Goal: Transaction & Acquisition: Purchase product/service

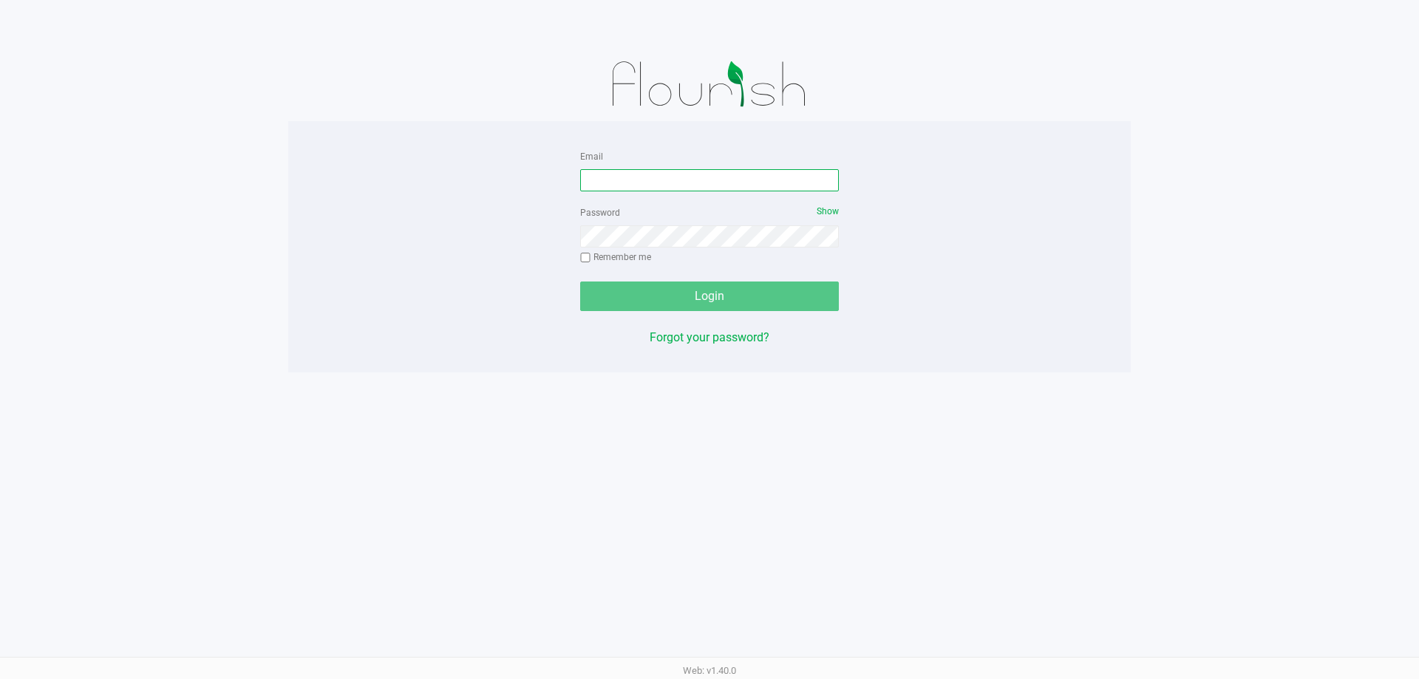
click at [673, 181] on input "Email" at bounding box center [709, 180] width 259 height 22
type input "[EMAIL_ADDRESS][DOMAIN_NAME]"
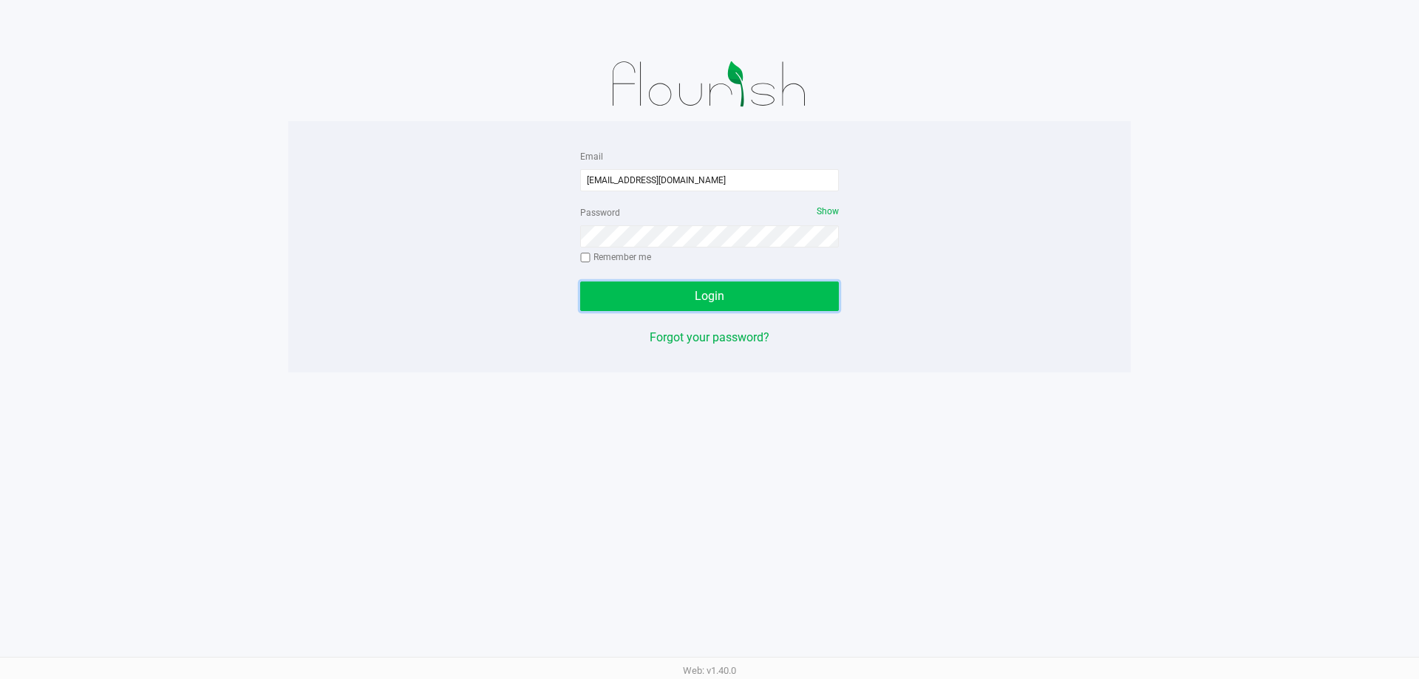
click at [734, 303] on button "Login" at bounding box center [709, 296] width 259 height 30
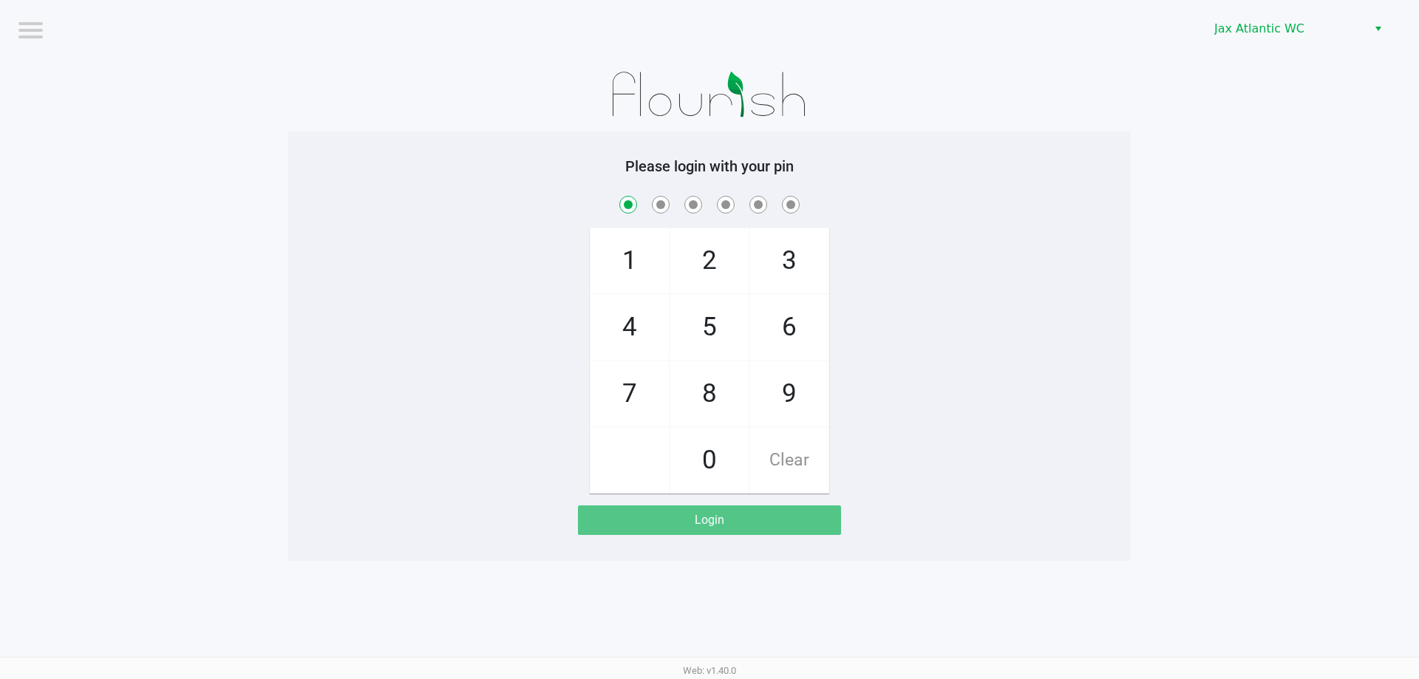
checkbox input "true"
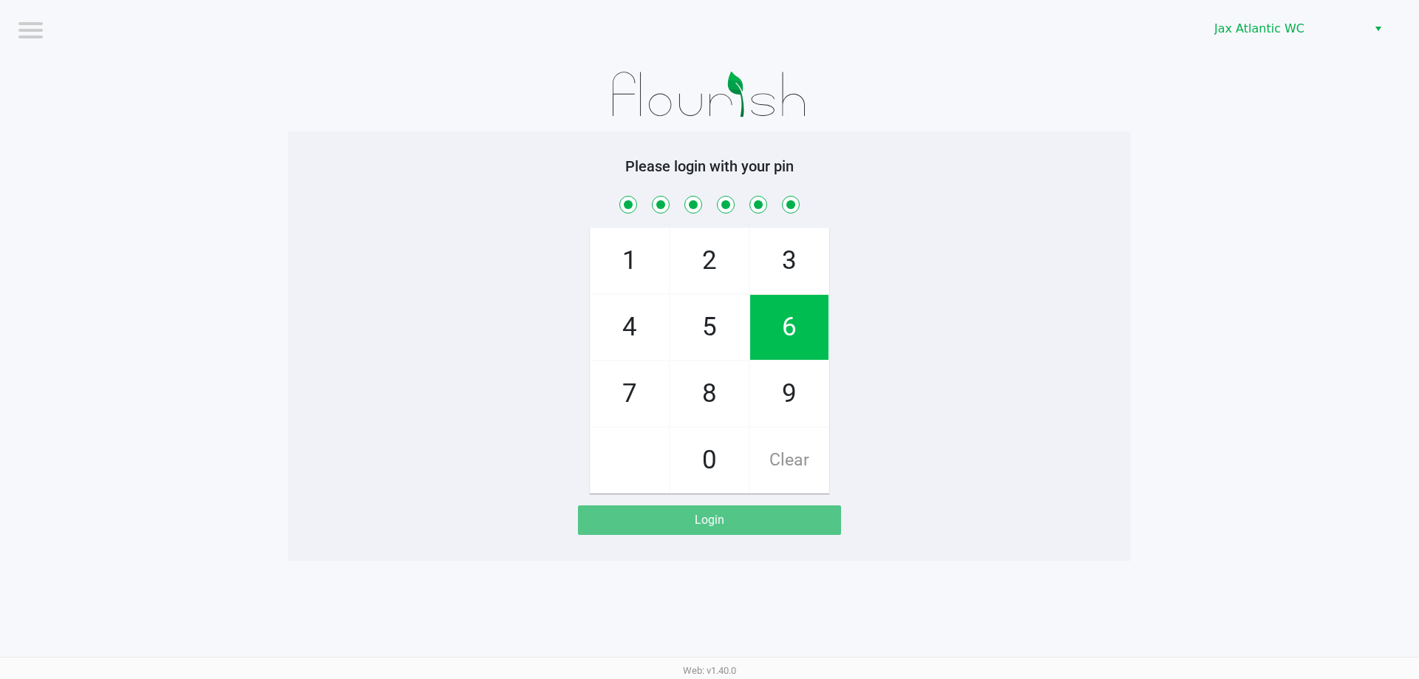
checkbox input "true"
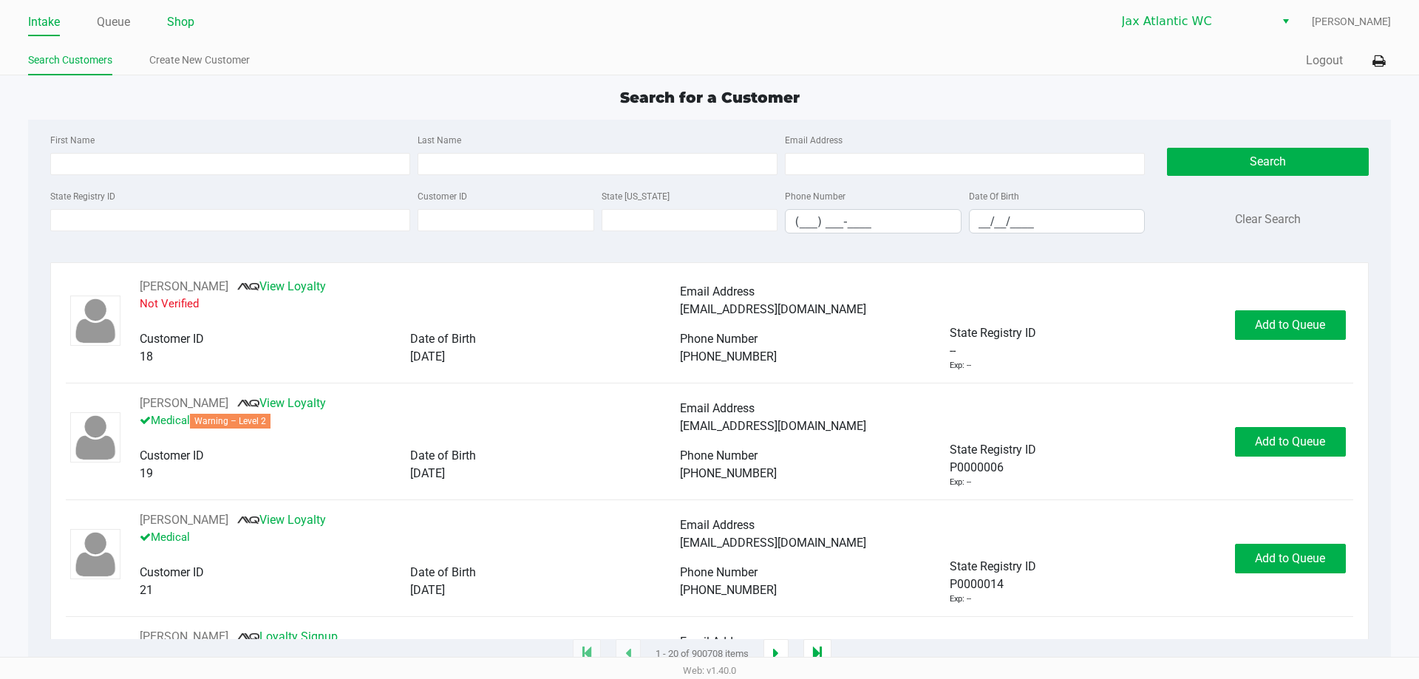
click at [182, 19] on link "Shop" at bounding box center [180, 22] width 27 height 21
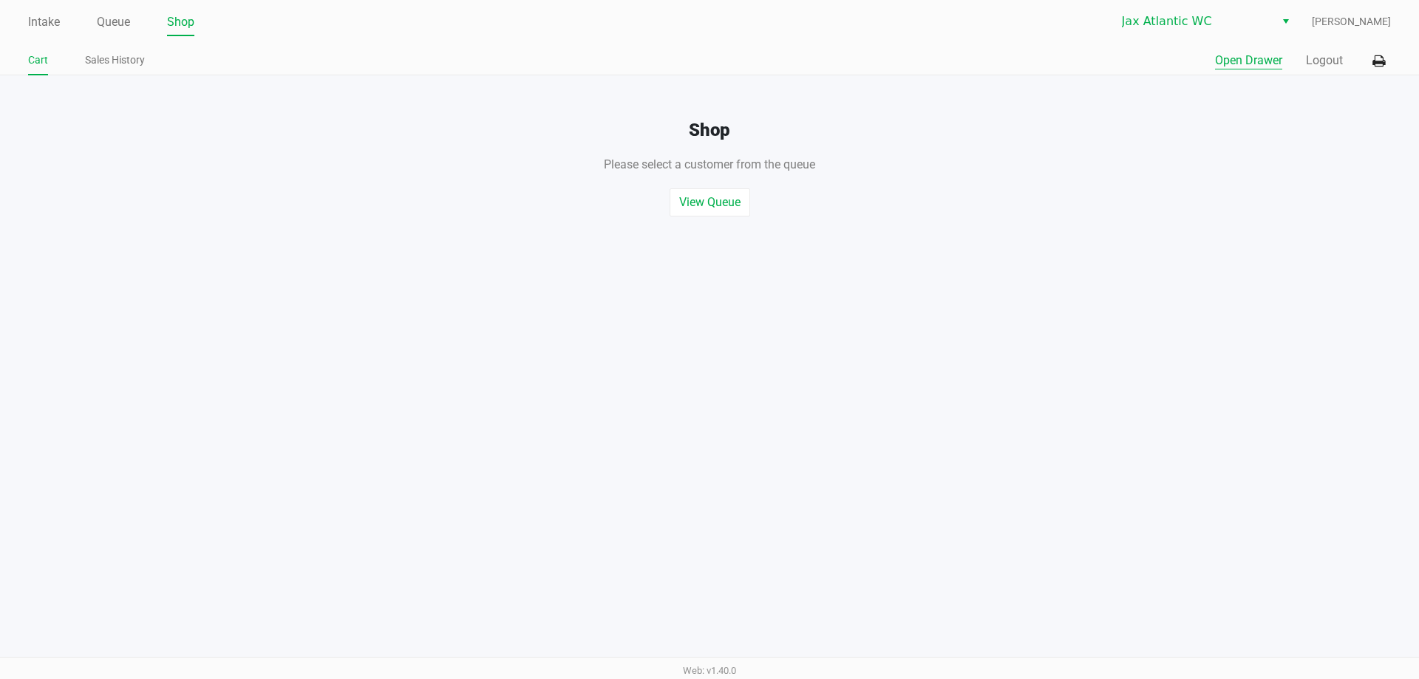
click at [1247, 60] on button "Open Drawer" at bounding box center [1248, 61] width 67 height 18
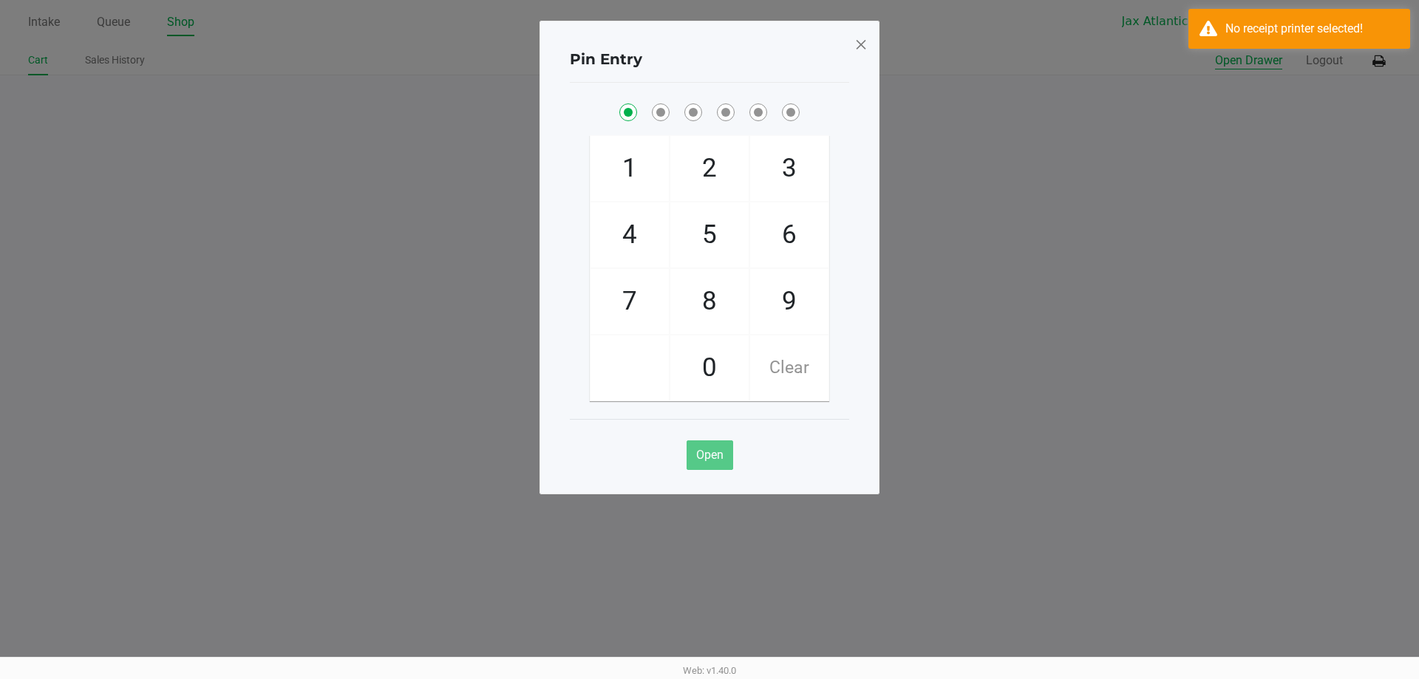
checkbox input "true"
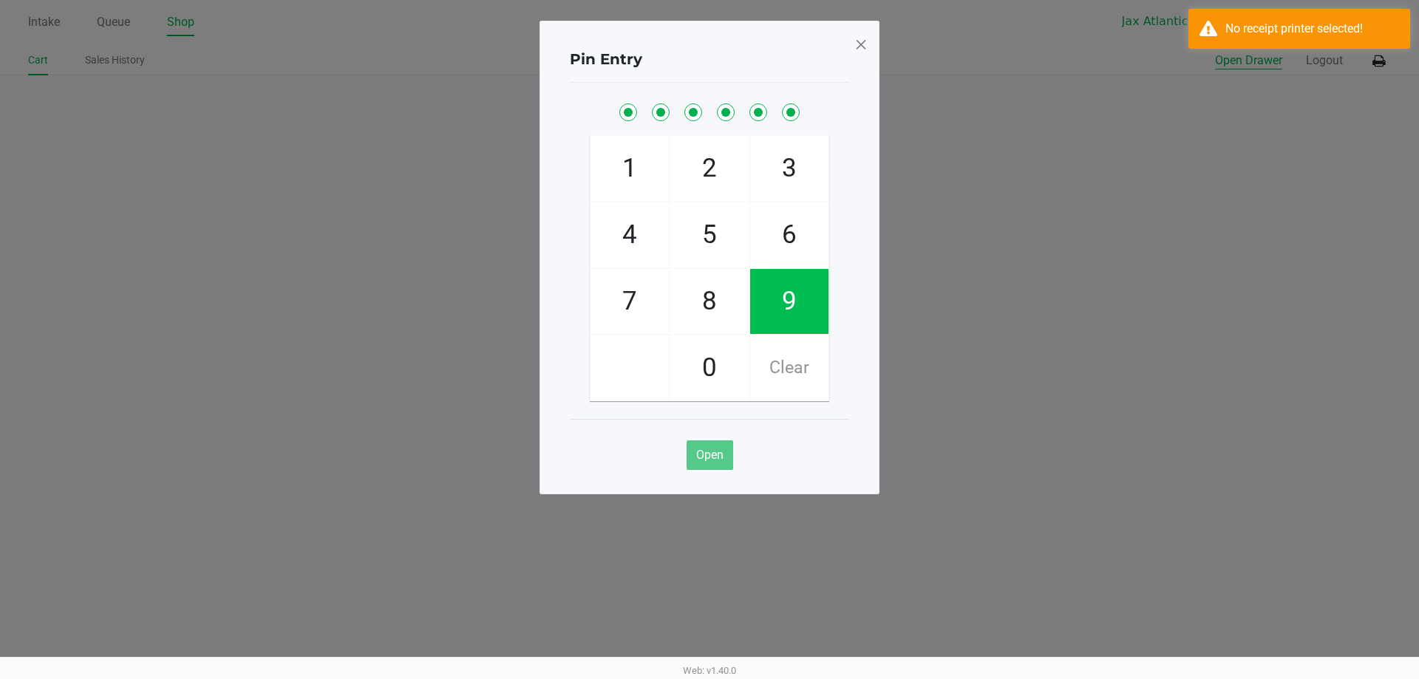
checkbox input "true"
checkbox input "false"
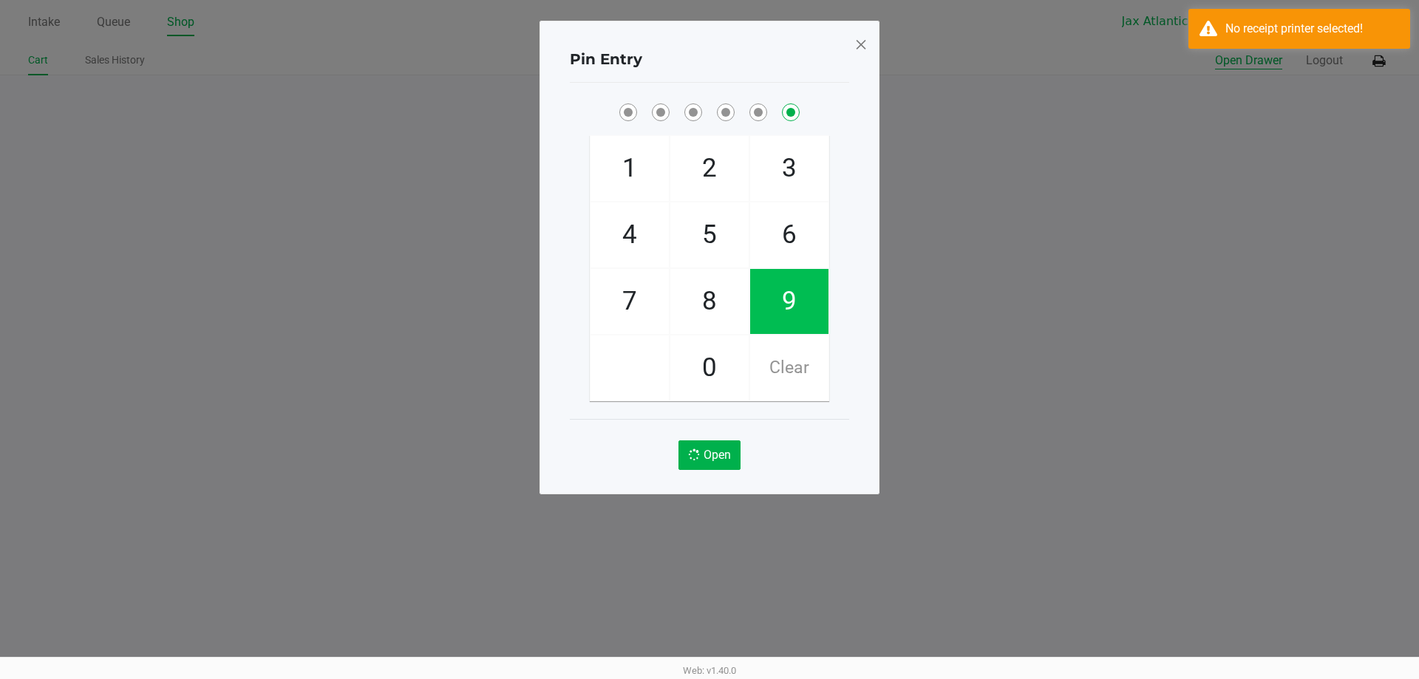
checkbox input "false"
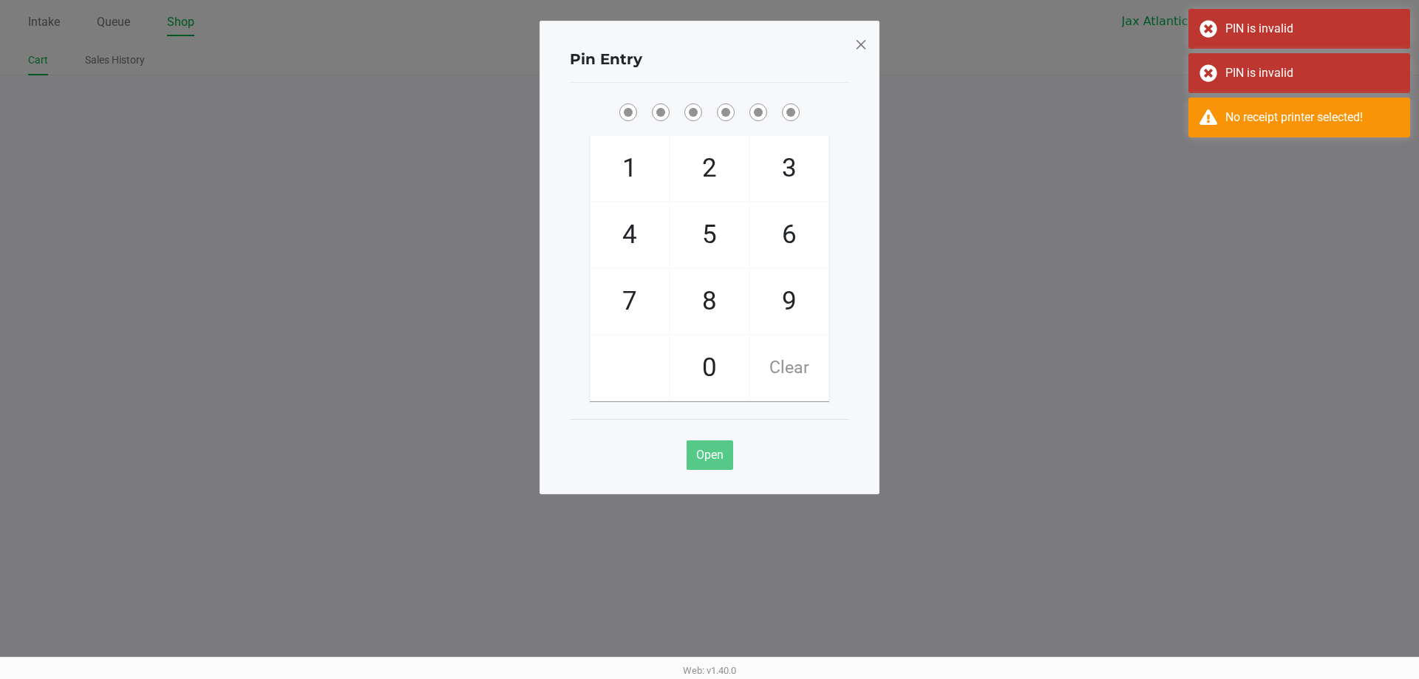
click at [860, 36] on span at bounding box center [860, 45] width 13 height 24
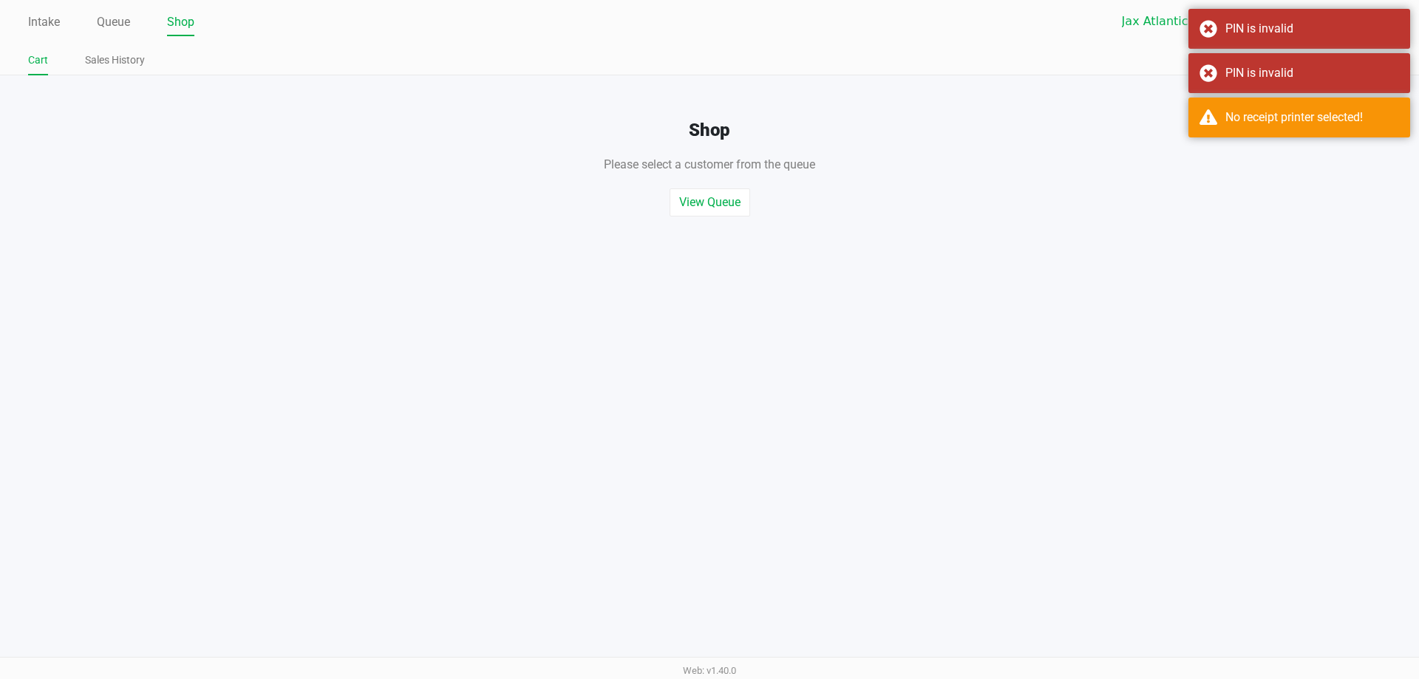
click at [945, 167] on div "Please select a customer from the queue , or start a quick sale" at bounding box center [709, 157] width 1441 height 33
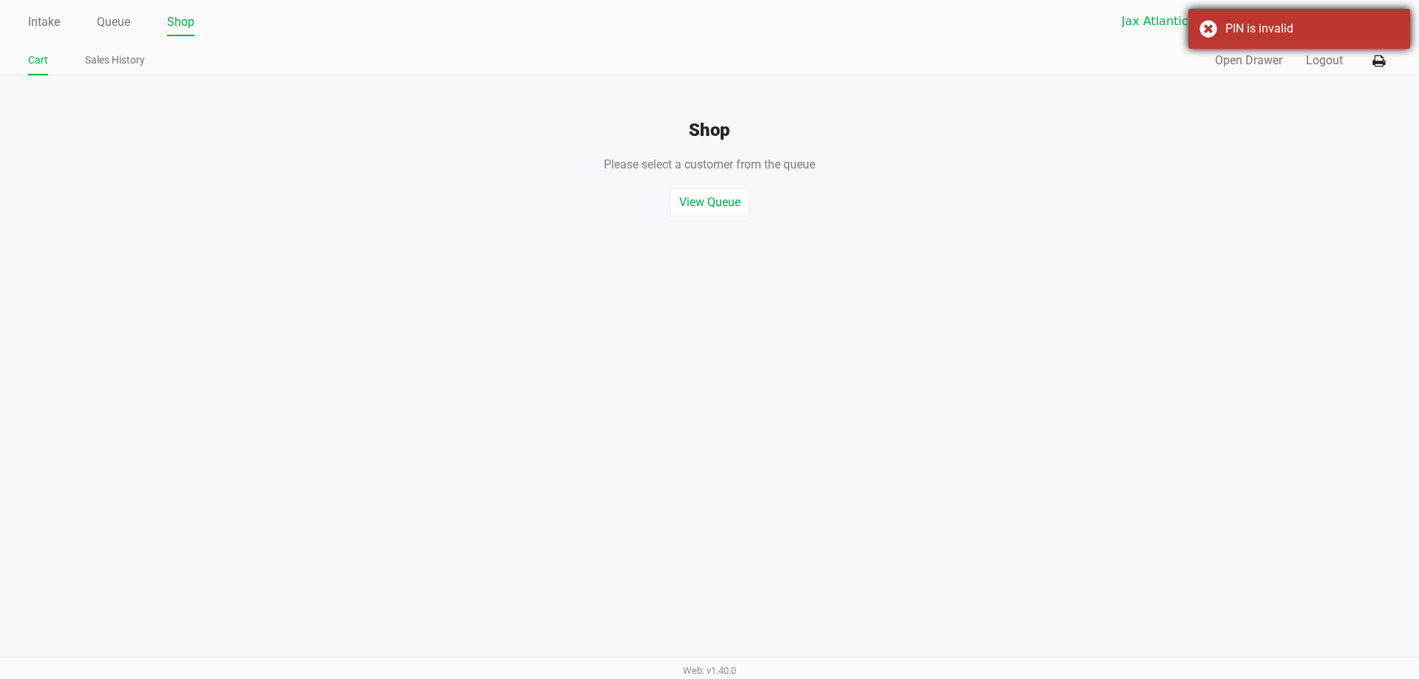
click at [1203, 29] on div "PIN is invalid" at bounding box center [1299, 29] width 222 height 40
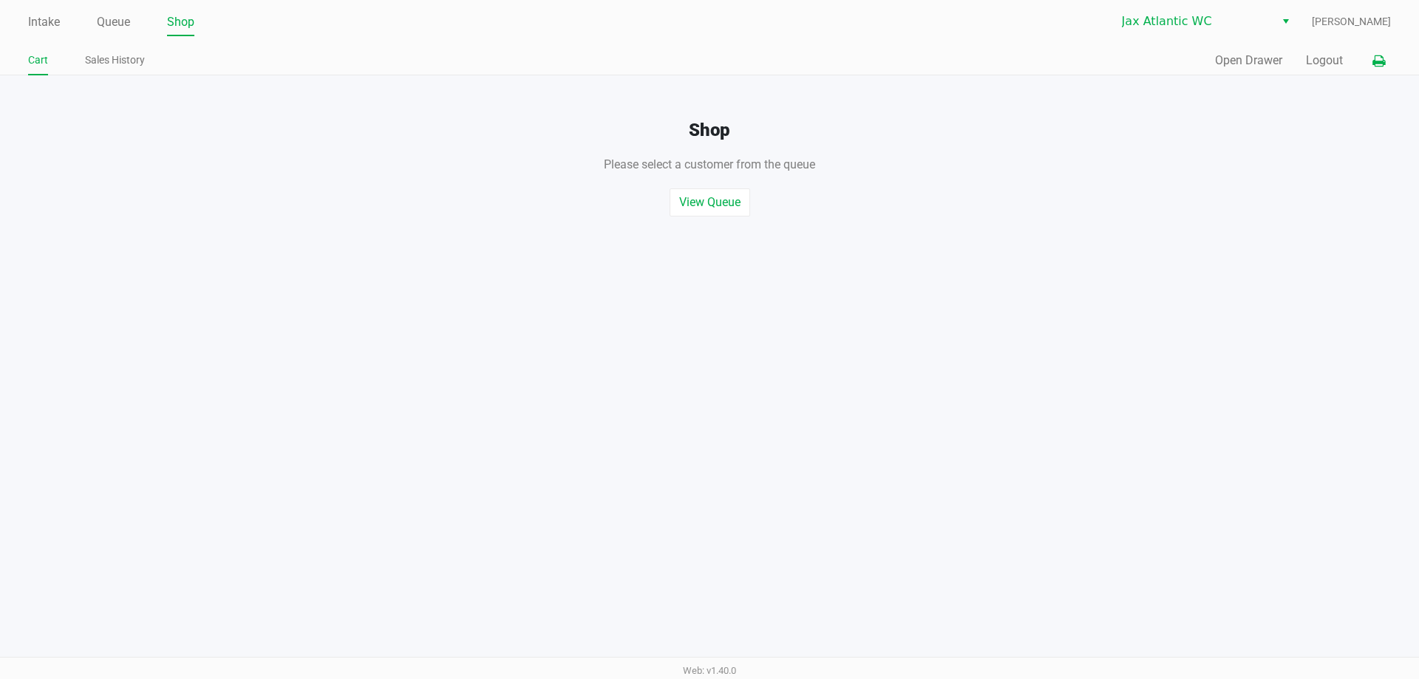
click at [1370, 60] on button at bounding box center [1378, 60] width 24 height 27
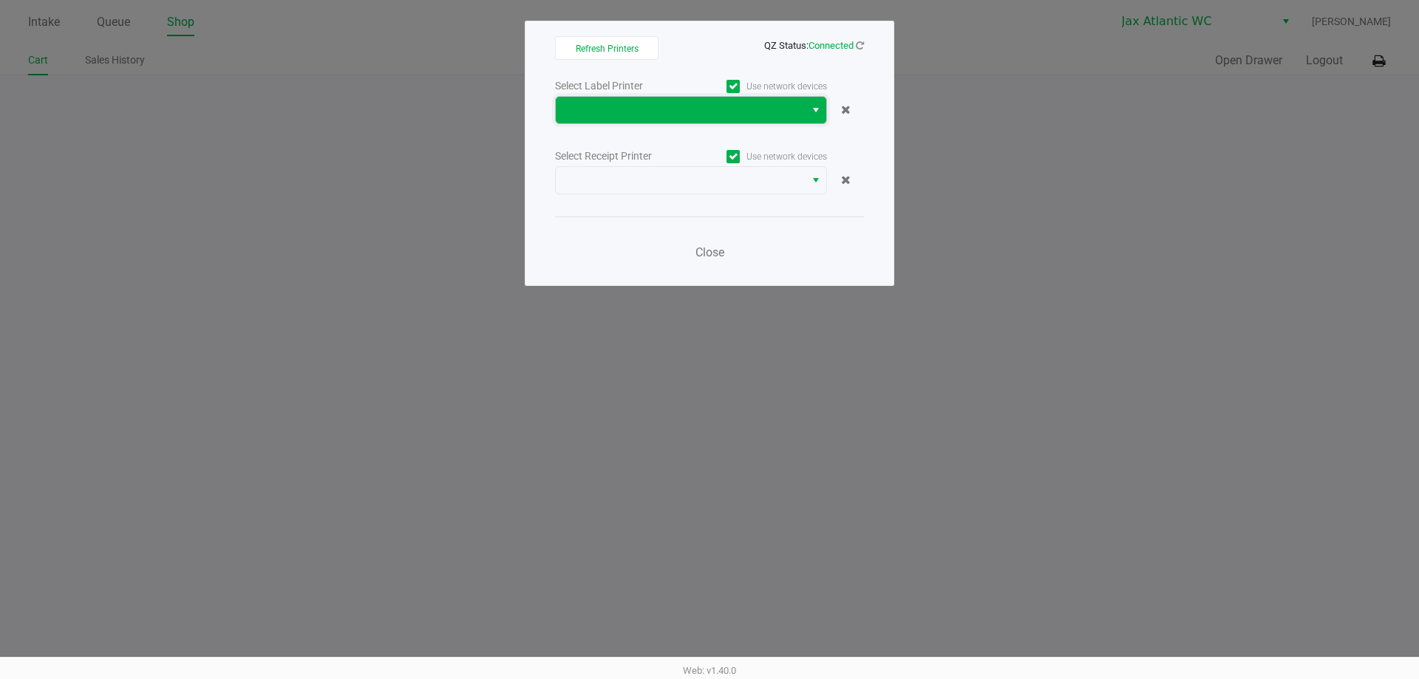
click at [770, 115] on span at bounding box center [679, 110] width 231 height 18
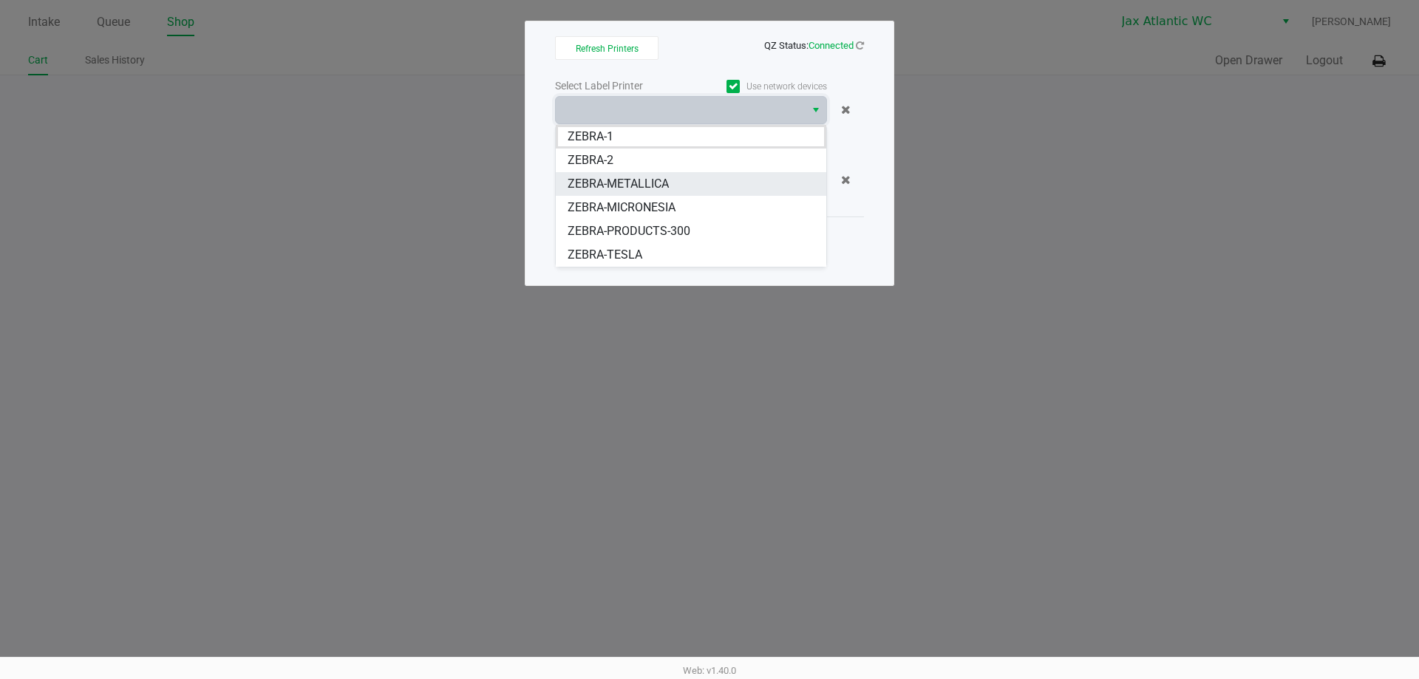
click at [640, 188] on span "ZEBRA-METALLICA" at bounding box center [617, 184] width 101 height 18
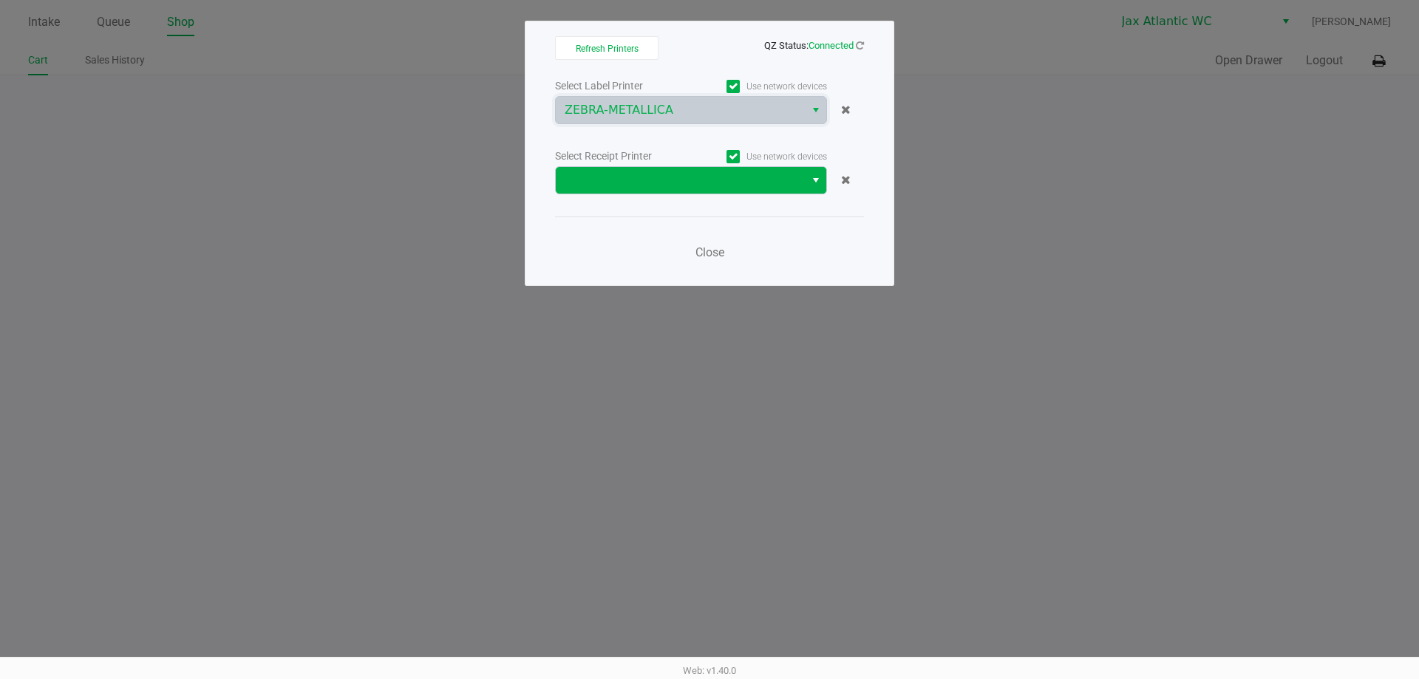
click at [823, 183] on button "Select" at bounding box center [815, 180] width 21 height 27
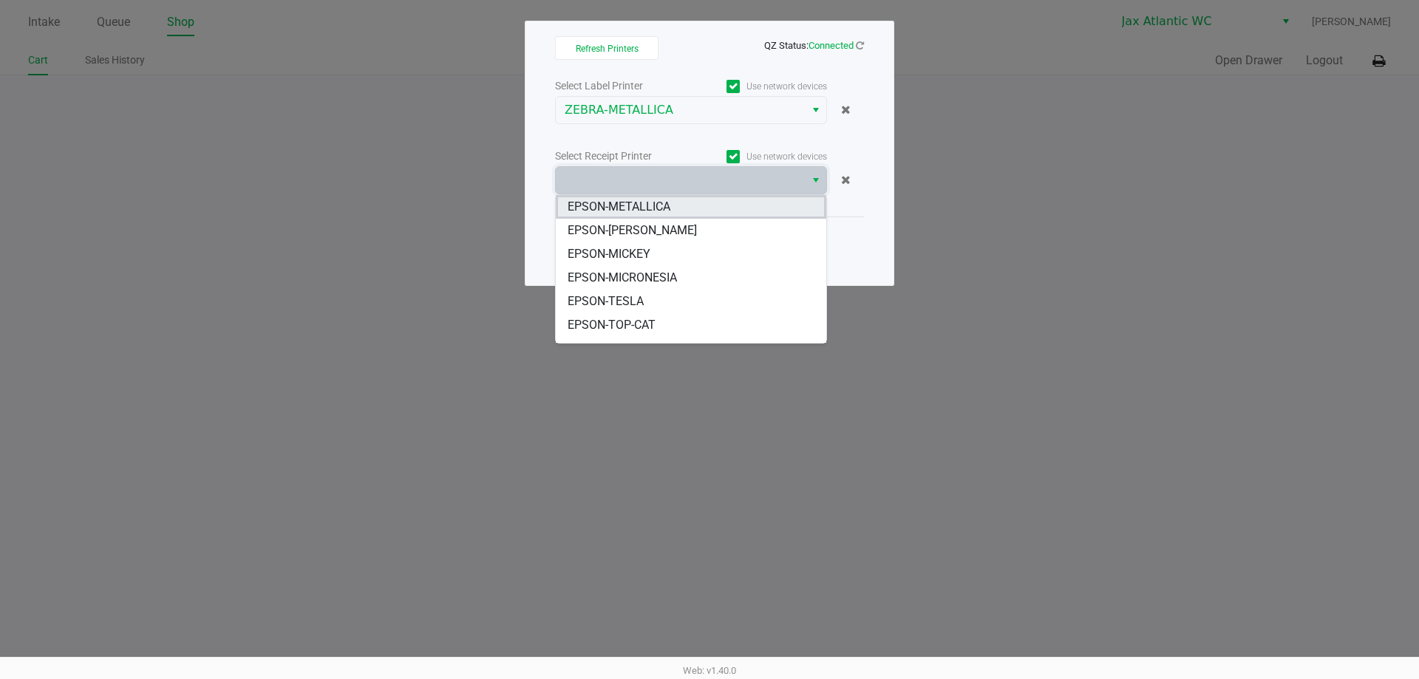
click at [647, 211] on span "EPSON-METALLICA" at bounding box center [618, 207] width 103 height 18
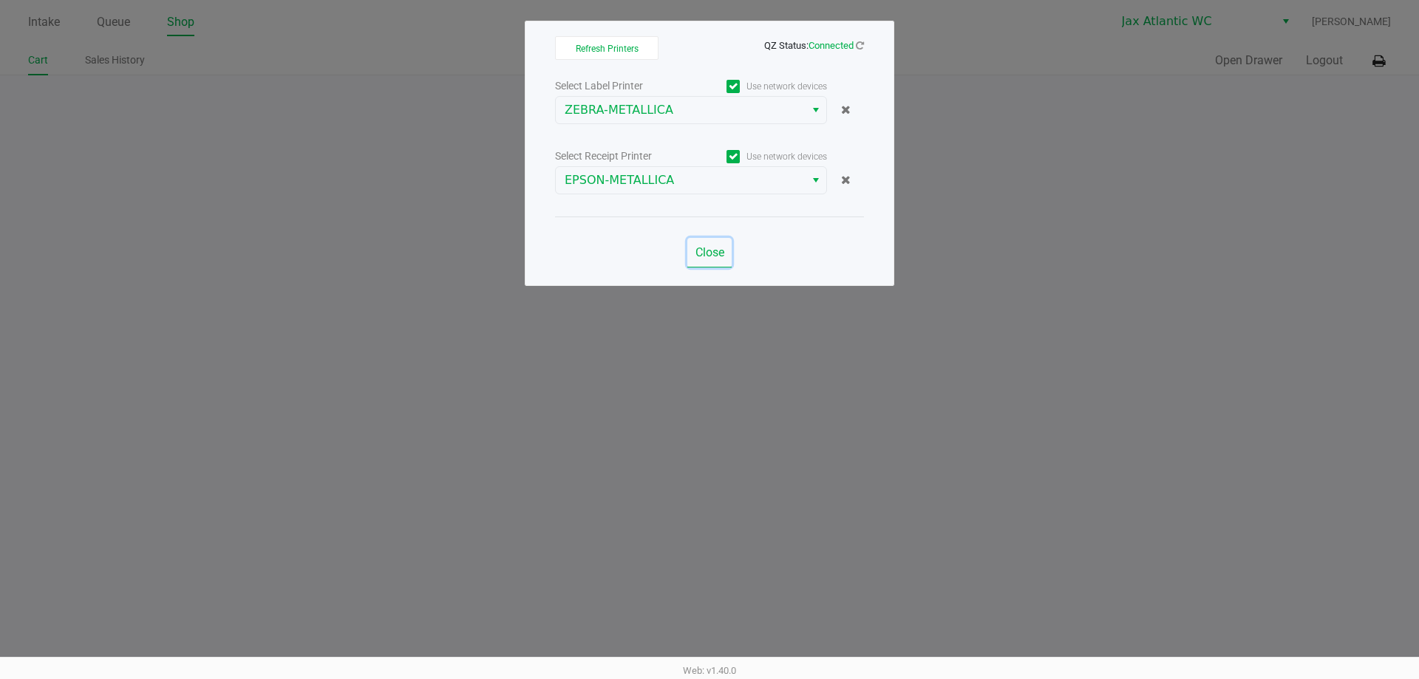
click at [705, 253] on span "Close" at bounding box center [709, 252] width 29 height 14
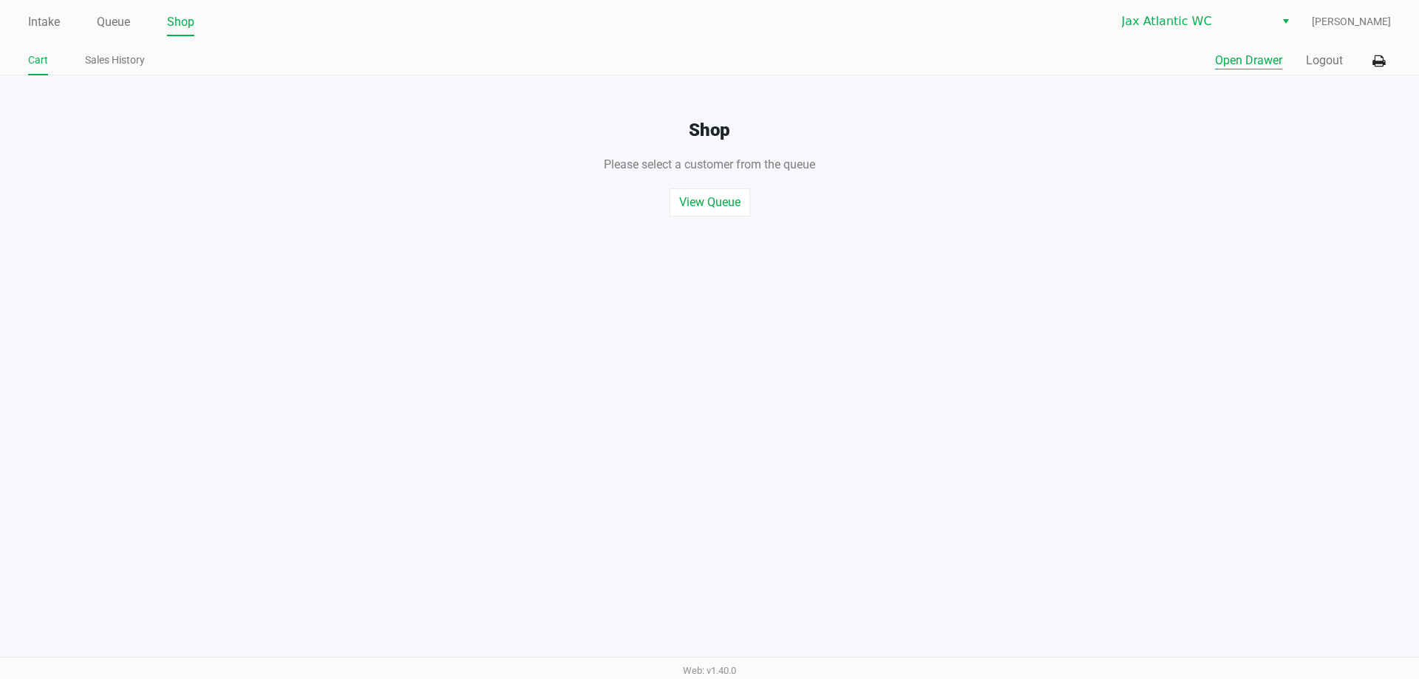
click at [1242, 56] on button "Open Drawer" at bounding box center [1248, 61] width 67 height 18
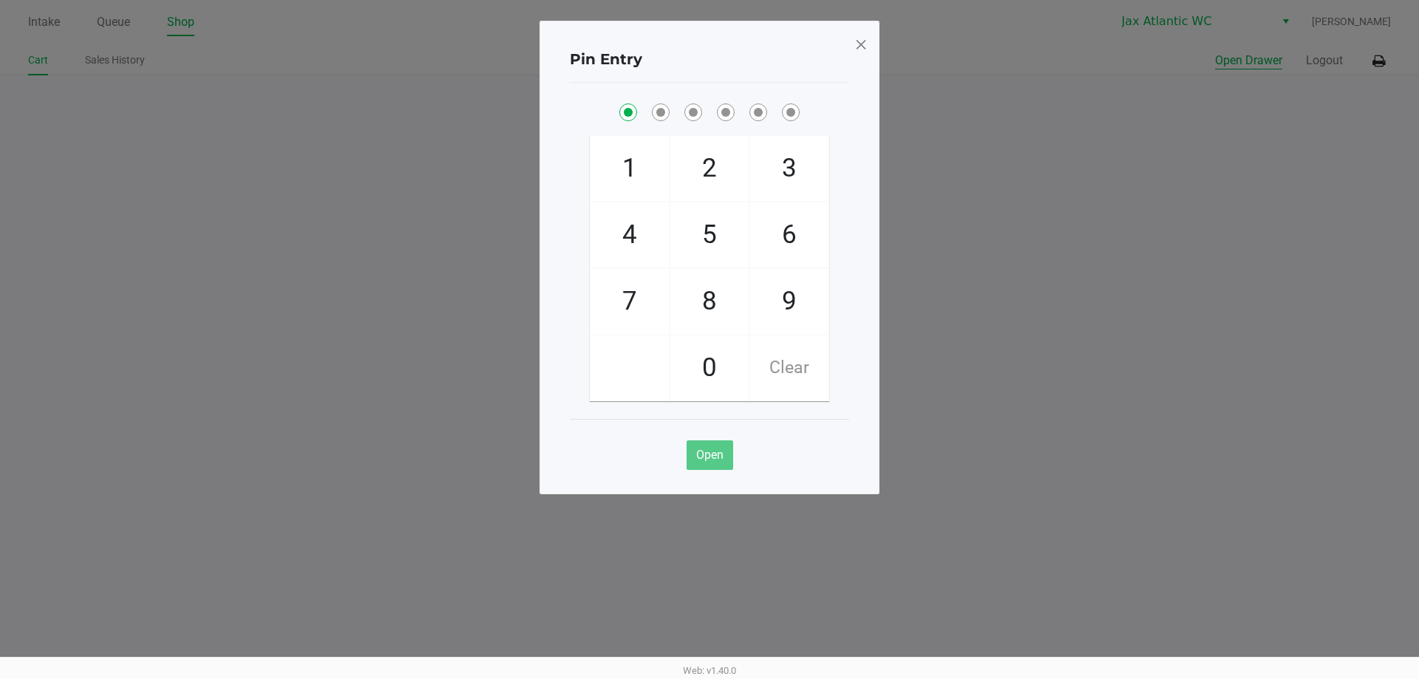
checkbox input "true"
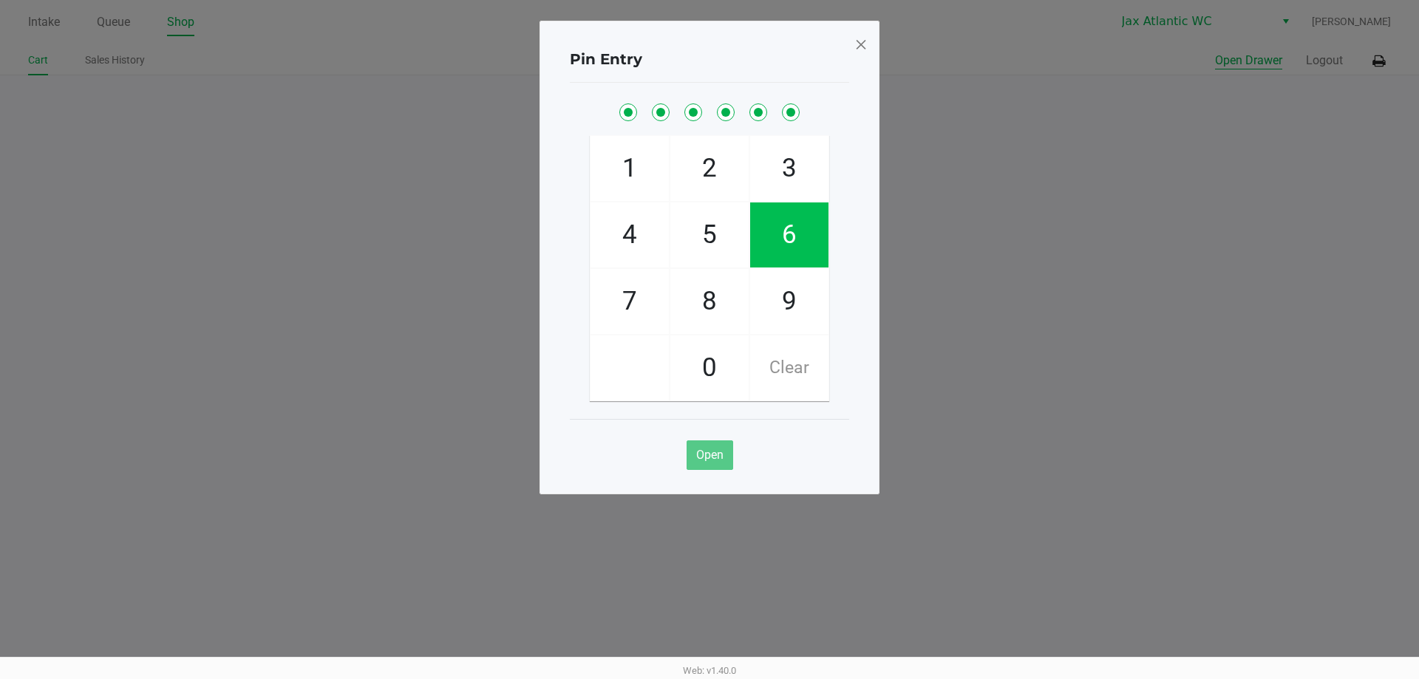
checkbox input "true"
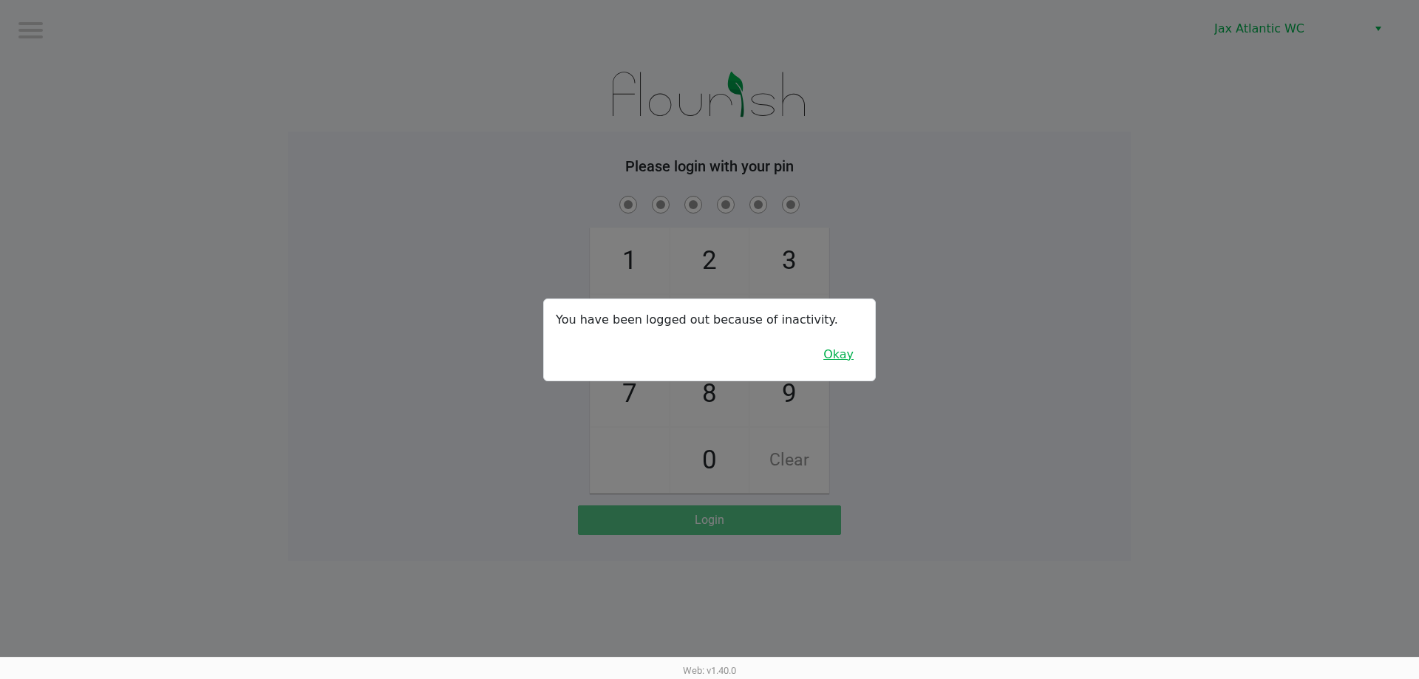
click at [847, 360] on button "Okay" at bounding box center [838, 355] width 50 height 28
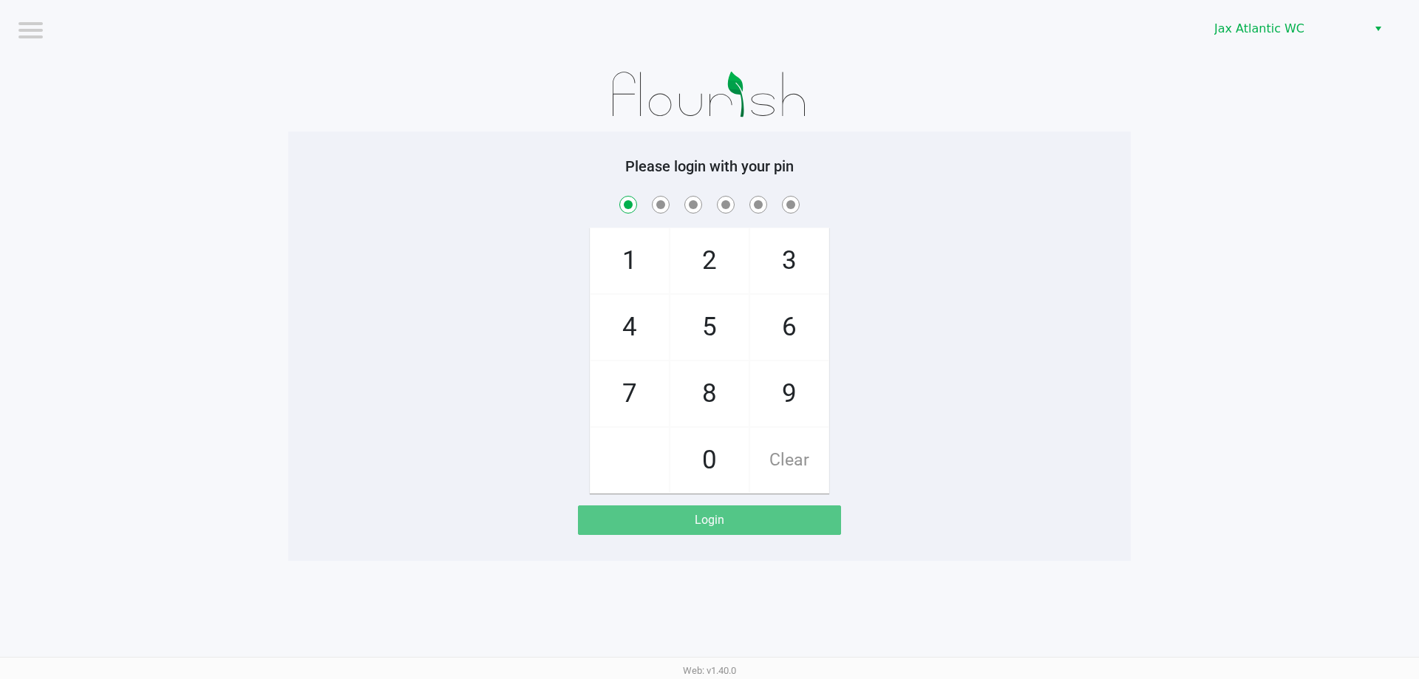
checkbox input "true"
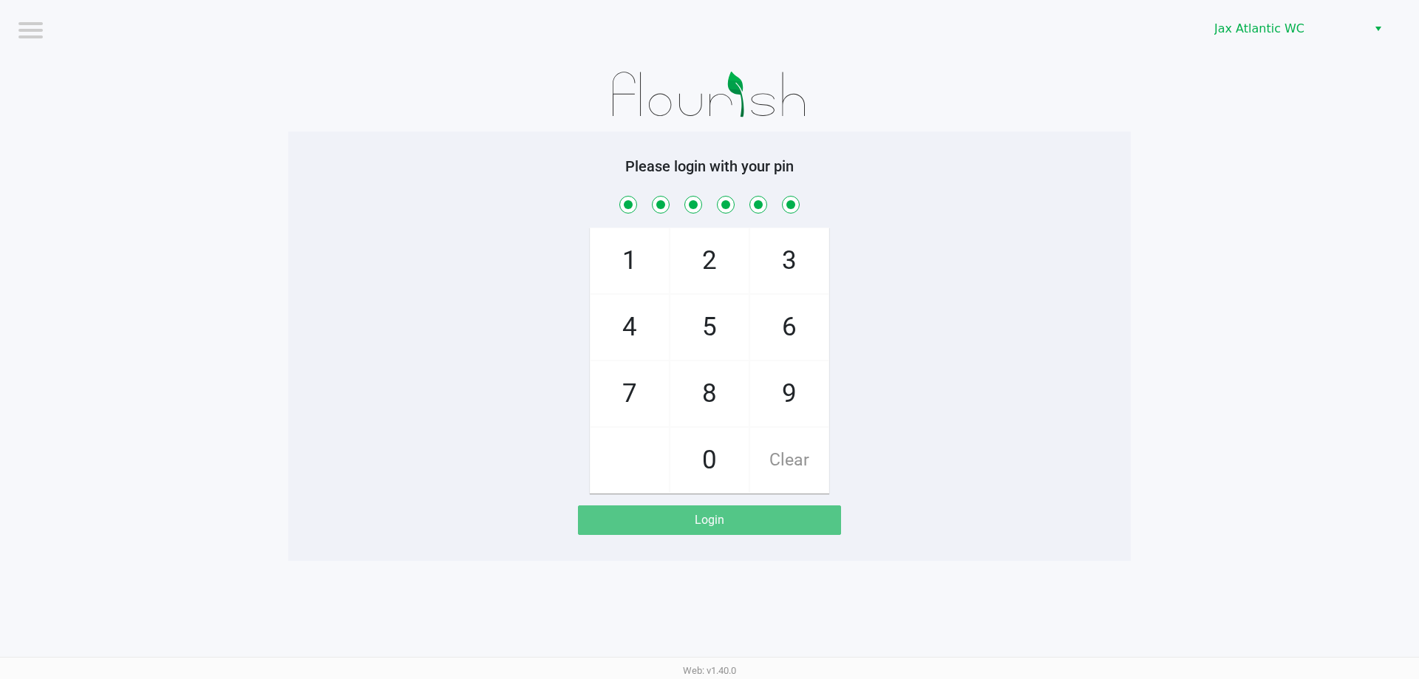
checkbox input "true"
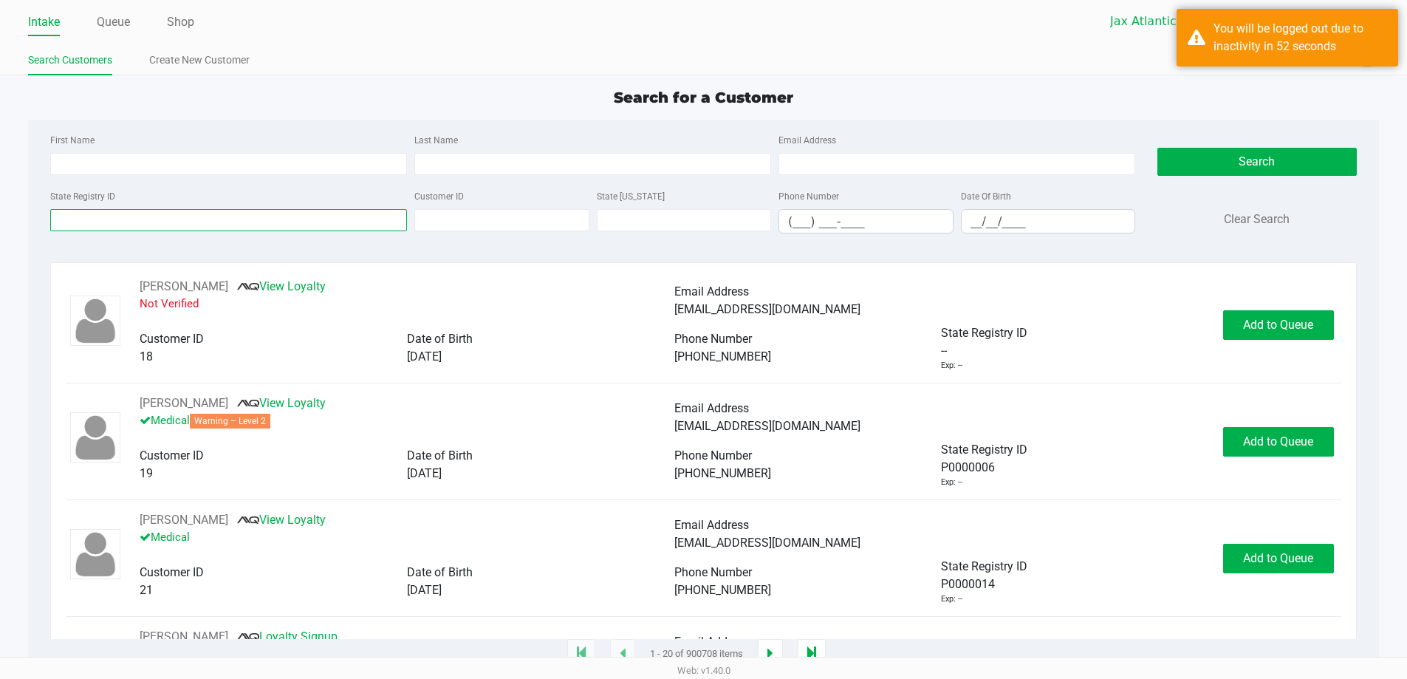
click at [98, 221] on input "State Registry ID" at bounding box center [228, 220] width 357 height 22
click at [214, 167] on input "First Name" at bounding box center [228, 164] width 357 height 22
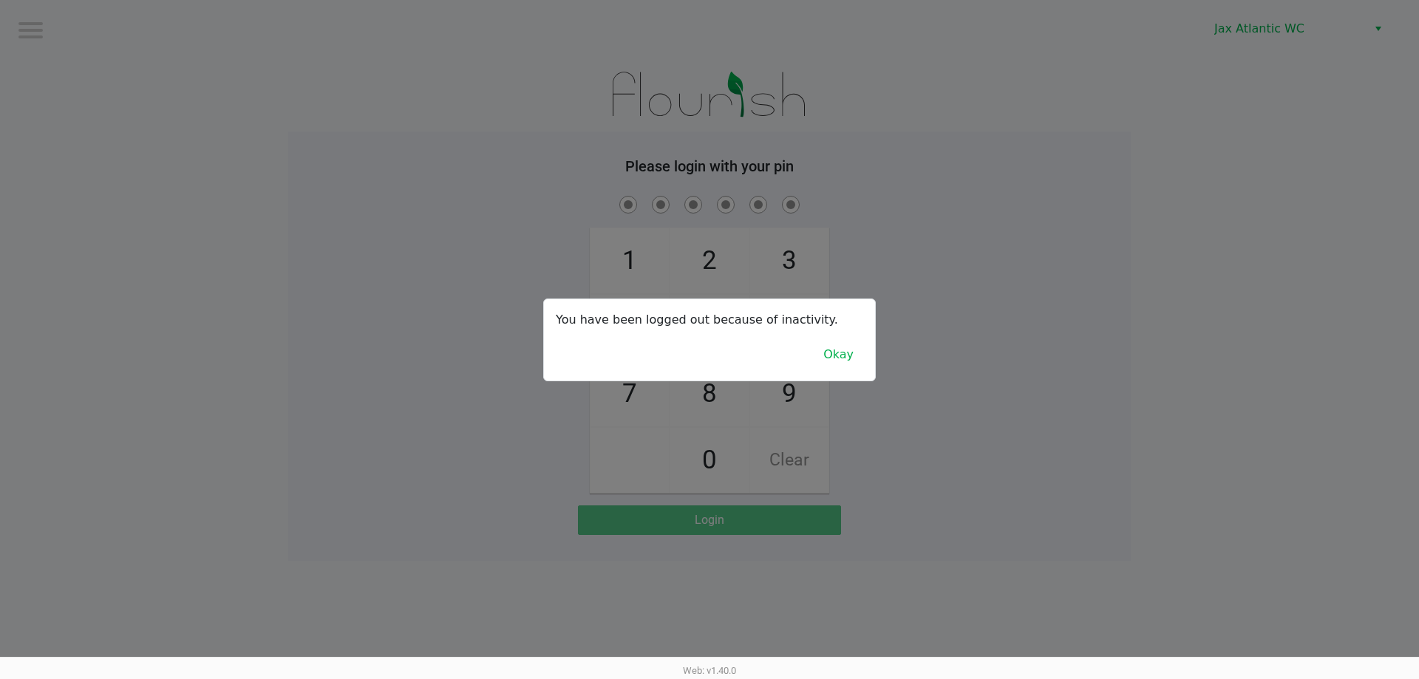
click at [815, 350] on div "You have been logged out because of inactivity. Okay" at bounding box center [709, 339] width 331 height 81
click at [830, 358] on button "Okay" at bounding box center [838, 355] width 50 height 28
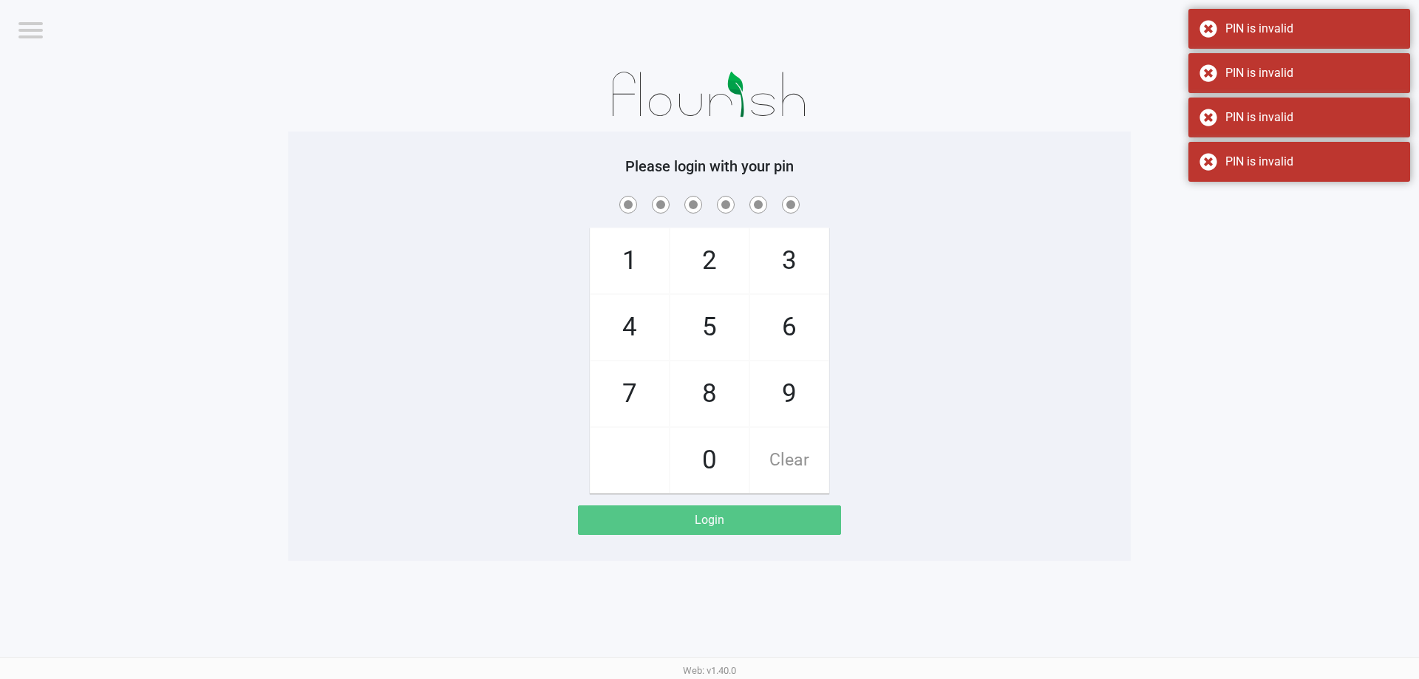
drag, startPoint x: 727, startPoint y: 253, endPoint x: 716, endPoint y: 311, distance: 58.7
click at [728, 253] on span "2" at bounding box center [709, 260] width 78 height 65
checkbox input "true"
click at [714, 453] on span "0" at bounding box center [709, 460] width 78 height 65
checkbox input "true"
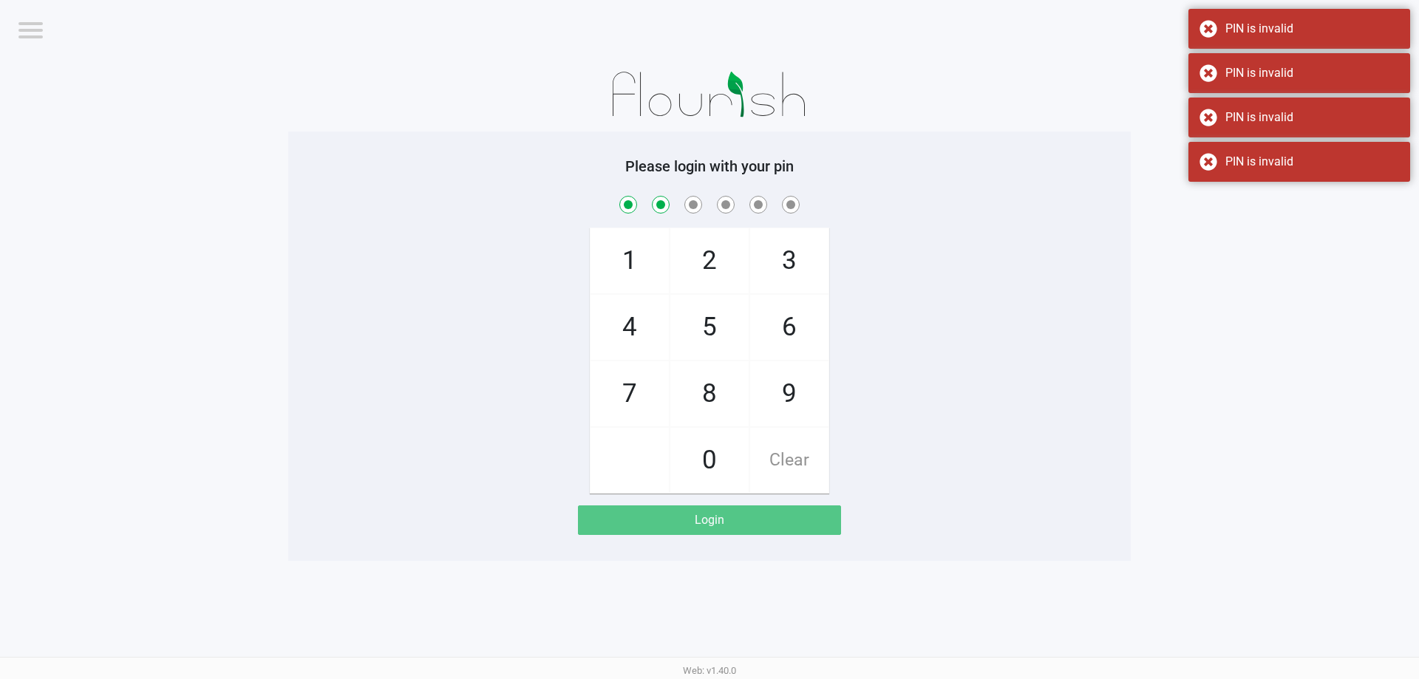
click at [705, 411] on span "8" at bounding box center [709, 393] width 78 height 65
checkbox input "true"
click at [763, 347] on span "6" at bounding box center [789, 327] width 78 height 65
checkbox input "true"
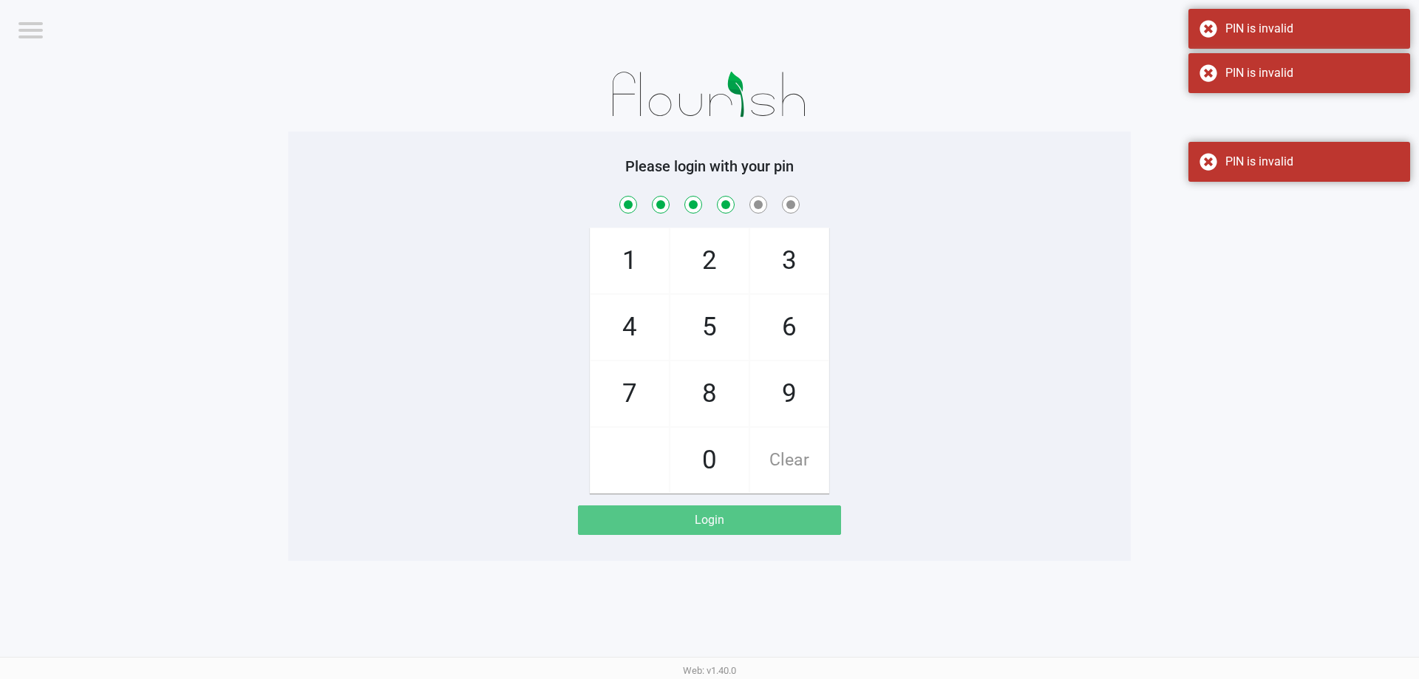
click at [628, 258] on span "1" at bounding box center [629, 260] width 78 height 65
checkbox input "true"
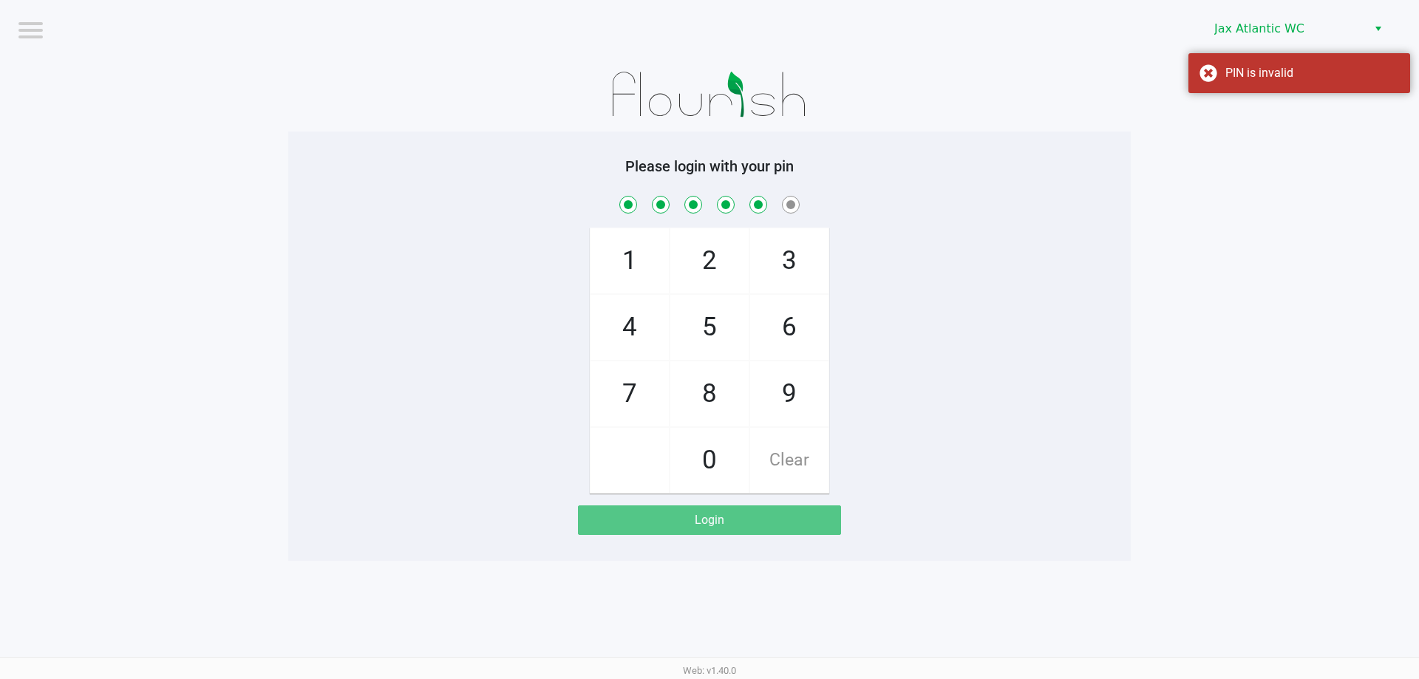
click at [778, 403] on span "9" at bounding box center [789, 393] width 78 height 65
checkbox input "true"
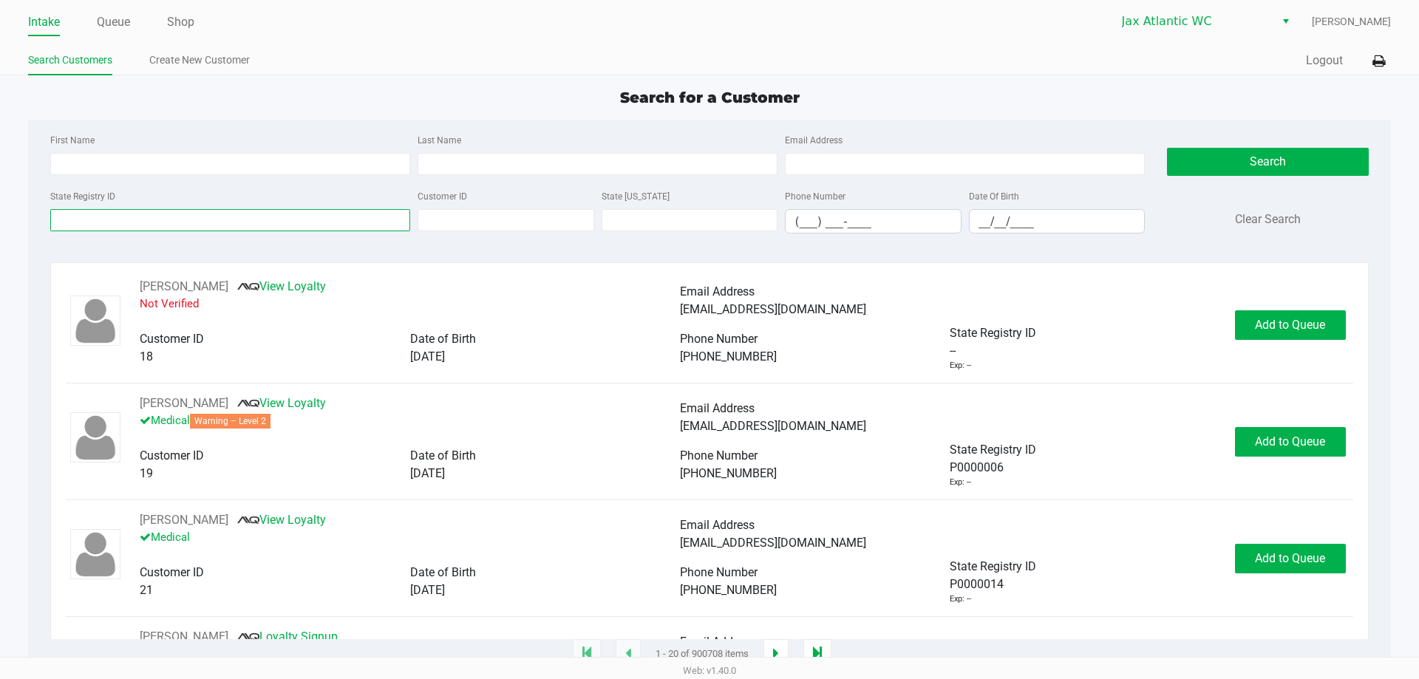
click at [208, 228] on input "State Registry ID" at bounding box center [230, 220] width 360 height 22
type input "p1he5007"
click at [1246, 160] on button "Search" at bounding box center [1267, 162] width 201 height 28
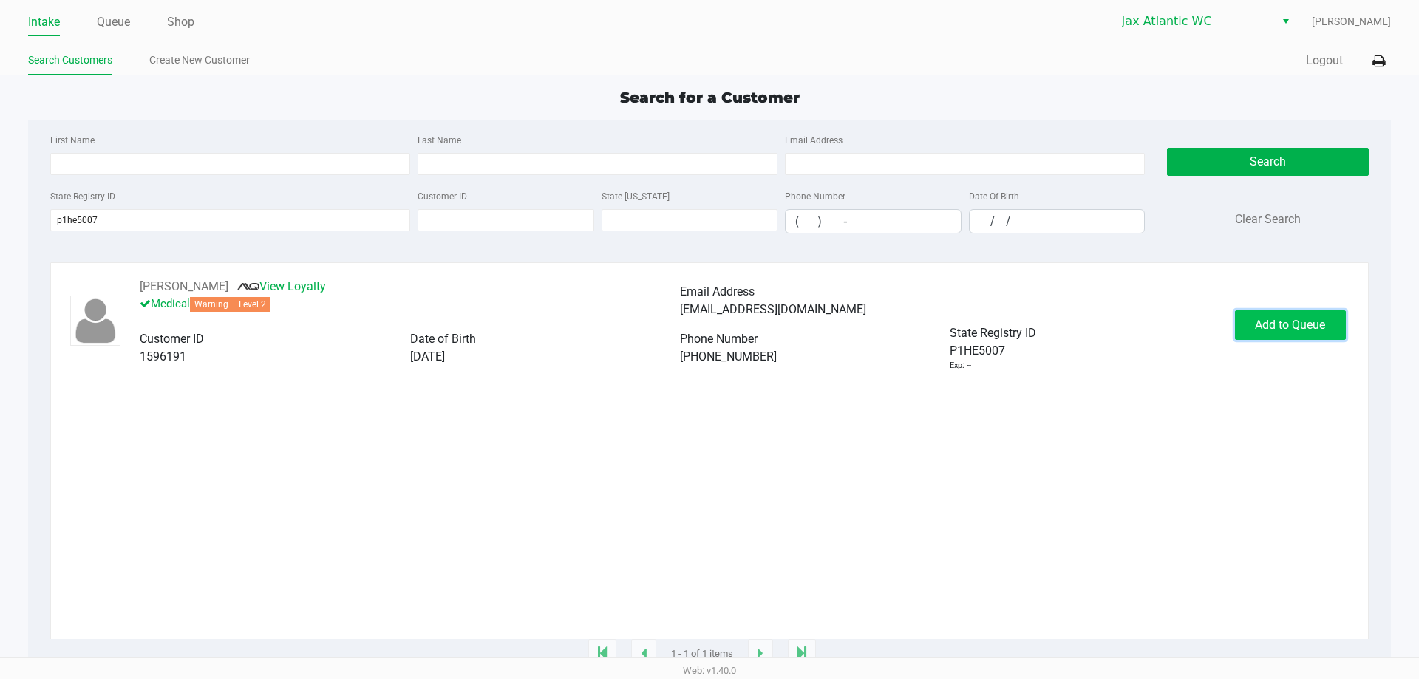
click at [1281, 328] on span "Add to Queue" at bounding box center [1290, 325] width 70 height 14
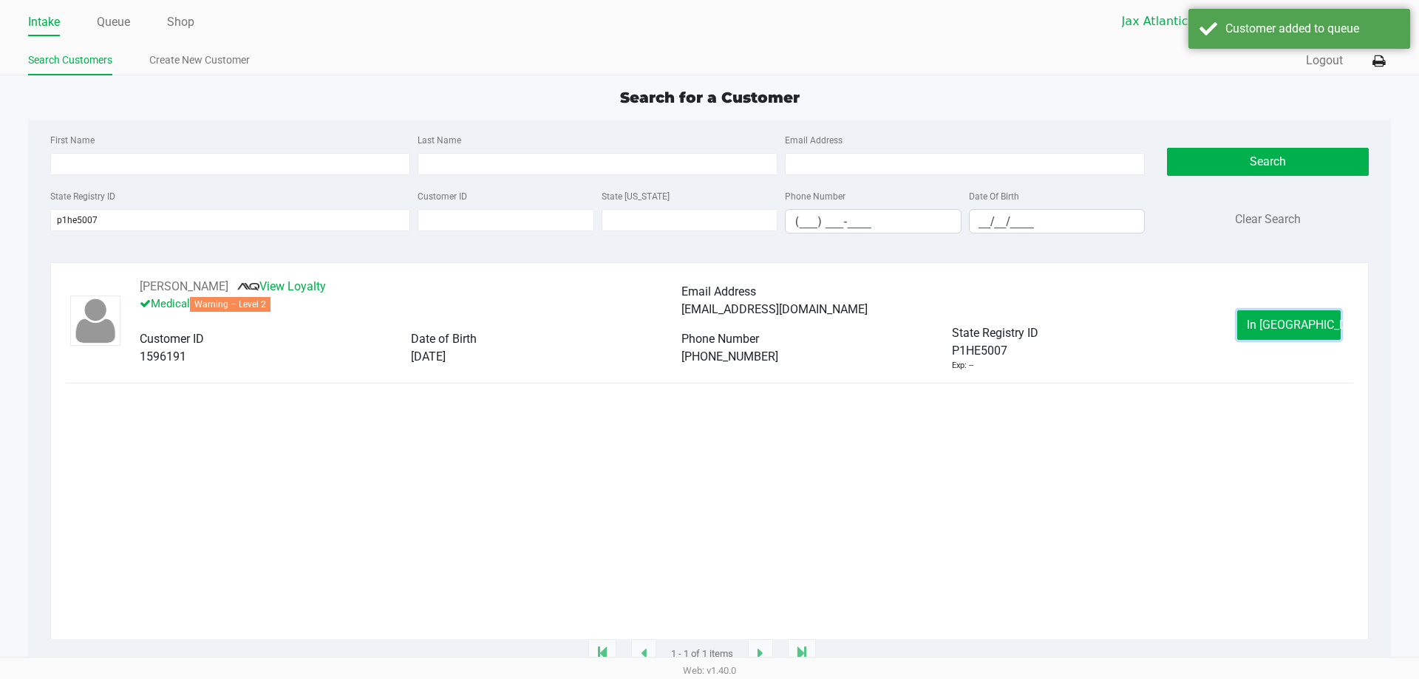
click at [1294, 333] on button "In Queue" at bounding box center [1288, 325] width 103 height 30
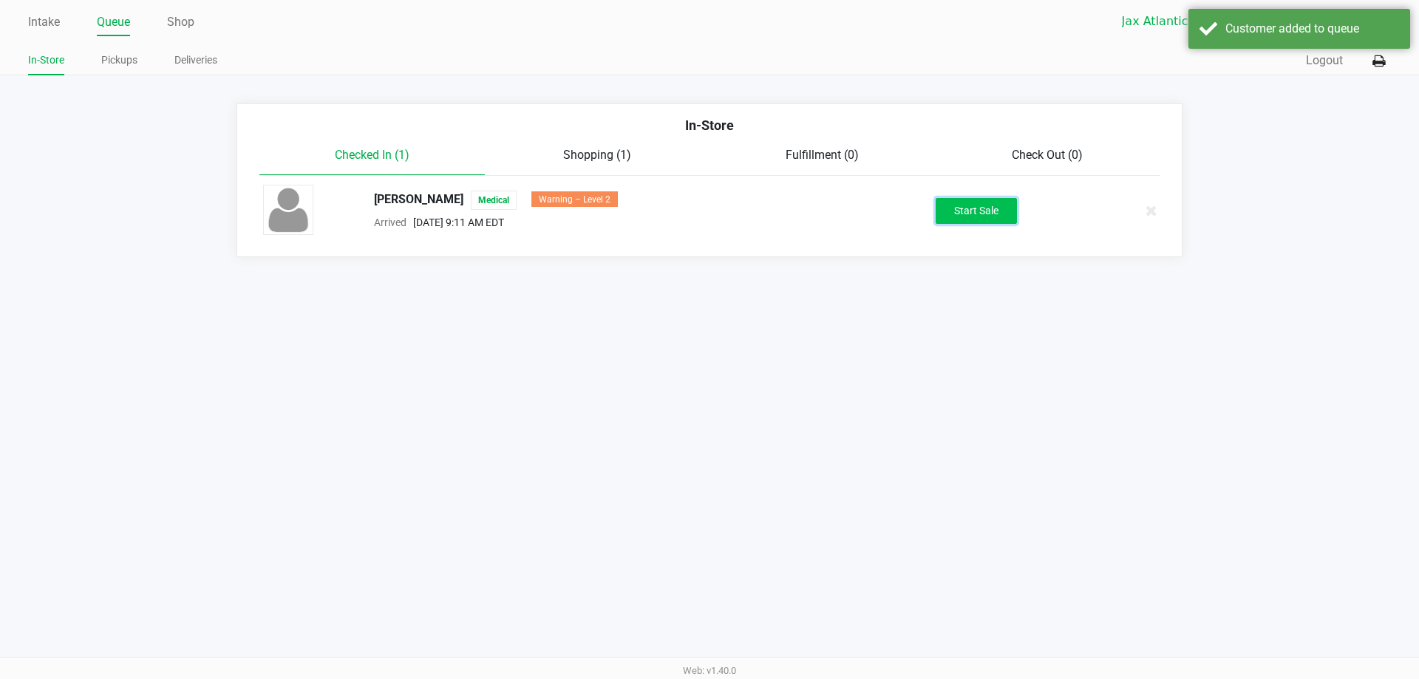
click at [960, 206] on button "Start Sale" at bounding box center [975, 211] width 81 height 26
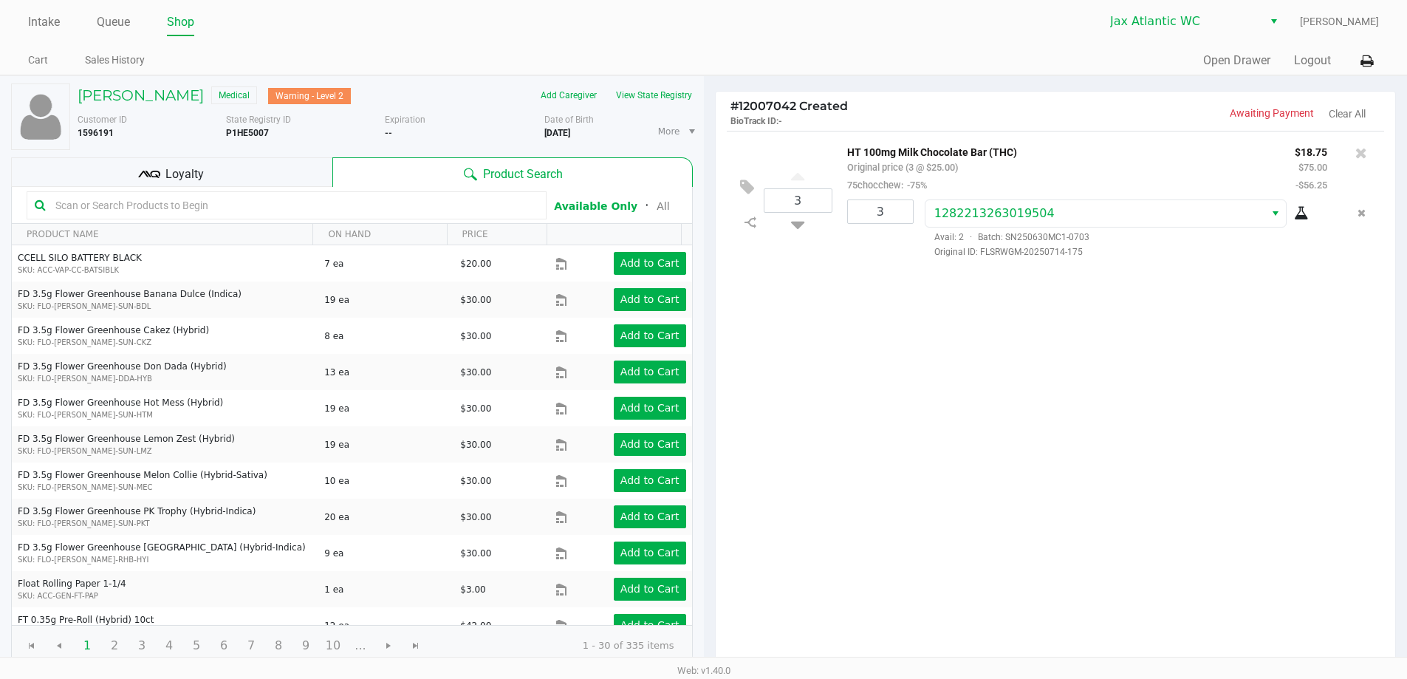
scroll to position [151, 0]
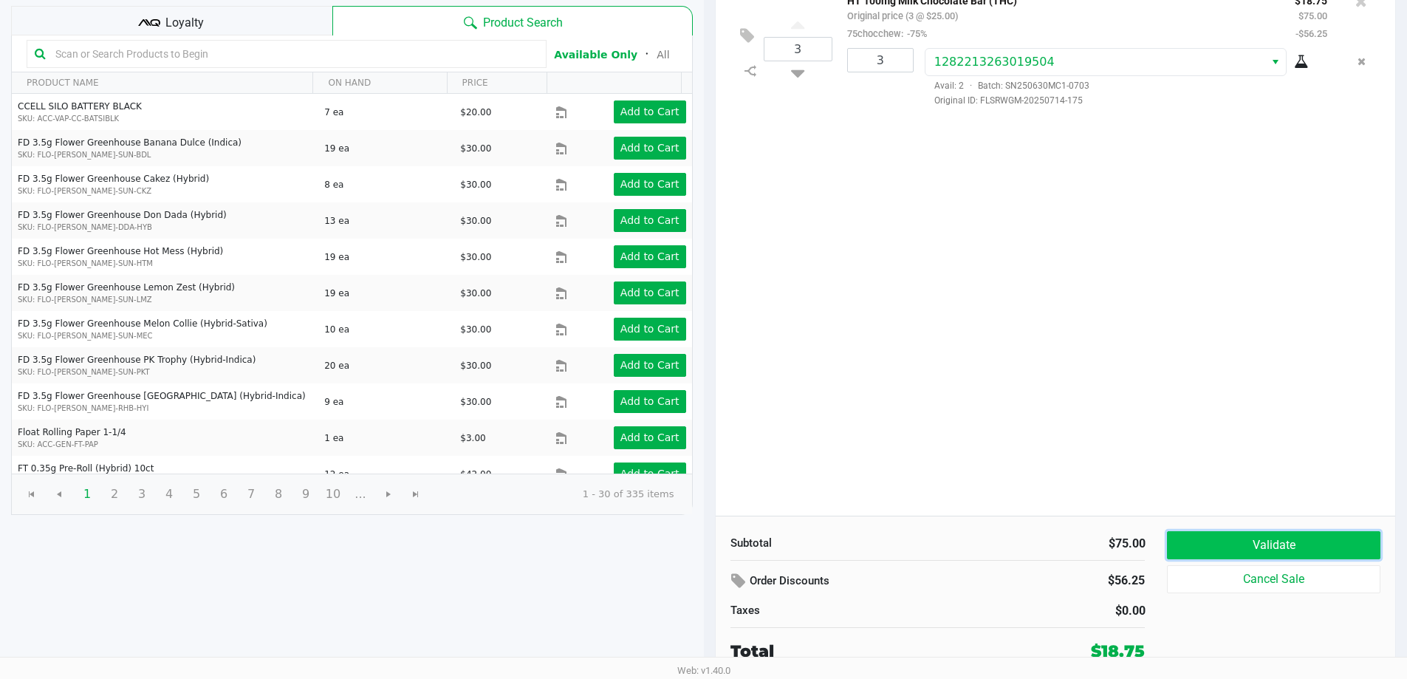
click at [1242, 547] on button "Validate" at bounding box center [1273, 545] width 213 height 28
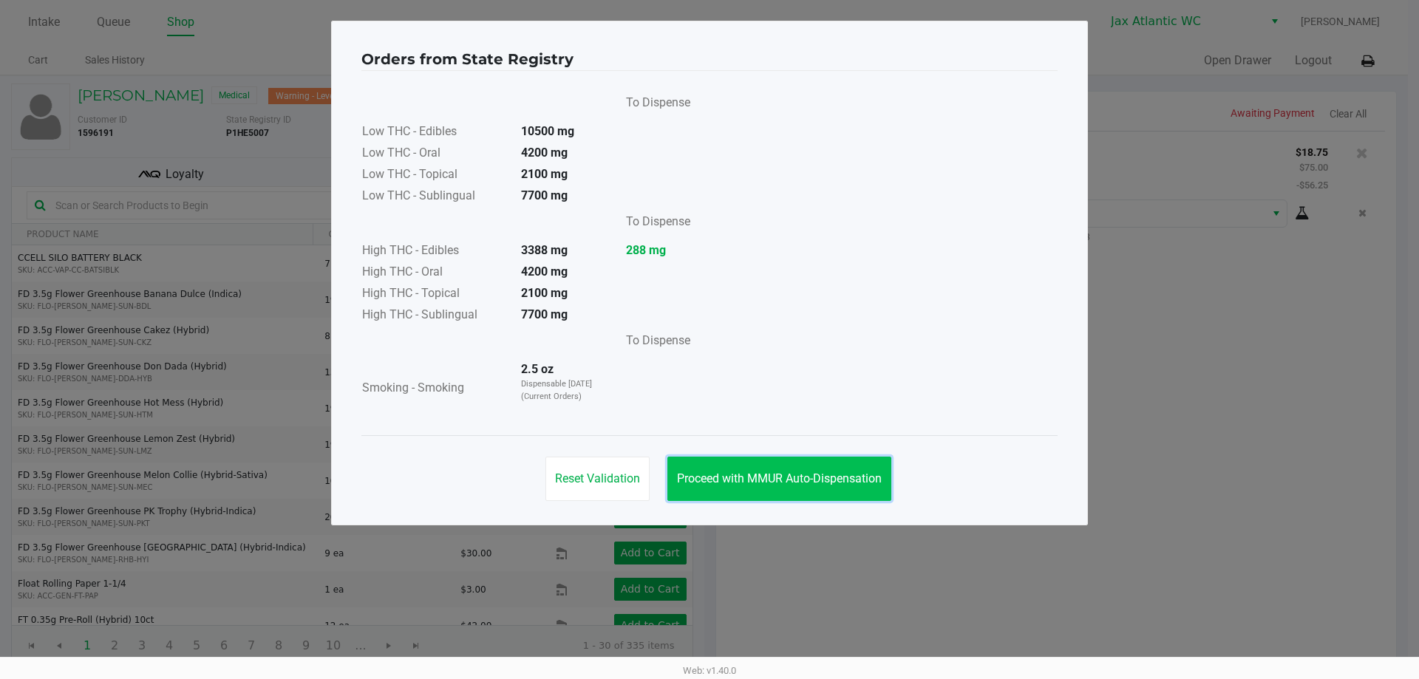
click at [753, 479] on span "Proceed with MMUR Auto-Dispensation" at bounding box center [779, 478] width 205 height 14
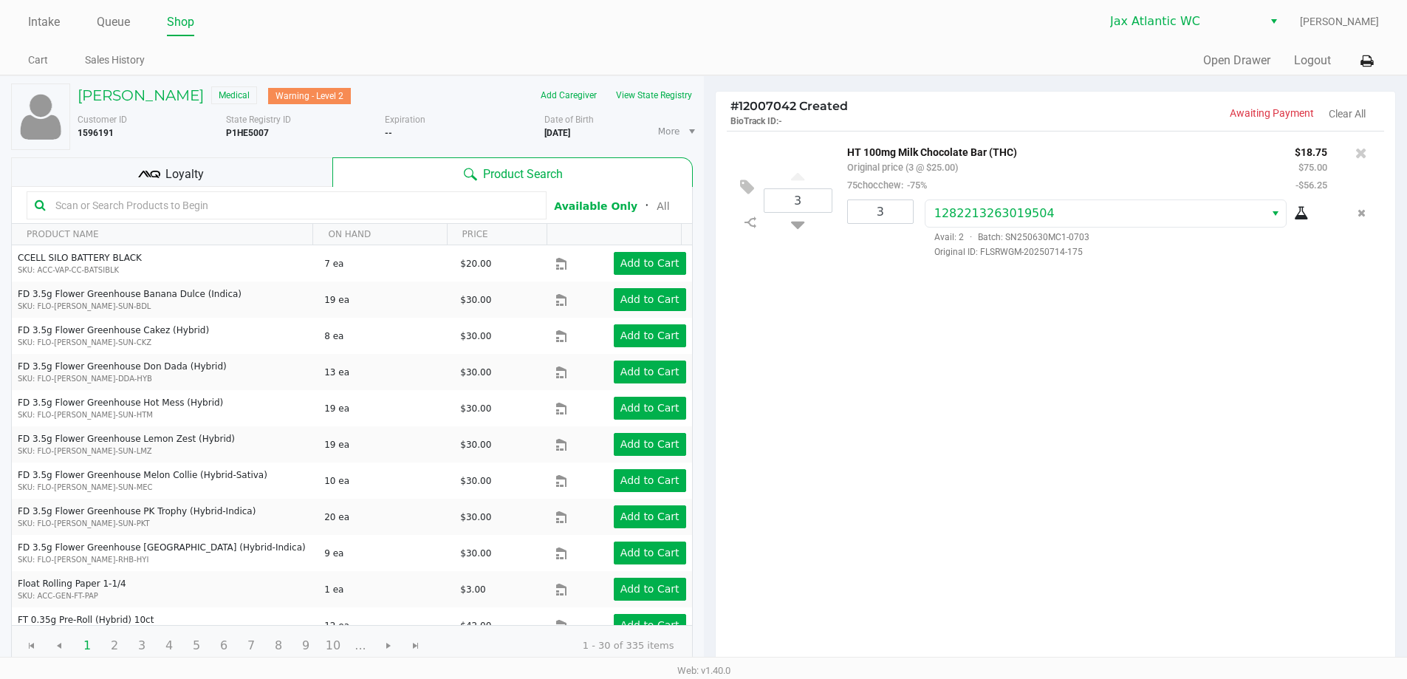
scroll to position [151, 0]
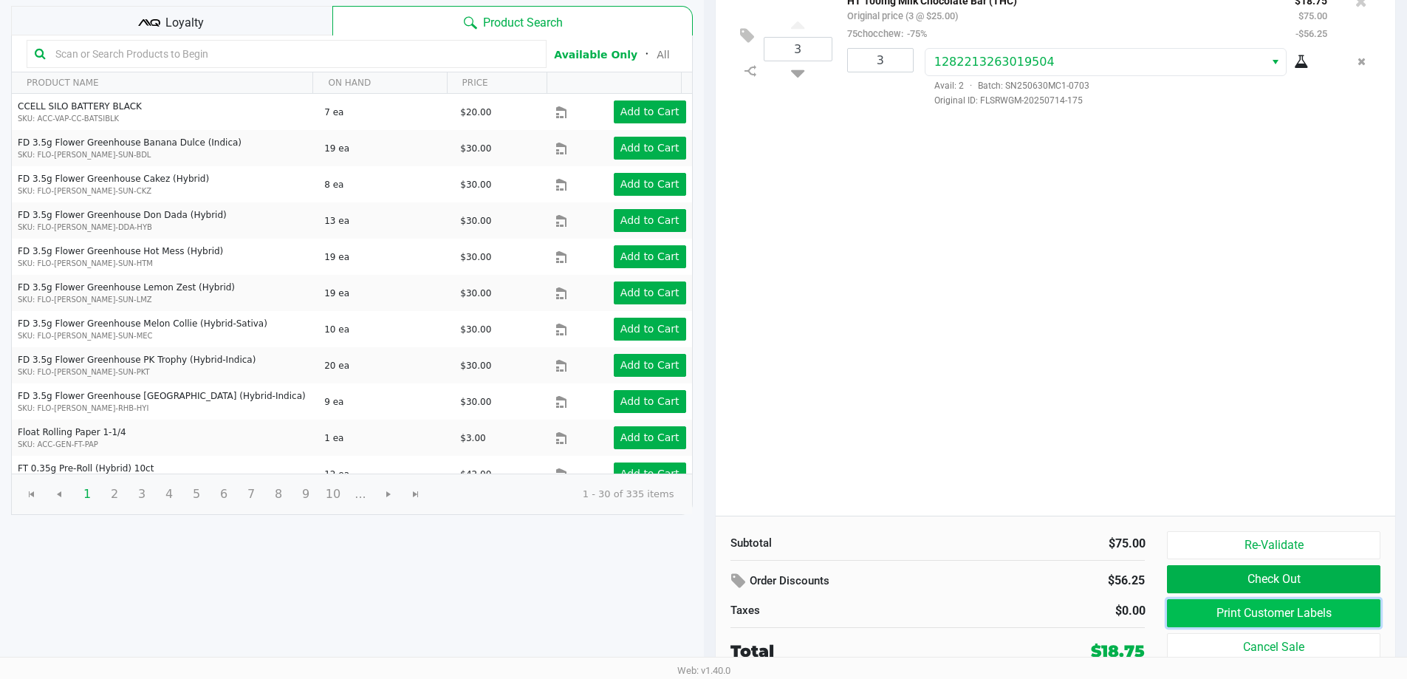
click at [1192, 612] on button "Print Customer Labels" at bounding box center [1273, 613] width 213 height 28
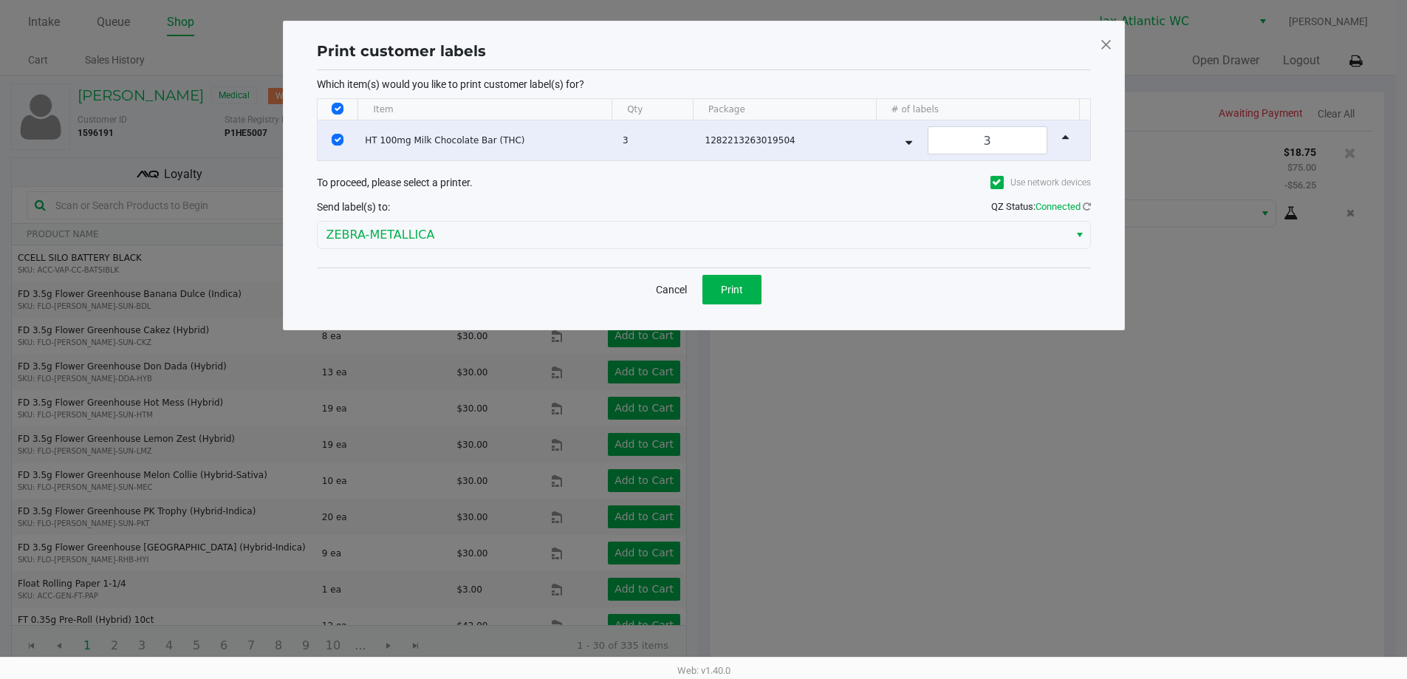
scroll to position [0, 0]
click at [721, 293] on button "Print" at bounding box center [737, 290] width 59 height 30
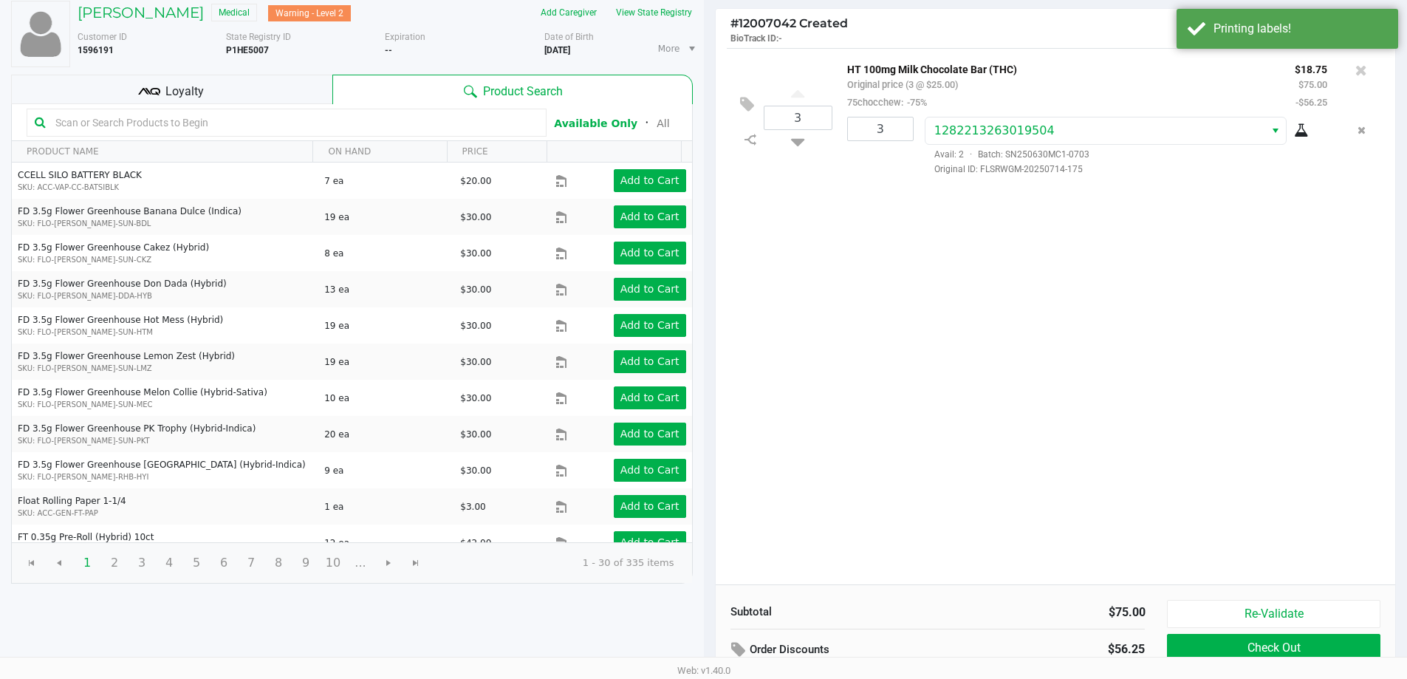
scroll to position [151, 0]
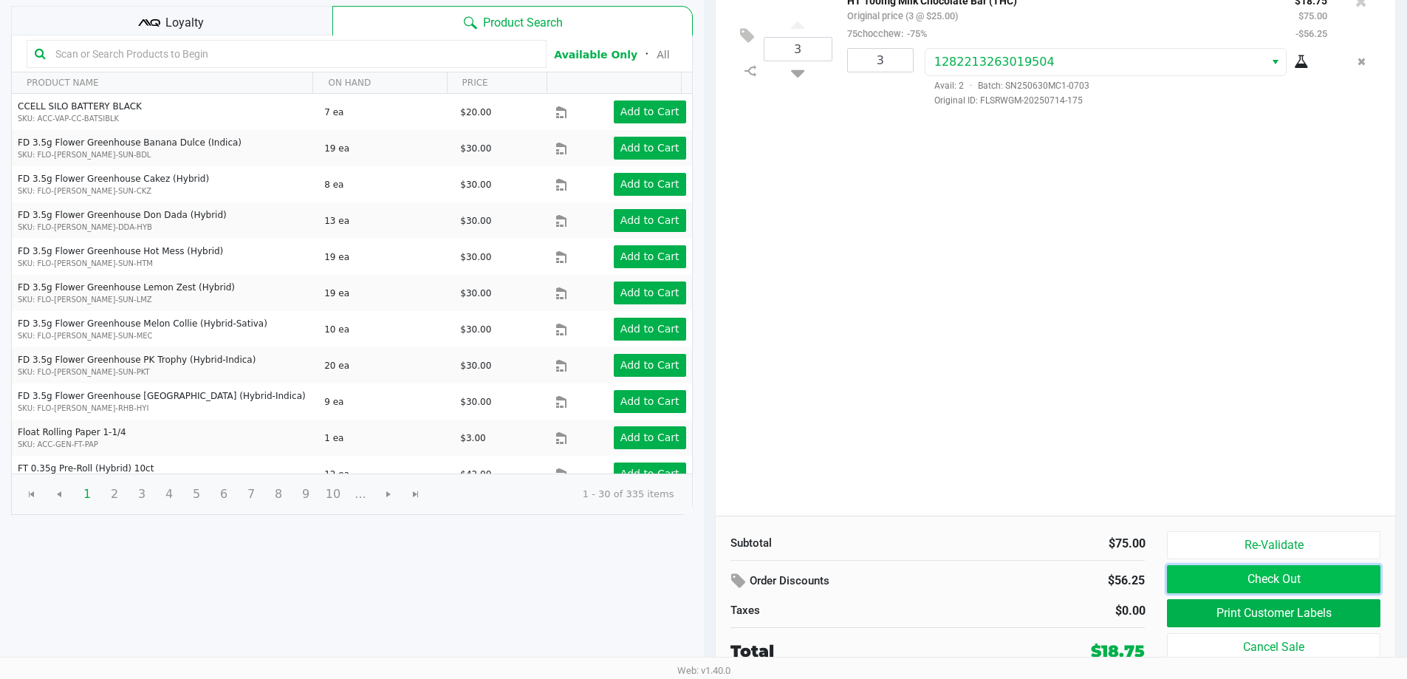
click at [1249, 573] on button "Check Out" at bounding box center [1273, 579] width 213 height 28
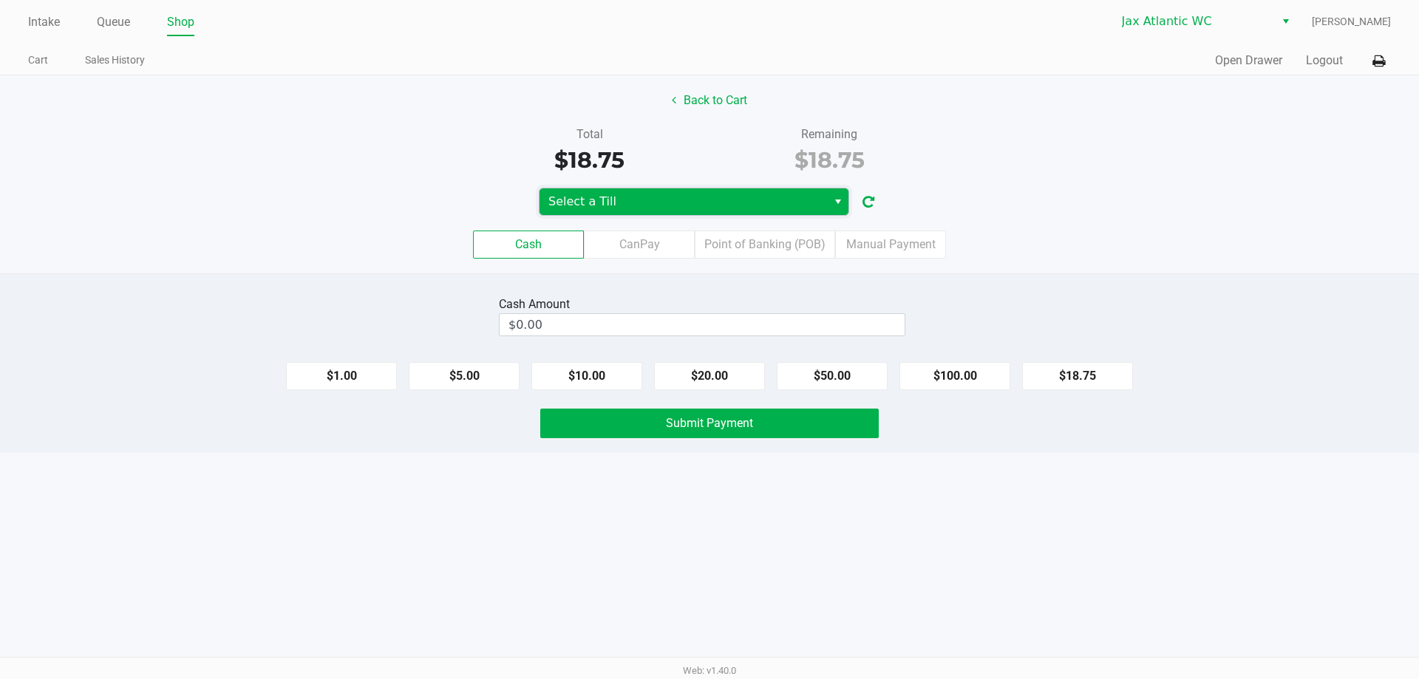
click at [642, 202] on span "Select a Till" at bounding box center [683, 202] width 270 height 18
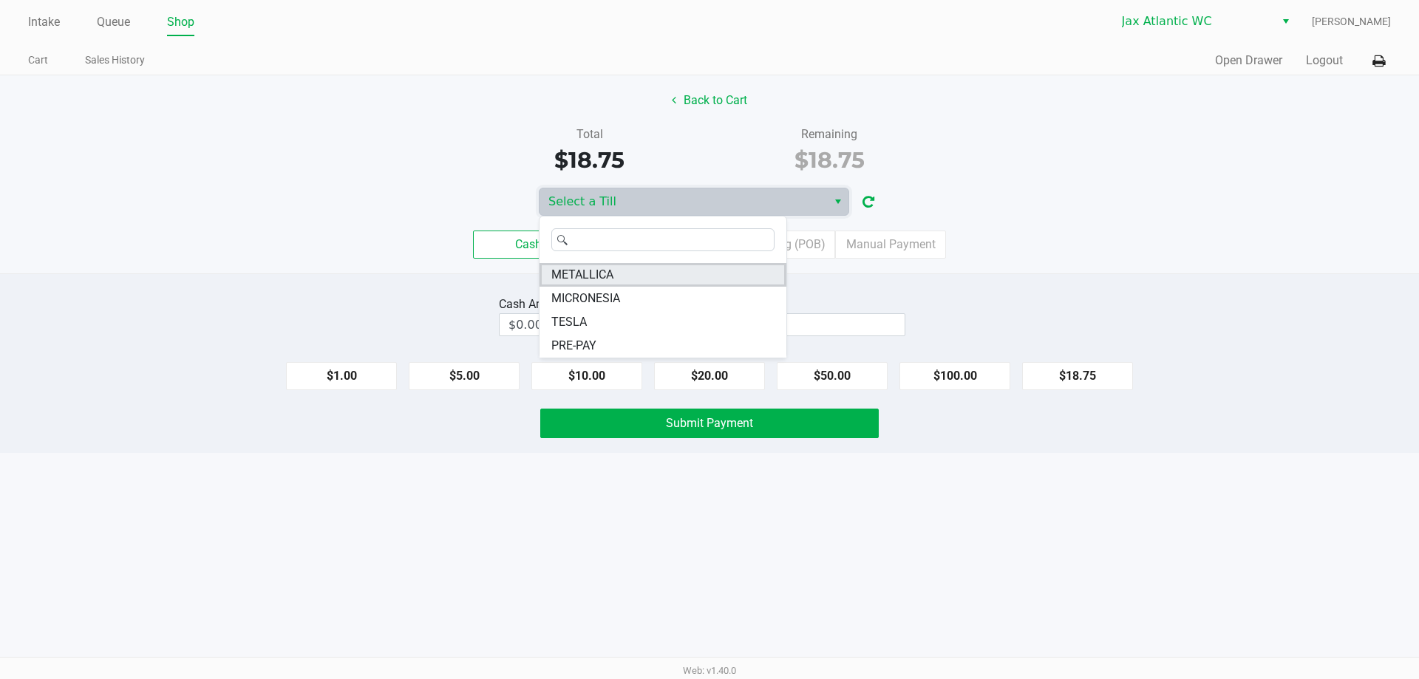
click at [611, 276] on span "METALLICA" at bounding box center [582, 275] width 62 height 18
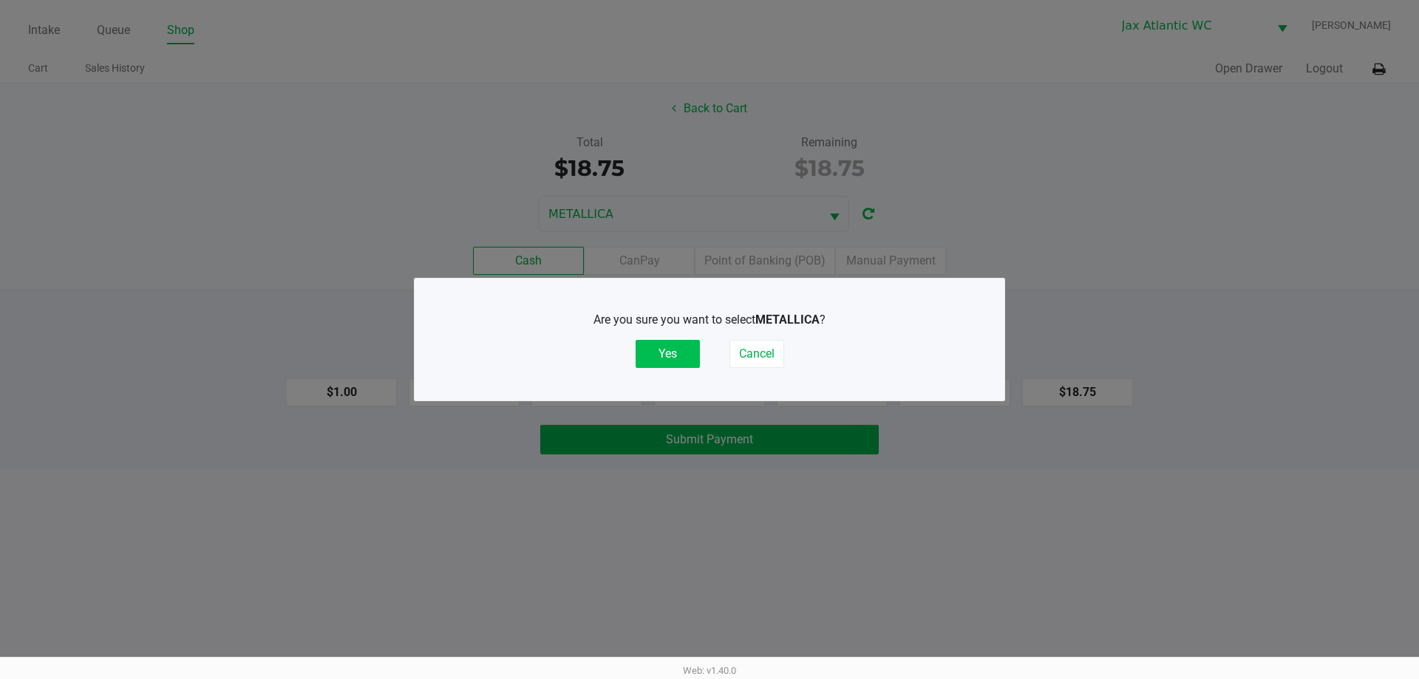
click at [656, 353] on button "Yes" at bounding box center [667, 354] width 64 height 28
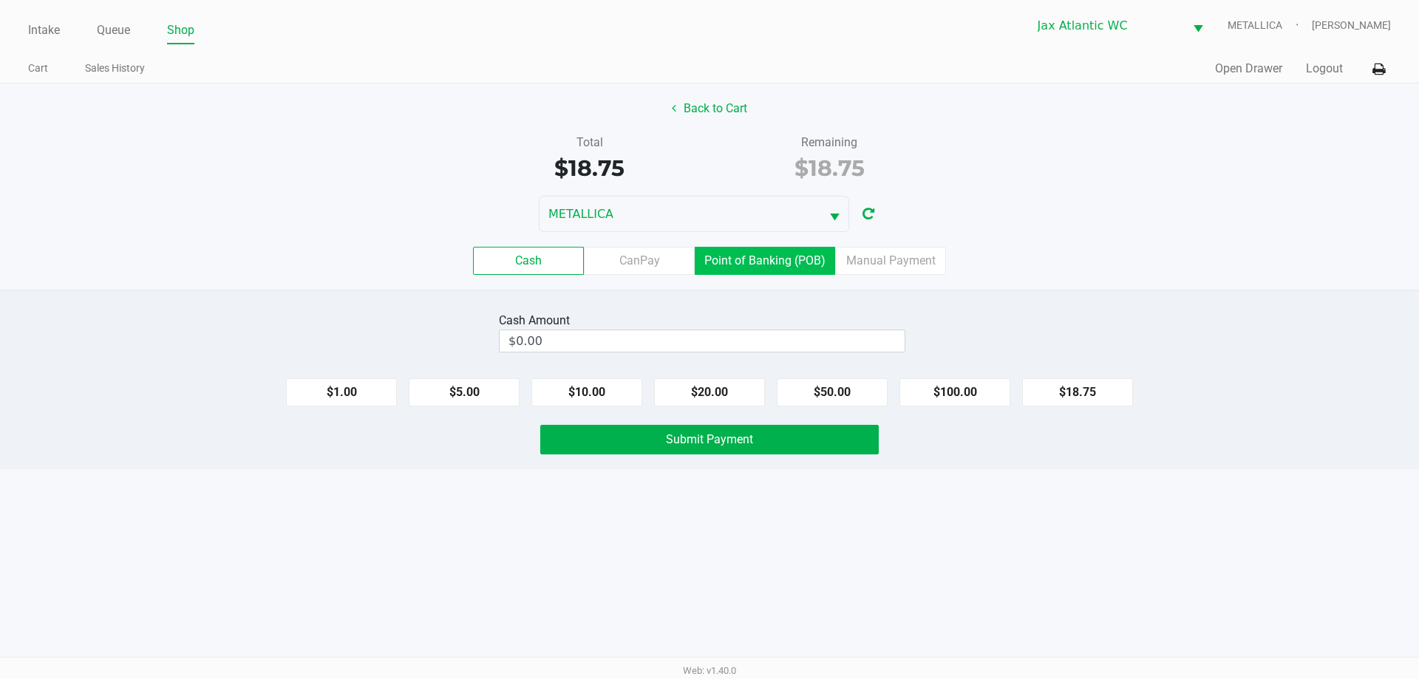
click at [757, 262] on label "Point of Banking (POB)" at bounding box center [764, 261] width 140 height 28
click at [0, 0] on 7 "Point of Banking (POB)" at bounding box center [0, 0] width 0 height 0
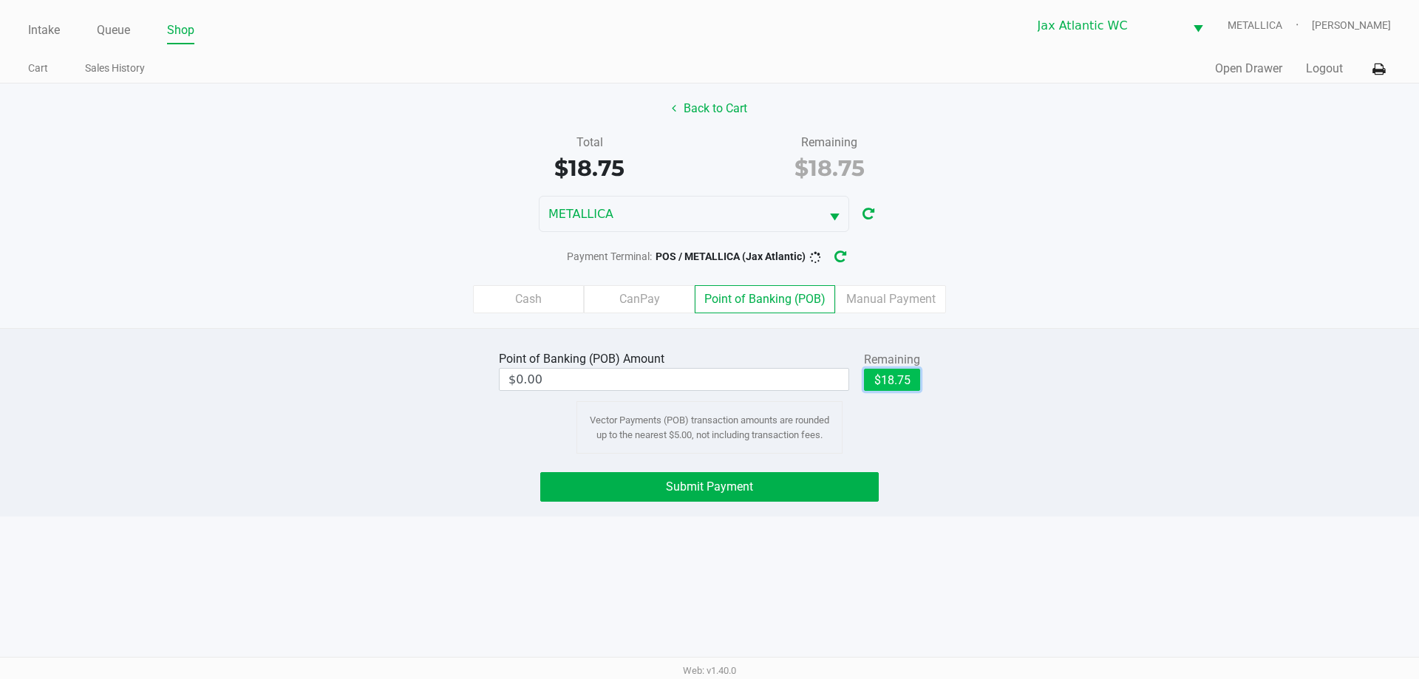
click at [885, 376] on button "$18.75" at bounding box center [892, 380] width 56 height 22
type input "$18.75"
click at [802, 492] on button "Submit Payment" at bounding box center [709, 487] width 338 height 30
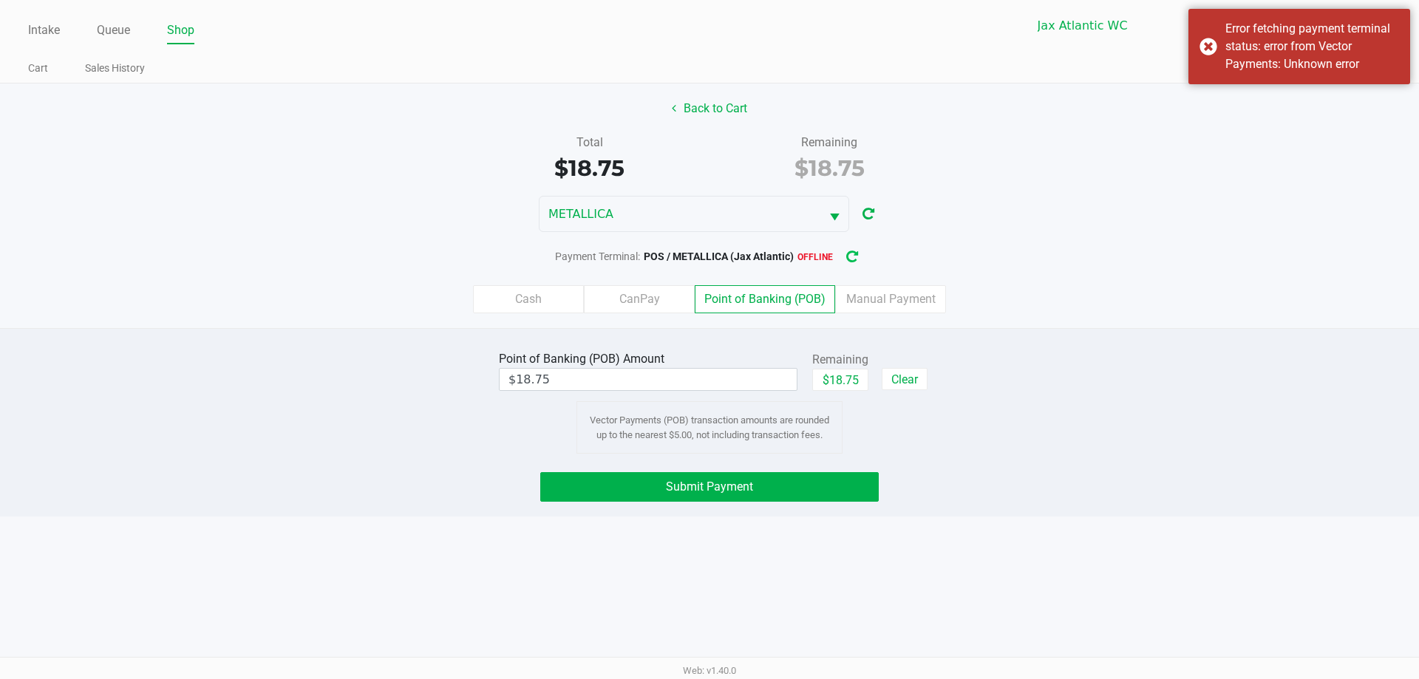
click at [855, 254] on icon "button" at bounding box center [852, 256] width 13 height 13
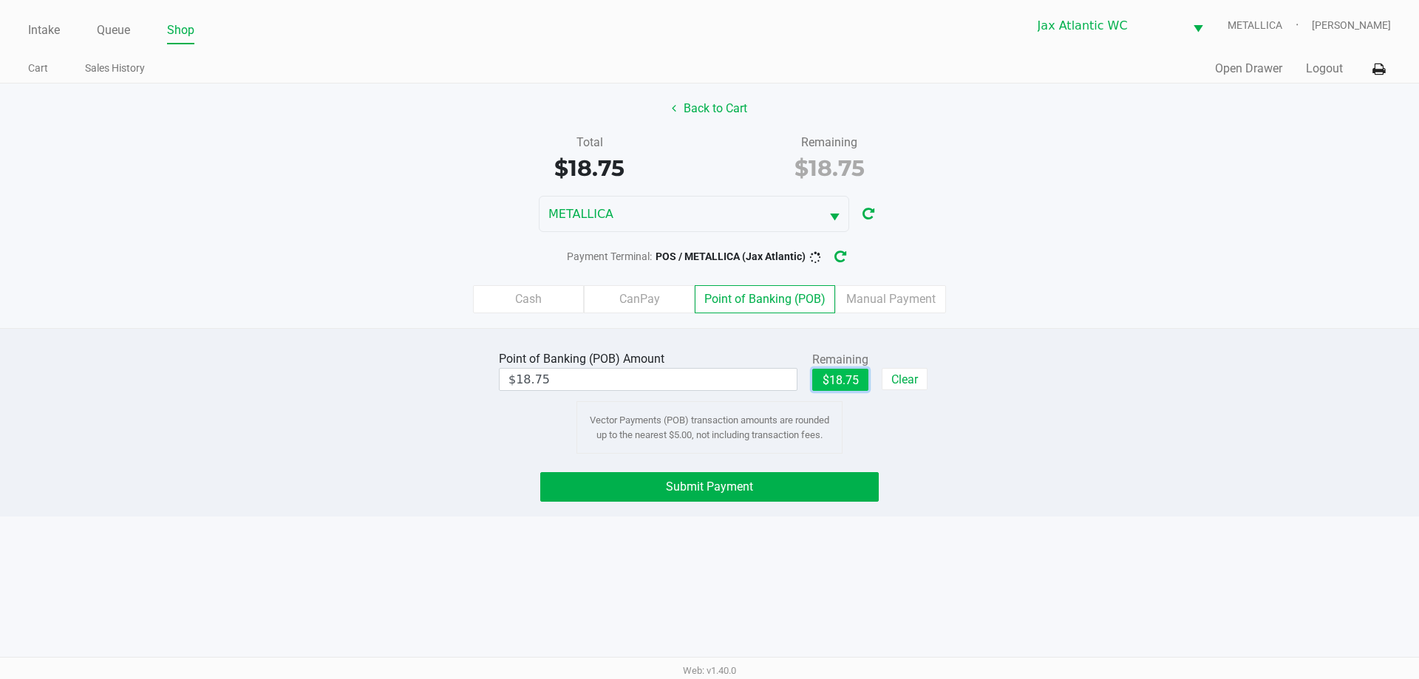
click at [833, 386] on button "$18.75" at bounding box center [840, 380] width 56 height 22
click at [799, 493] on button "Submit Payment" at bounding box center [709, 487] width 338 height 30
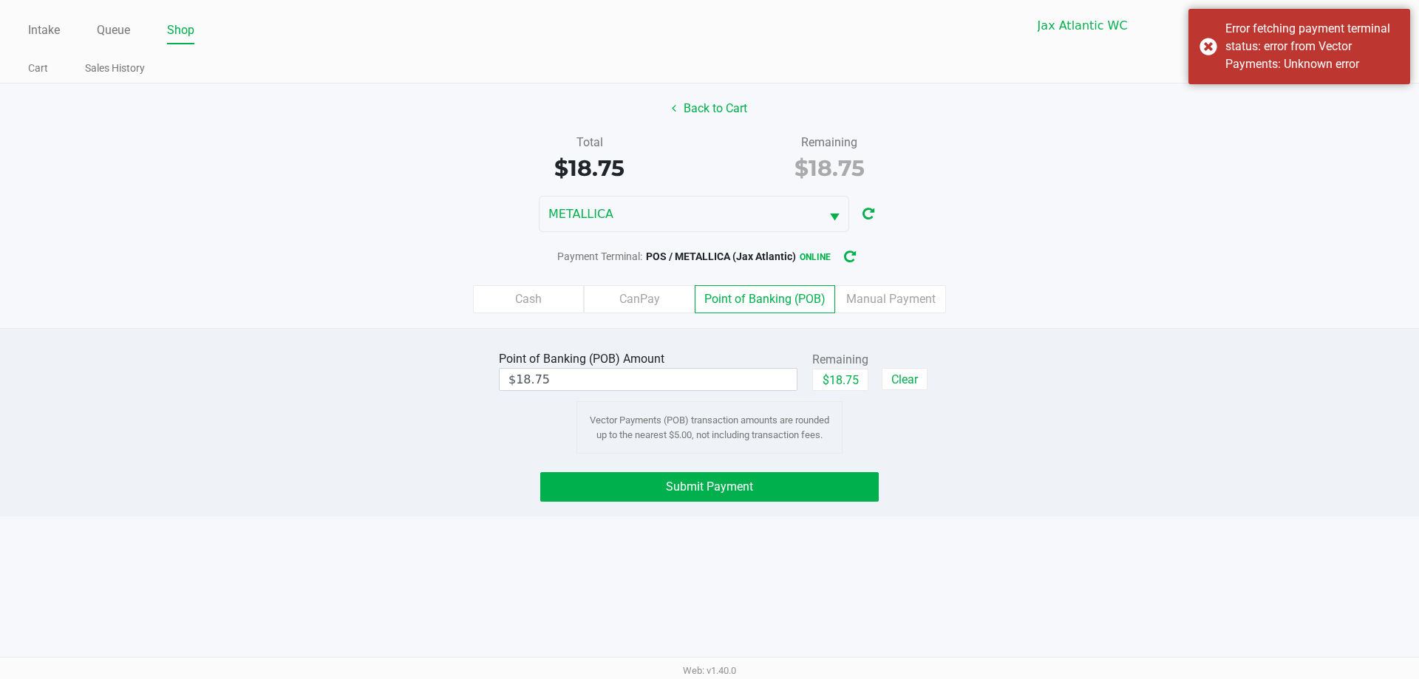
click at [838, 392] on div "$18.75" at bounding box center [840, 385] width 56 height 33
drag, startPoint x: 817, startPoint y: 474, endPoint x: 811, endPoint y: 479, distance: 8.4
click at [817, 475] on button "Submit Payment" at bounding box center [709, 487] width 338 height 30
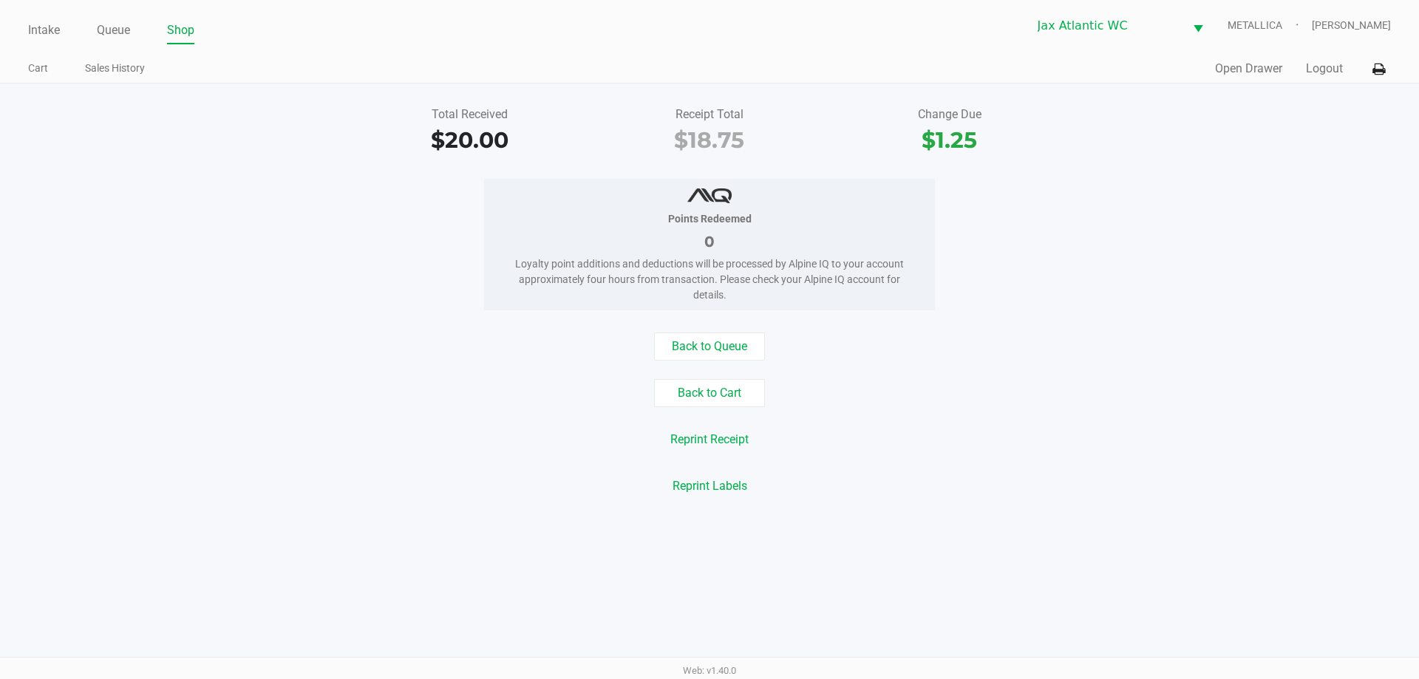
click at [12, 24] on div "Intake Queue Shop Jax Atlantic WC METALLICA Kendall Lovette Cart Sales History …" at bounding box center [709, 41] width 1419 height 83
click at [41, 25] on link "Intake" at bounding box center [44, 30] width 32 height 21
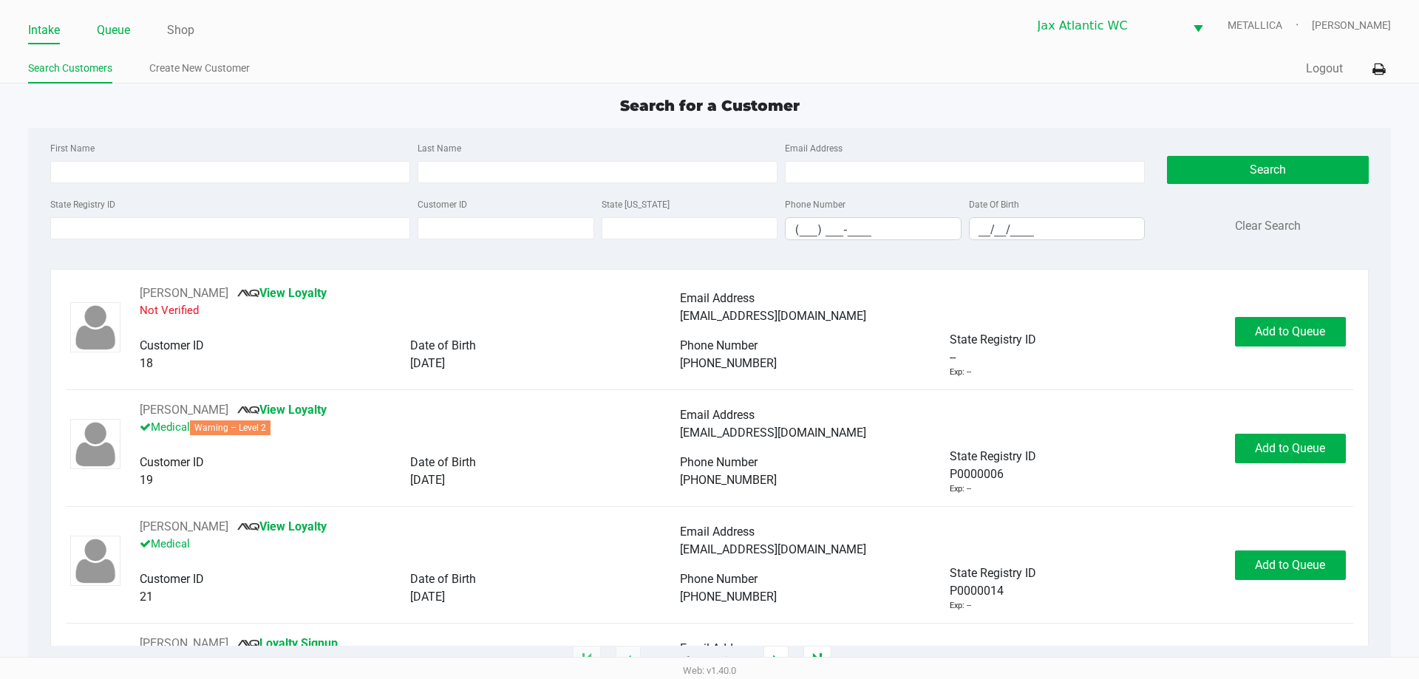
click at [123, 27] on link "Queue" at bounding box center [113, 30] width 33 height 21
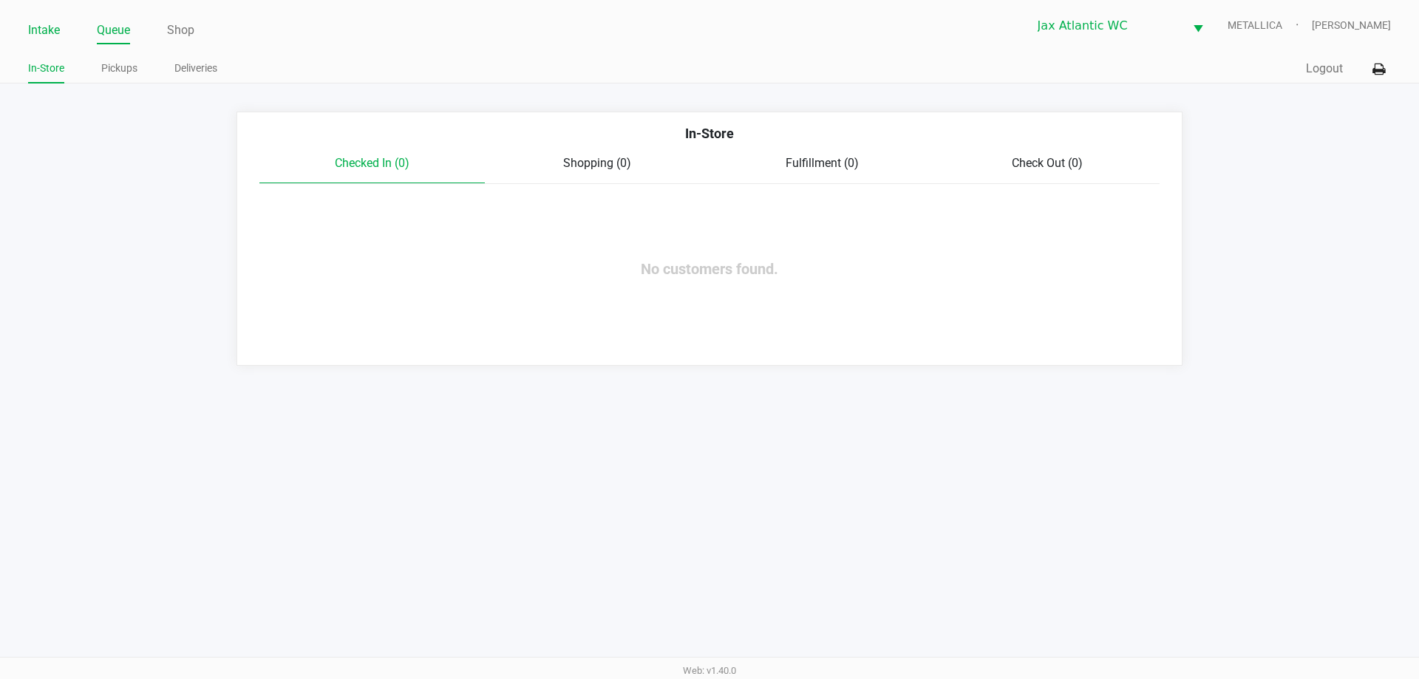
click at [42, 29] on link "Intake" at bounding box center [44, 30] width 32 height 21
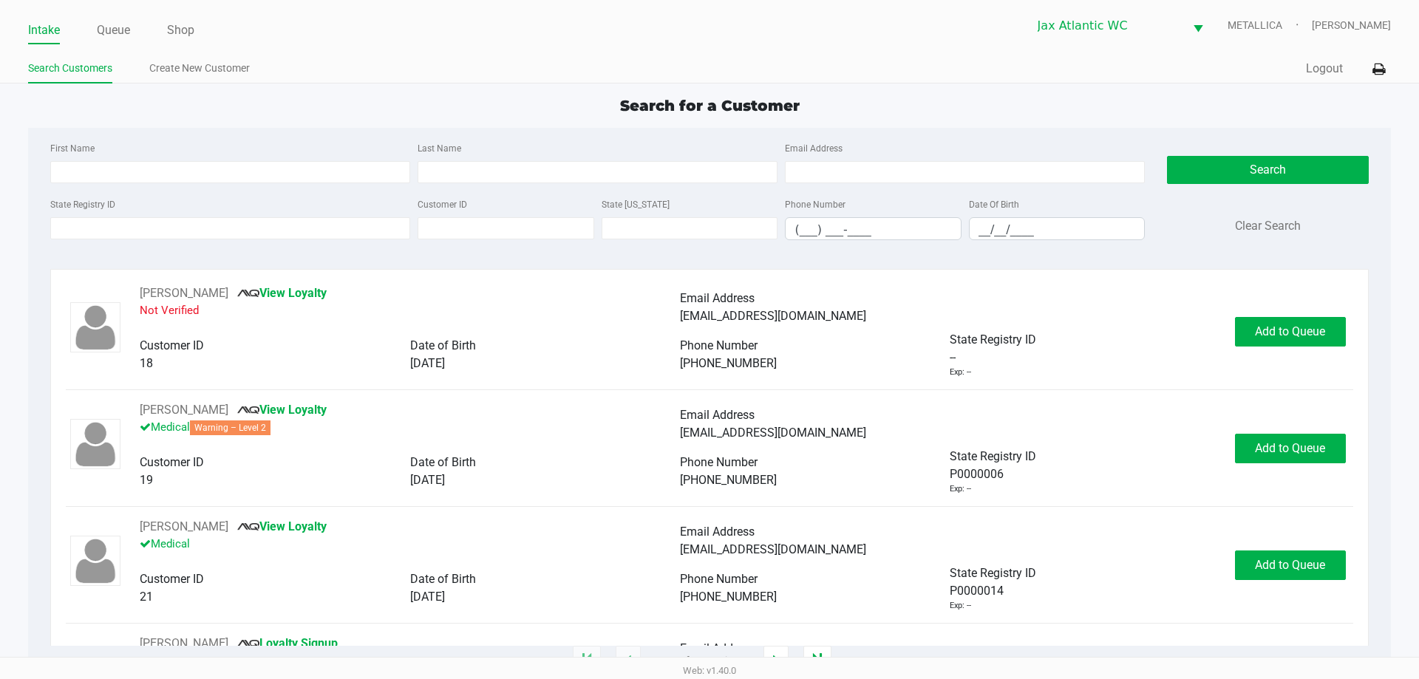
type input "JAMES"
type input "DELANEY"
type input "05/23/1996"
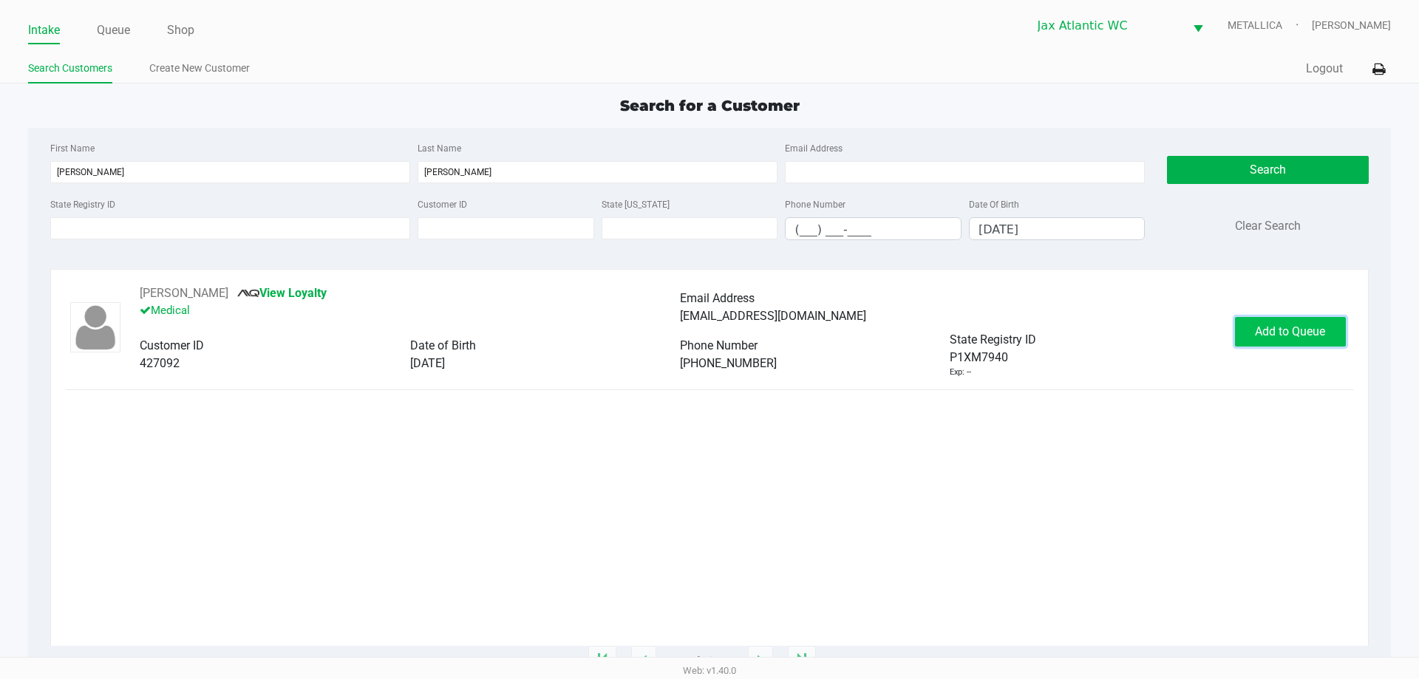
click at [1267, 335] on span "Add to Queue" at bounding box center [1290, 331] width 70 height 14
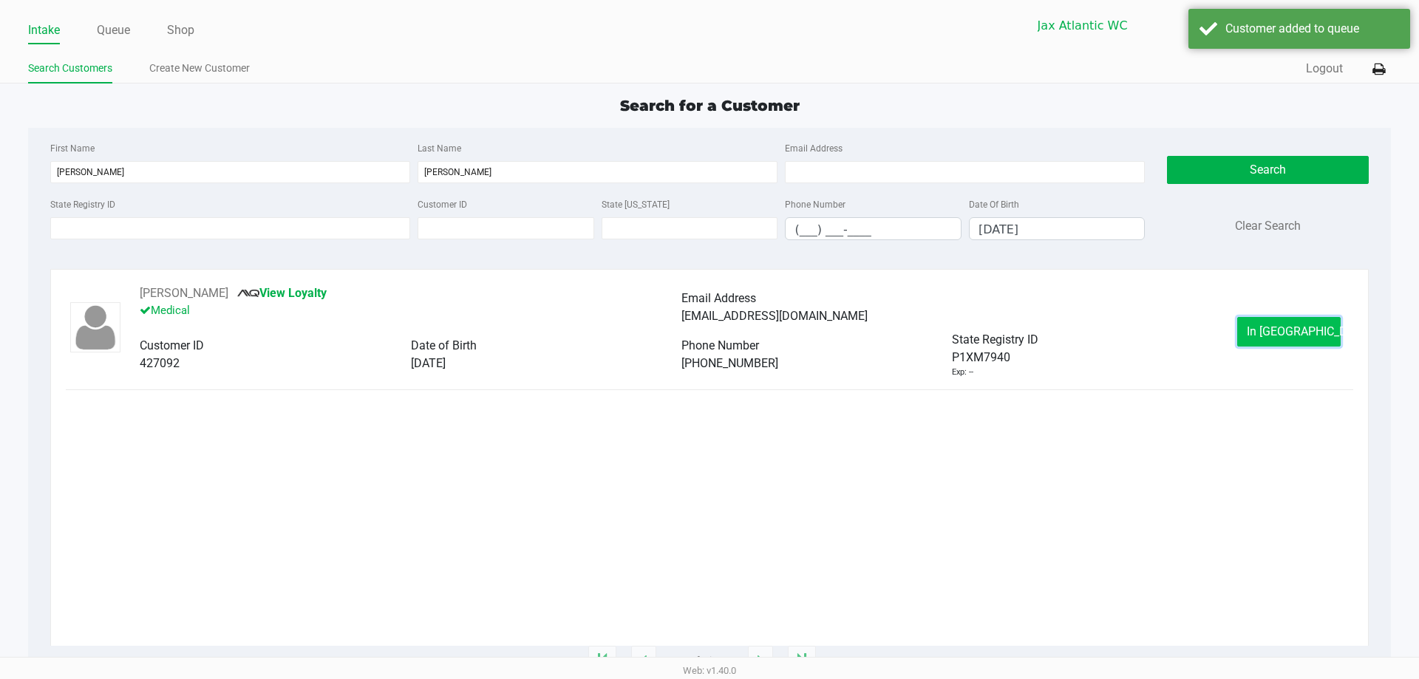
click at [1271, 335] on span "In Queue" at bounding box center [1308, 331] width 124 height 14
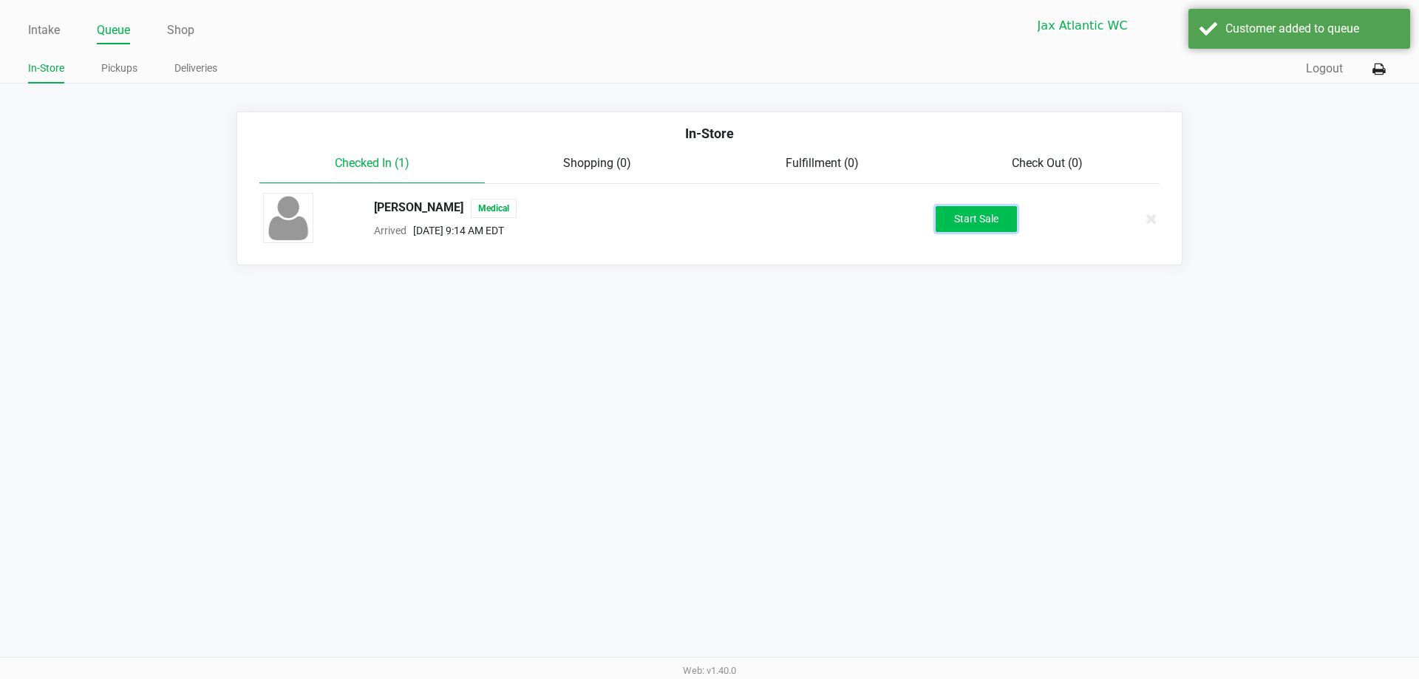
click at [952, 222] on button "Start Sale" at bounding box center [975, 219] width 81 height 26
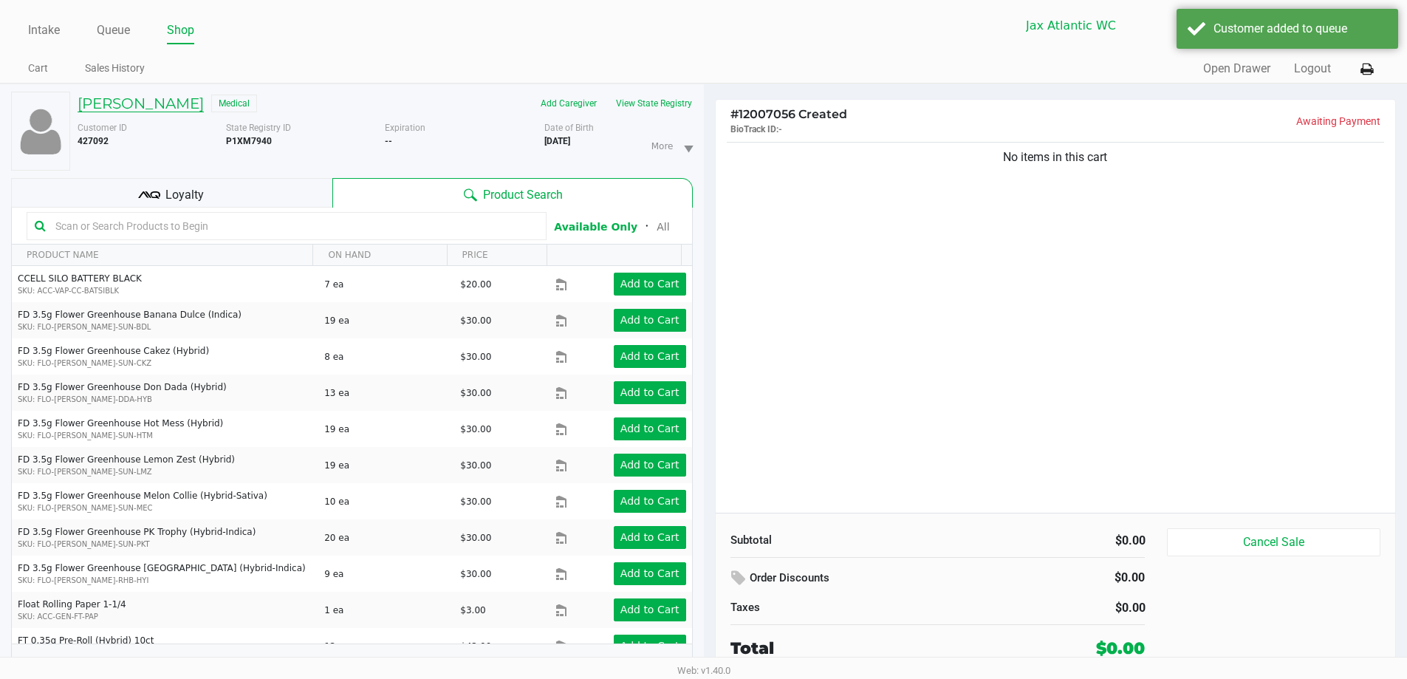
click at [116, 102] on h5 "Jimmy Delaney" at bounding box center [141, 104] width 126 height 18
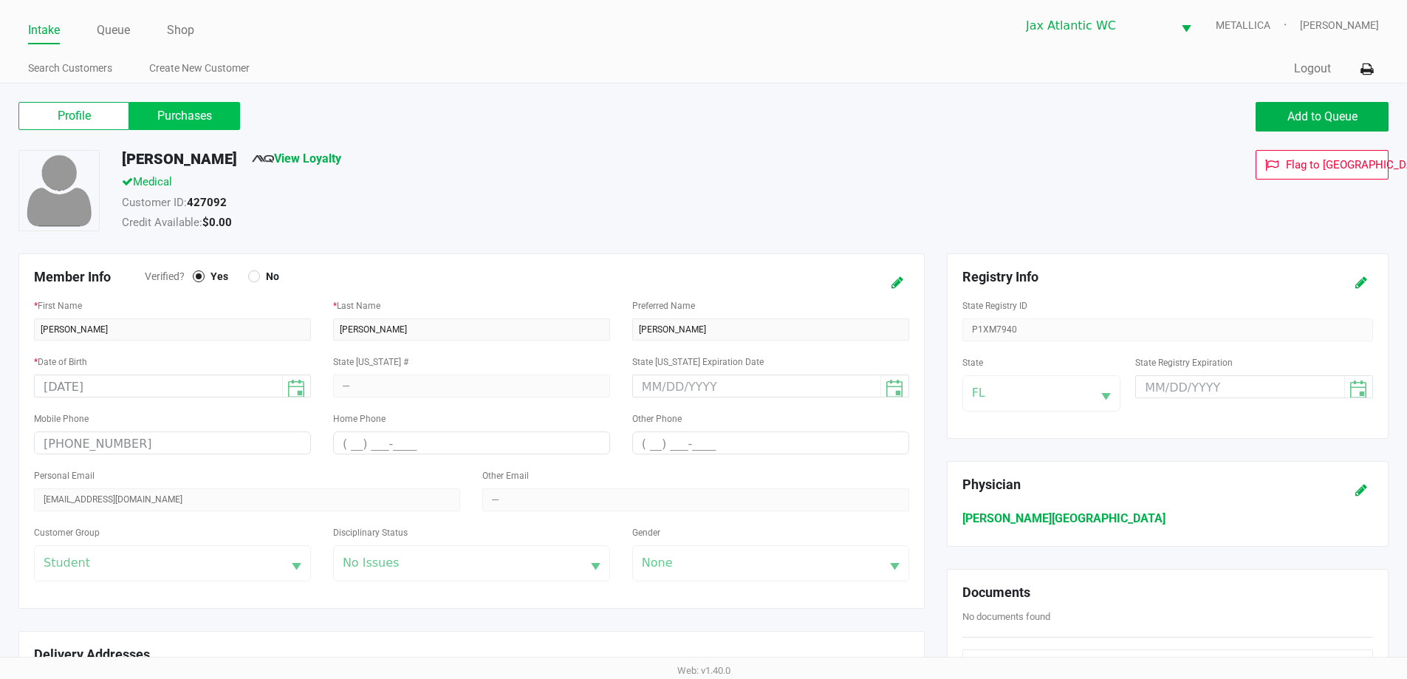
click at [198, 115] on label "Purchases" at bounding box center [184, 116] width 111 height 28
click at [0, 0] on 1 "Purchases" at bounding box center [0, 0] width 0 height 0
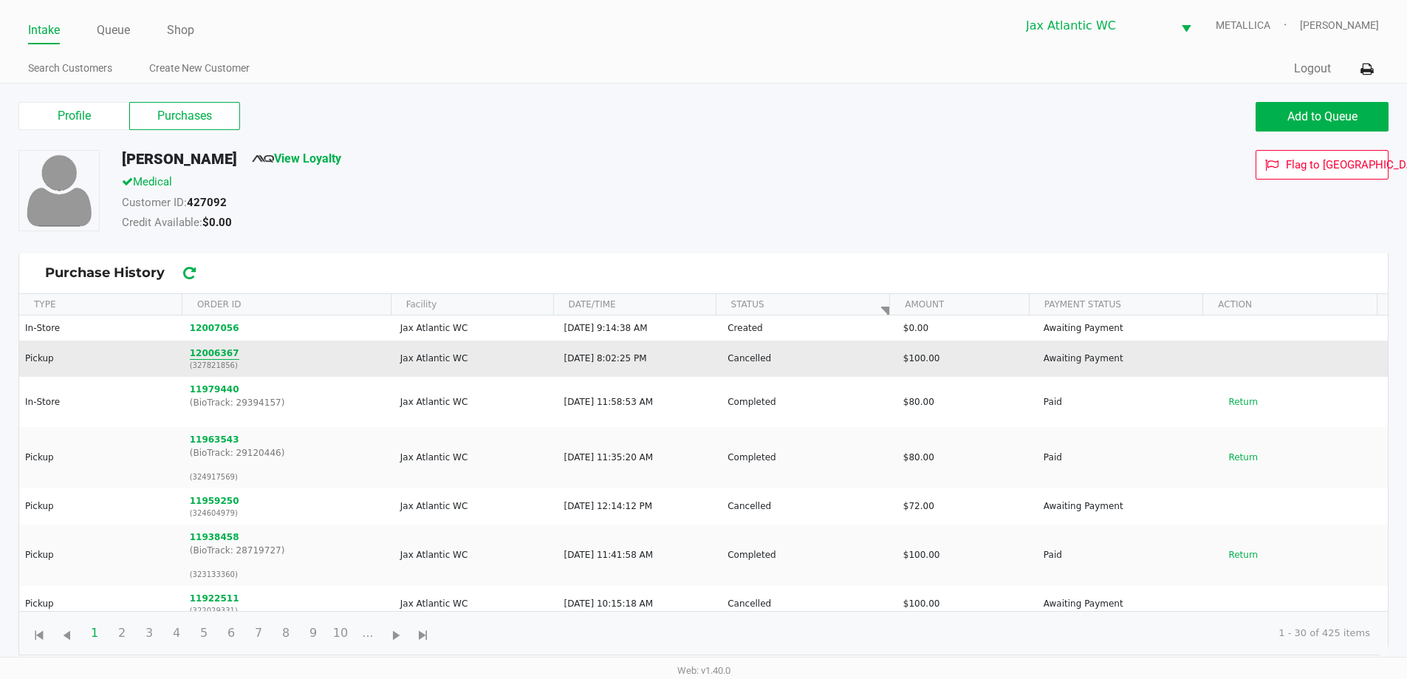
click at [197, 352] on button "12006367" at bounding box center [215, 353] width 50 height 13
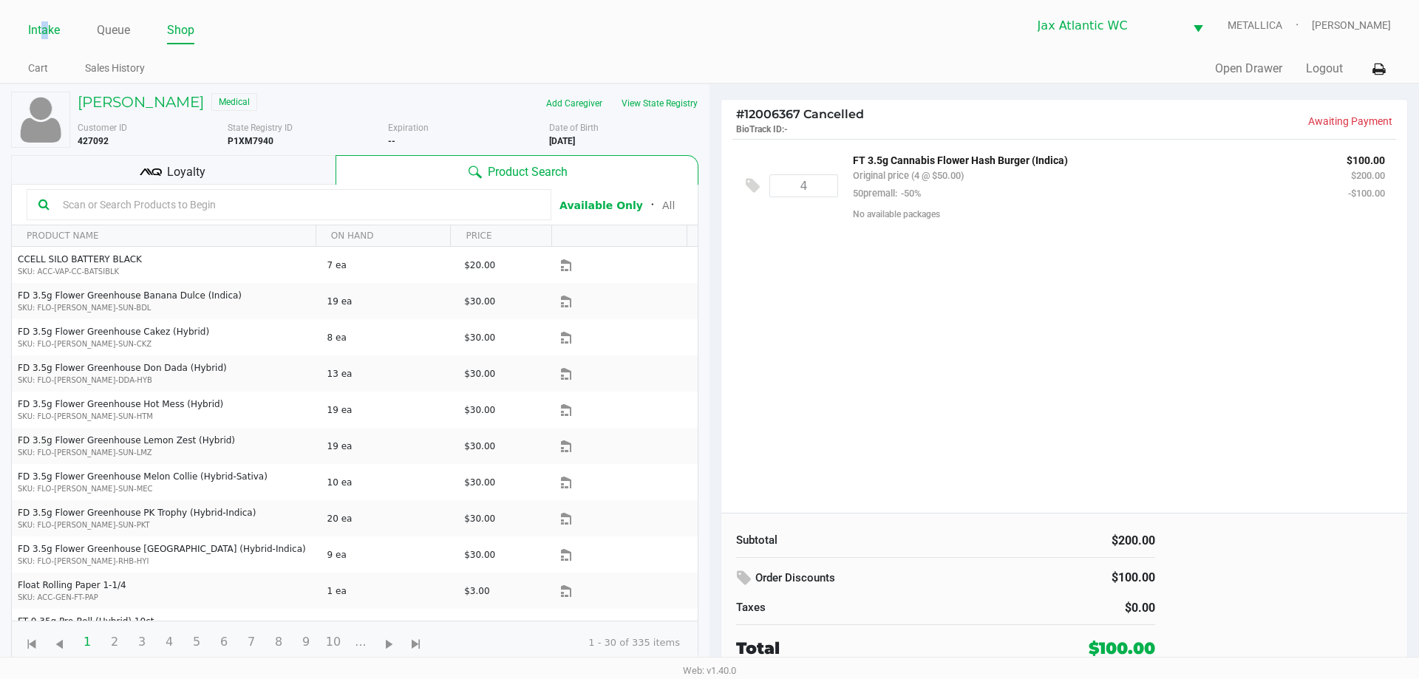
click at [44, 33] on link "Intake" at bounding box center [44, 30] width 32 height 21
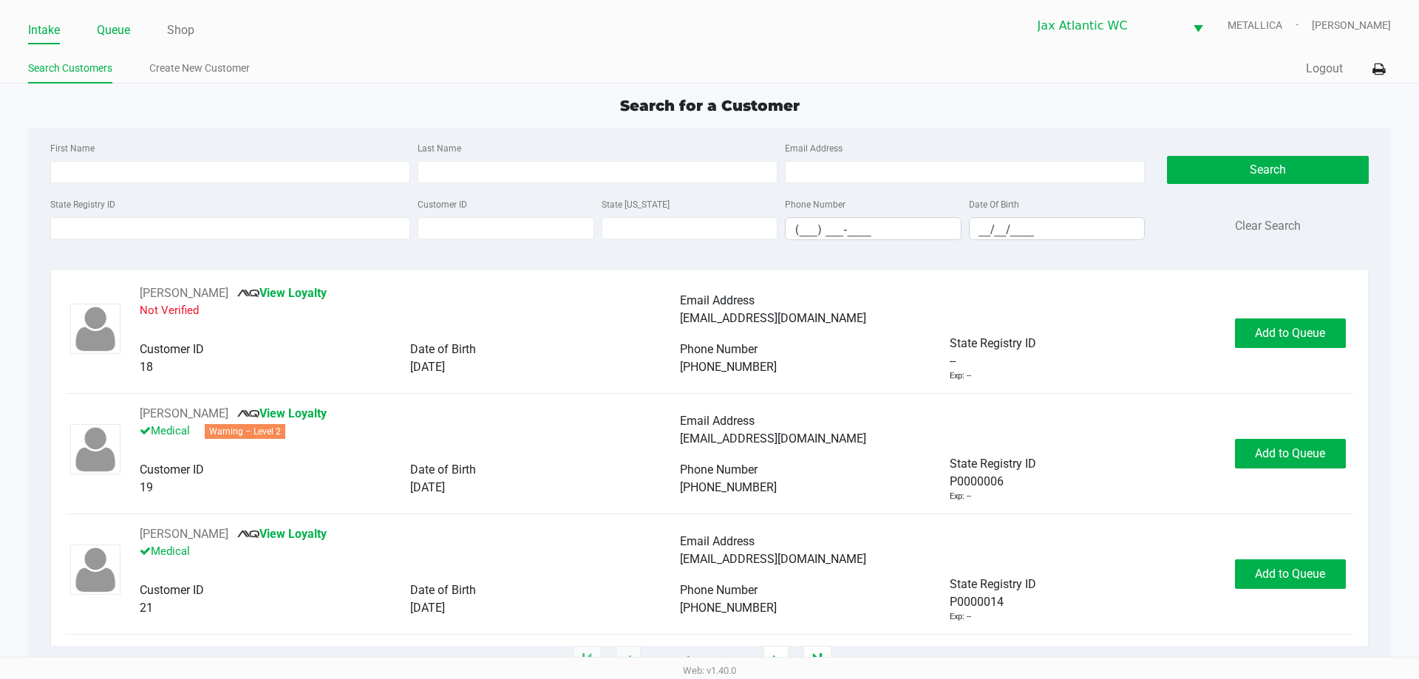
click at [110, 27] on link "Queue" at bounding box center [113, 30] width 33 height 21
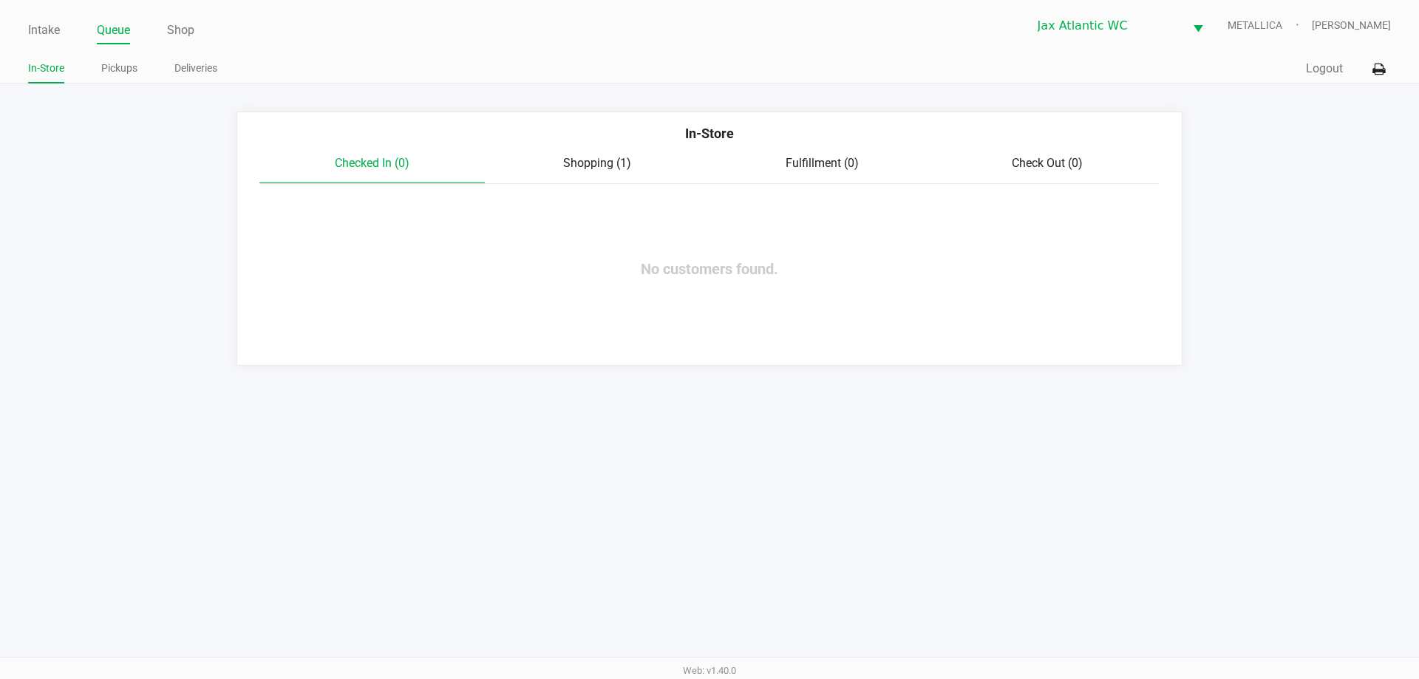
click at [601, 163] on span "Shopping (1)" at bounding box center [597, 163] width 68 height 14
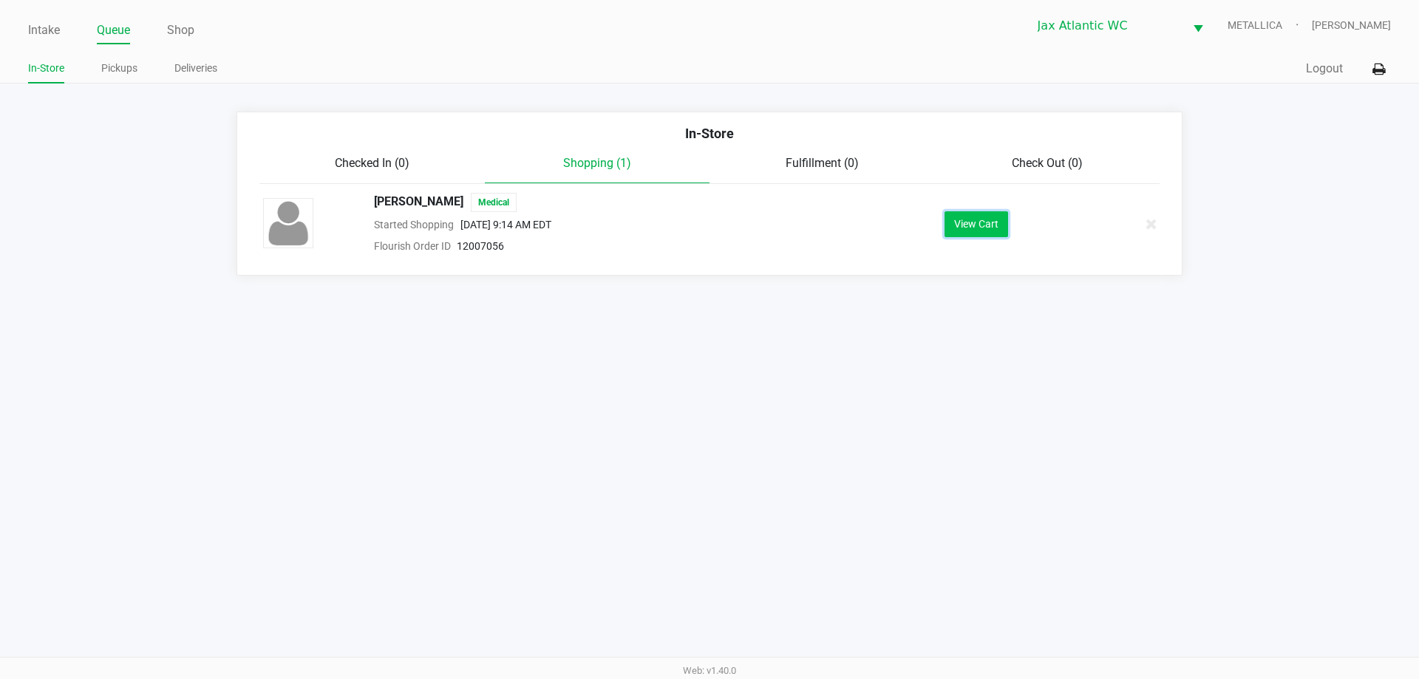
click at [984, 226] on button "View Cart" at bounding box center [976, 224] width 64 height 26
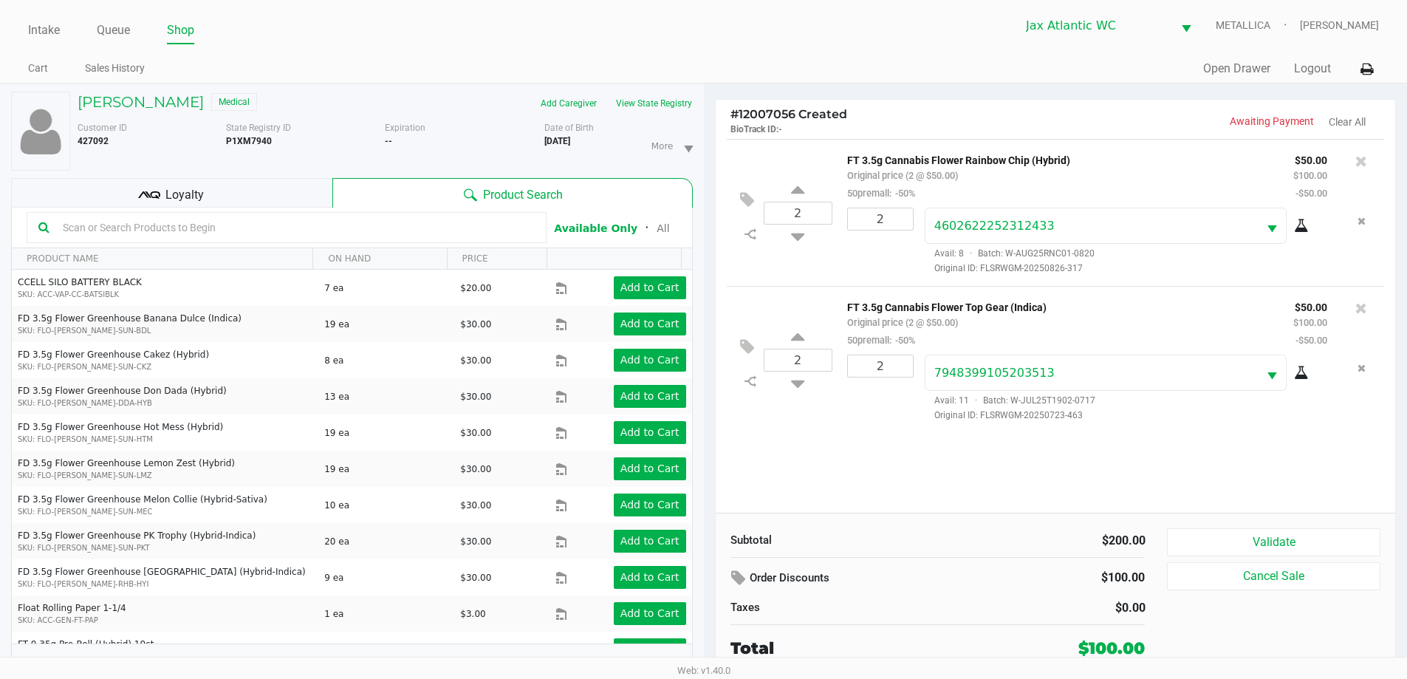
click at [290, 188] on div "Loyalty" at bounding box center [171, 193] width 321 height 30
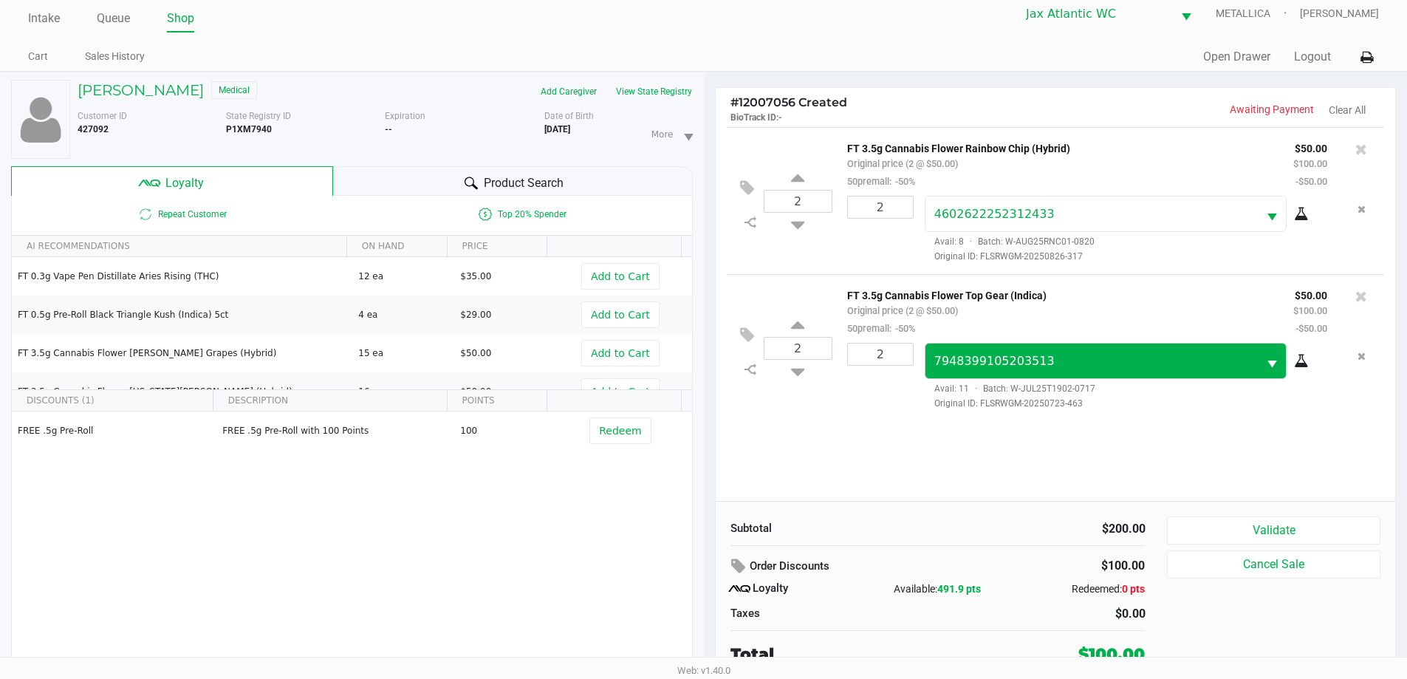
scroll to position [16, 0]
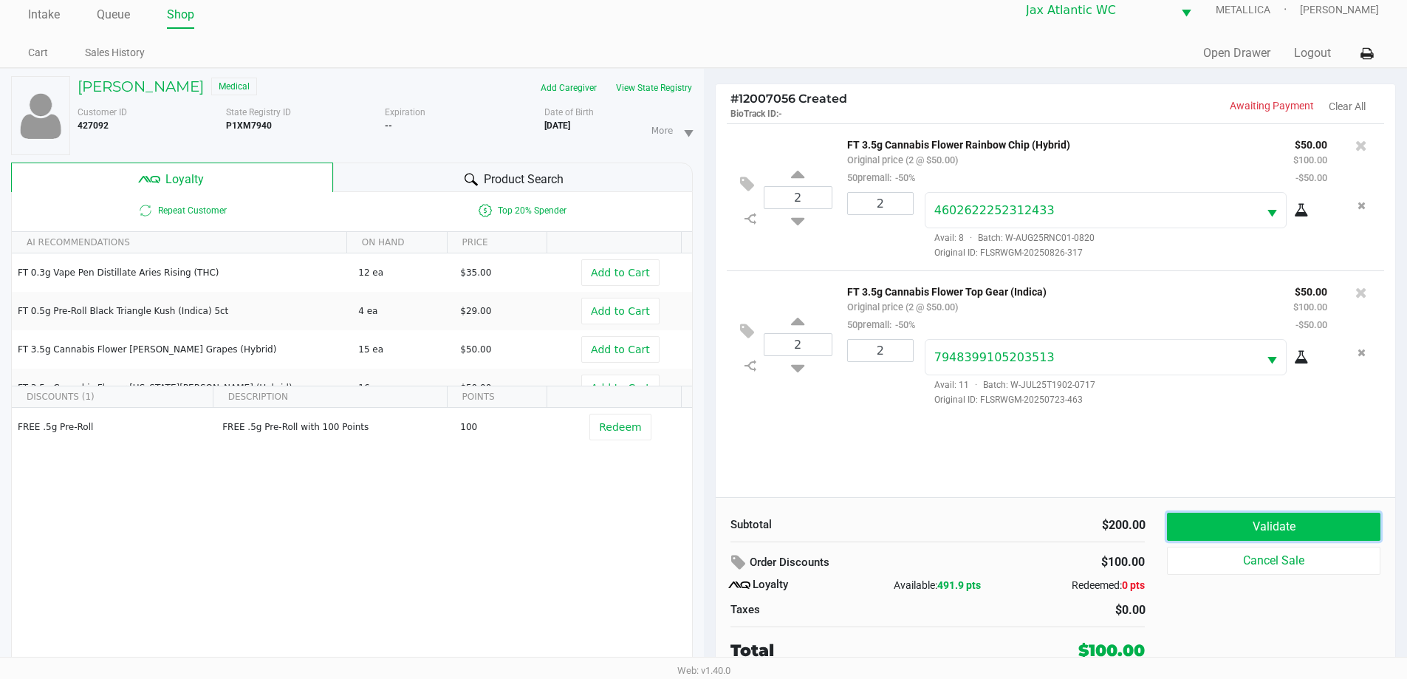
click at [1315, 527] on button "Validate" at bounding box center [1273, 527] width 213 height 28
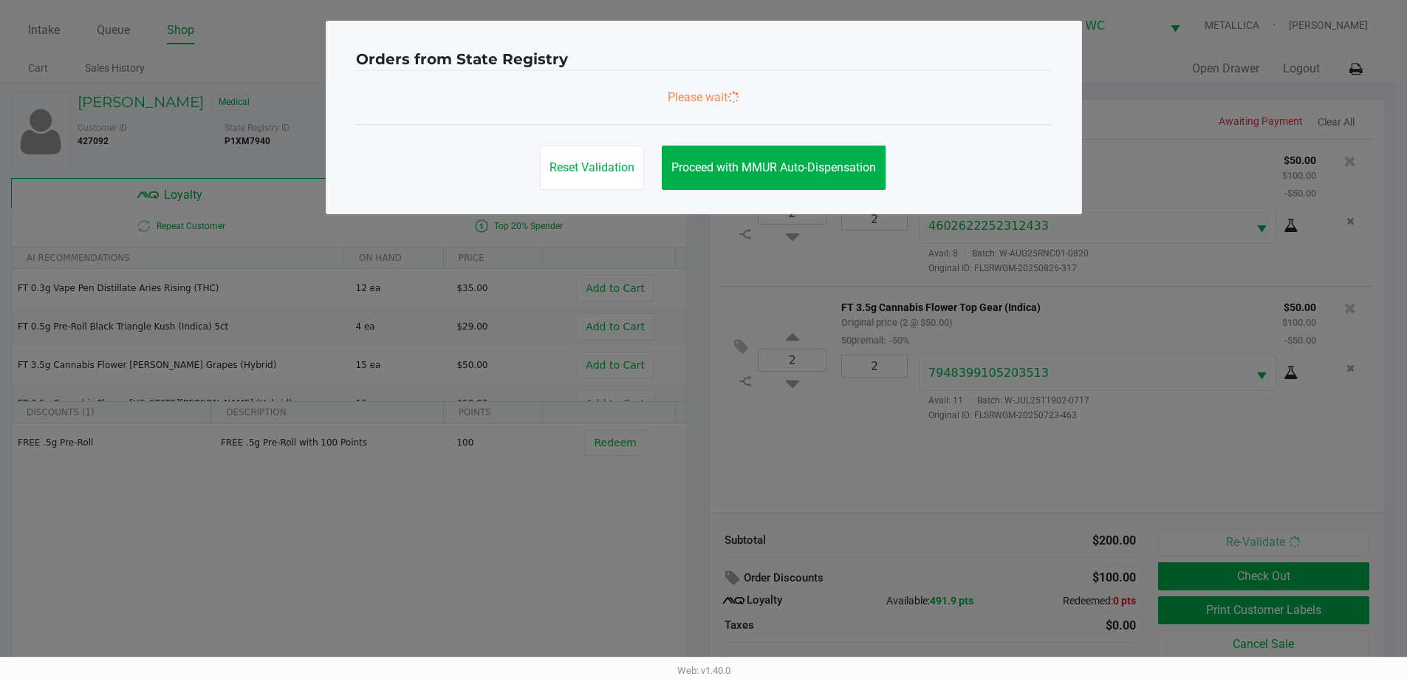
scroll to position [0, 0]
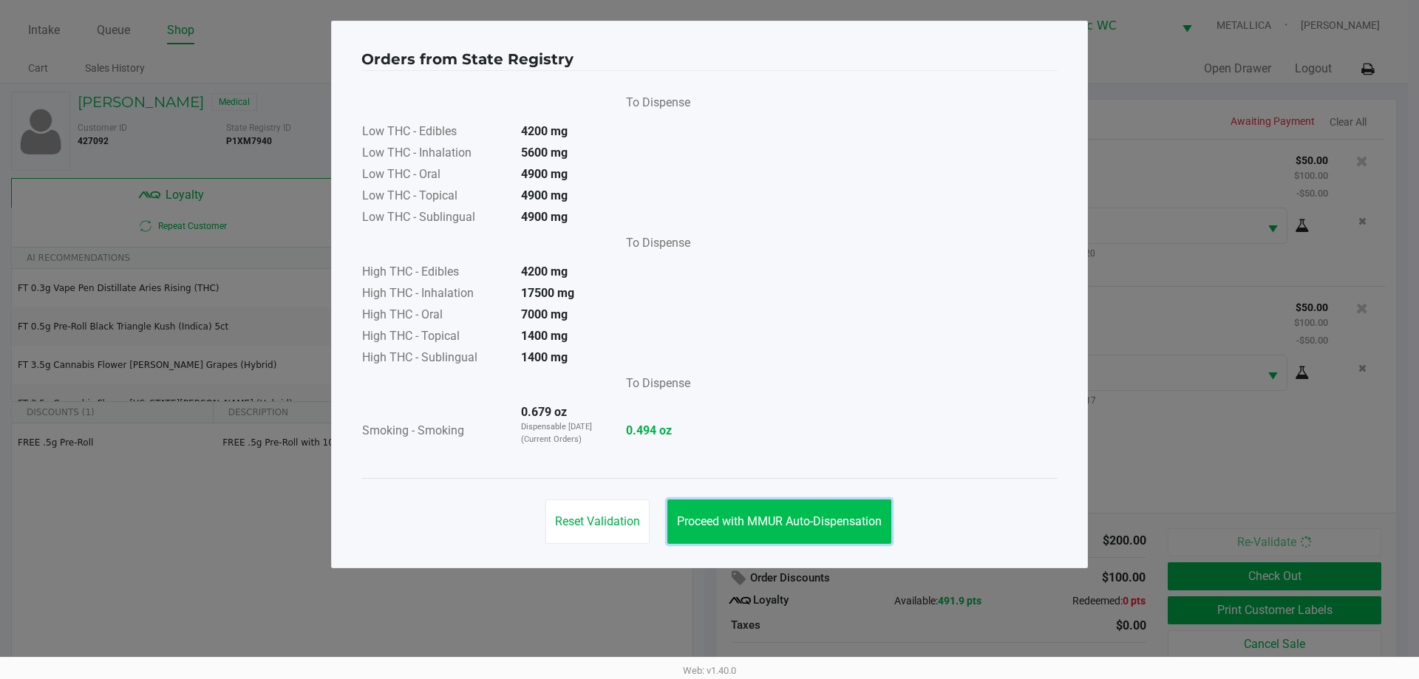
click at [743, 523] on span "Proceed with MMUR Auto-Dispensation" at bounding box center [779, 521] width 205 height 14
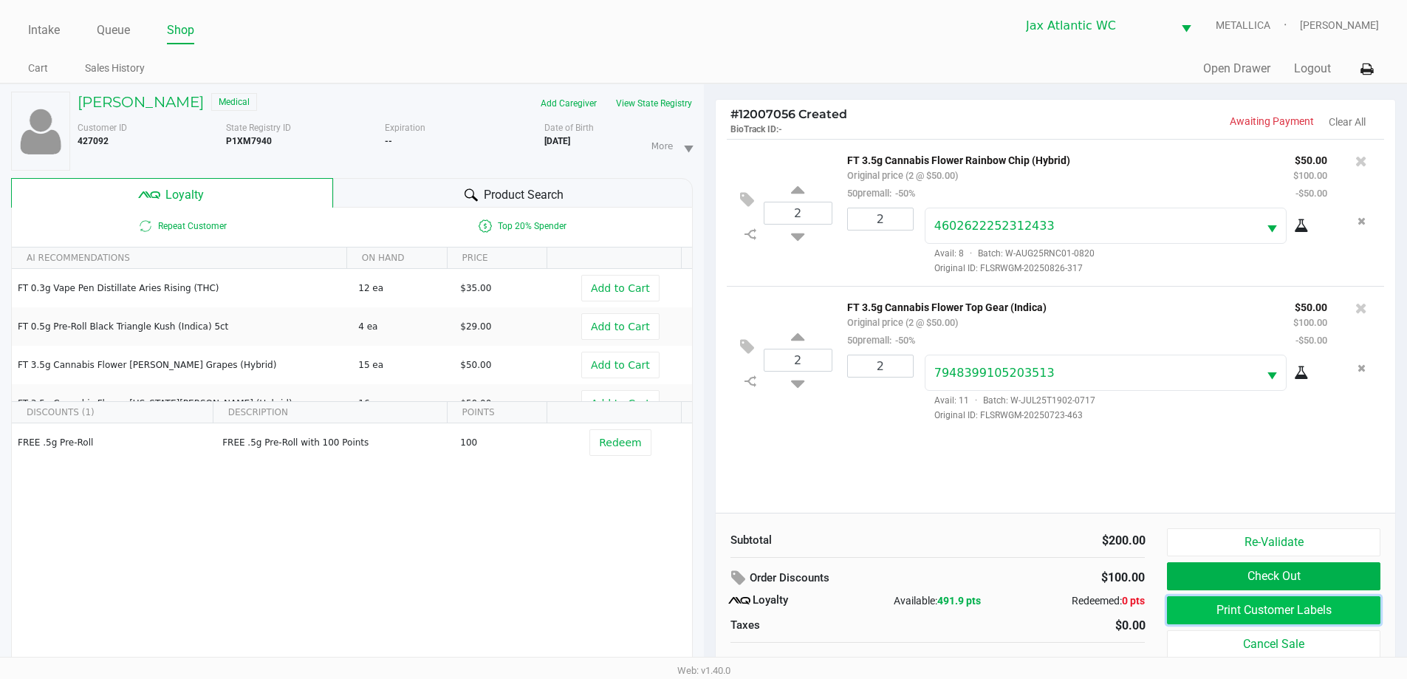
click at [1238, 612] on button "Print Customer Labels" at bounding box center [1273, 610] width 213 height 28
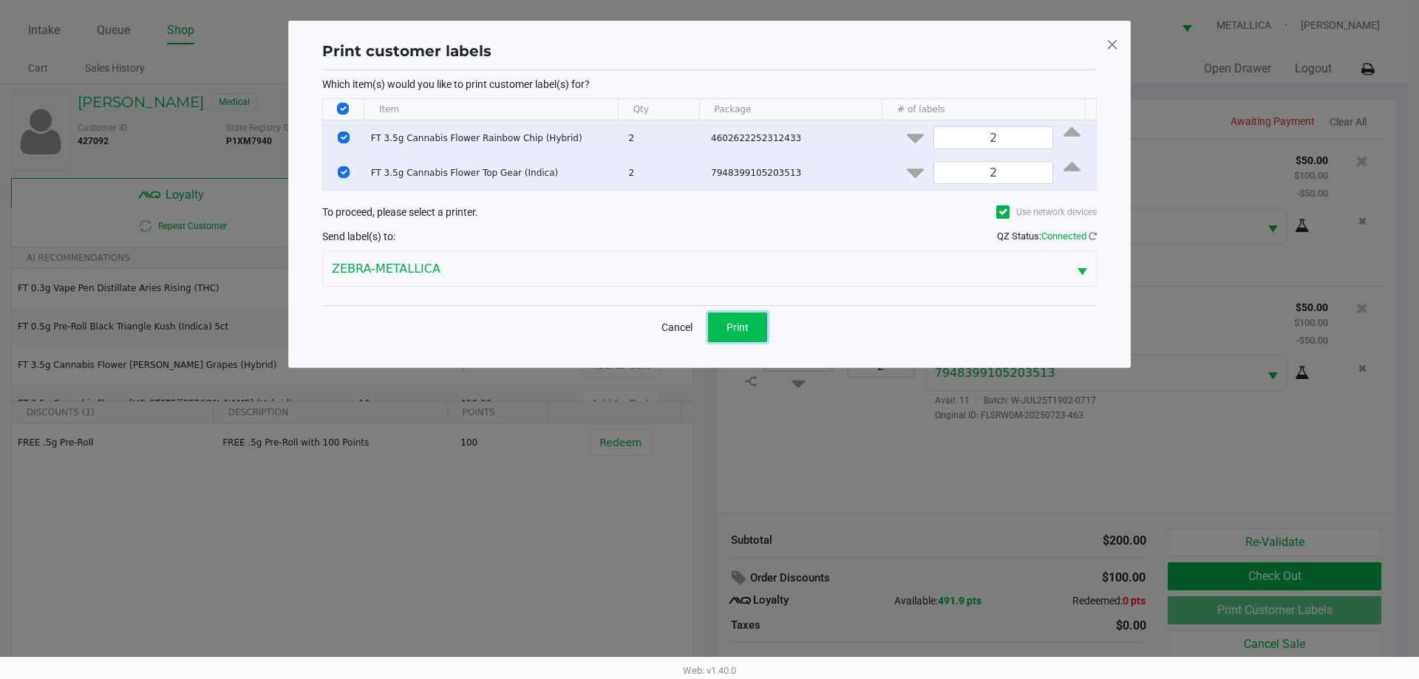
click at [742, 322] on span "Print" at bounding box center [737, 327] width 22 height 12
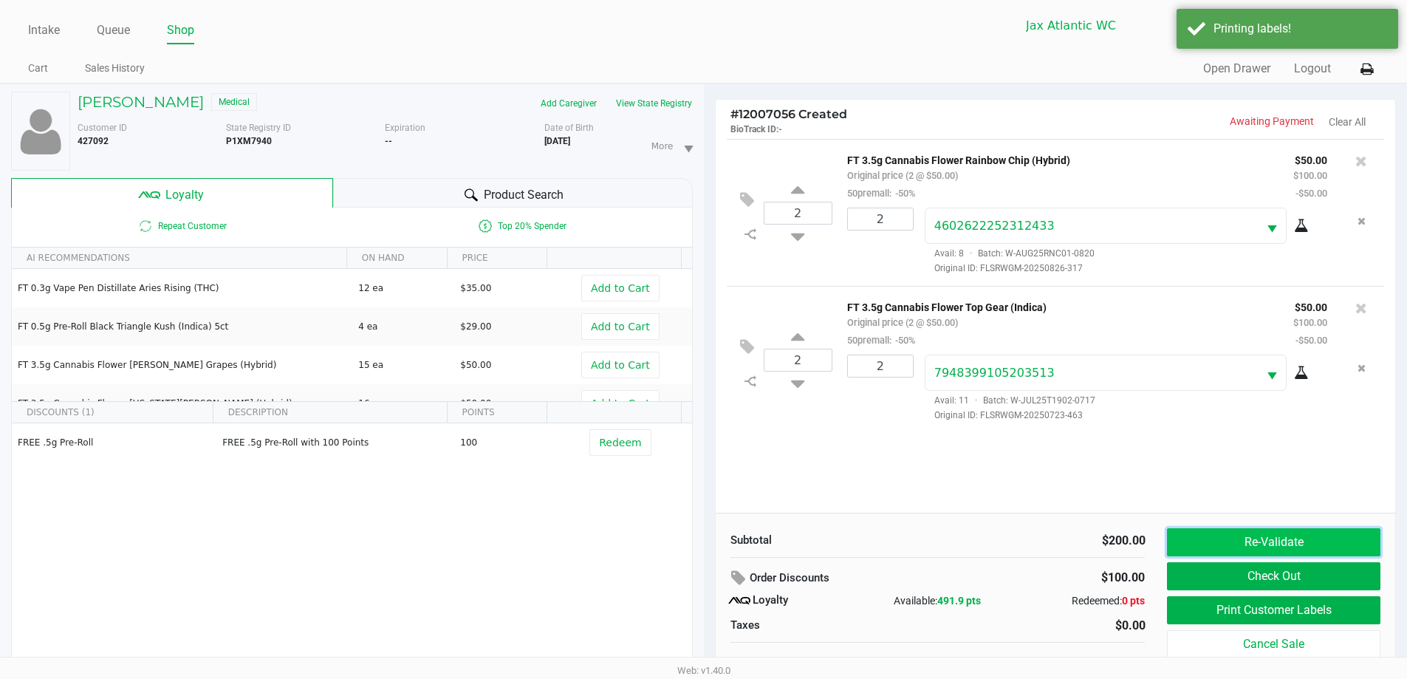
click at [1249, 542] on button "Re-Validate" at bounding box center [1273, 542] width 213 height 28
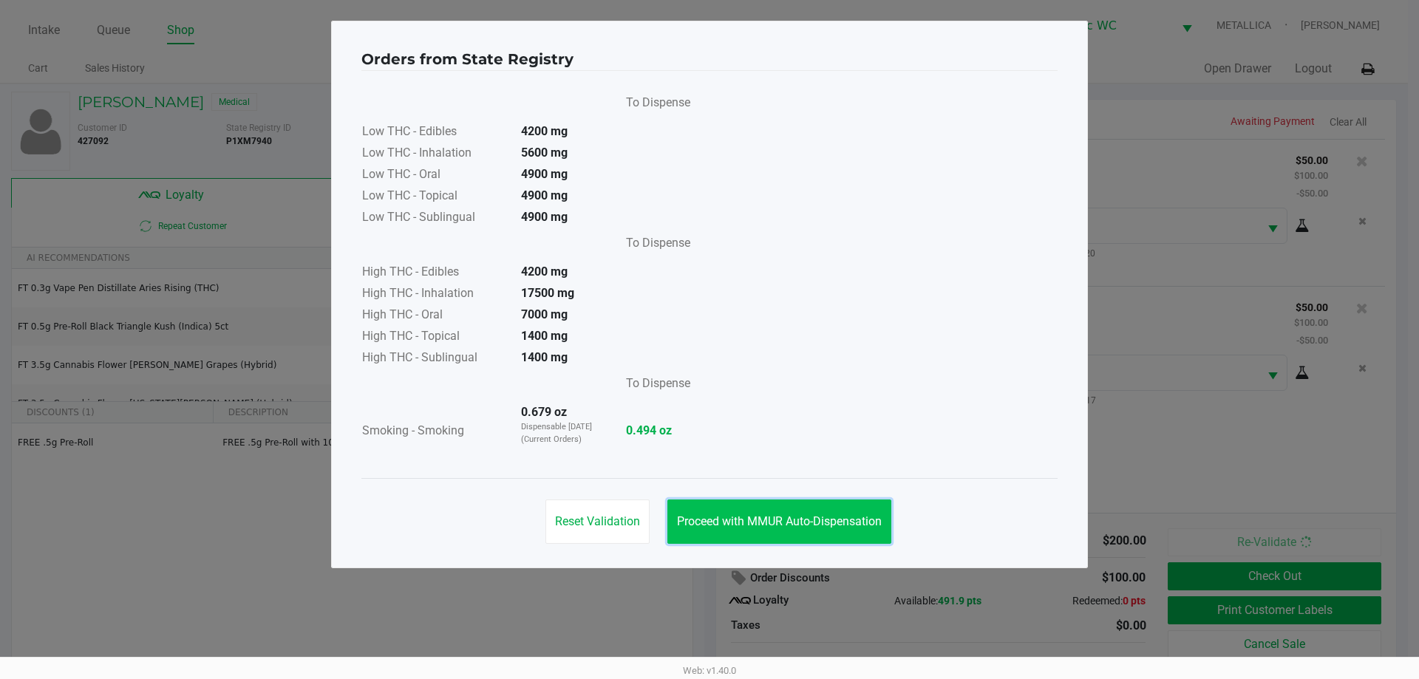
click at [765, 507] on button "Proceed with MMUR Auto-Dispensation" at bounding box center [779, 521] width 224 height 44
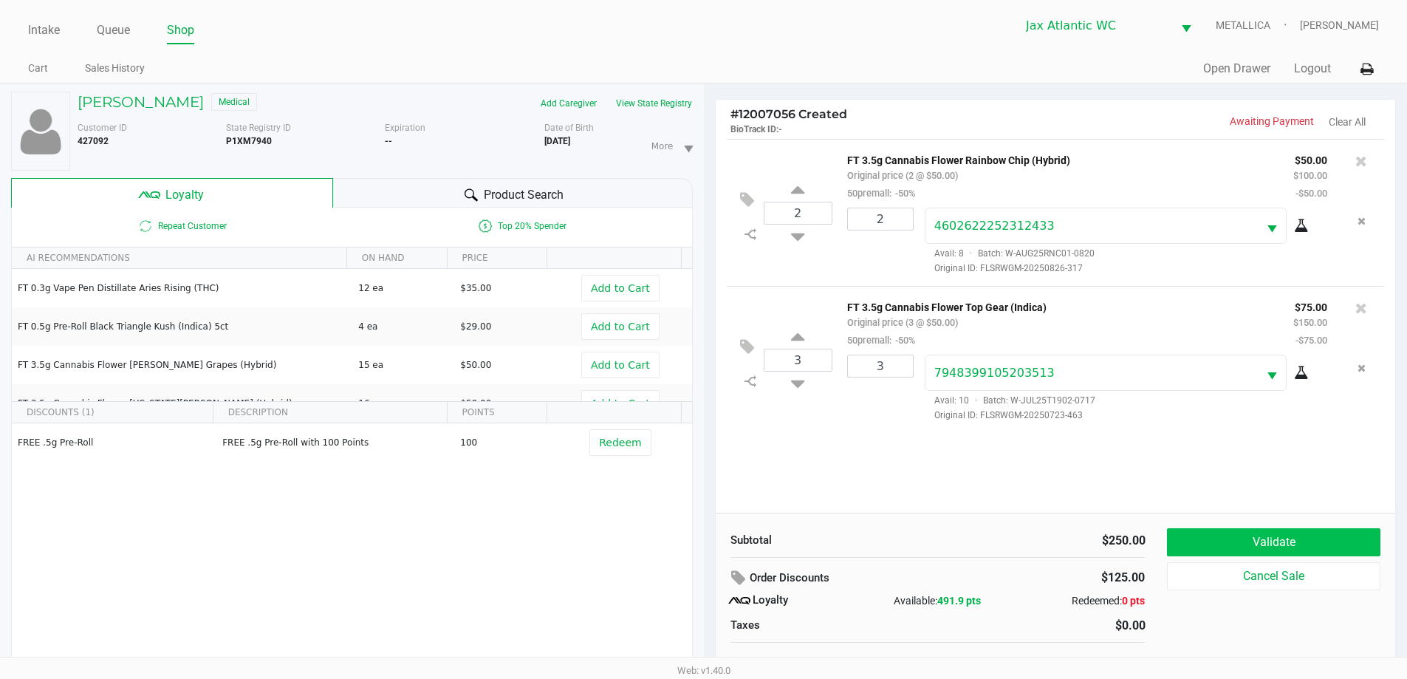
click at [1242, 530] on div "Subtotal $250.00 Order Discounts $125.00 Loyalty Available: 491.9 pts Redeemed:…" at bounding box center [1056, 603] width 680 height 180
click at [1237, 536] on button "Validate" at bounding box center [1273, 542] width 213 height 28
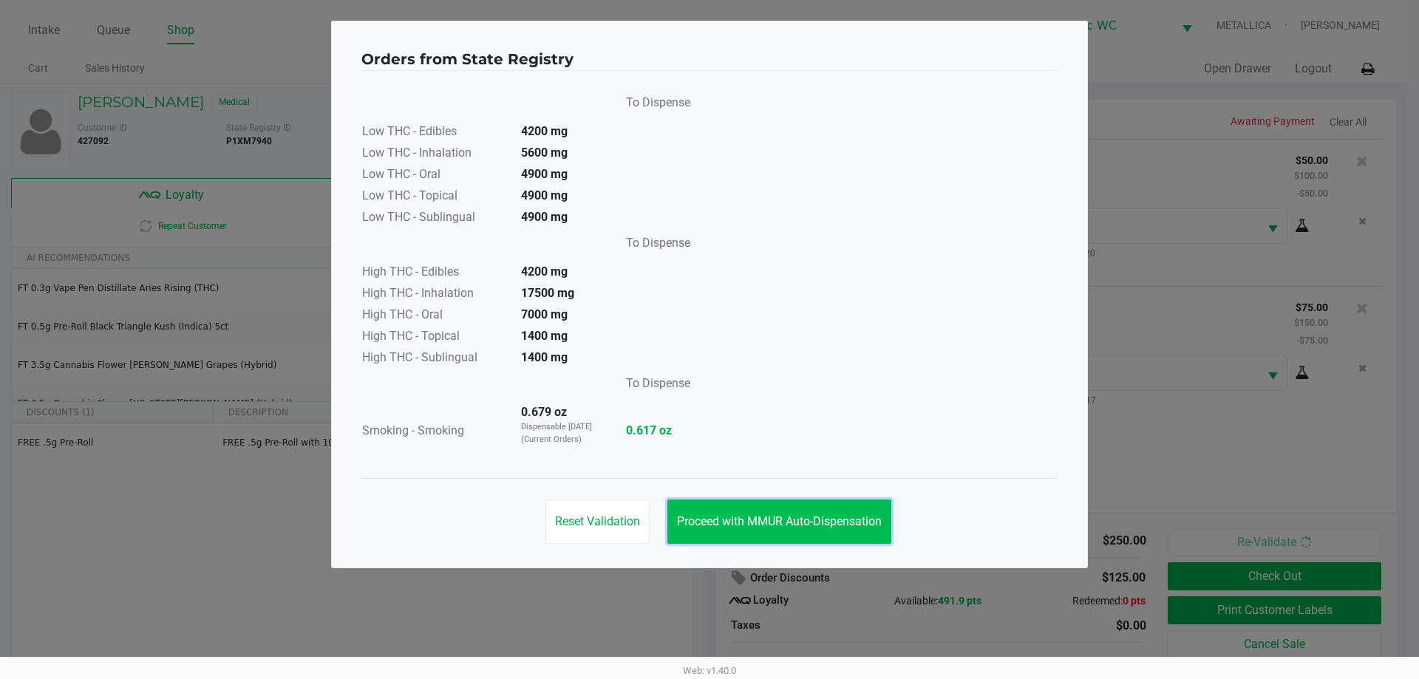
click at [772, 522] on span "Proceed with MMUR Auto-Dispensation" at bounding box center [779, 521] width 205 height 14
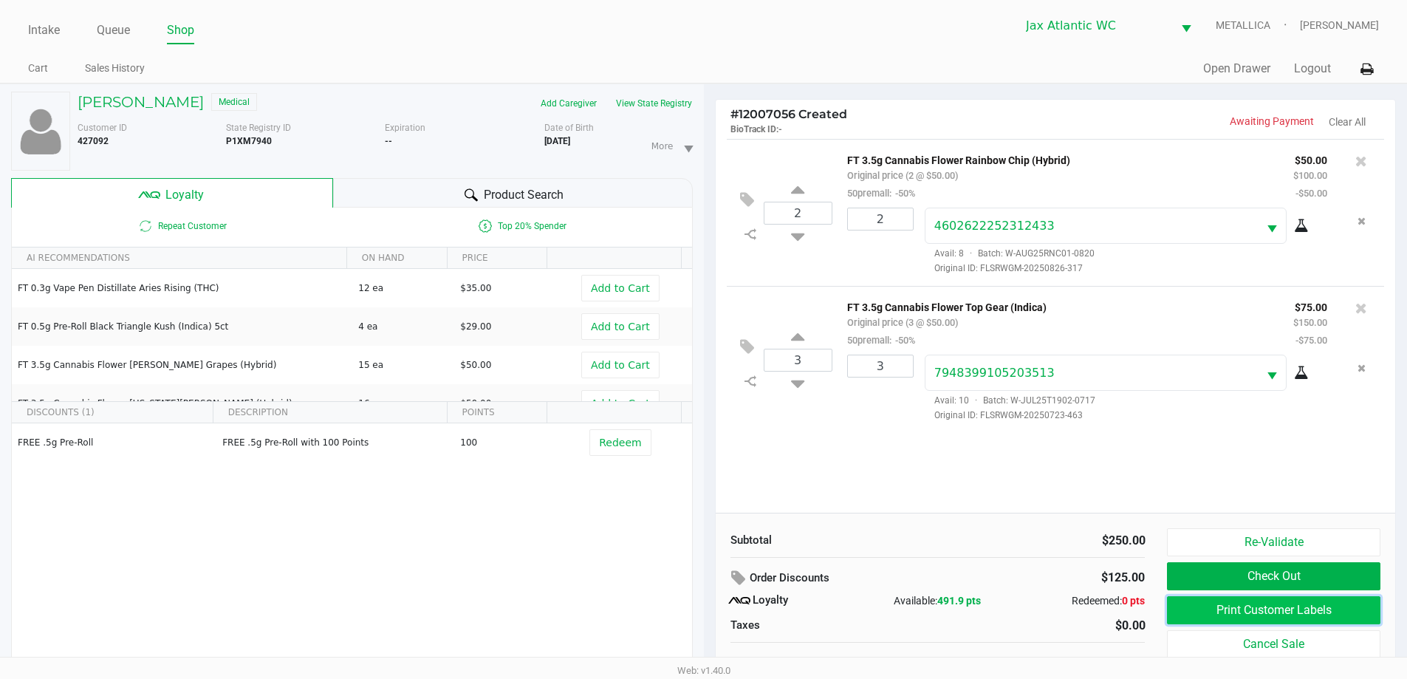
click at [1232, 612] on button "Print Customer Labels" at bounding box center [1273, 610] width 213 height 28
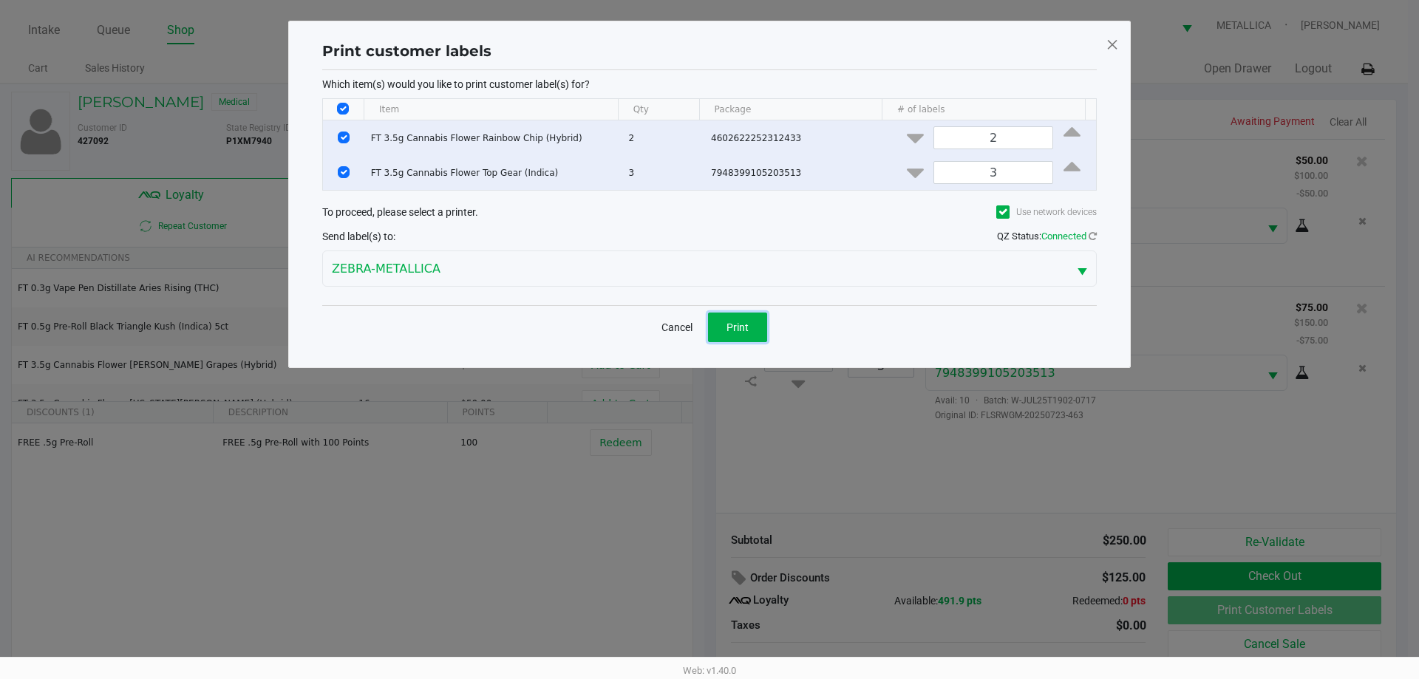
click at [724, 324] on button "Print" at bounding box center [737, 328] width 59 height 30
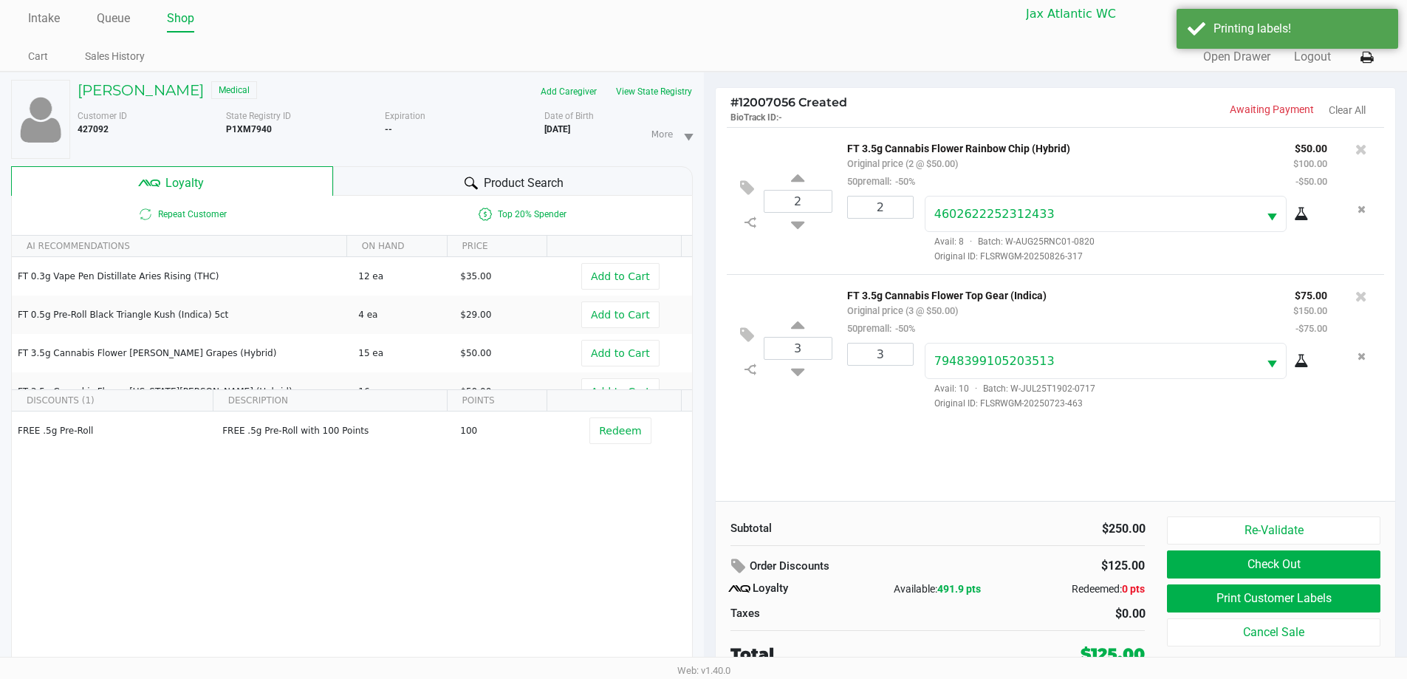
scroll to position [16, 0]
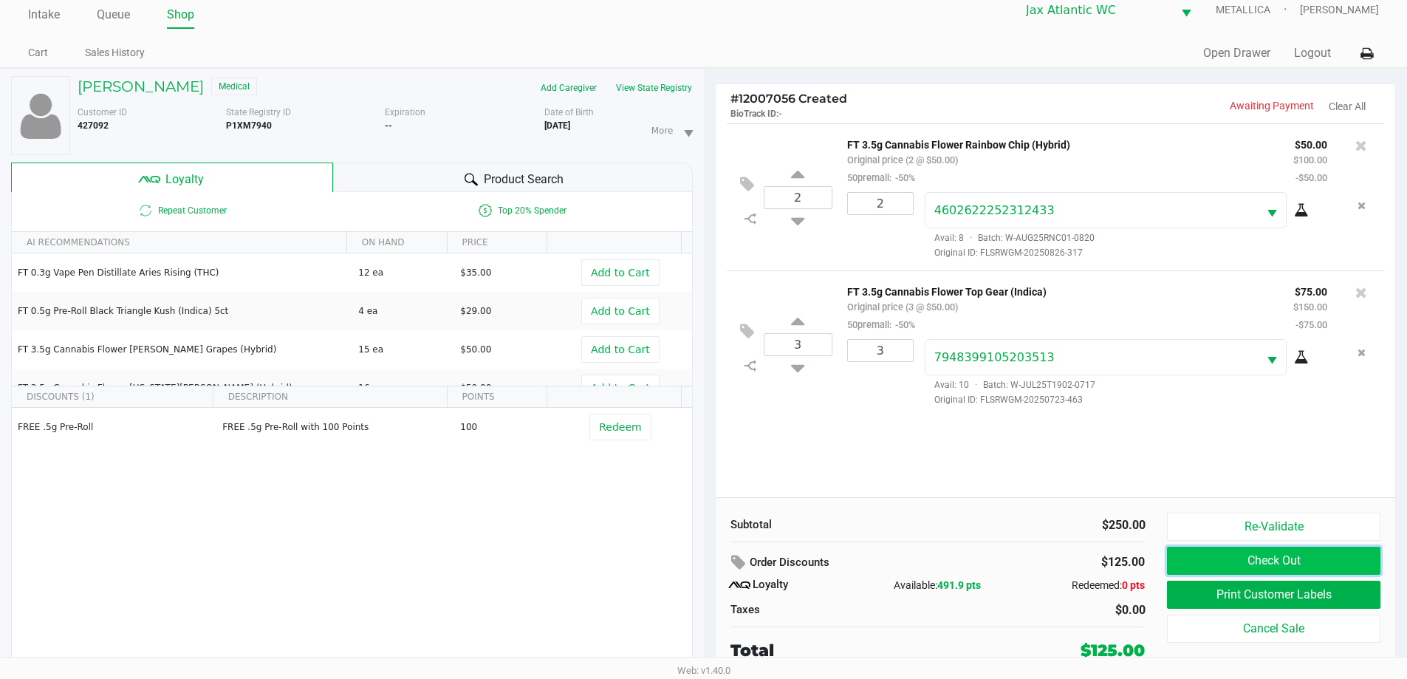
click at [1249, 562] on button "Check Out" at bounding box center [1273, 561] width 213 height 28
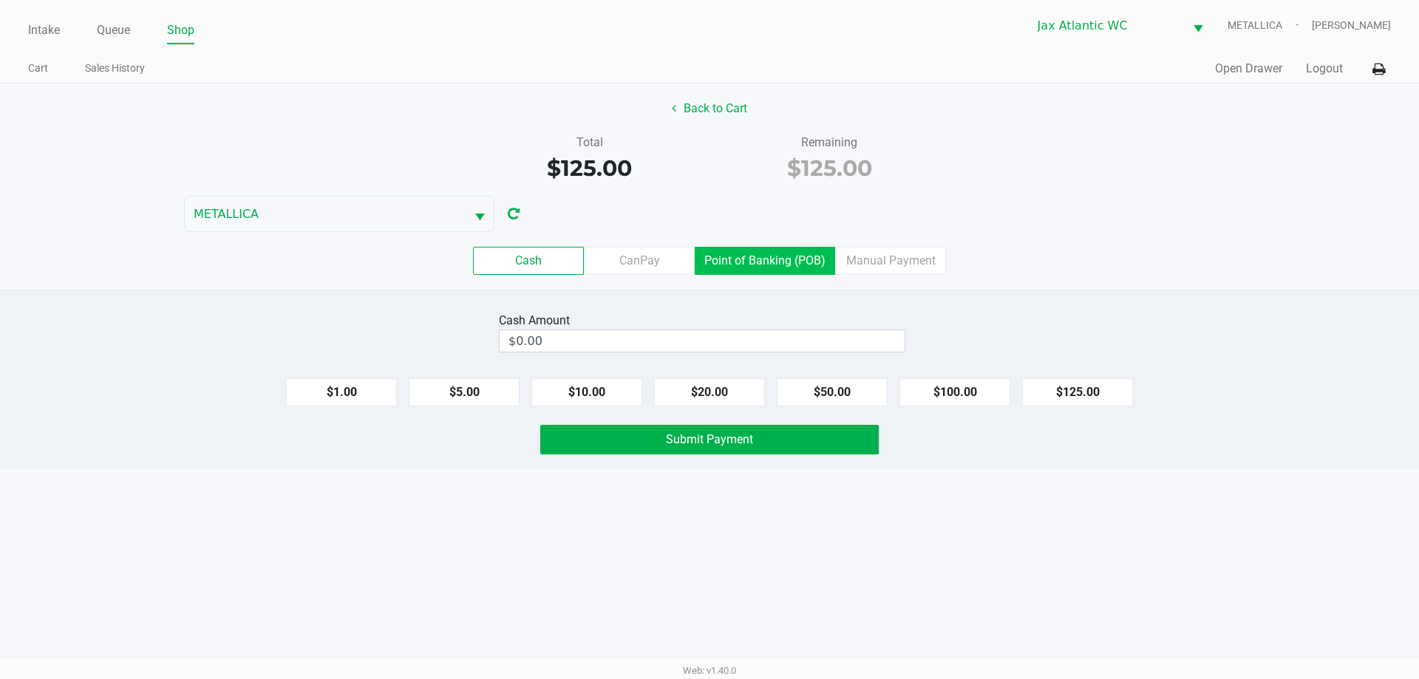
click at [765, 264] on label "Point of Banking (POB)" at bounding box center [764, 261] width 140 height 28
click at [0, 0] on 7 "Point of Banking (POB)" at bounding box center [0, 0] width 0 height 0
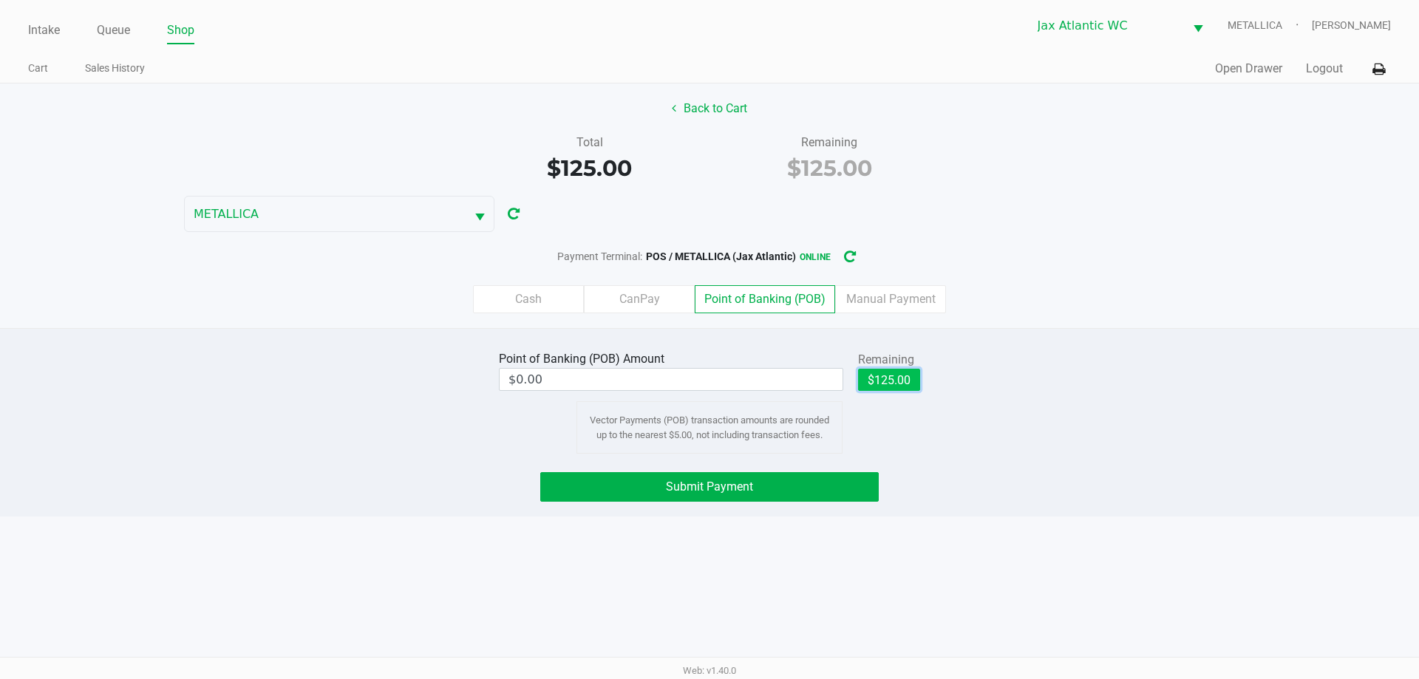
click at [899, 381] on button "$125.00" at bounding box center [889, 380] width 62 height 22
type input "$125.00"
click at [766, 493] on button "Submit Payment" at bounding box center [709, 487] width 338 height 30
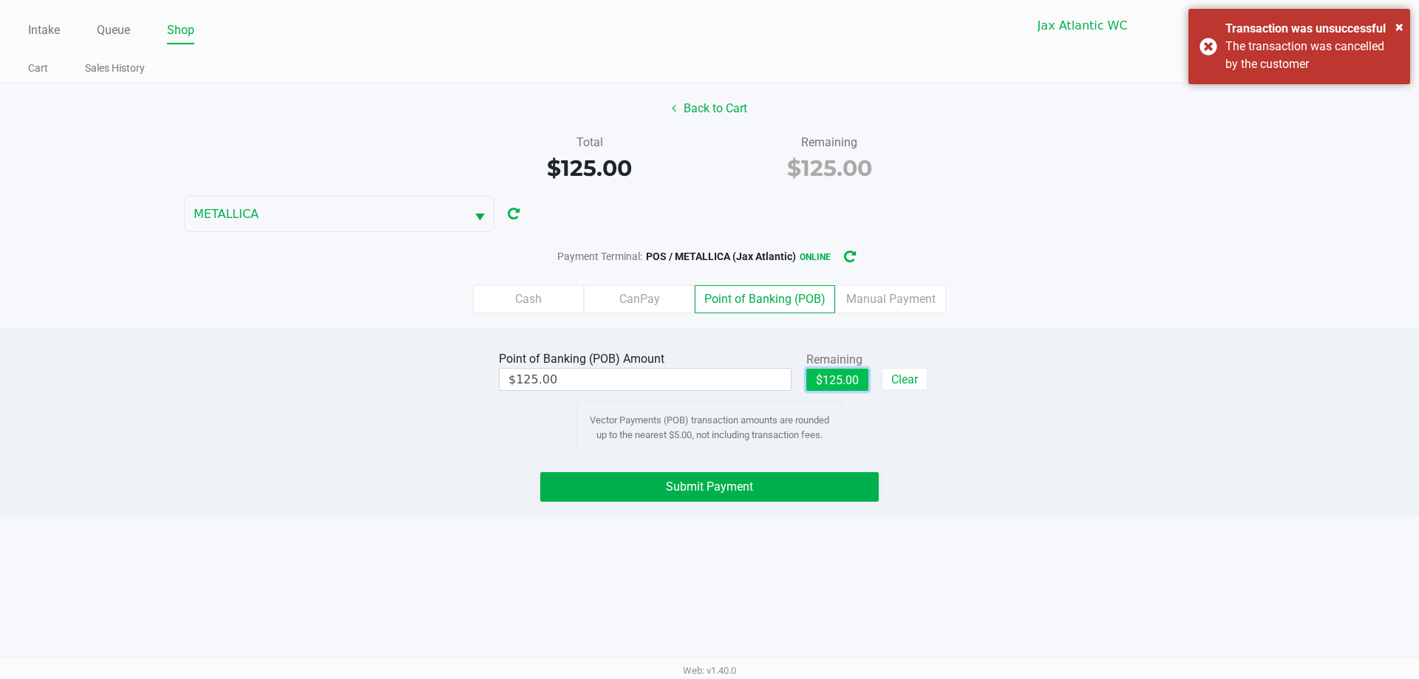
click at [834, 382] on button "$125.00" at bounding box center [837, 380] width 62 height 22
click at [788, 488] on button "Submit Payment" at bounding box center [709, 487] width 338 height 30
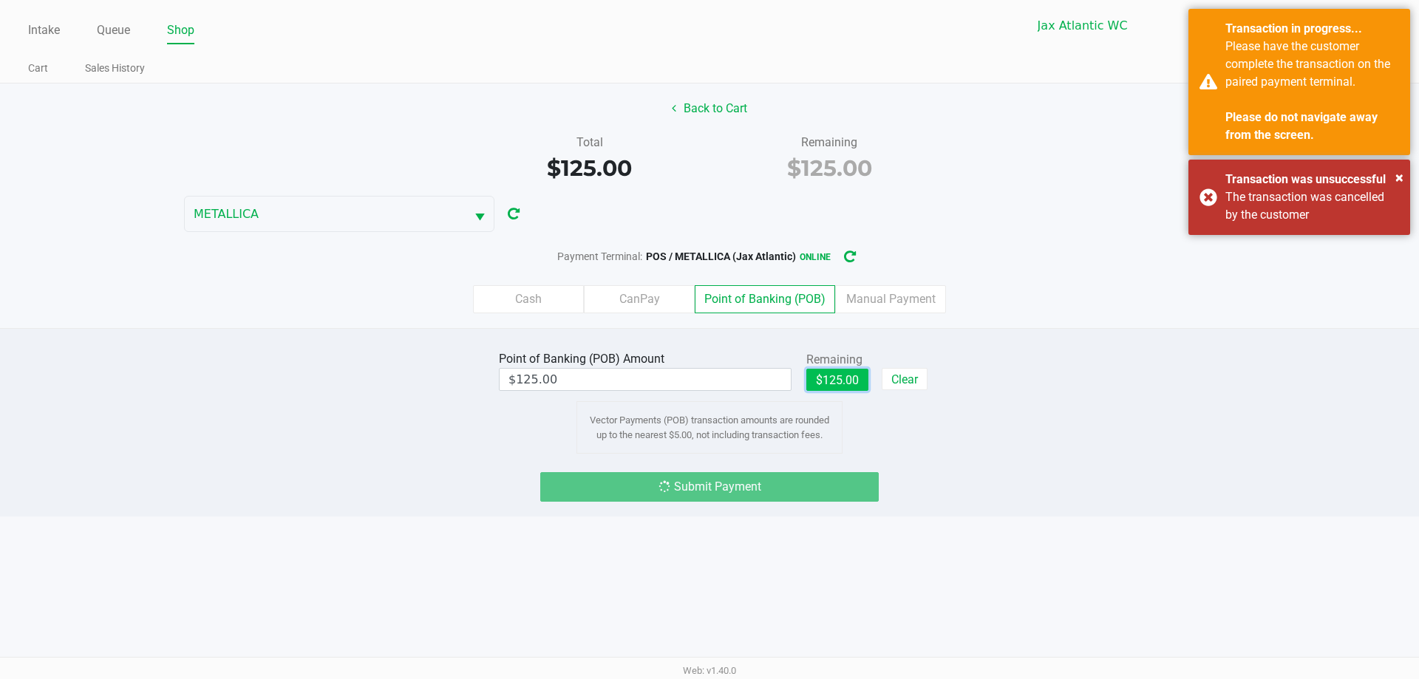
click at [833, 380] on button "$125.00" at bounding box center [837, 380] width 62 height 22
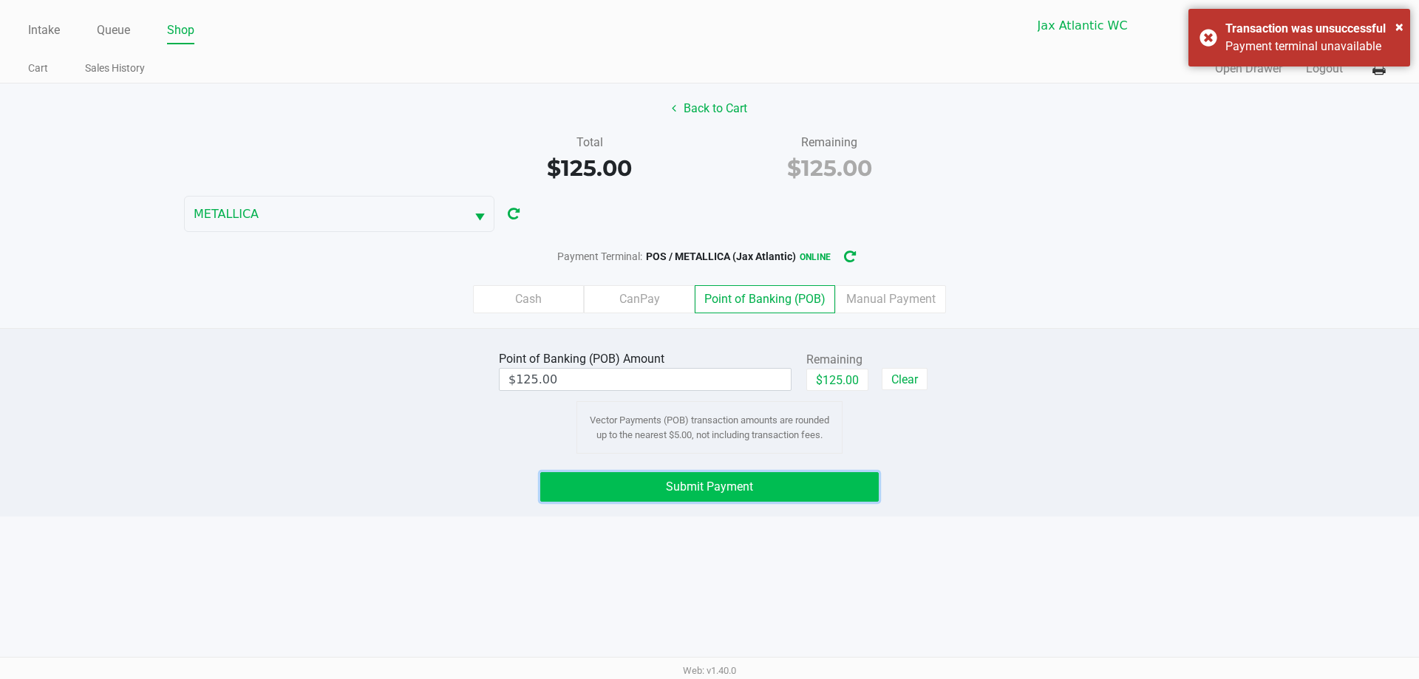
click at [799, 482] on button "Submit Payment" at bounding box center [709, 487] width 338 height 30
drag, startPoint x: 974, startPoint y: 454, endPoint x: 836, endPoint y: 383, distance: 156.0
click at [836, 383] on button "$125.00" at bounding box center [837, 380] width 62 height 22
click at [806, 490] on button "Submit Payment" at bounding box center [709, 487] width 338 height 30
drag, startPoint x: 846, startPoint y: 393, endPoint x: 839, endPoint y: 381, distance: 13.9
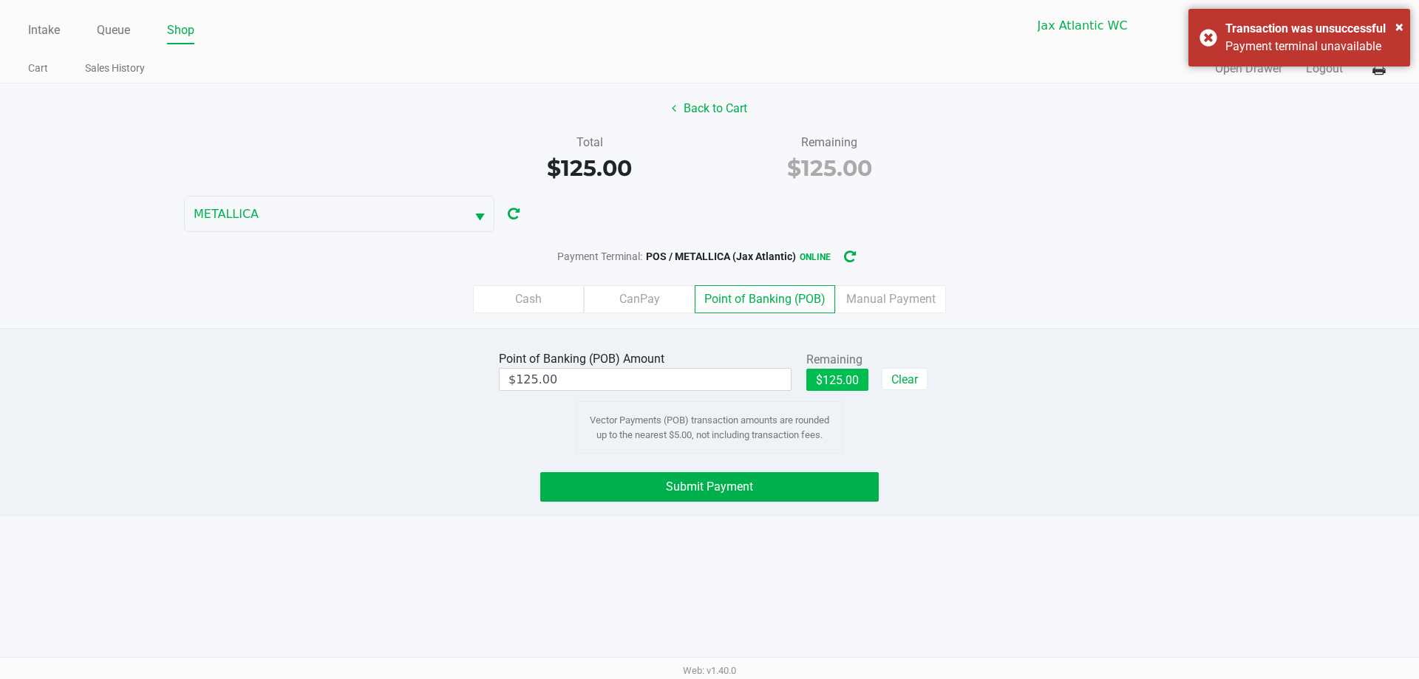
click at [842, 385] on div "$125.00" at bounding box center [837, 385] width 62 height 33
click at [839, 381] on button "$125.00" at bounding box center [837, 380] width 62 height 22
click at [807, 483] on button "Submit Payment" at bounding box center [709, 487] width 338 height 30
click at [1209, 39] on div "× Transaction was unsuccessful Payment terminal unavailable" at bounding box center [1299, 38] width 222 height 58
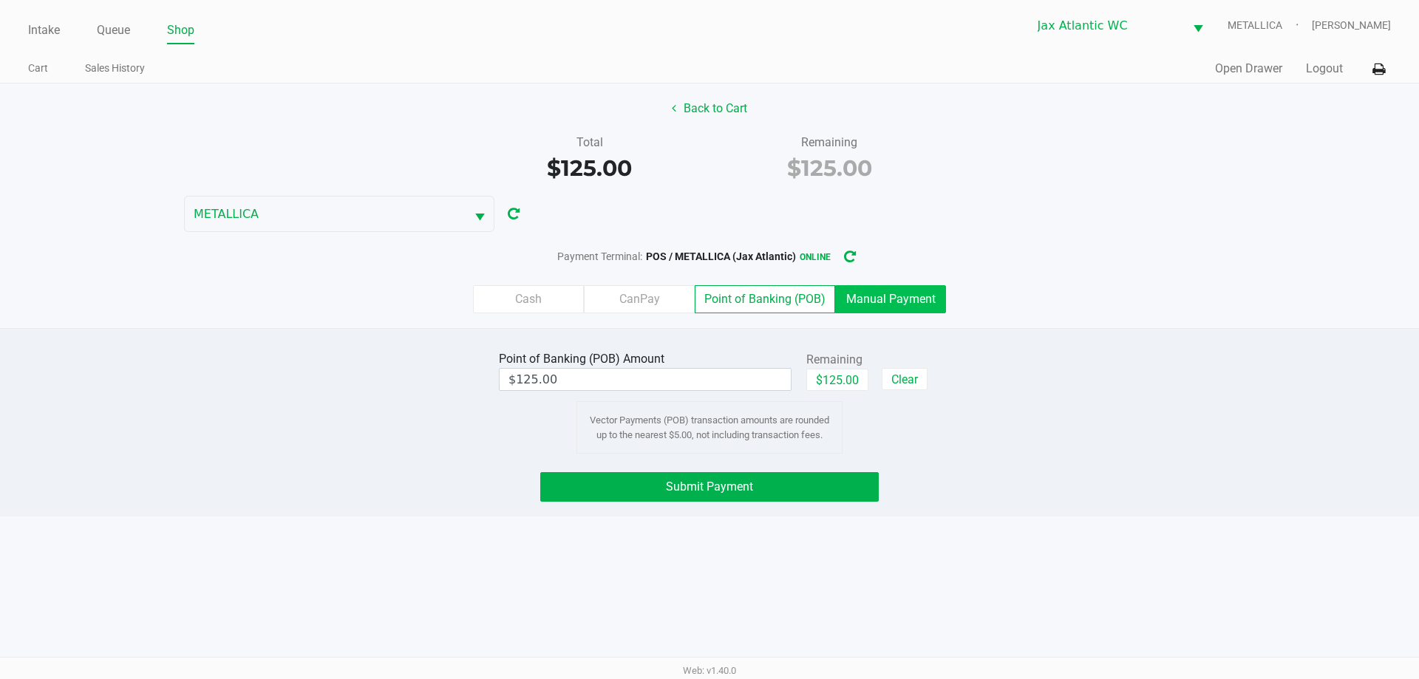
click at [865, 310] on label "Manual Payment" at bounding box center [890, 299] width 111 height 28
click at [0, 0] on 8 "Manual Payment" at bounding box center [0, 0] width 0 height 0
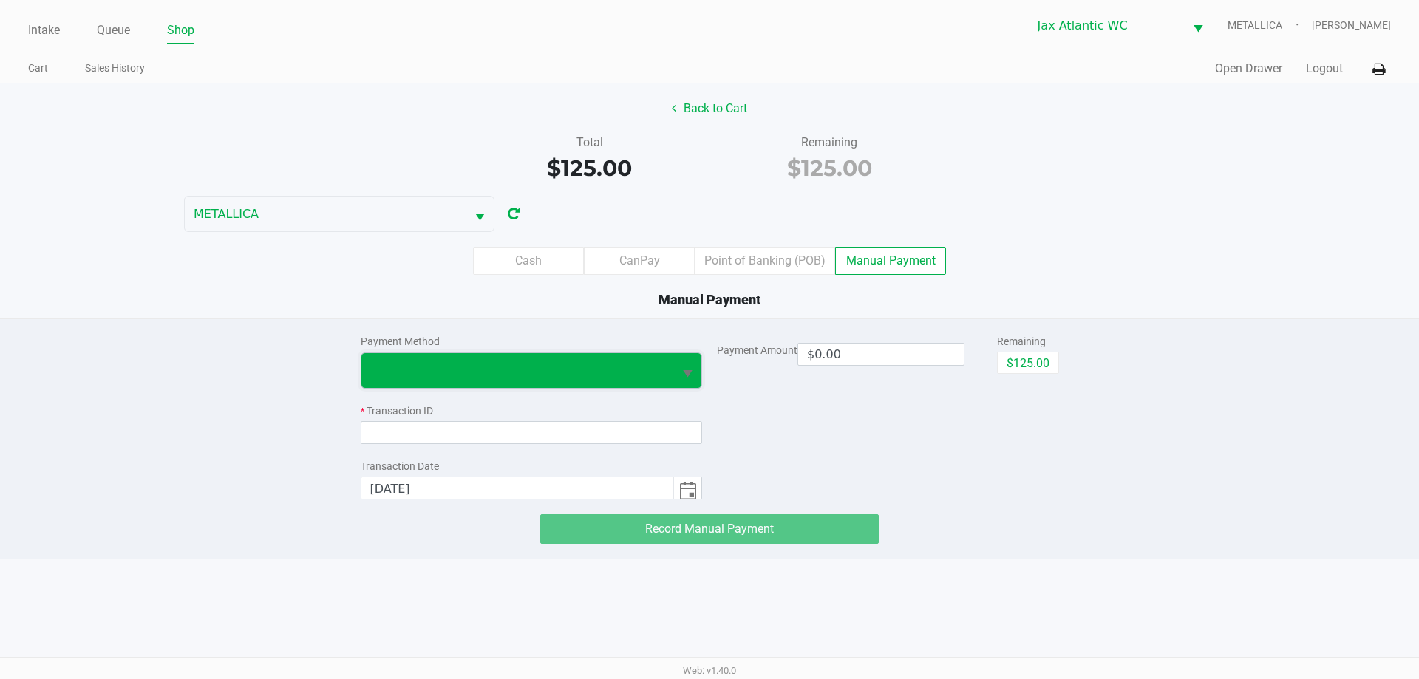
click at [528, 376] on span at bounding box center [517, 370] width 295 height 18
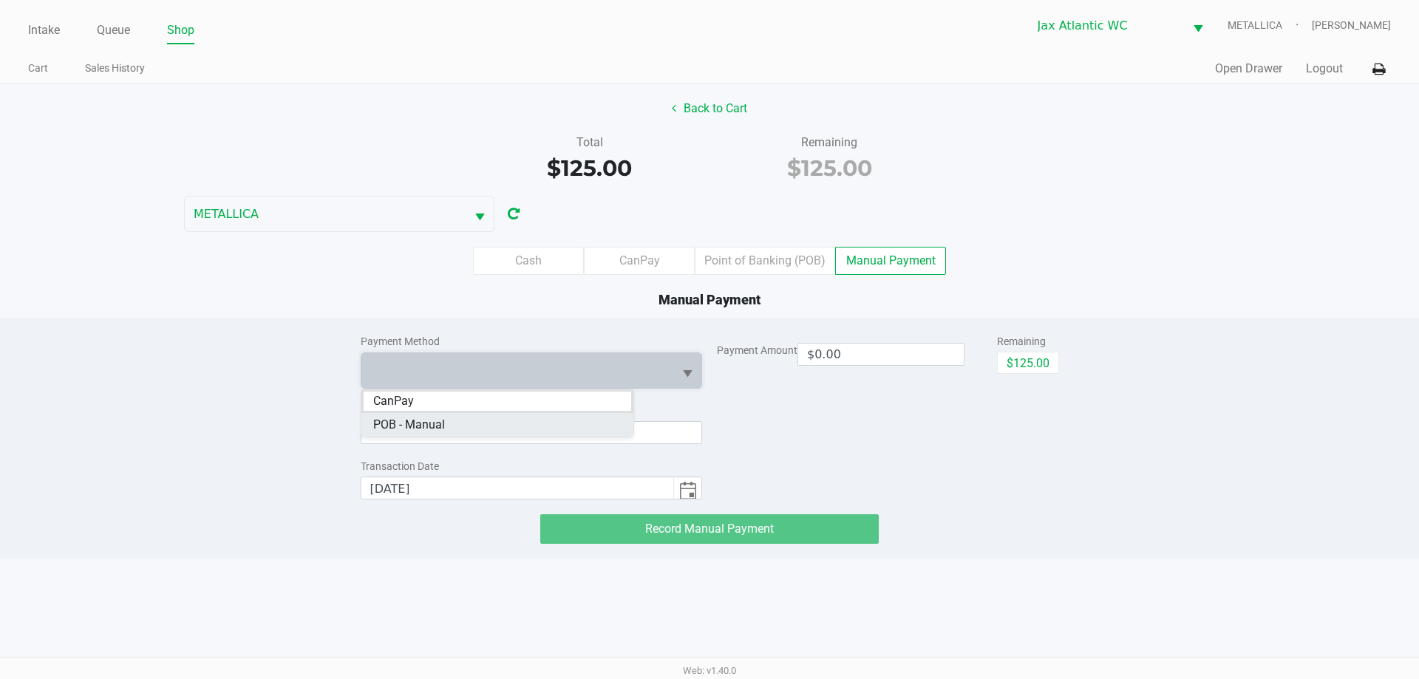
click at [443, 429] on span "POB - Manual" at bounding box center [409, 425] width 72 height 18
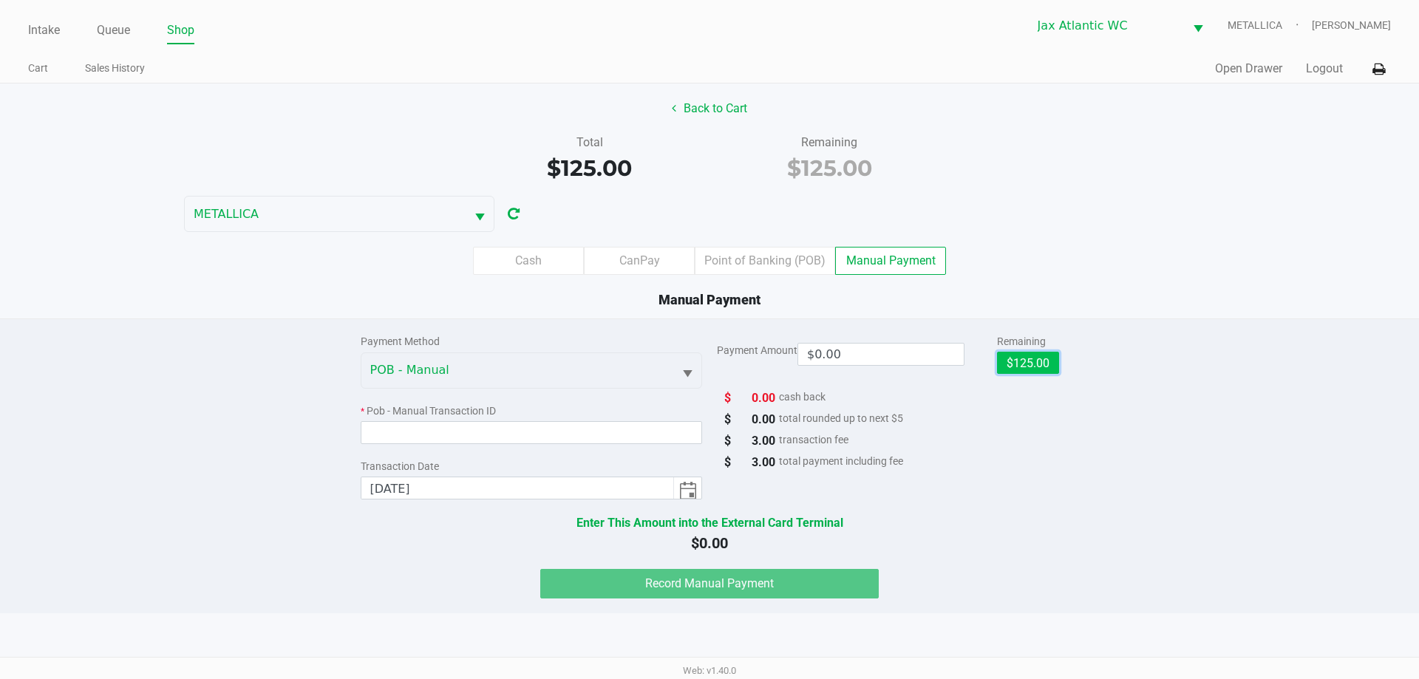
click at [1024, 355] on button "$125.00" at bounding box center [1028, 363] width 62 height 22
type input "$125.00"
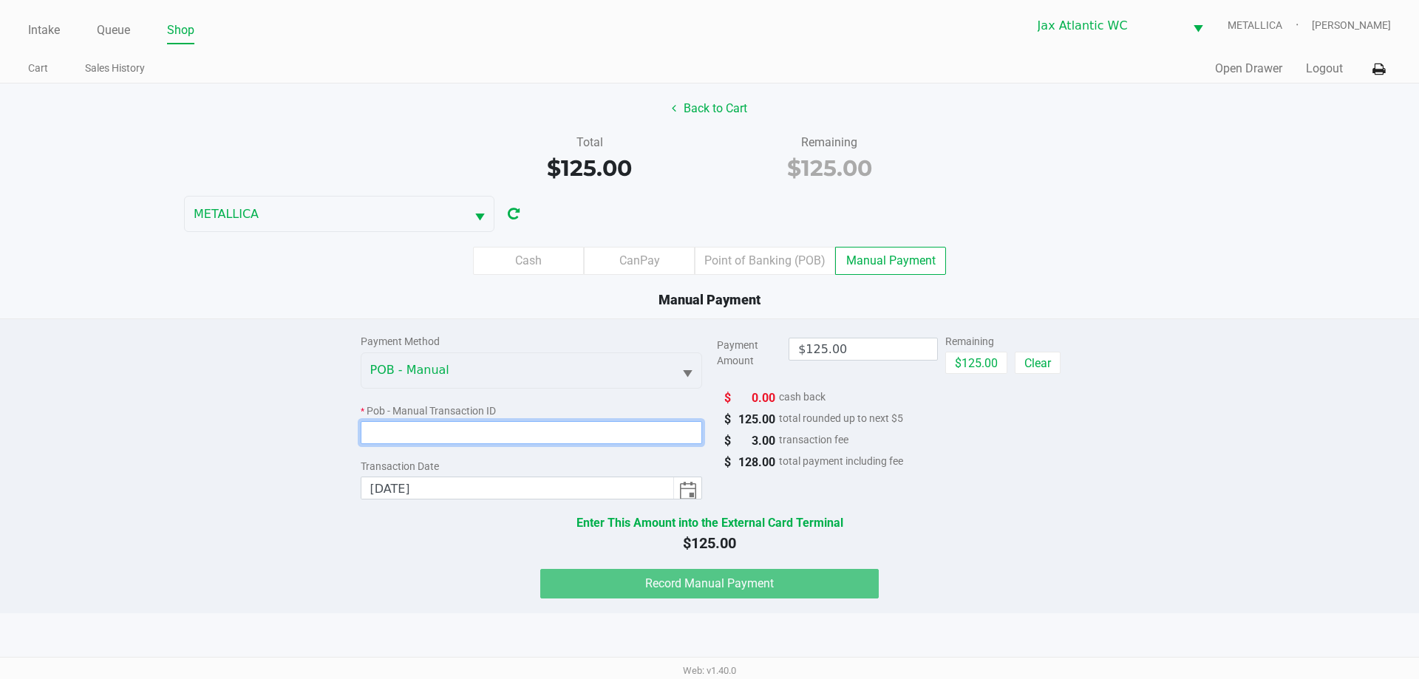
click at [550, 434] on input at bounding box center [532, 432] width 342 height 23
click at [588, 429] on input at bounding box center [532, 432] width 342 height 23
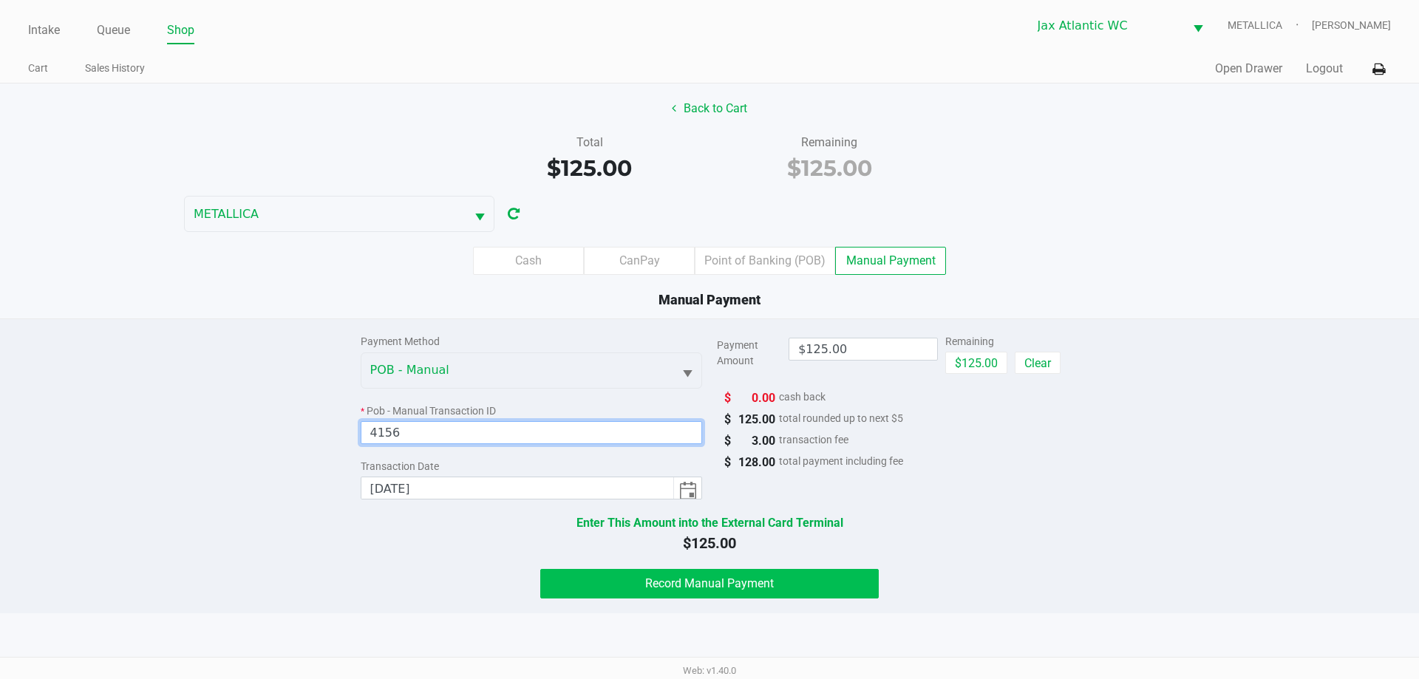
type input "4156"
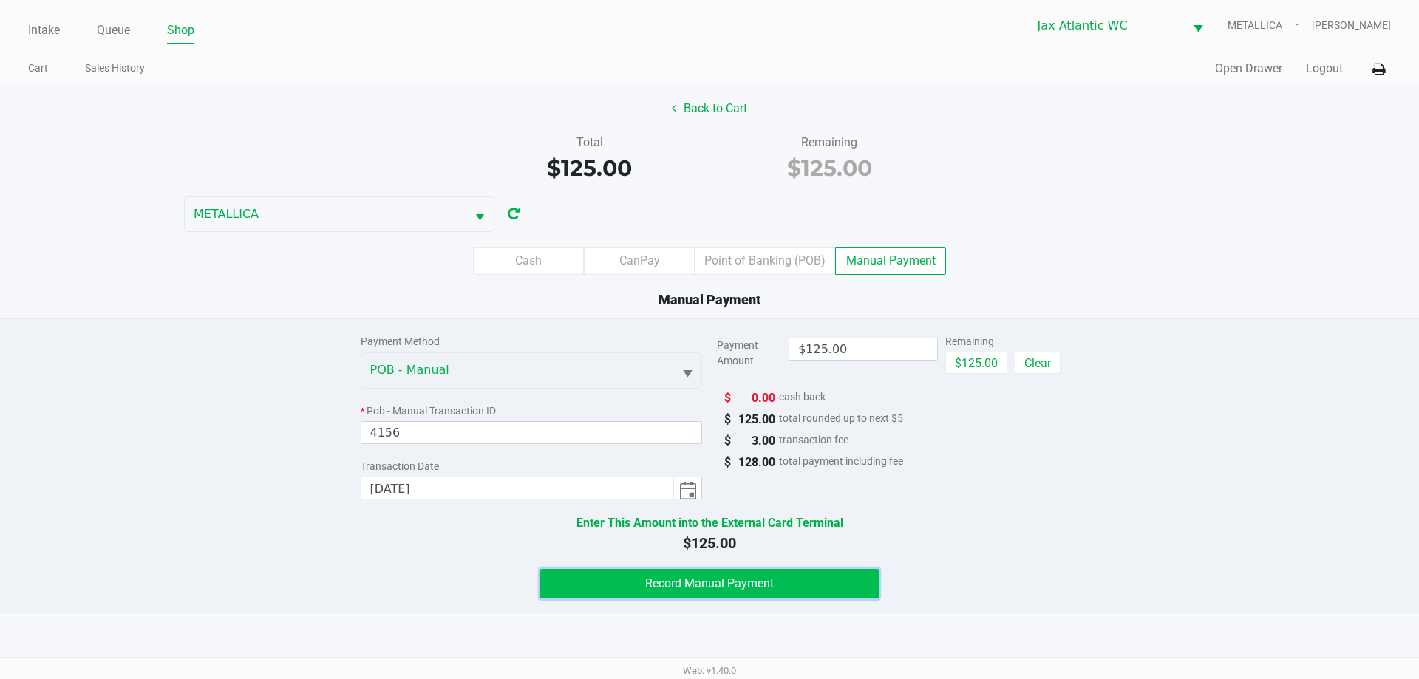
click at [683, 585] on span "Record Manual Payment" at bounding box center [709, 583] width 129 height 14
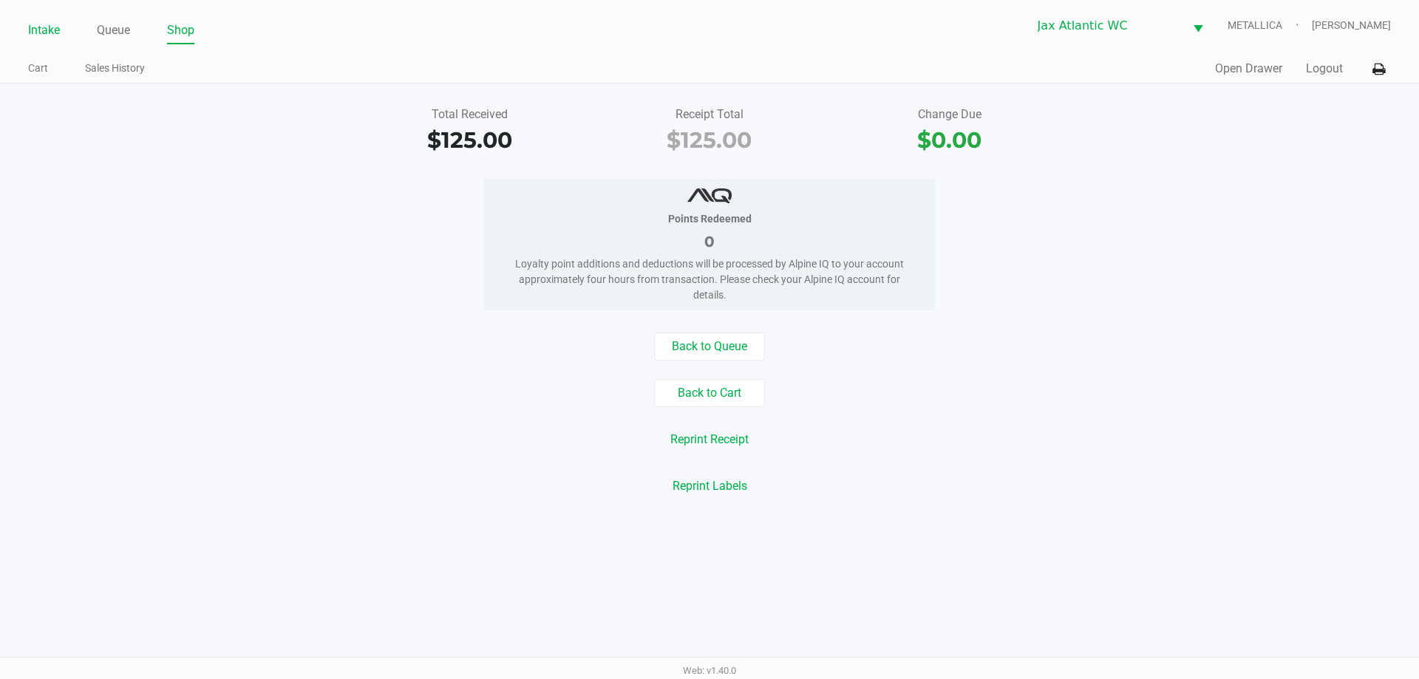
click at [32, 33] on link "Intake" at bounding box center [44, 30] width 32 height 21
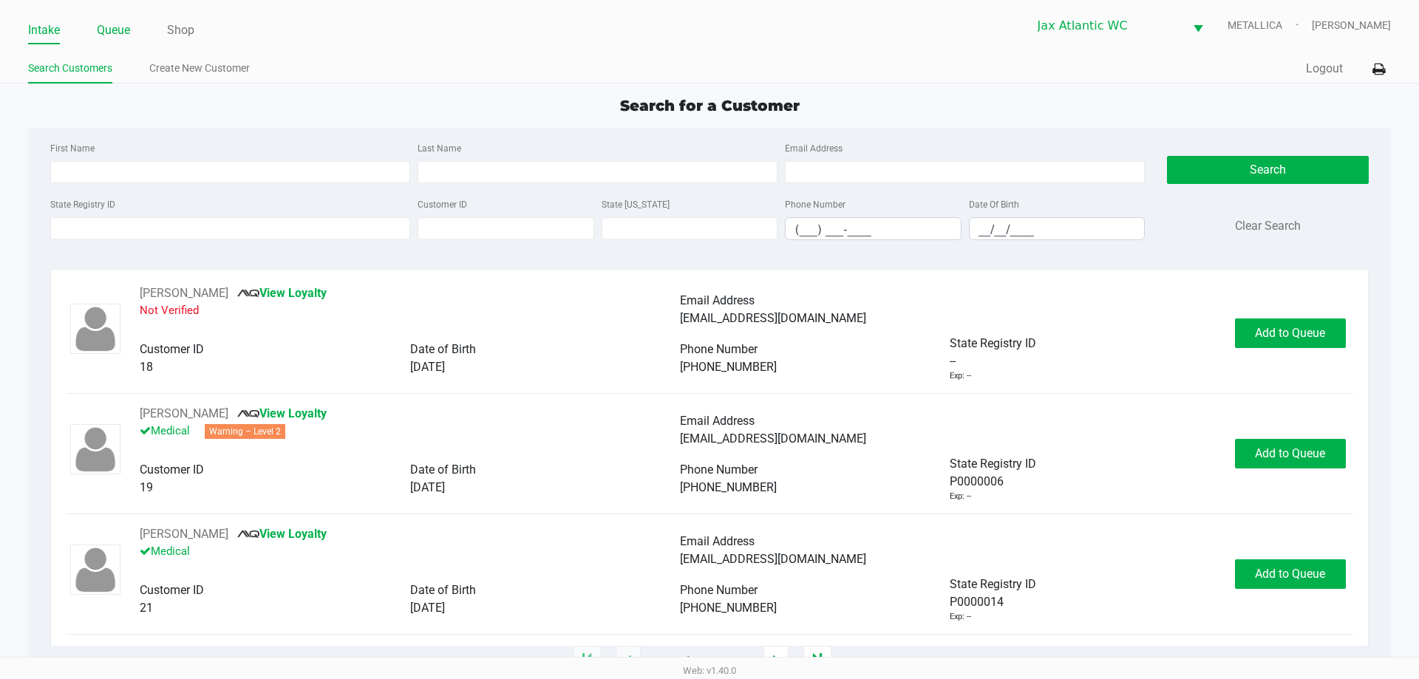
click at [117, 29] on link "Queue" at bounding box center [113, 30] width 33 height 21
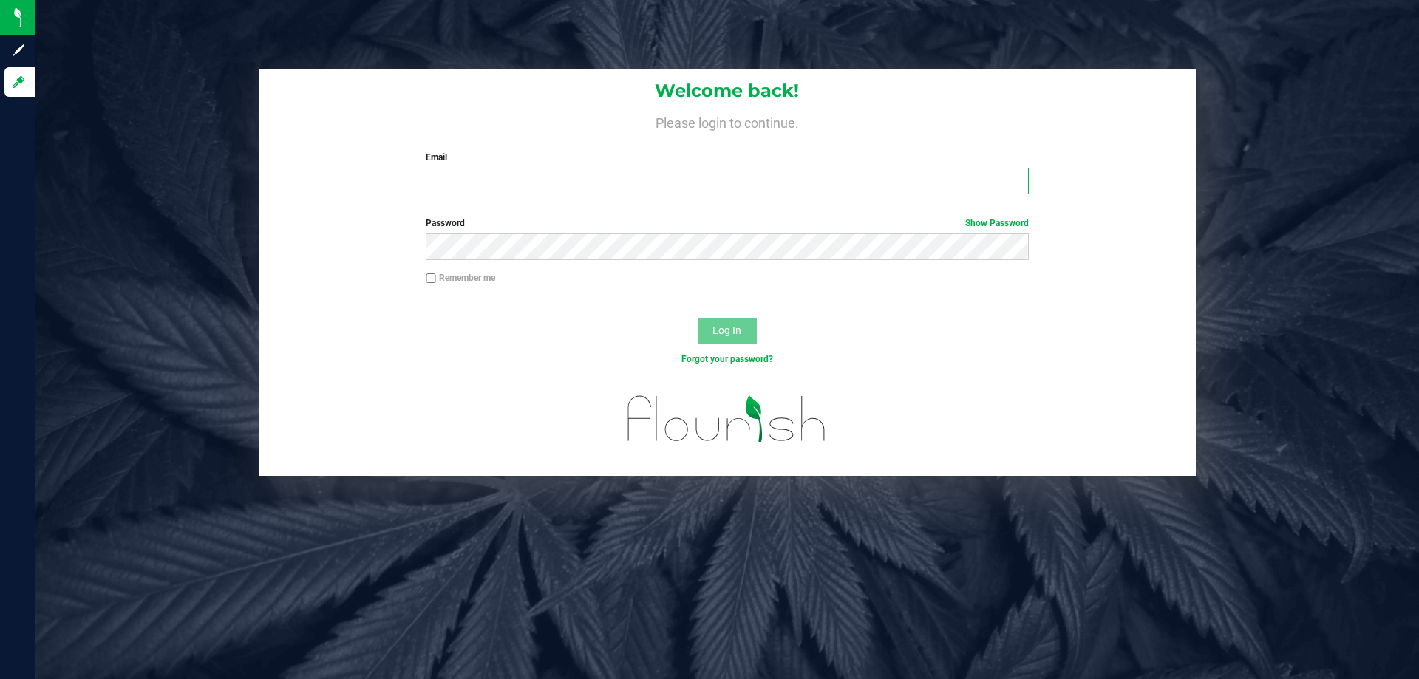
click at [465, 176] on input "Email" at bounding box center [727, 181] width 602 height 27
click at [473, 180] on input "Email" at bounding box center [727, 181] width 602 height 27
type input "[EMAIL_ADDRESS][DOMAIN_NAME]"
click at [711, 332] on button "Log In" at bounding box center [726, 331] width 59 height 27
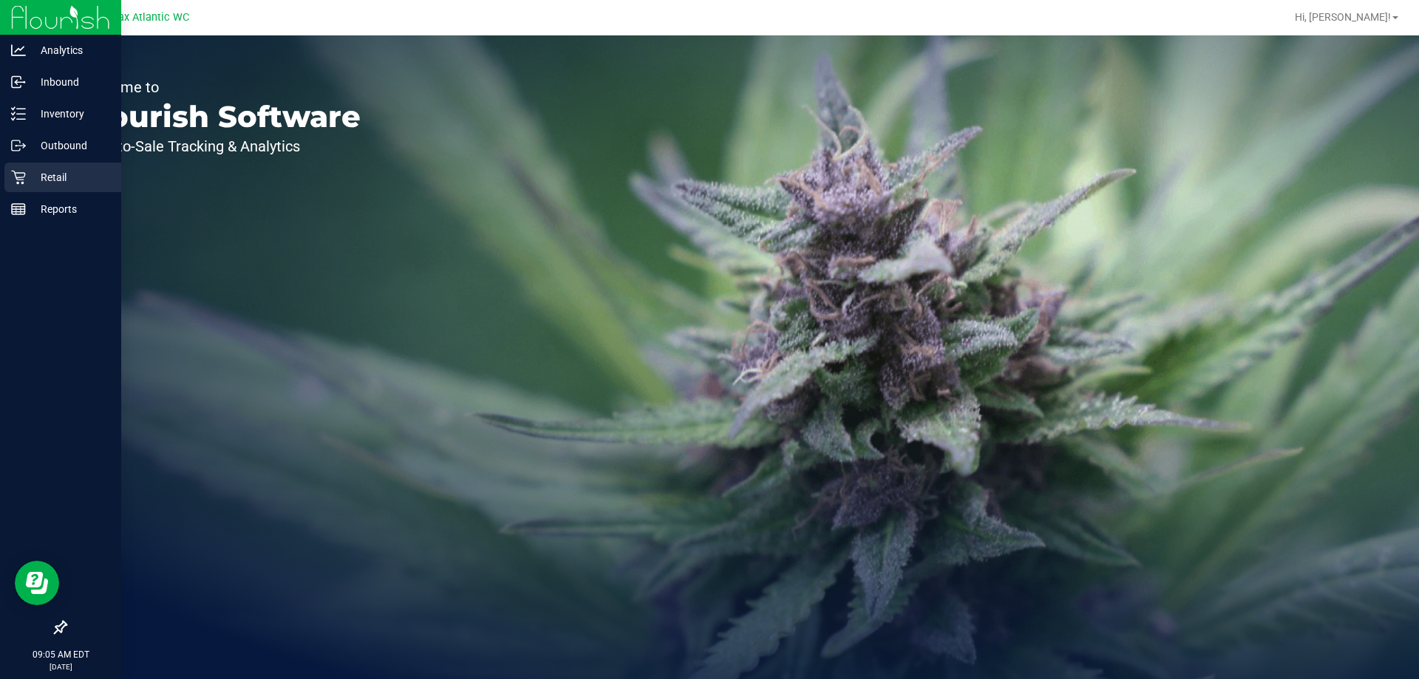
click at [19, 172] on icon at bounding box center [18, 177] width 15 height 15
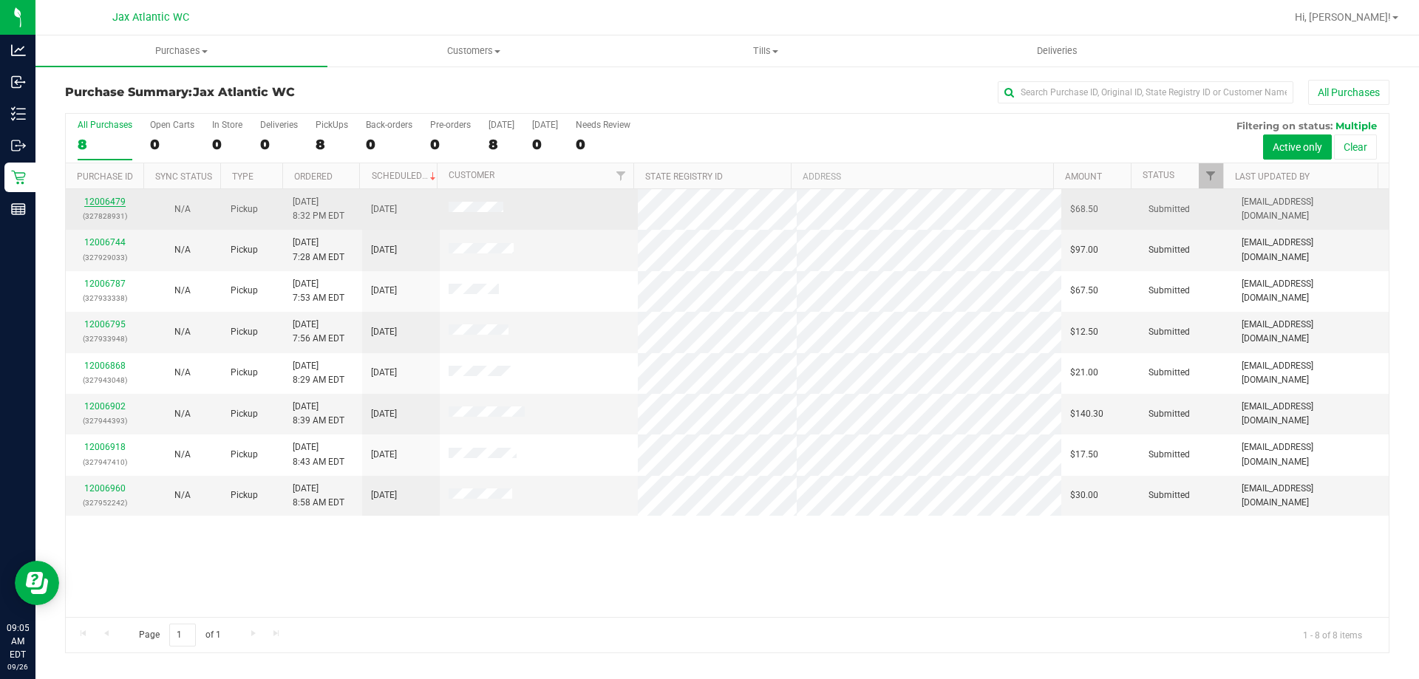
click at [95, 200] on link "12006479" at bounding box center [104, 202] width 41 height 10
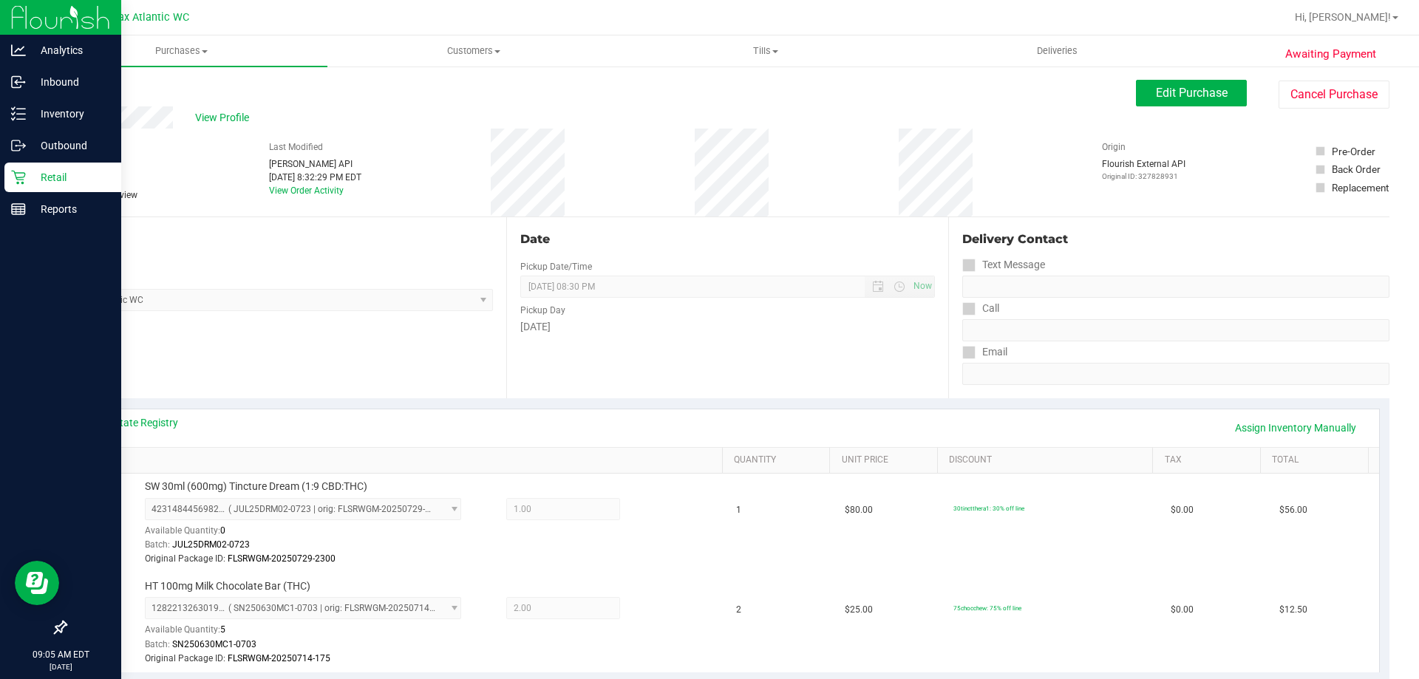
click at [31, 182] on p "Retail" at bounding box center [70, 177] width 89 height 18
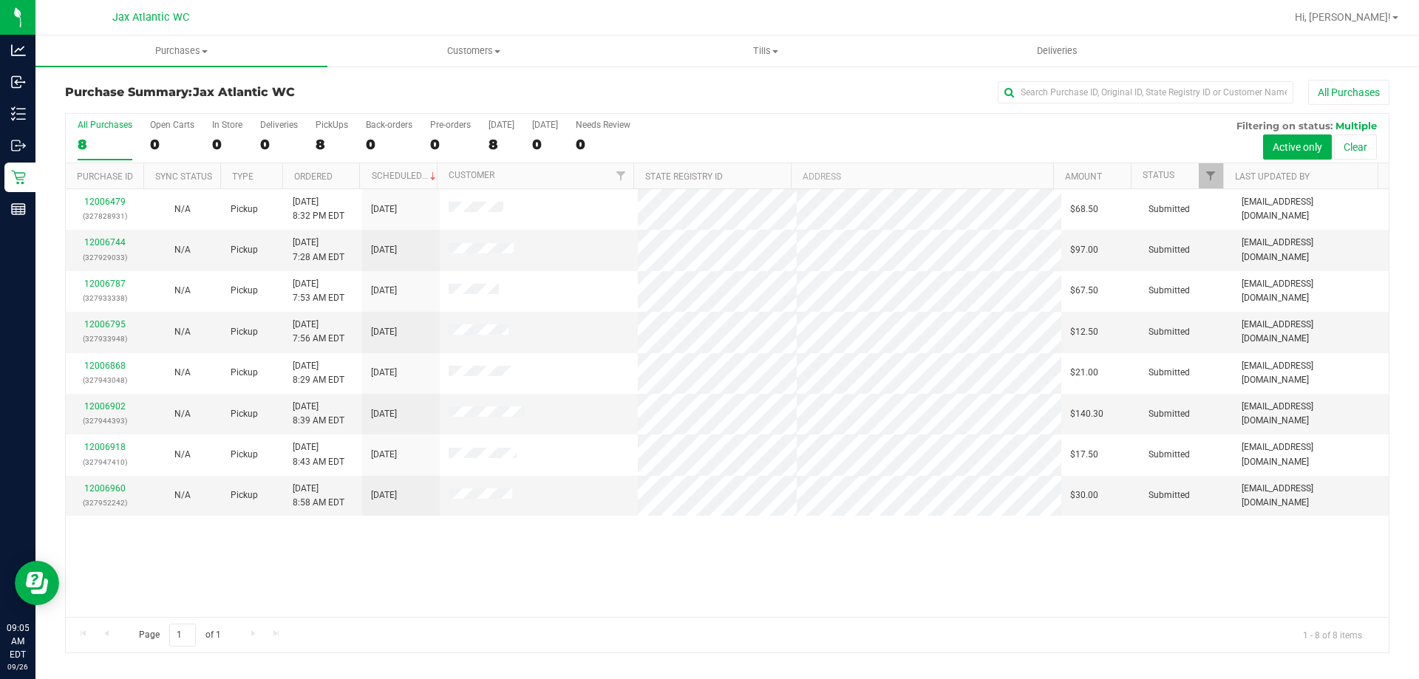
click at [101, 494] on div "12006960 (327952242)" at bounding box center [105, 496] width 60 height 28
click at [103, 484] on link "12006960" at bounding box center [104, 488] width 41 height 10
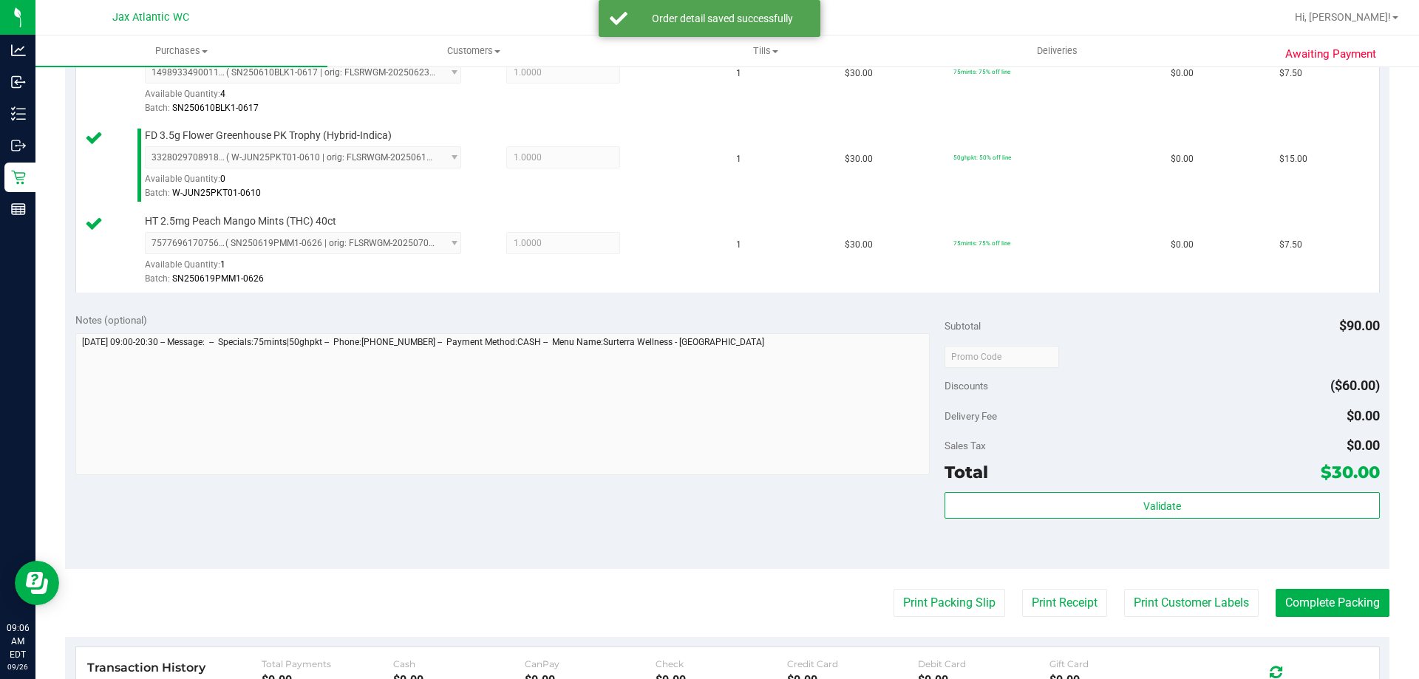
scroll to position [665, 0]
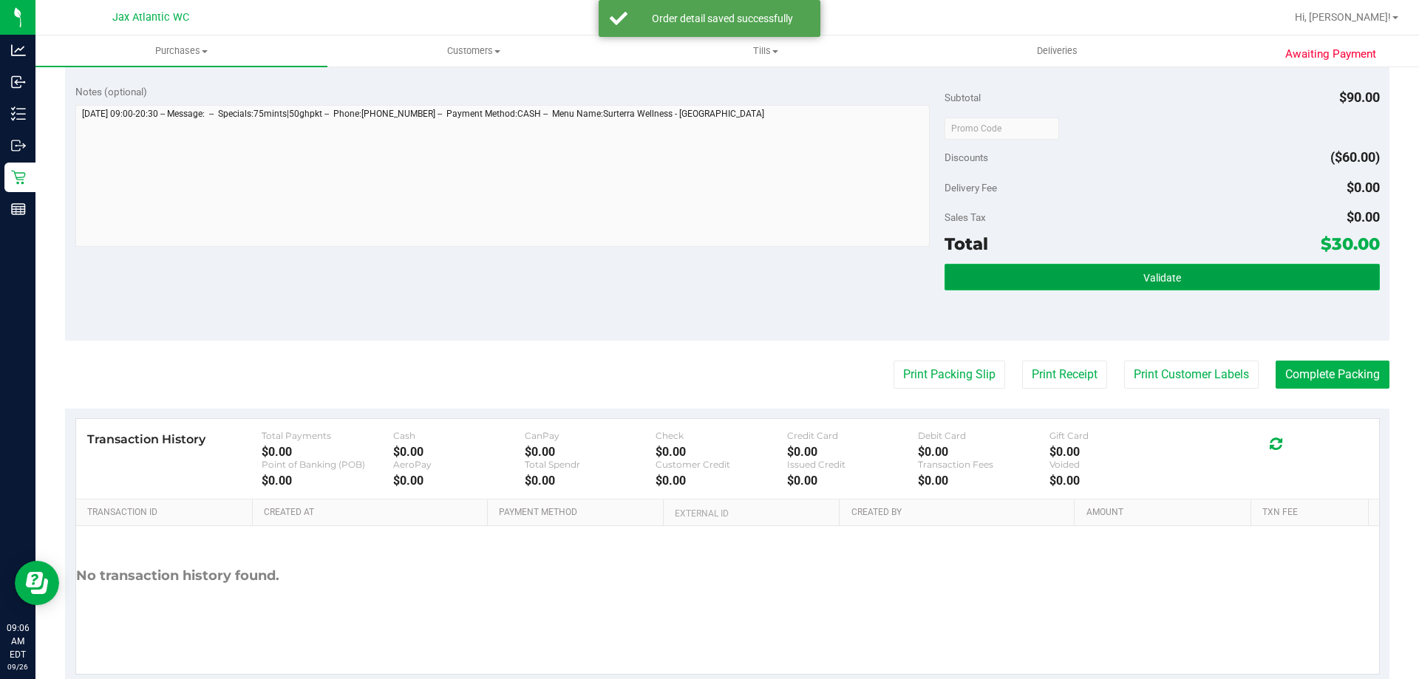
click at [965, 284] on button "Validate" at bounding box center [1161, 277] width 434 height 27
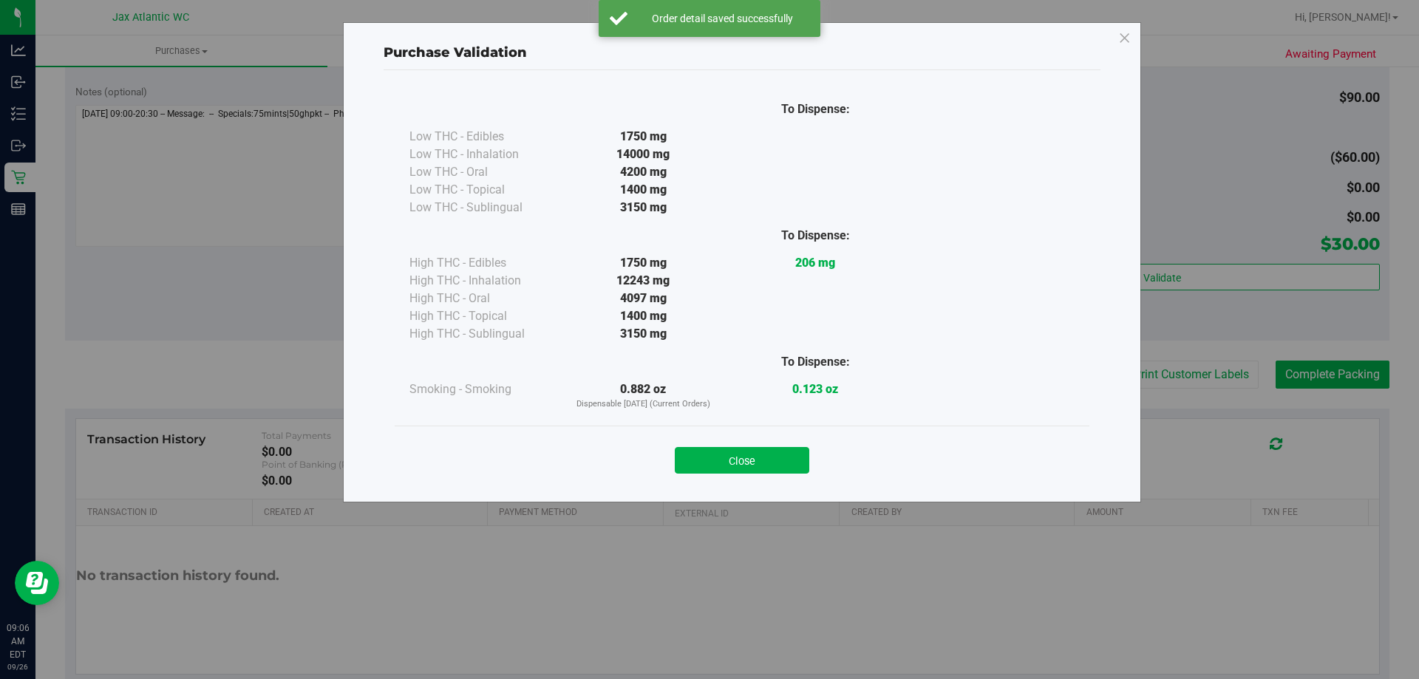
click at [712, 465] on button "Close" at bounding box center [742, 460] width 134 height 27
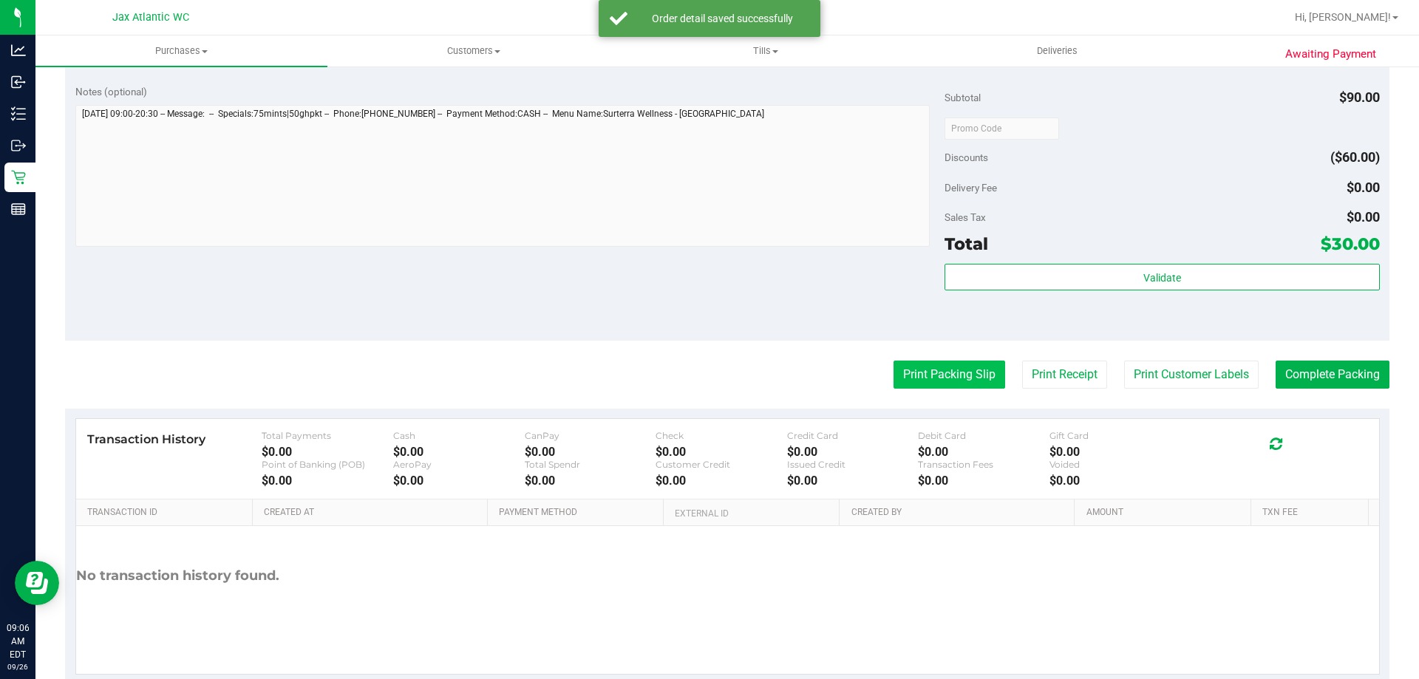
click at [971, 380] on button "Print Packing Slip" at bounding box center [949, 375] width 112 height 28
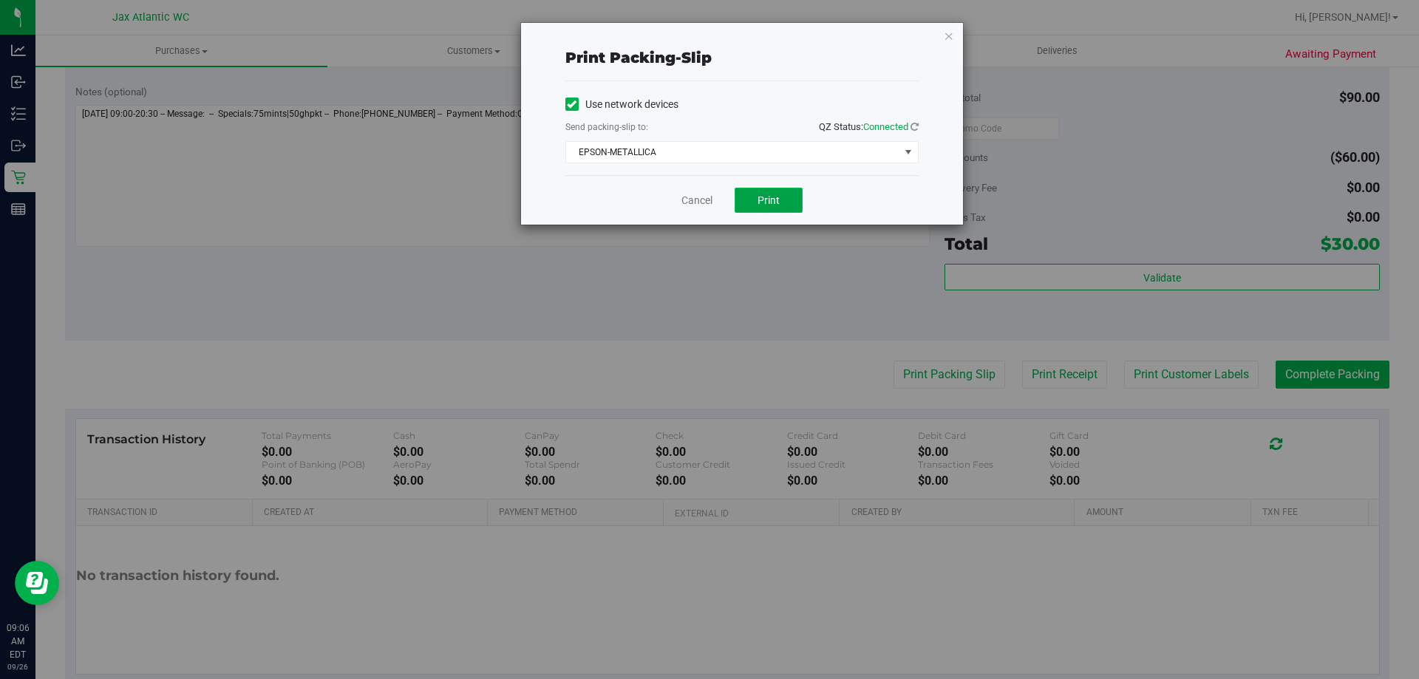
click at [754, 199] on button "Print" at bounding box center [768, 200] width 68 height 25
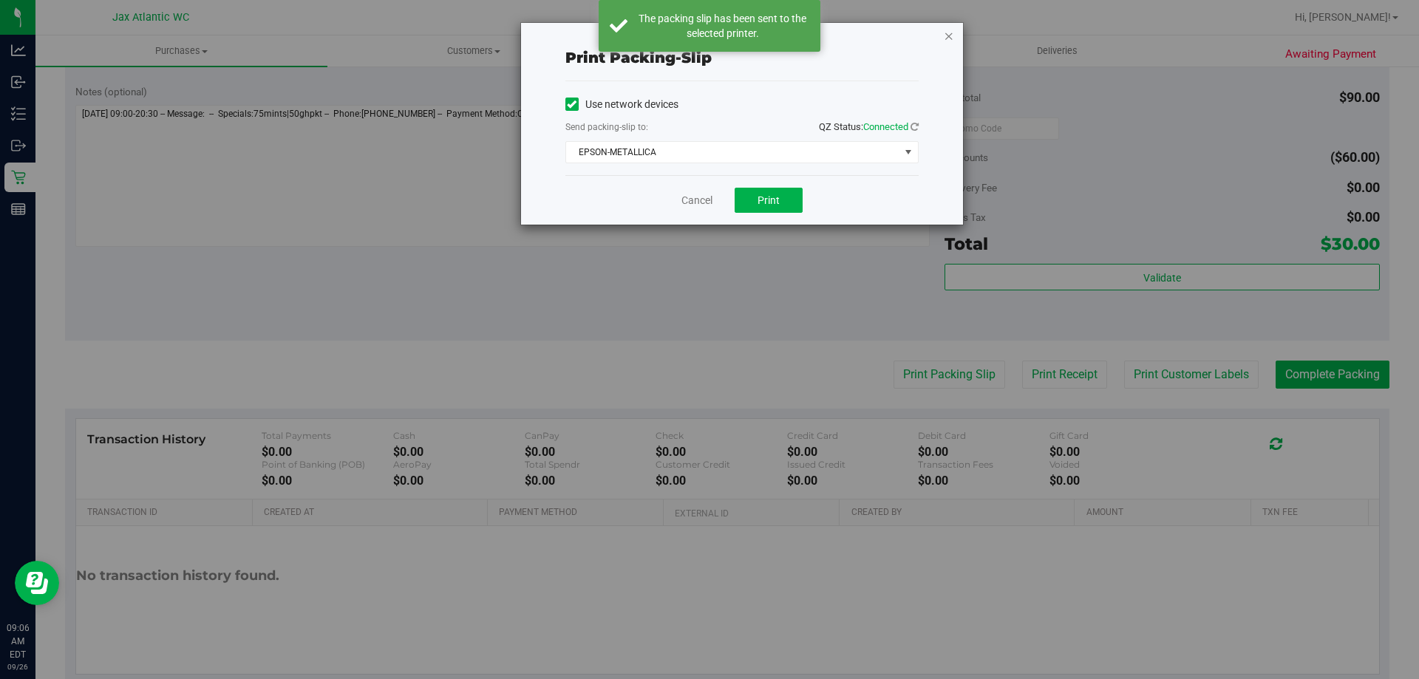
click at [949, 34] on icon "button" at bounding box center [948, 36] width 10 height 18
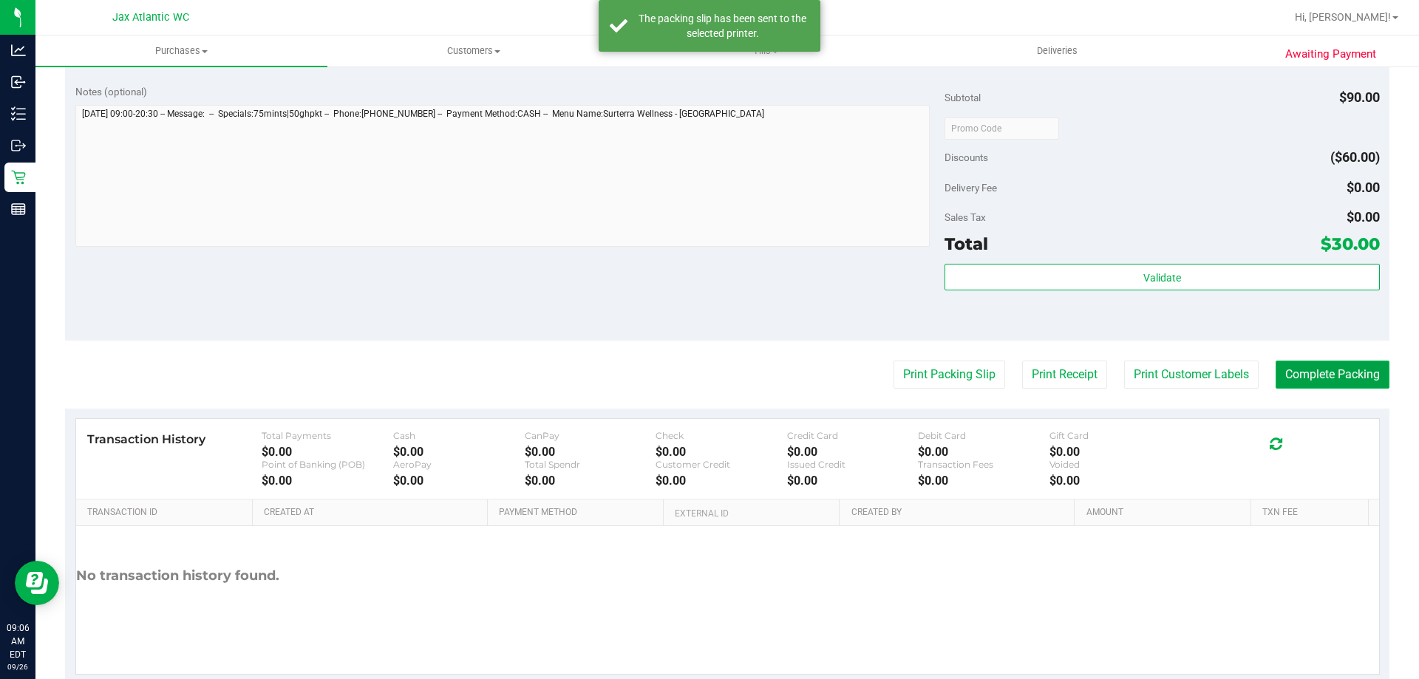
click at [1280, 383] on button "Complete Packing" at bounding box center [1332, 375] width 114 height 28
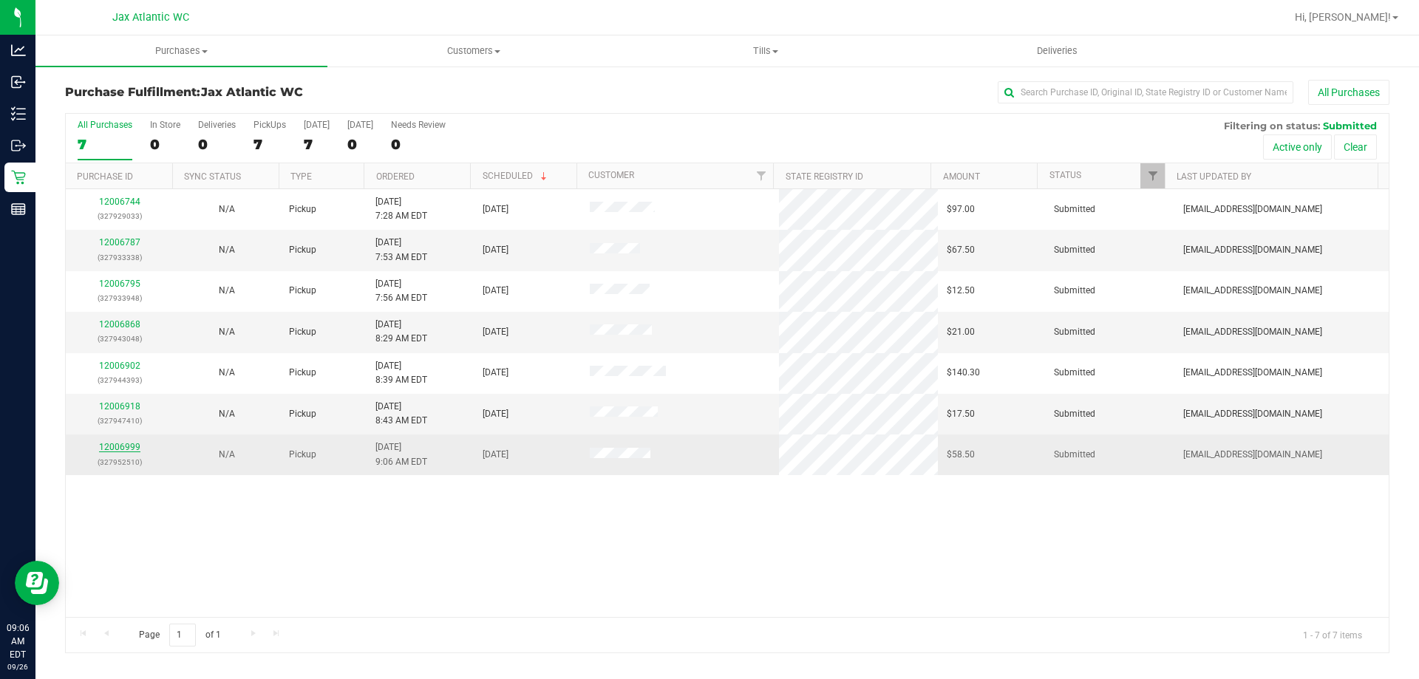
click at [123, 444] on link "12006999" at bounding box center [119, 447] width 41 height 10
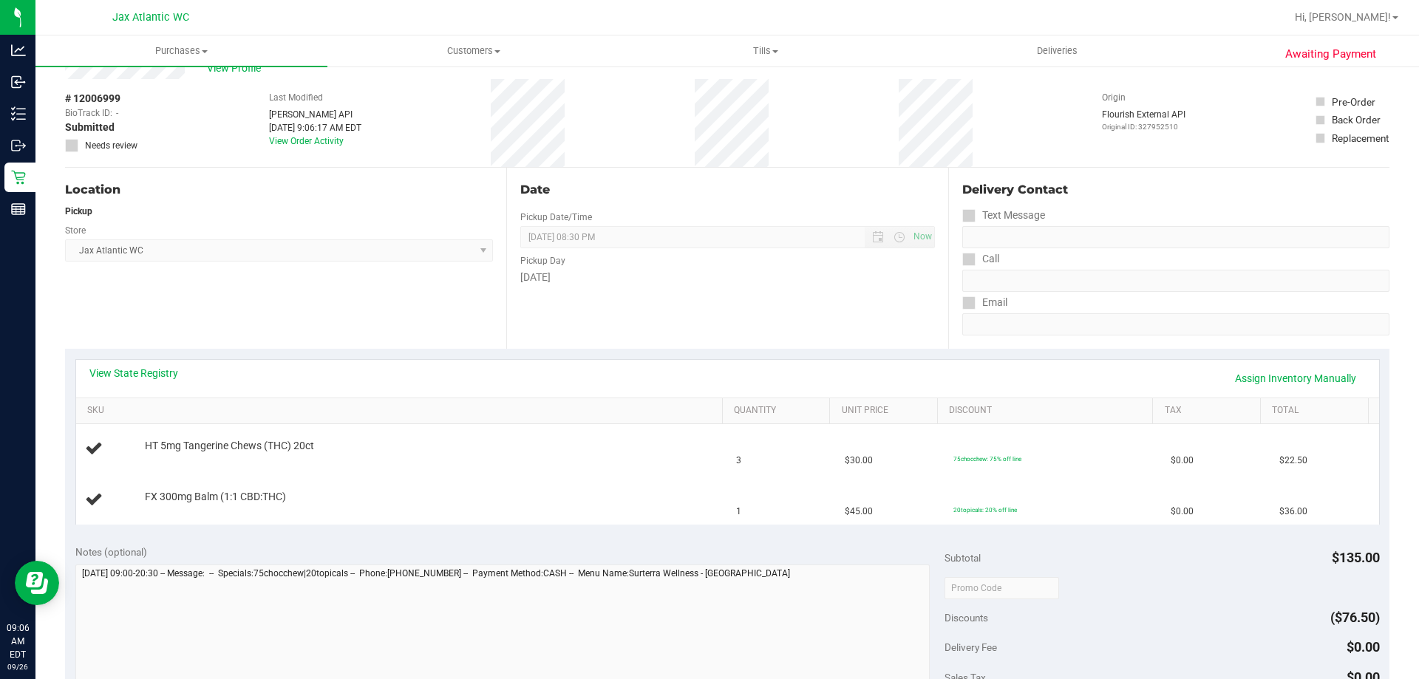
scroll to position [74, 0]
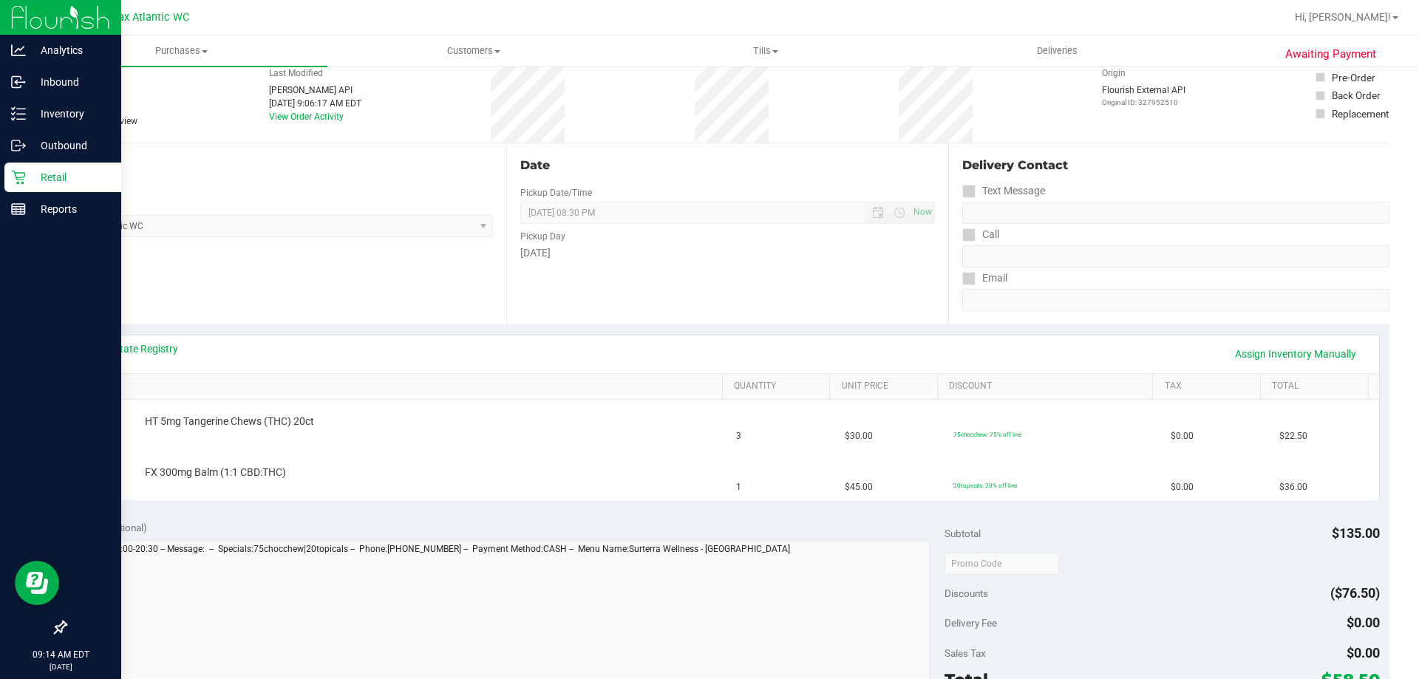
click at [16, 178] on icon at bounding box center [18, 177] width 15 height 15
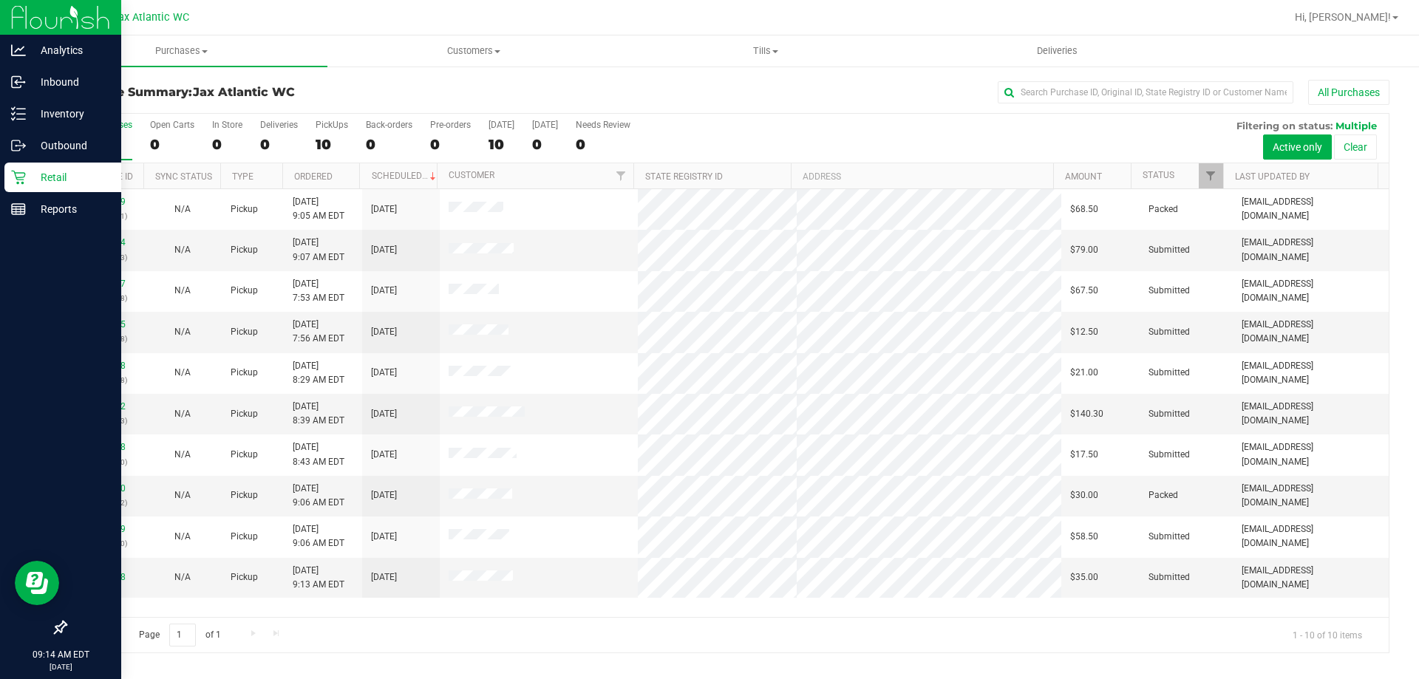
click at [11, 177] on icon at bounding box center [18, 177] width 15 height 15
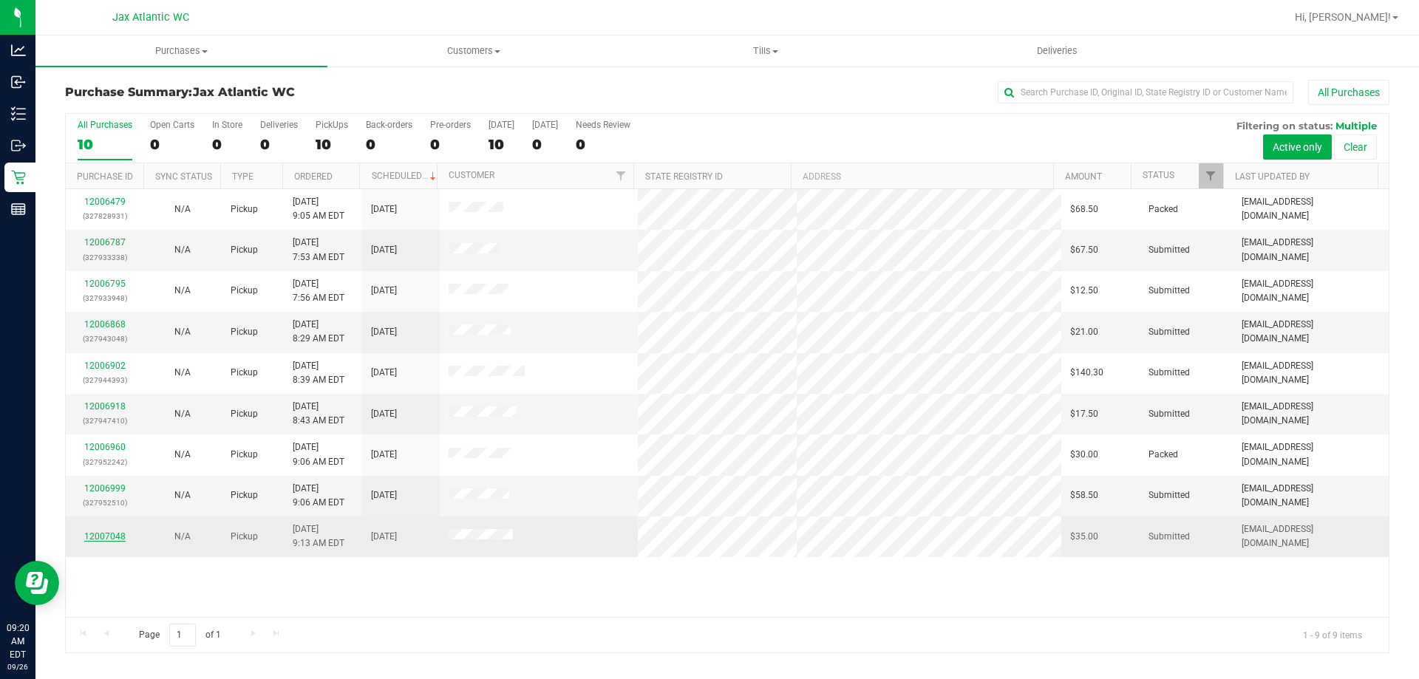
click at [95, 539] on link "12007048" at bounding box center [104, 536] width 41 height 10
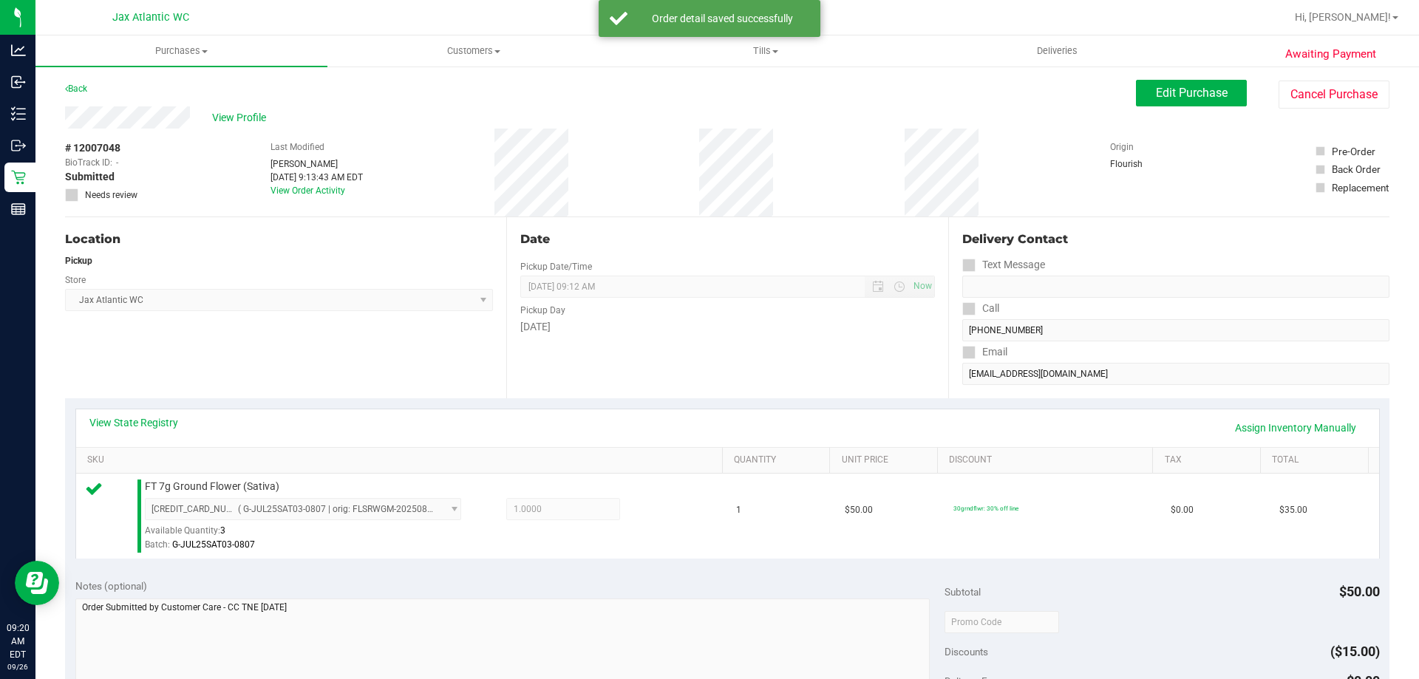
scroll to position [296, 0]
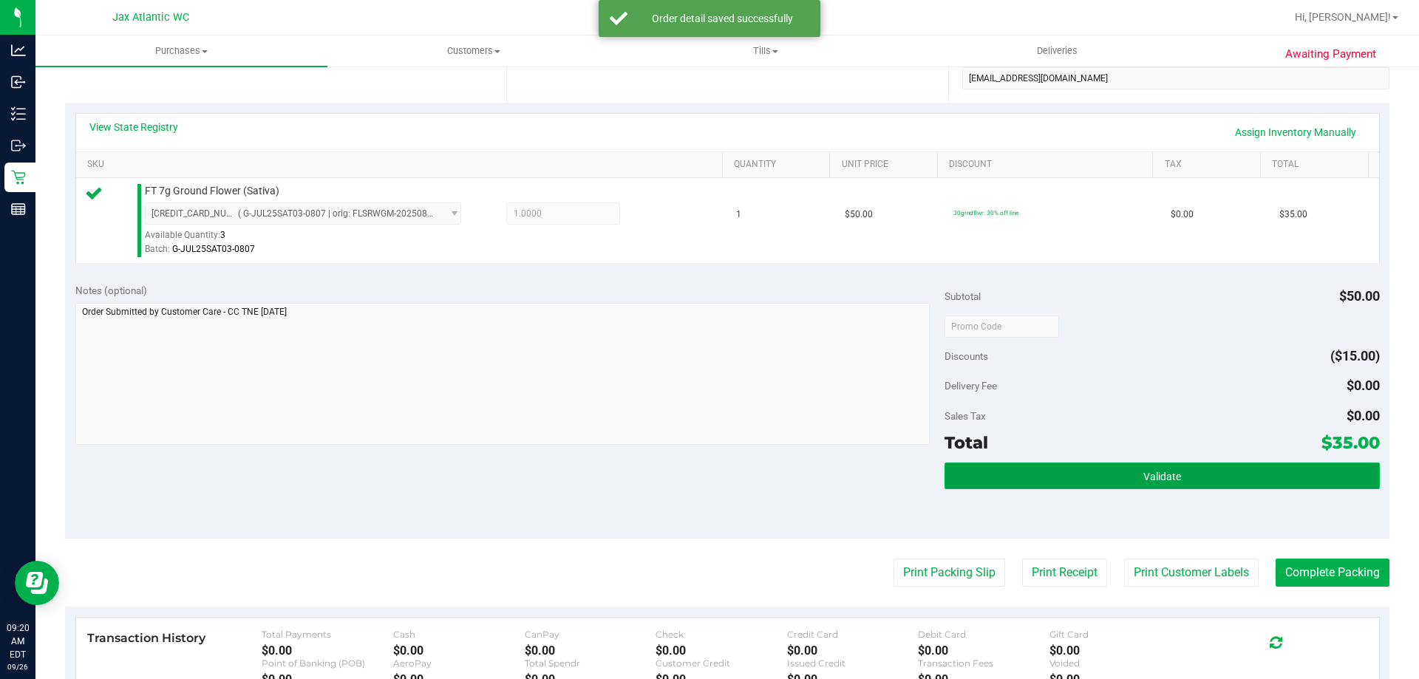
click at [1124, 477] on button "Validate" at bounding box center [1161, 475] width 434 height 27
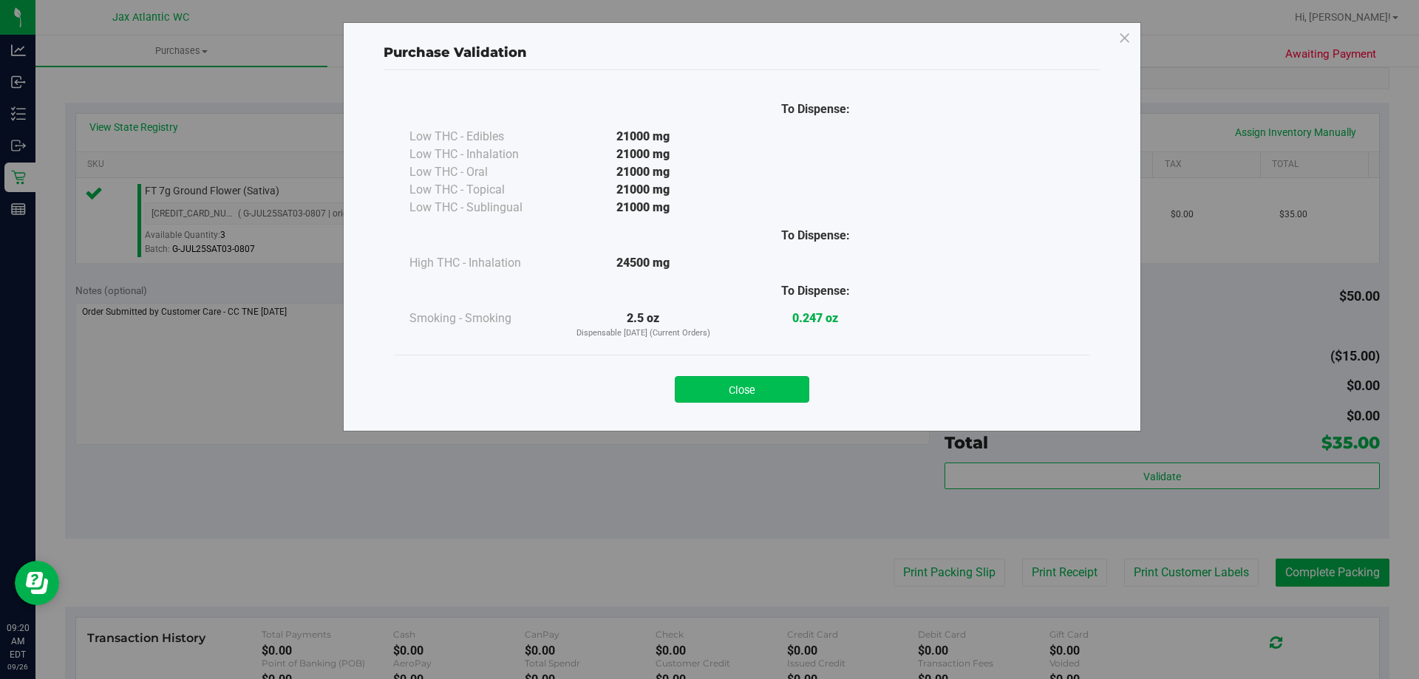
click at [759, 397] on button "Close" at bounding box center [742, 389] width 134 height 27
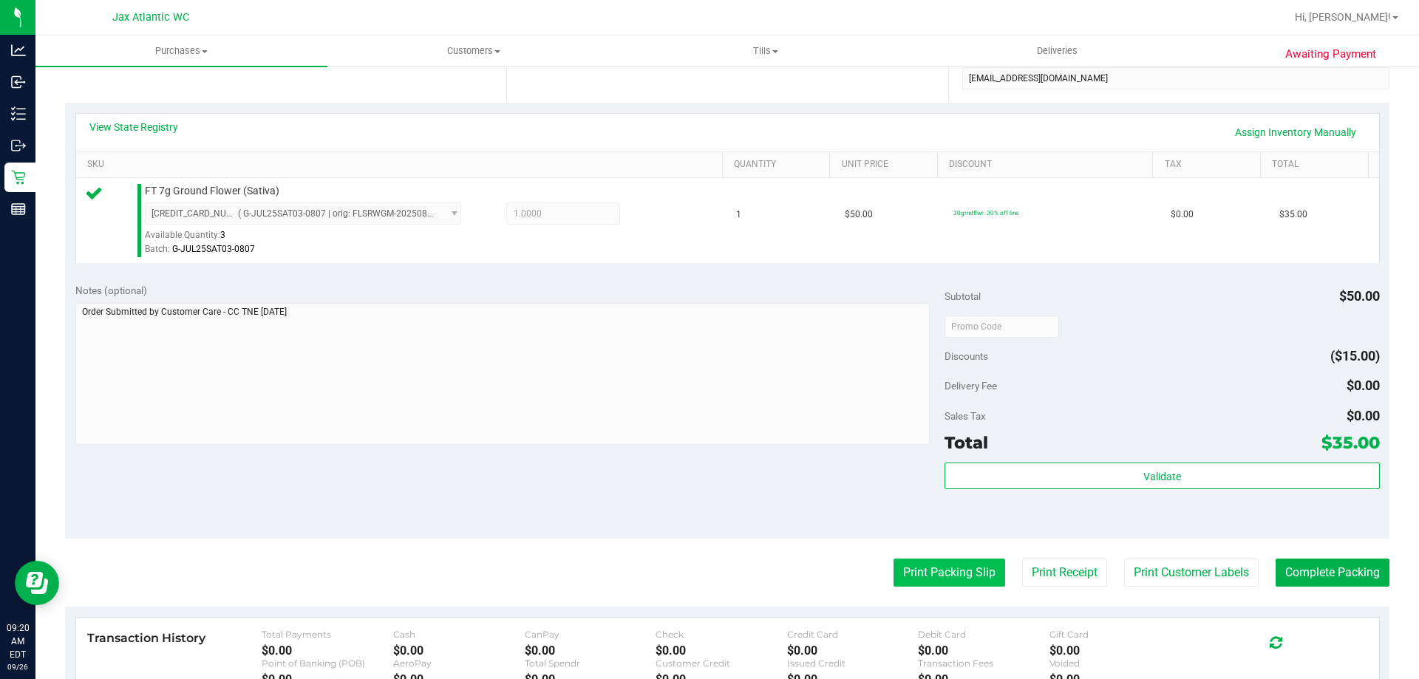
click at [949, 586] on button "Print Packing Slip" at bounding box center [949, 573] width 112 height 28
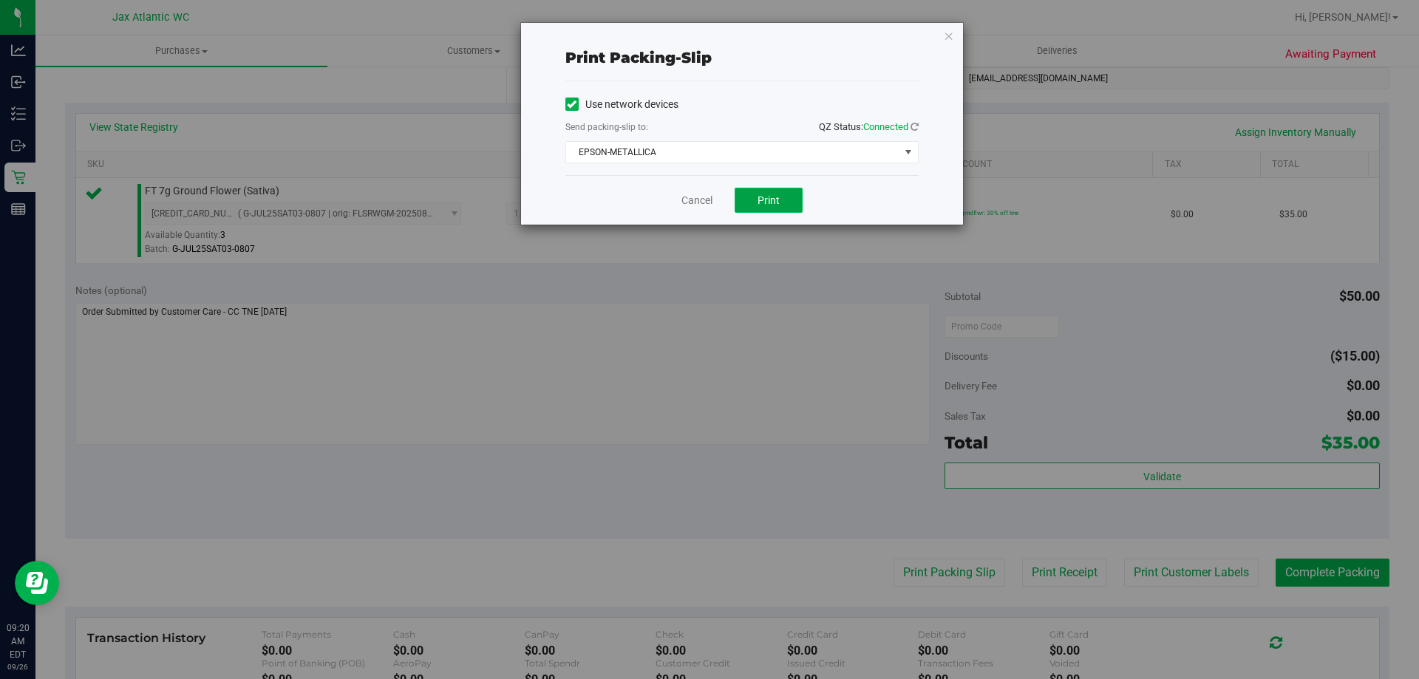
click at [773, 202] on span "Print" at bounding box center [768, 200] width 22 height 12
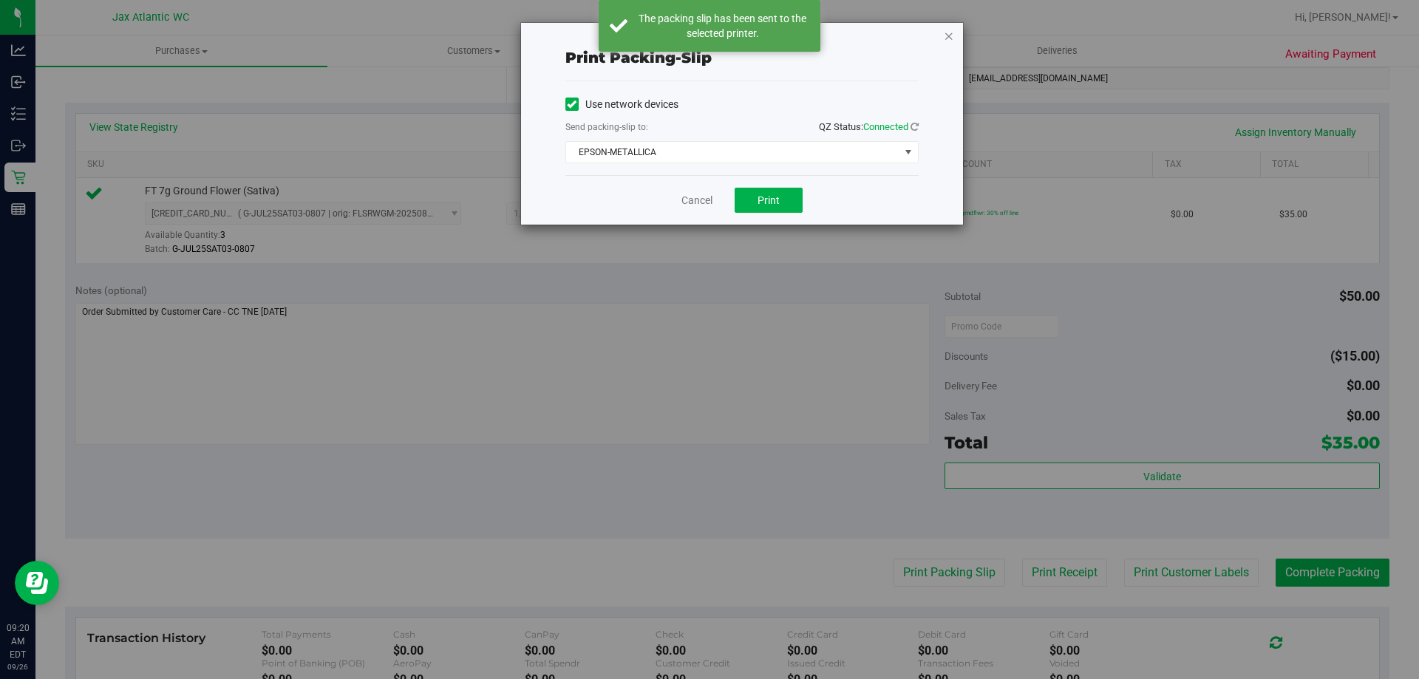
click at [949, 36] on icon "button" at bounding box center [948, 36] width 10 height 18
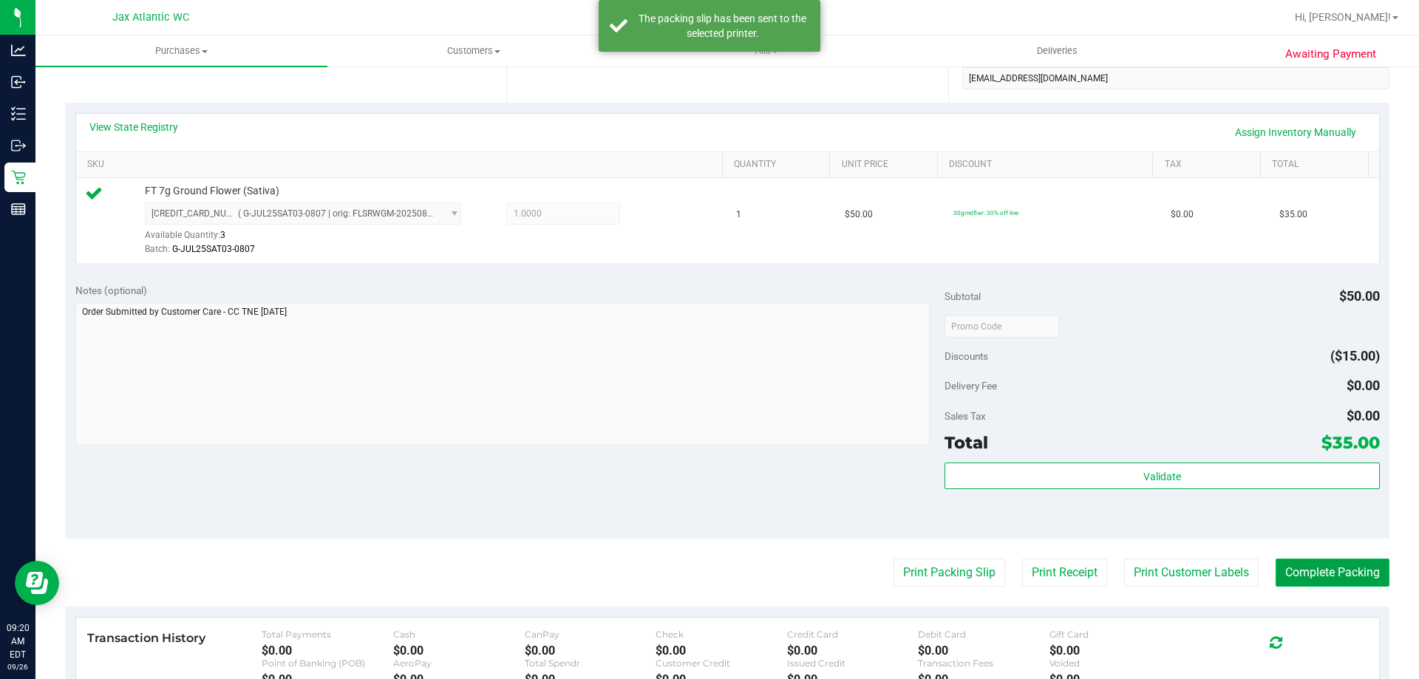
click at [1275, 573] on button "Complete Packing" at bounding box center [1332, 573] width 114 height 28
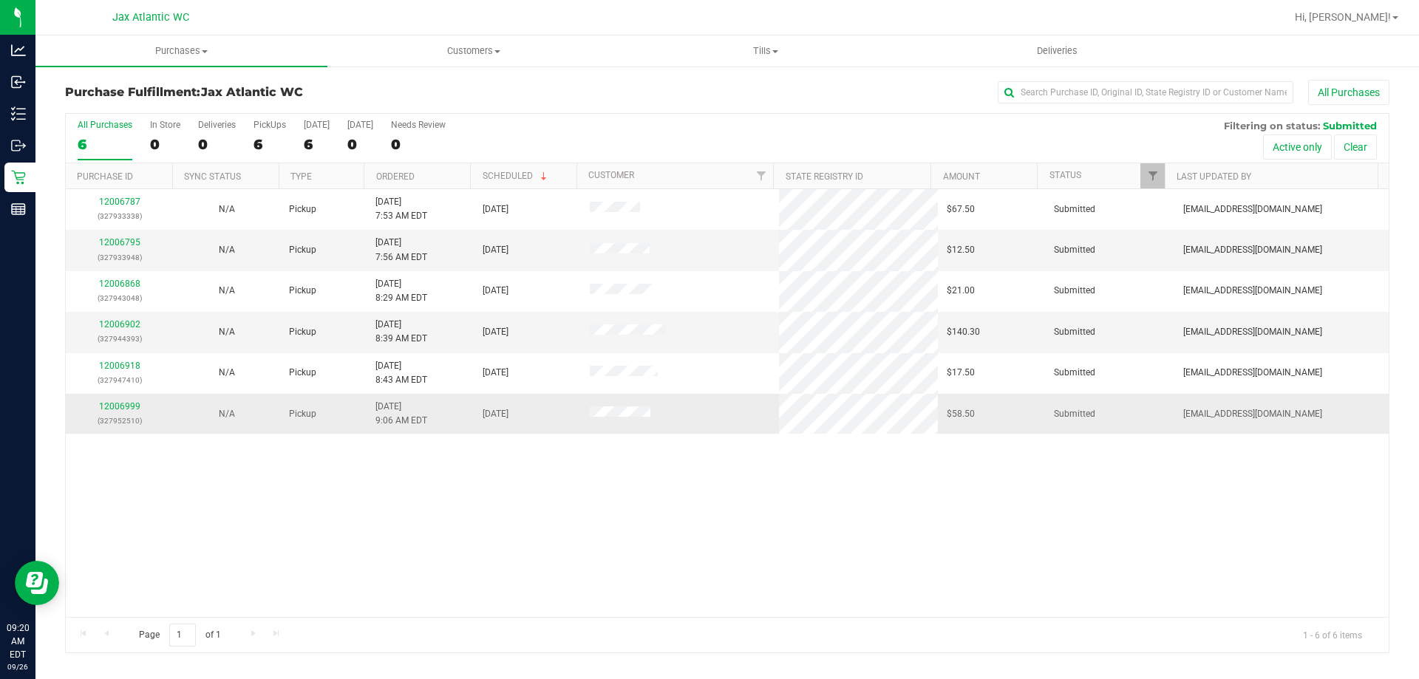
click at [125, 415] on p "(327952510)" at bounding box center [119, 421] width 89 height 14
click at [125, 411] on link "12006999" at bounding box center [119, 406] width 41 height 10
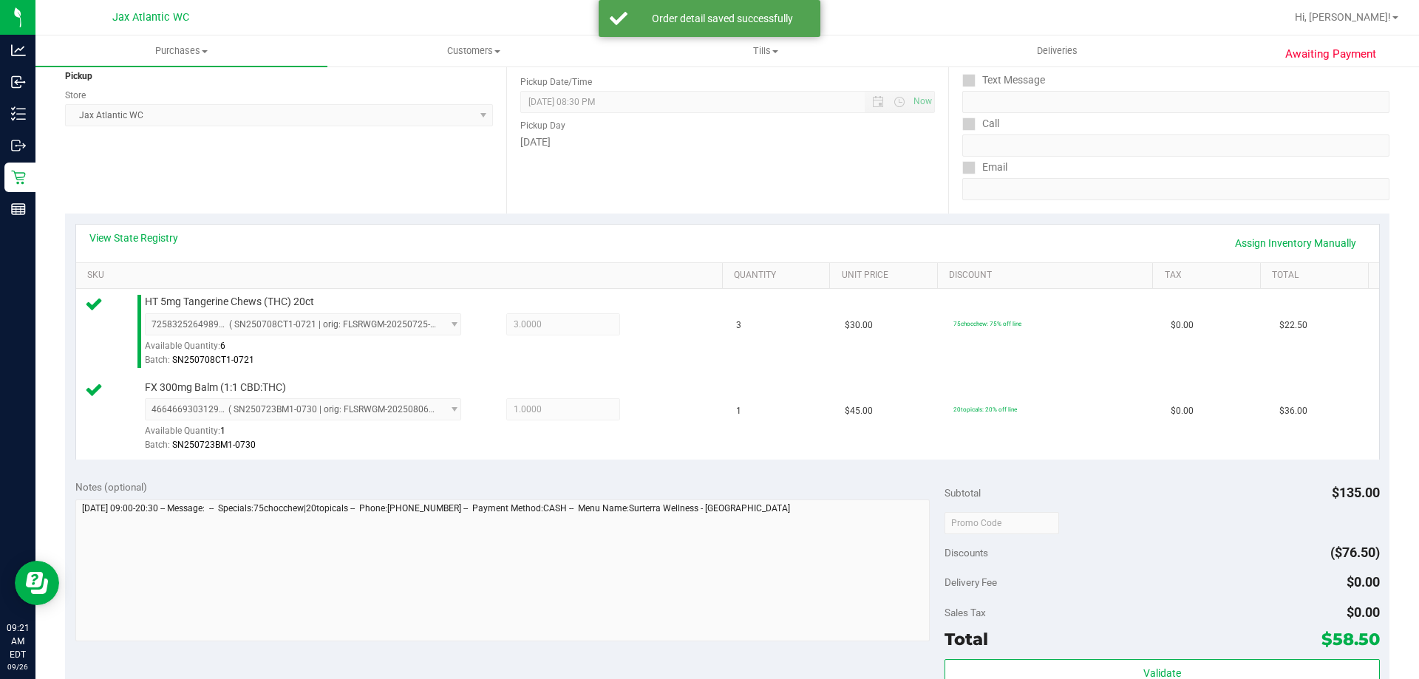
scroll to position [296, 0]
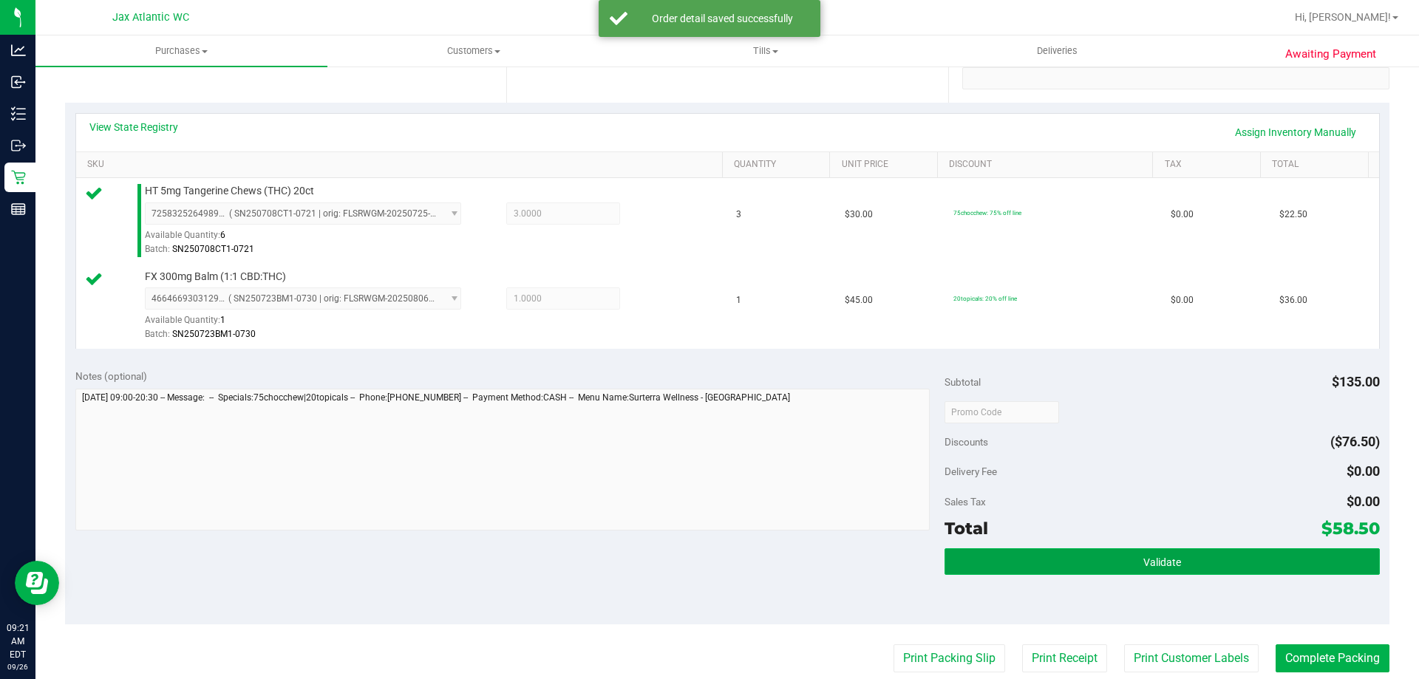
drag, startPoint x: 1040, startPoint y: 558, endPoint x: 1042, endPoint y: 566, distance: 8.3
click at [1040, 558] on button "Validate" at bounding box center [1161, 561] width 434 height 27
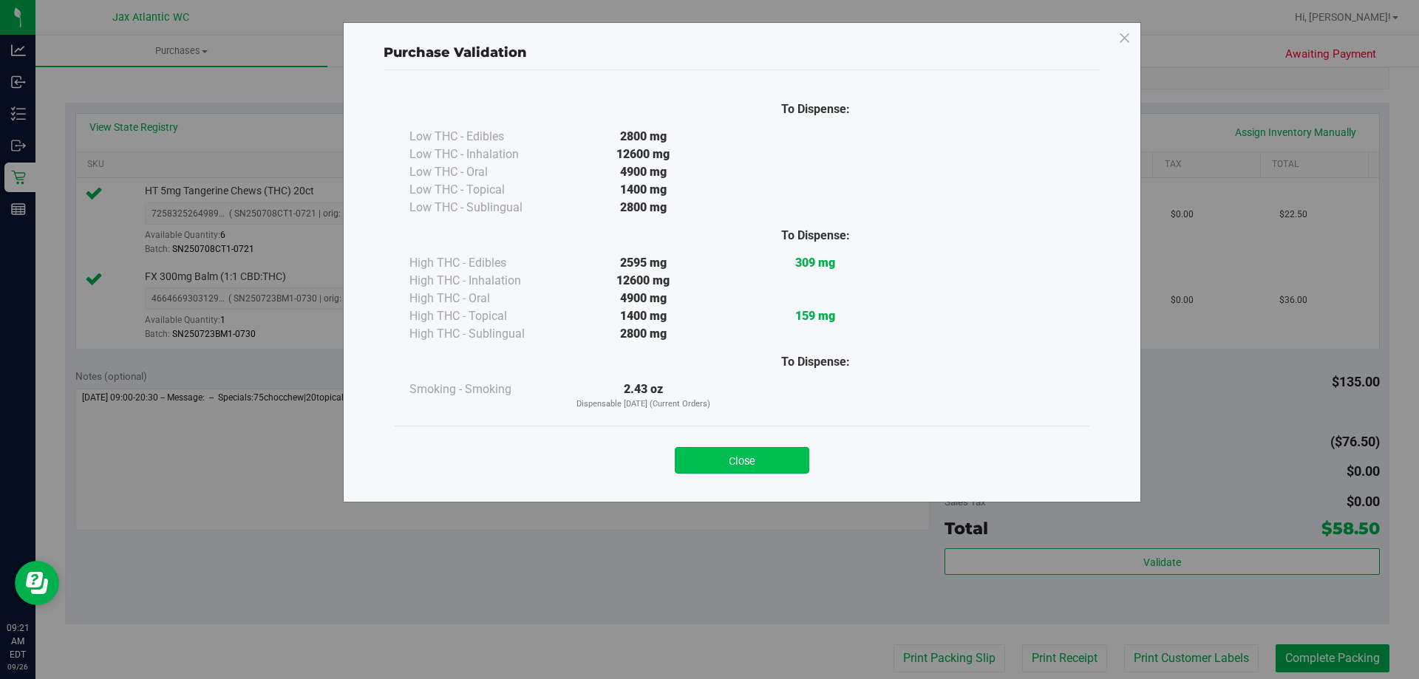
click at [737, 458] on button "Close" at bounding box center [742, 460] width 134 height 27
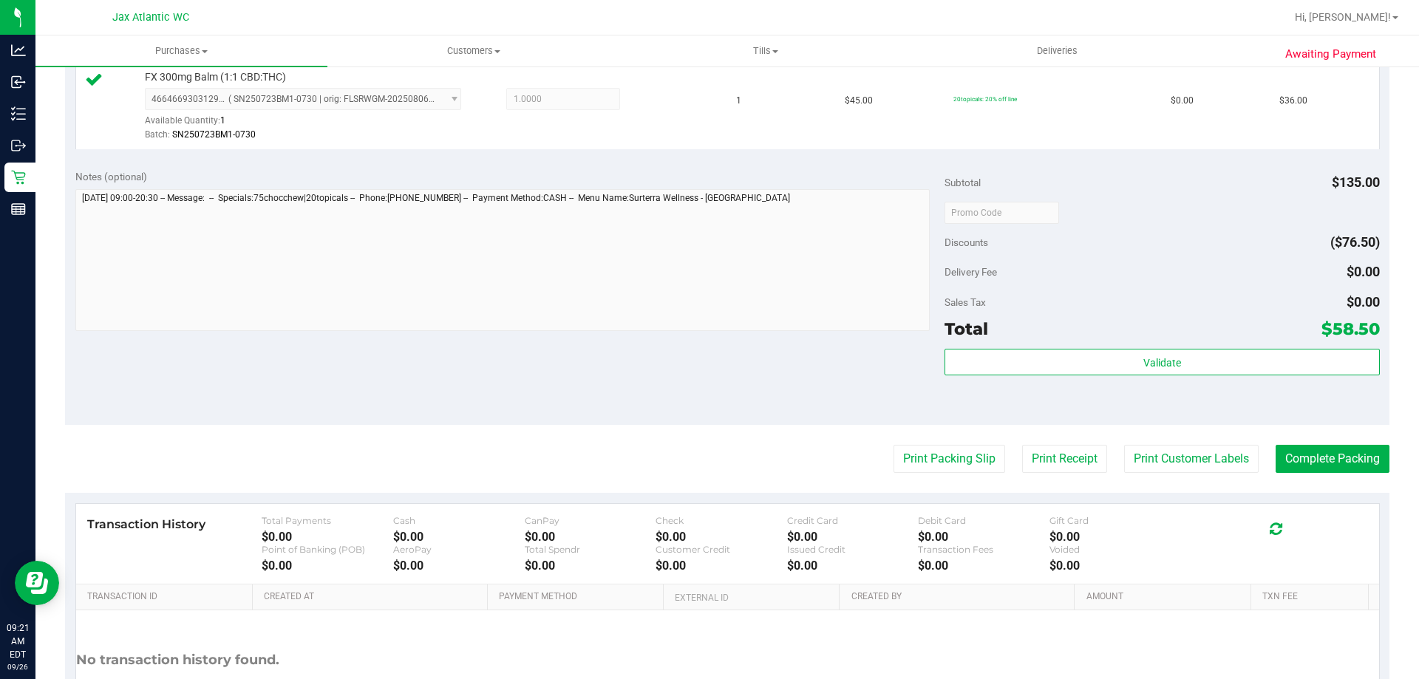
scroll to position [591, 0]
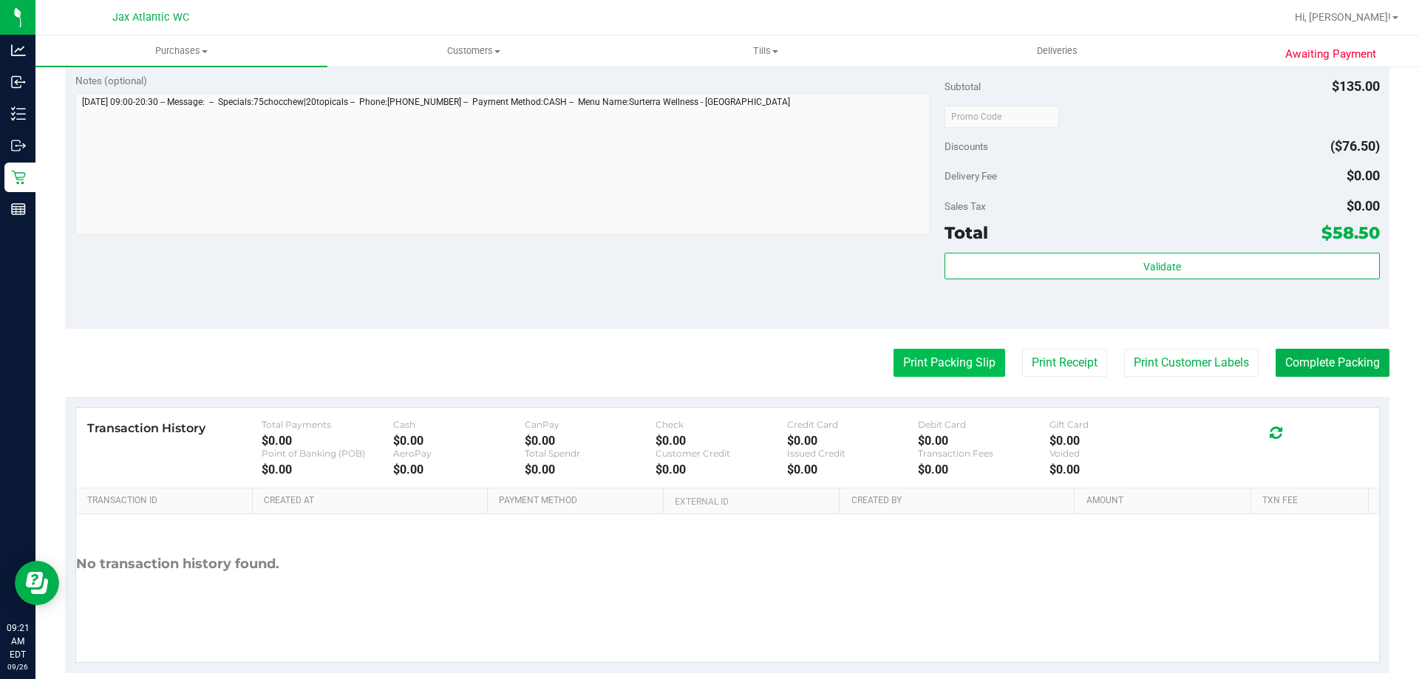
click at [924, 356] on button "Print Packing Slip" at bounding box center [949, 363] width 112 height 28
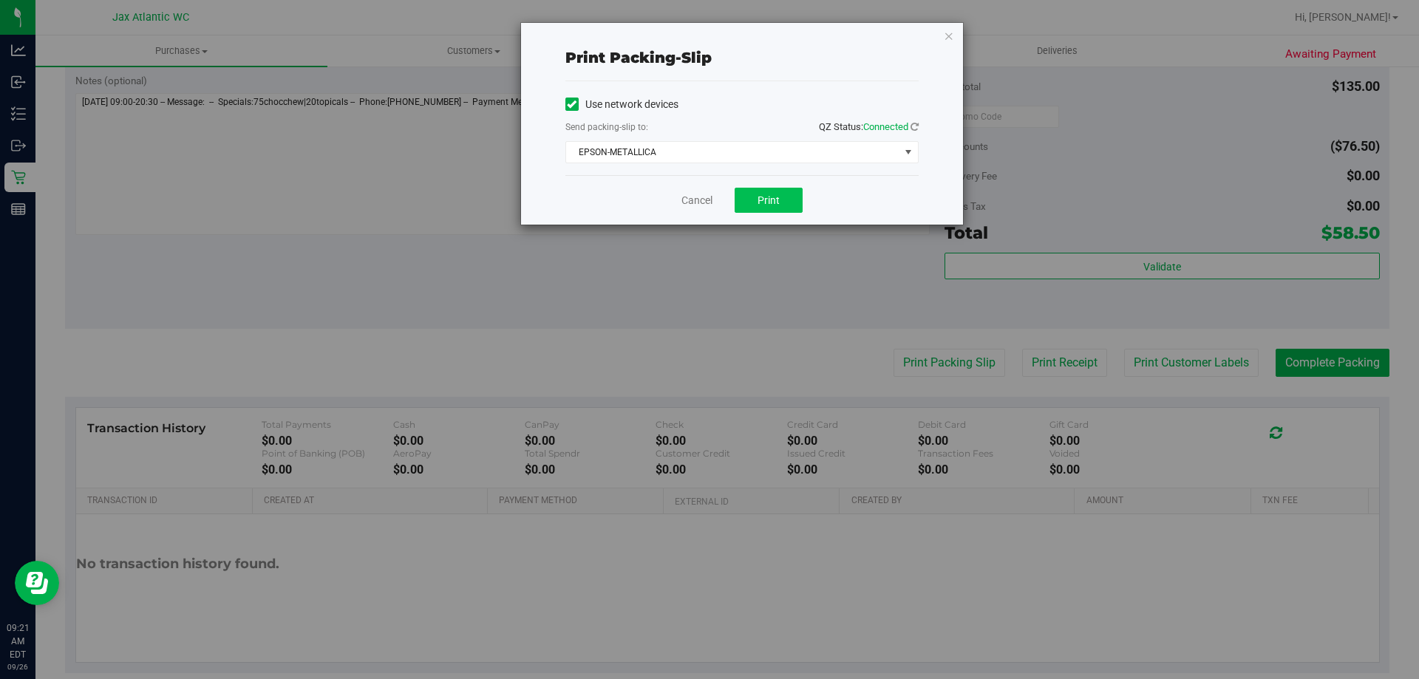
click at [750, 187] on div "Cancel Print" at bounding box center [741, 200] width 353 height 50
click at [754, 195] on button "Print" at bounding box center [768, 200] width 68 height 25
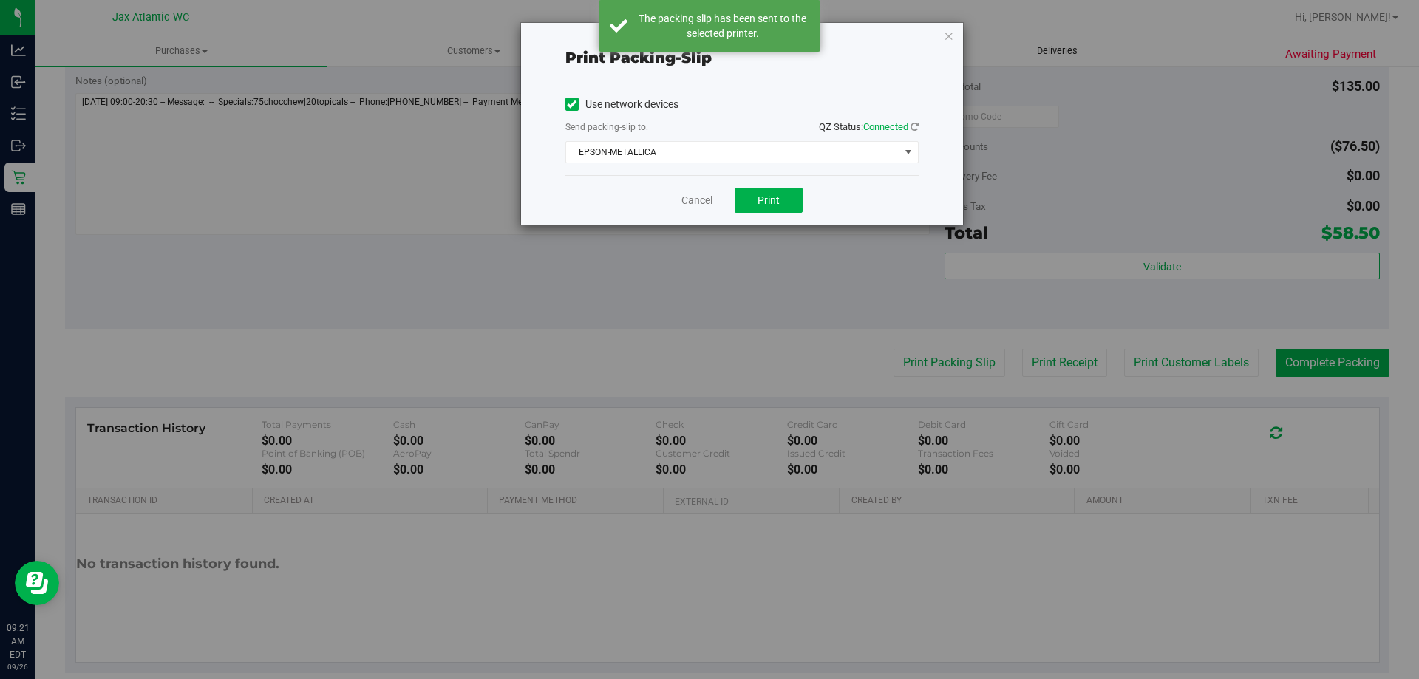
click at [951, 37] on icon "button" at bounding box center [948, 36] width 10 height 18
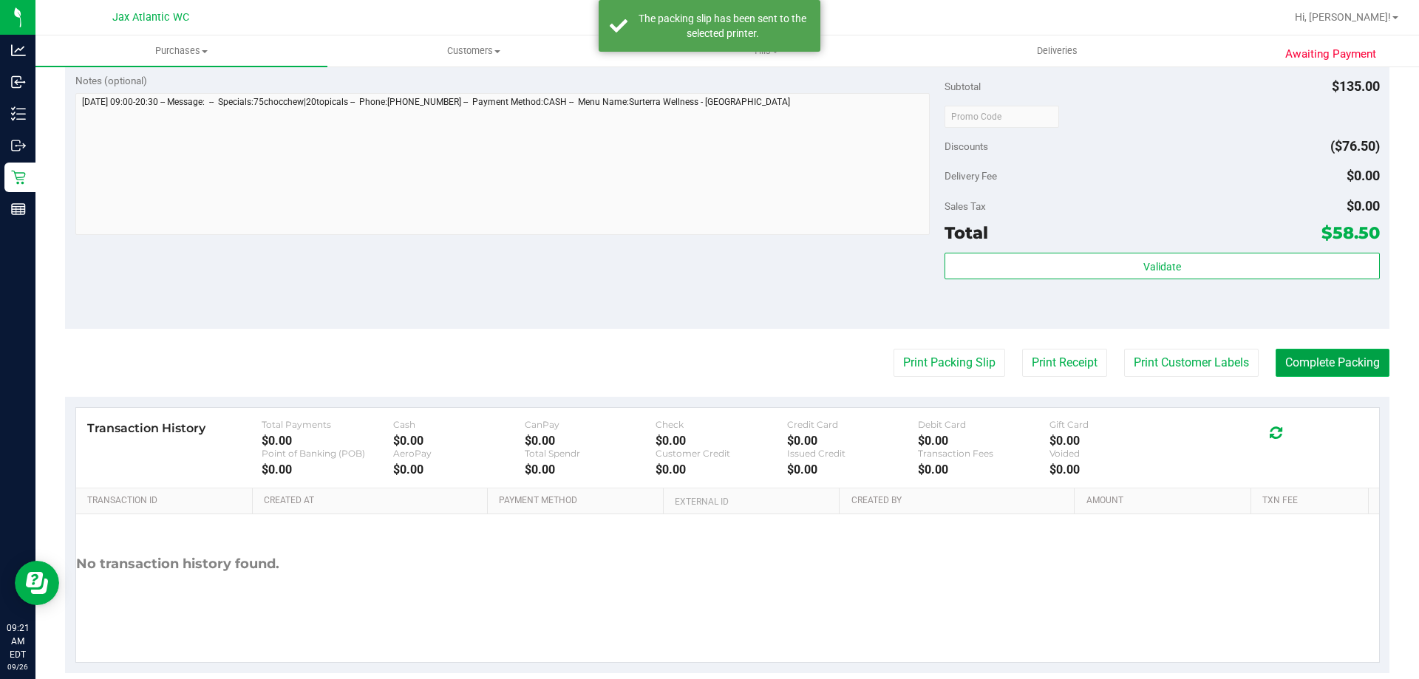
click at [1285, 357] on button "Complete Packing" at bounding box center [1332, 363] width 114 height 28
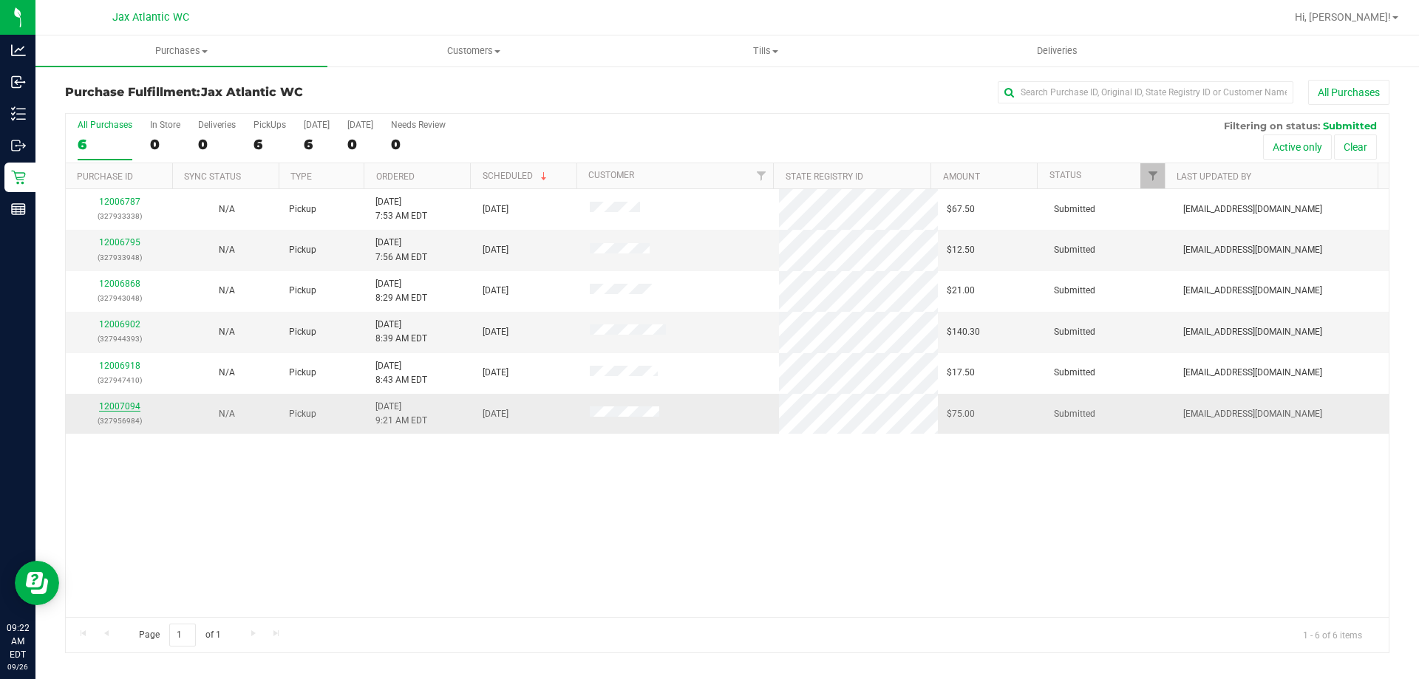
click at [122, 403] on link "12007094" at bounding box center [119, 406] width 41 height 10
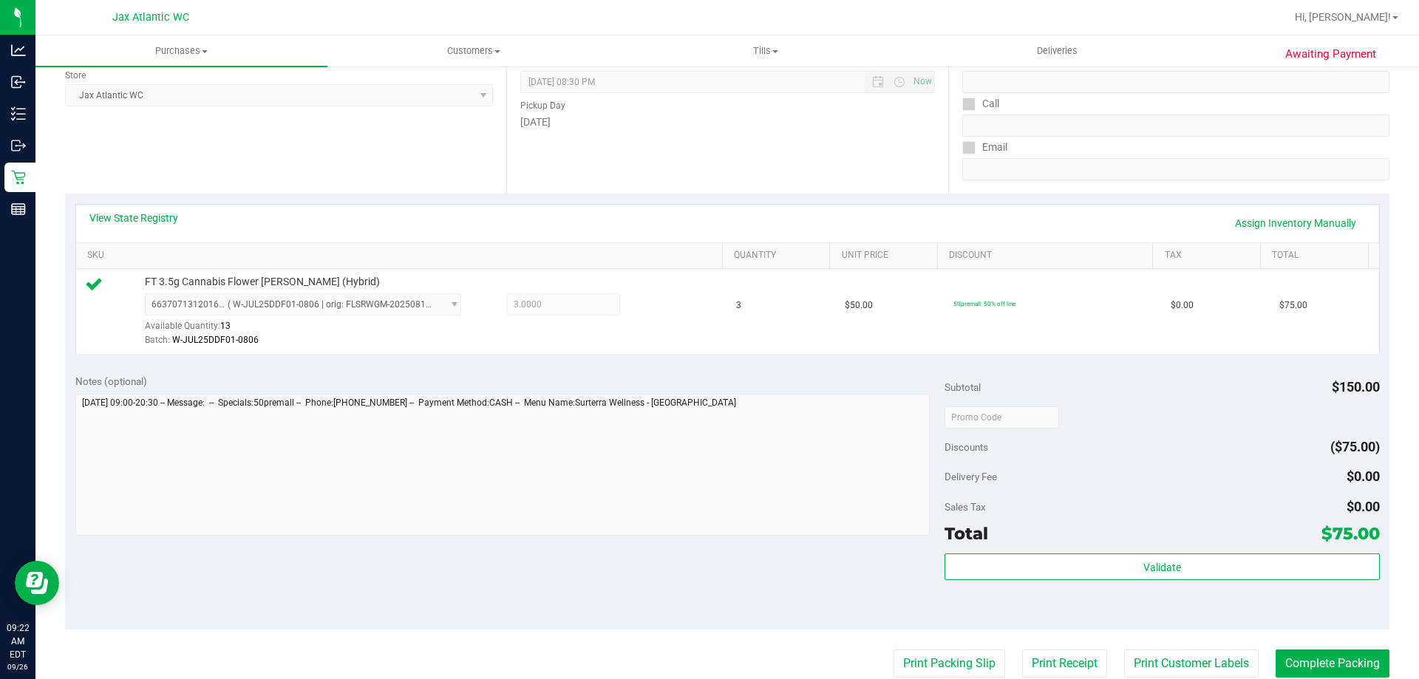
scroll to position [369, 0]
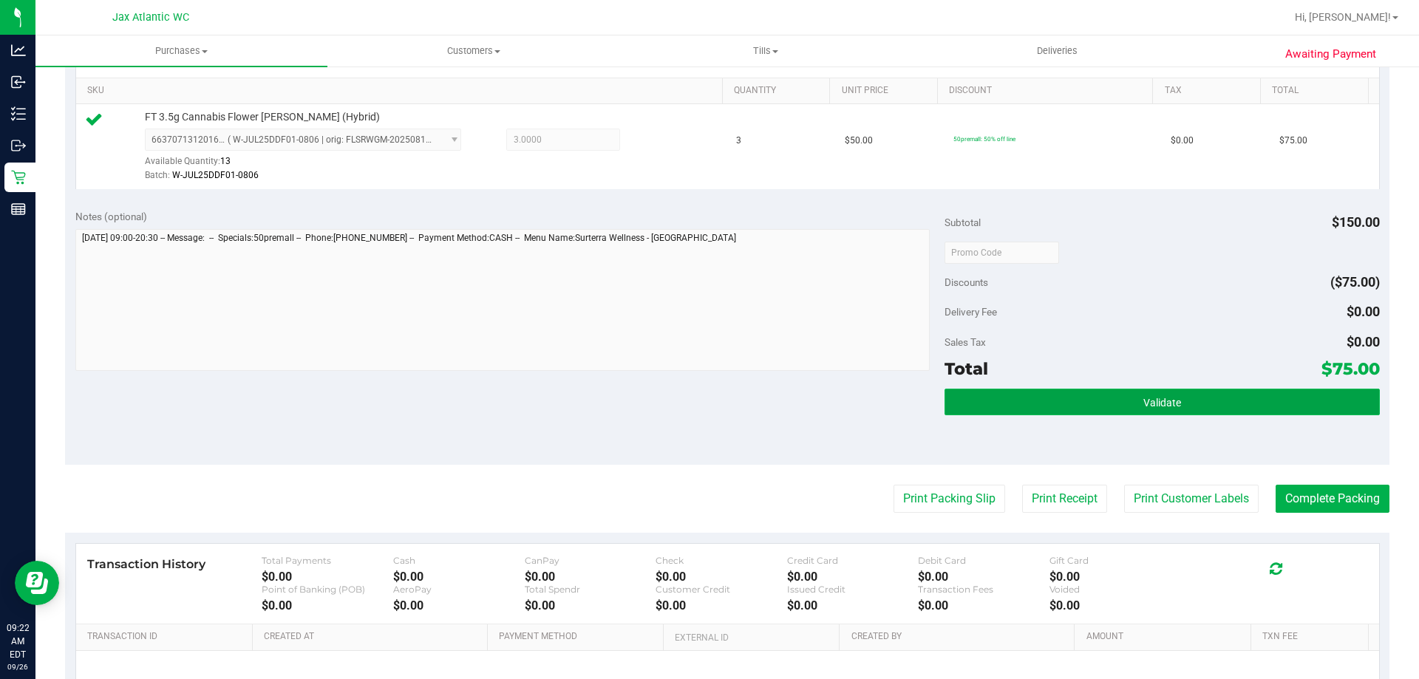
click at [1013, 406] on button "Validate" at bounding box center [1161, 402] width 434 height 27
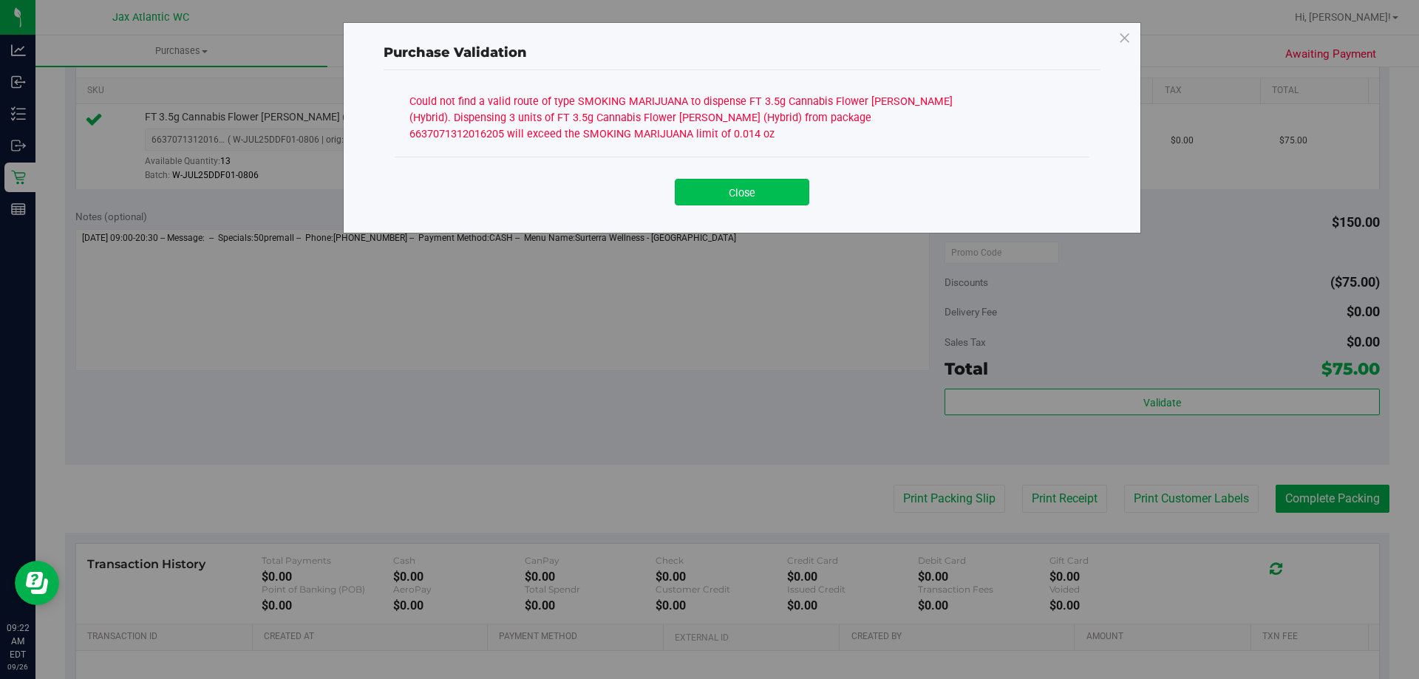
click at [701, 194] on button "Close" at bounding box center [742, 192] width 134 height 27
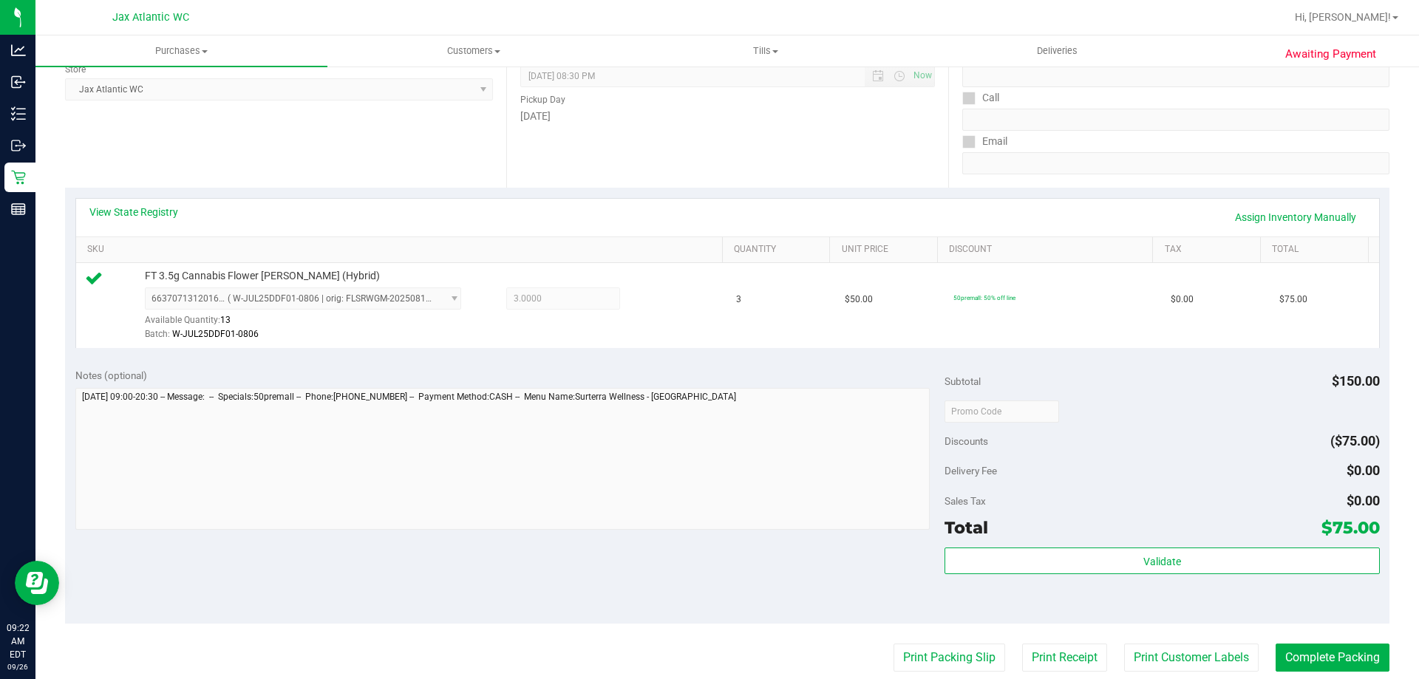
scroll to position [0, 0]
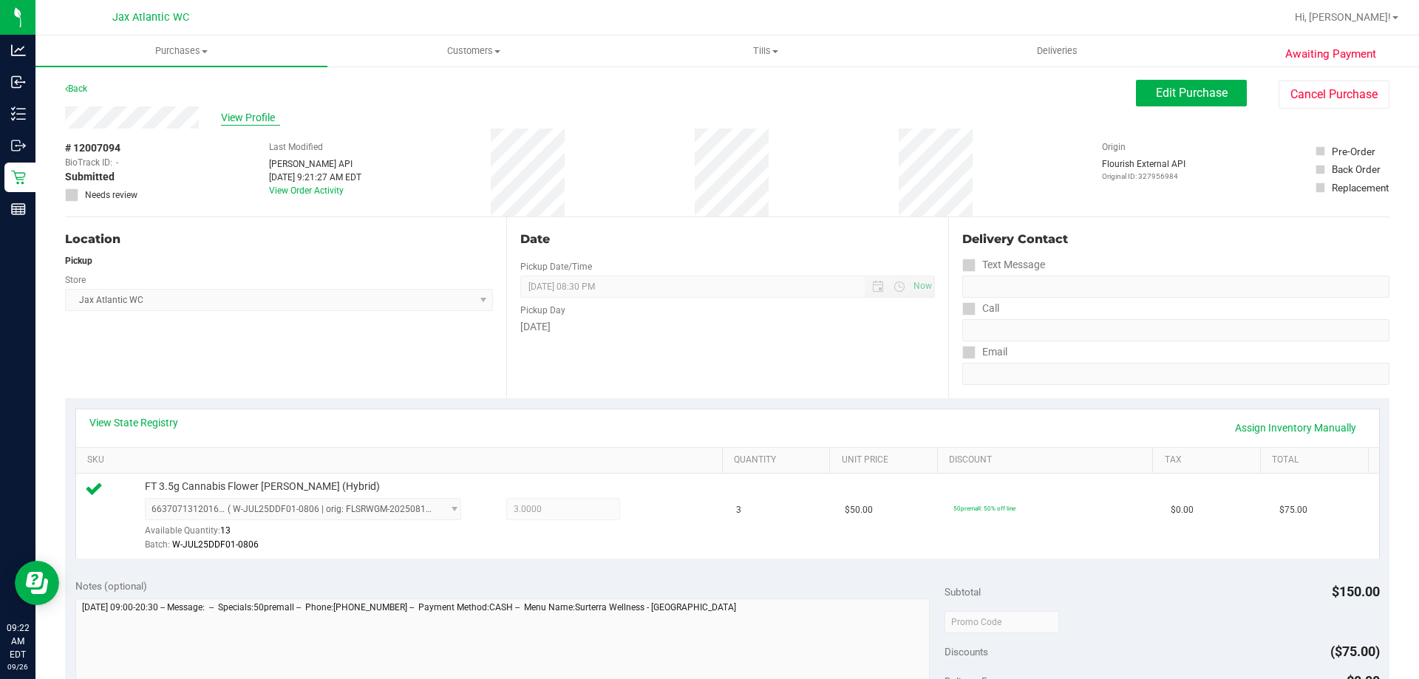
click at [246, 117] on span "View Profile" at bounding box center [250, 118] width 59 height 16
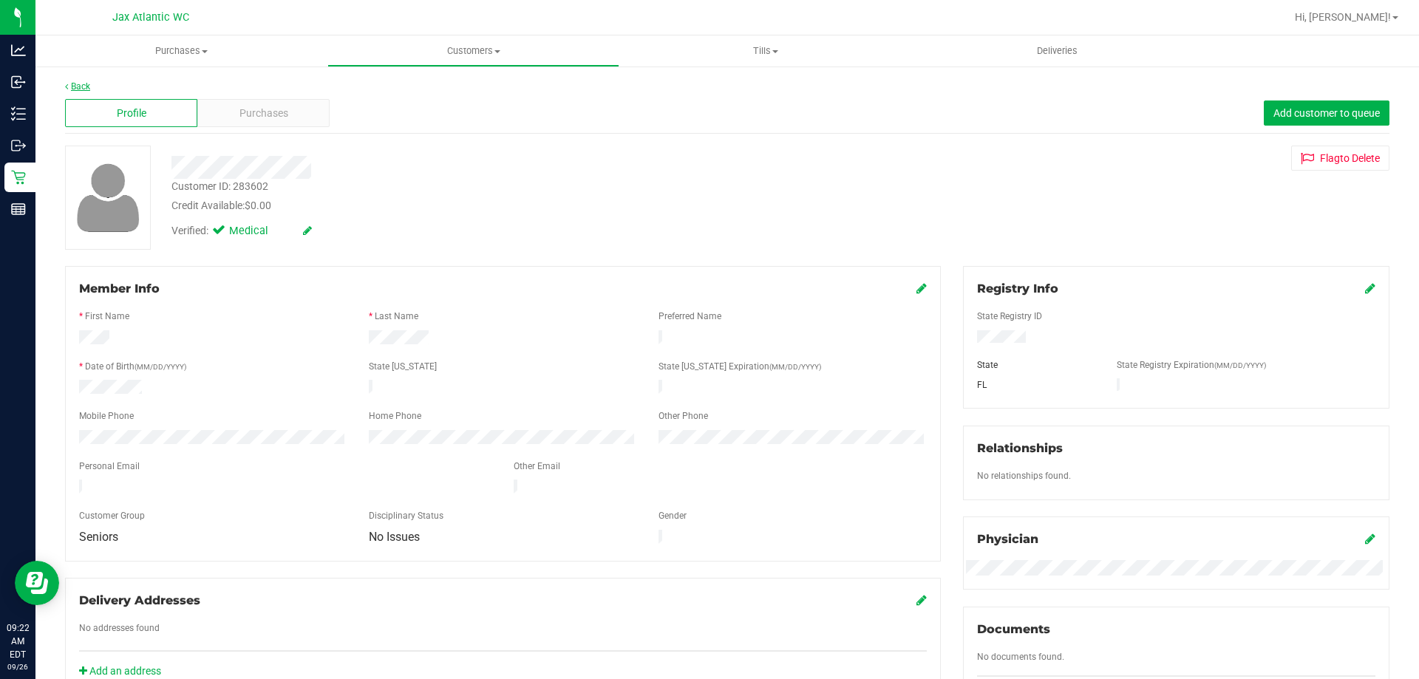
click at [69, 89] on link "Back" at bounding box center [77, 86] width 25 height 10
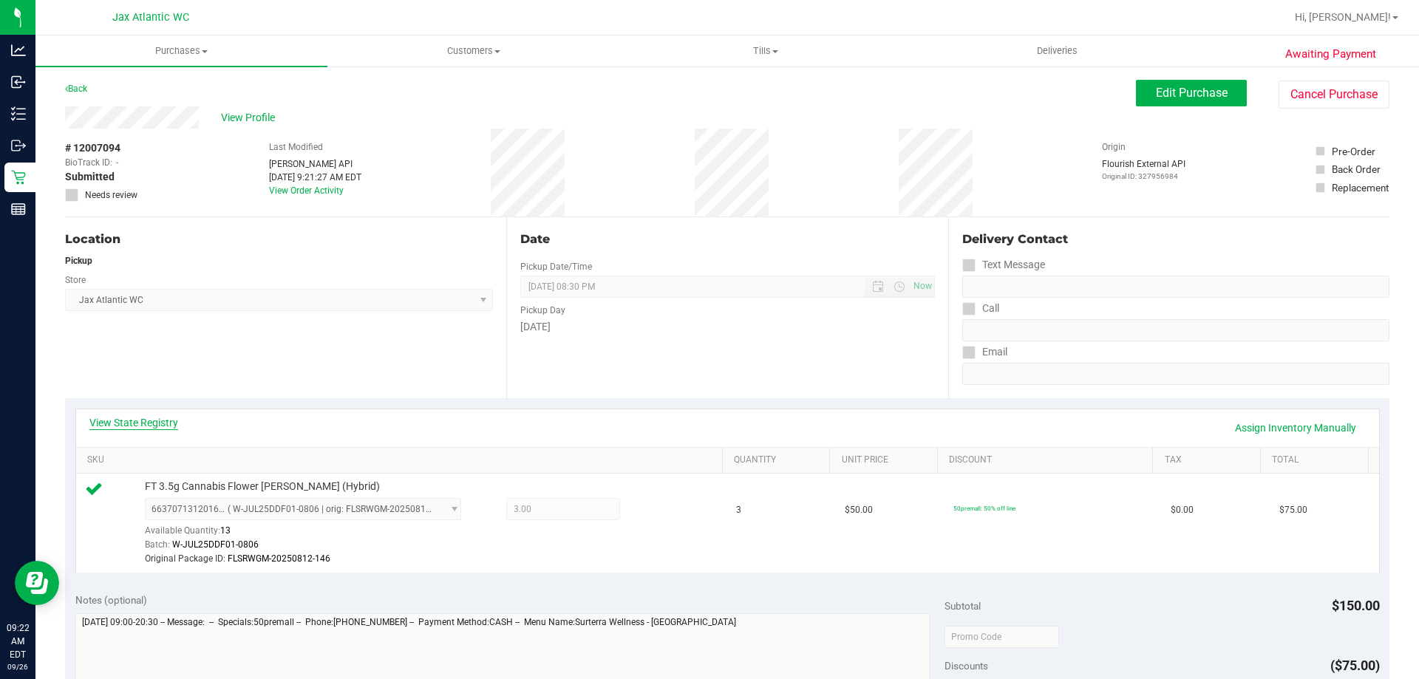
click at [131, 426] on link "View State Registry" at bounding box center [133, 422] width 89 height 15
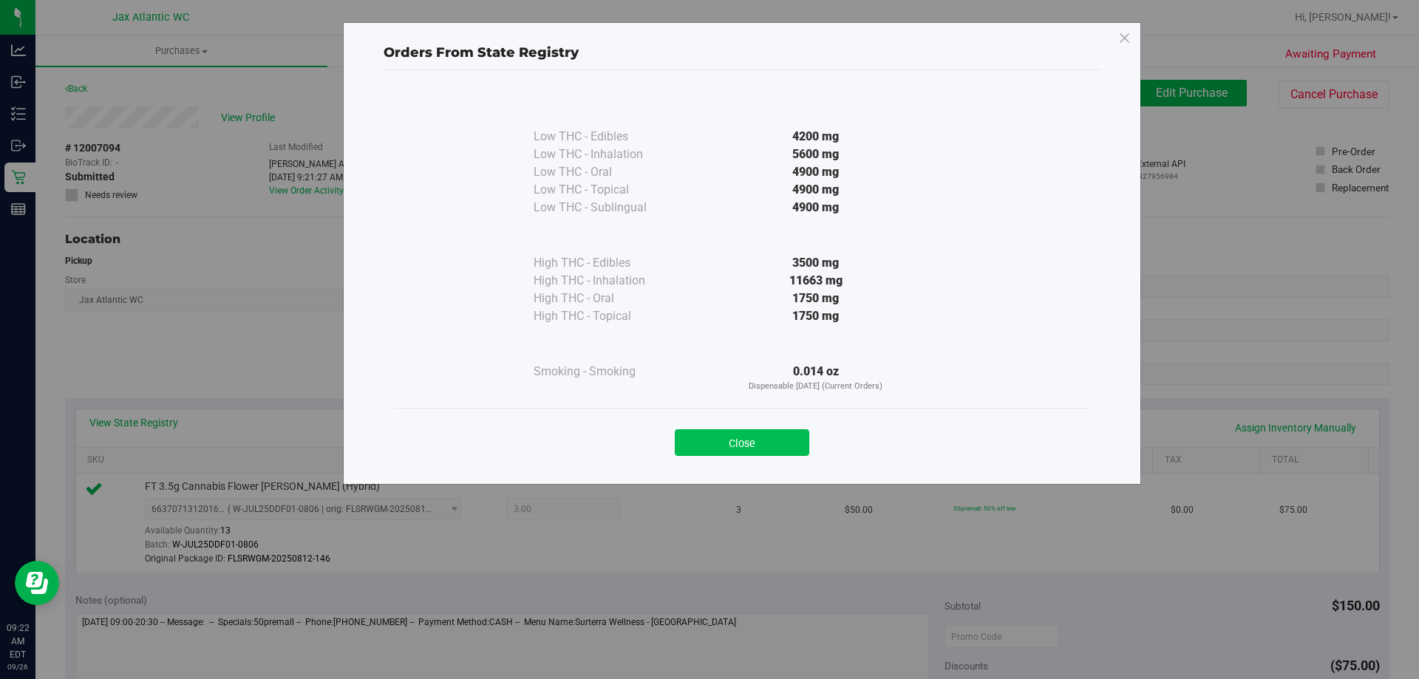
click at [723, 440] on button "Close" at bounding box center [742, 442] width 134 height 27
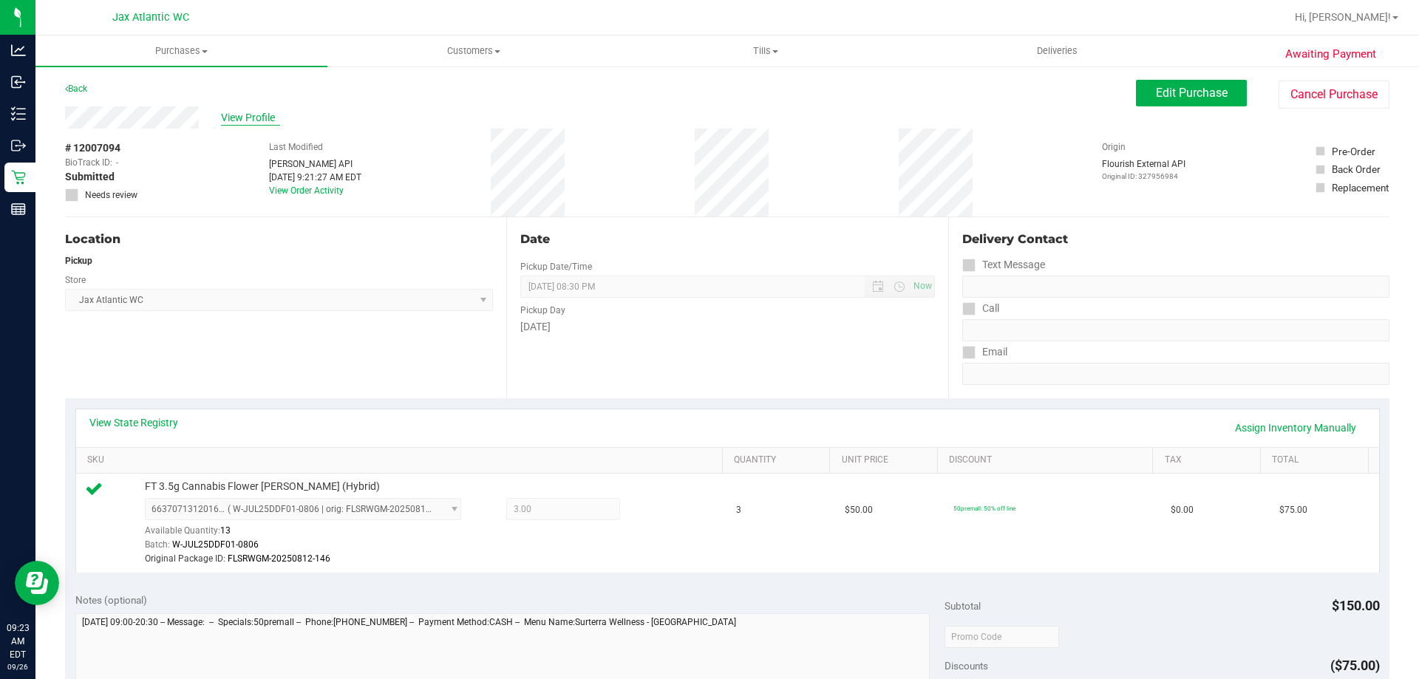
click at [256, 117] on span "View Profile" at bounding box center [250, 118] width 59 height 16
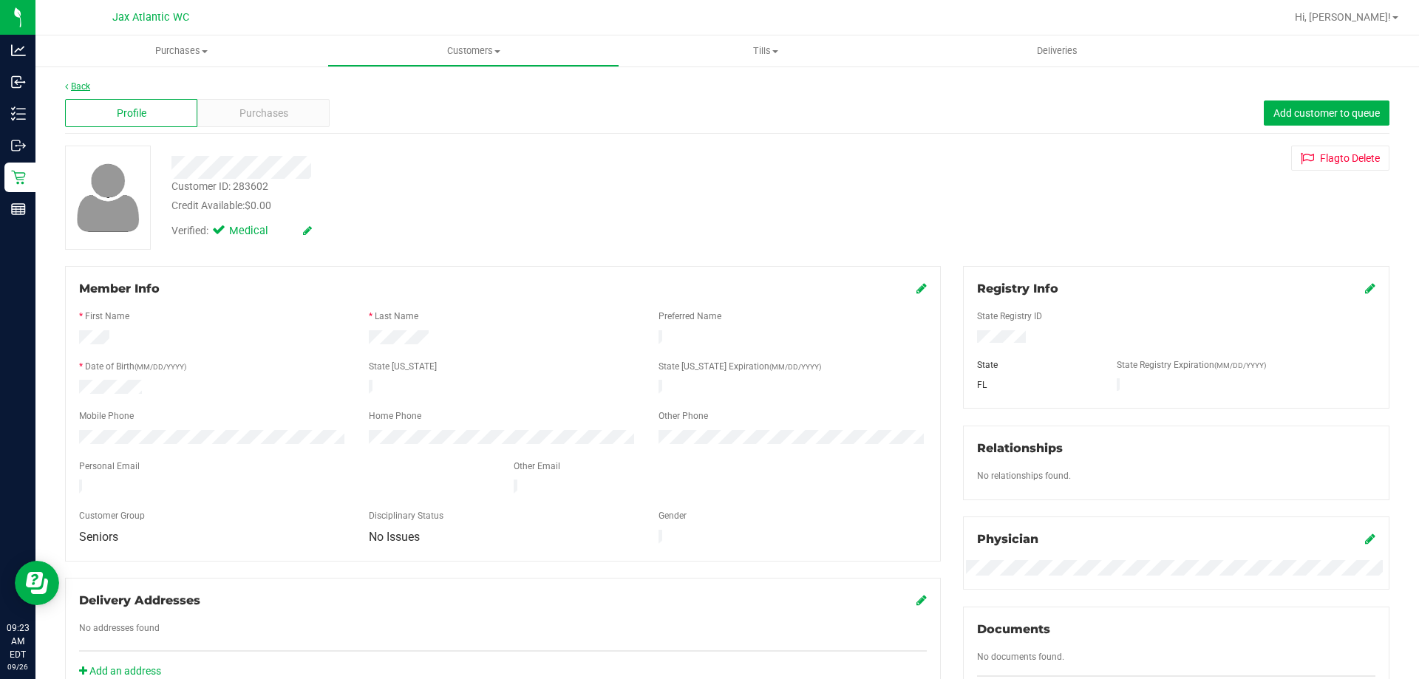
click at [82, 83] on link "Back" at bounding box center [77, 86] width 25 height 10
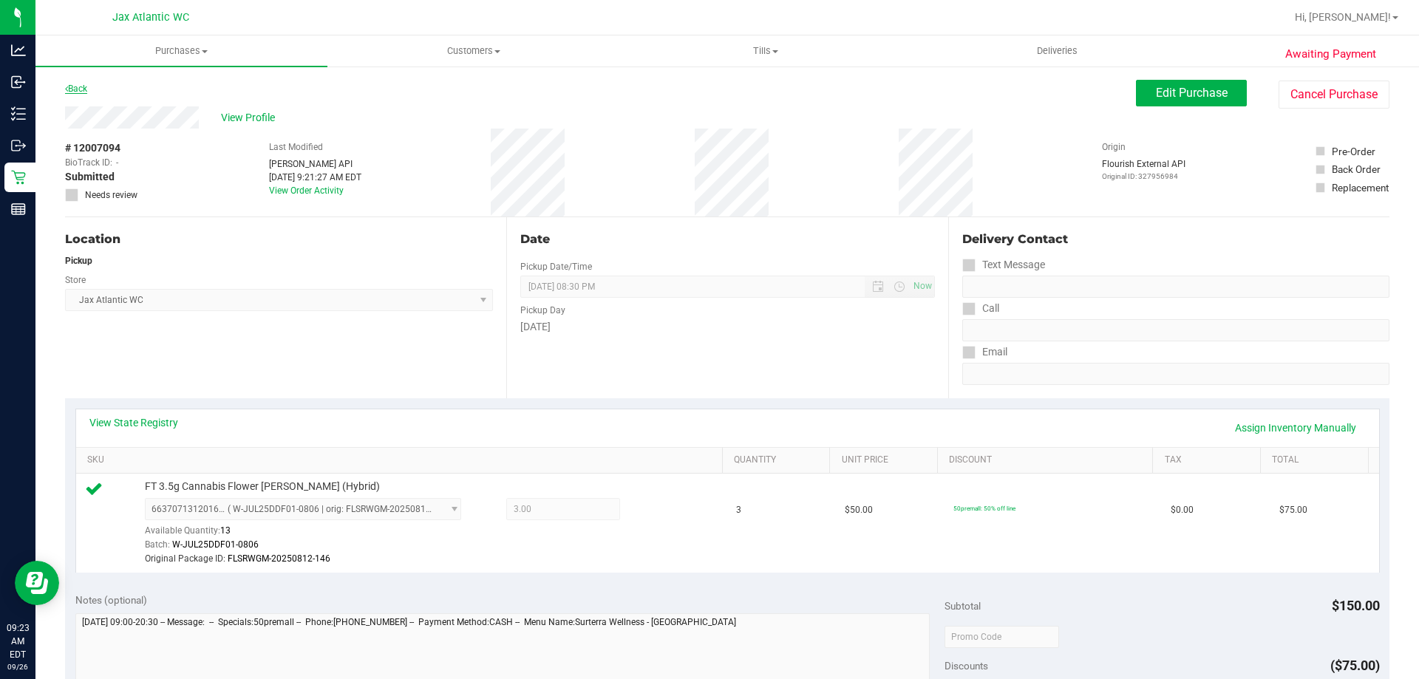
click at [78, 89] on link "Back" at bounding box center [76, 88] width 22 height 10
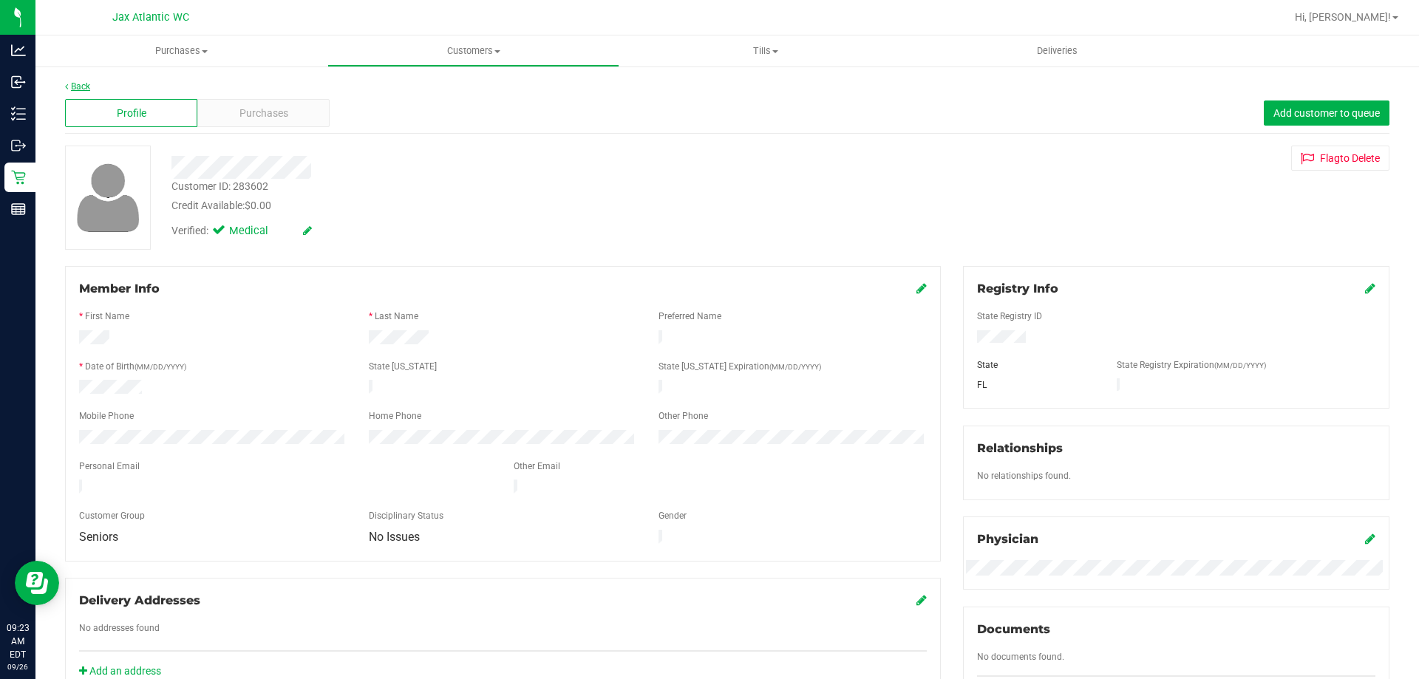
click at [78, 86] on link "Back" at bounding box center [77, 86] width 25 height 10
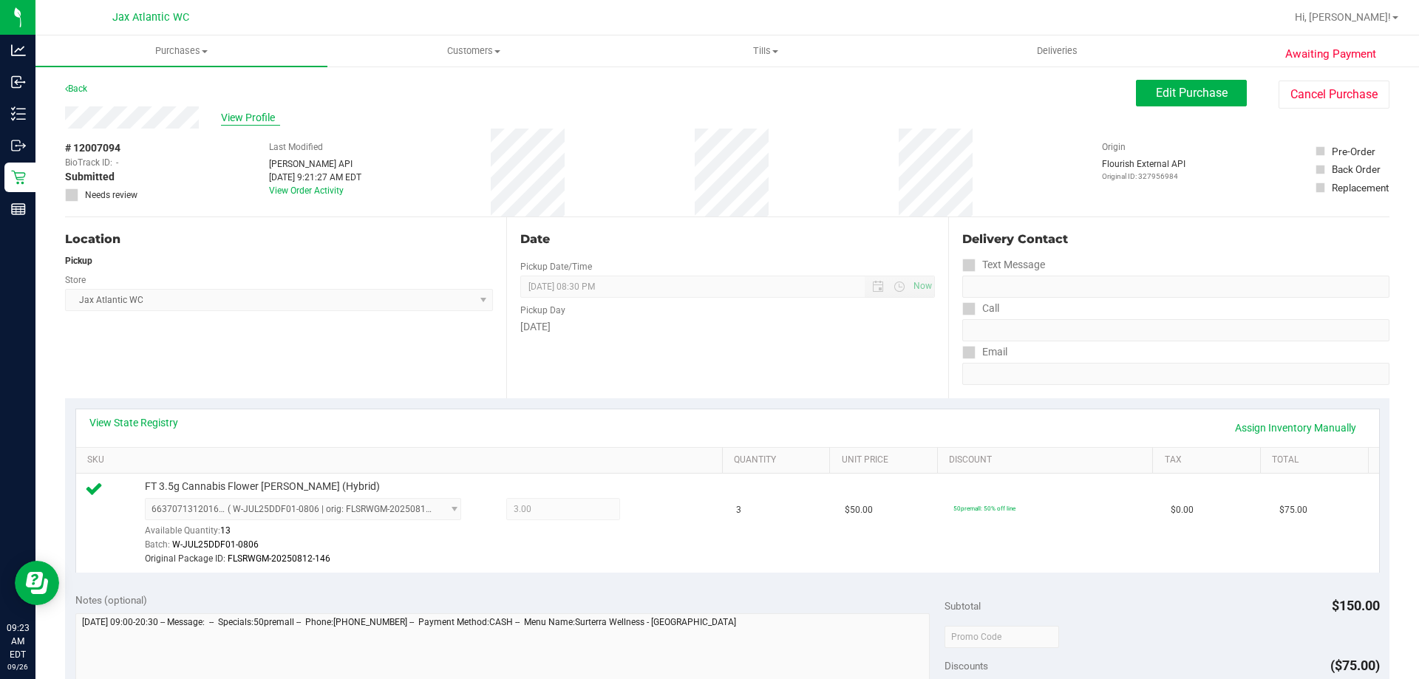
click at [232, 120] on span "View Profile" at bounding box center [250, 118] width 59 height 16
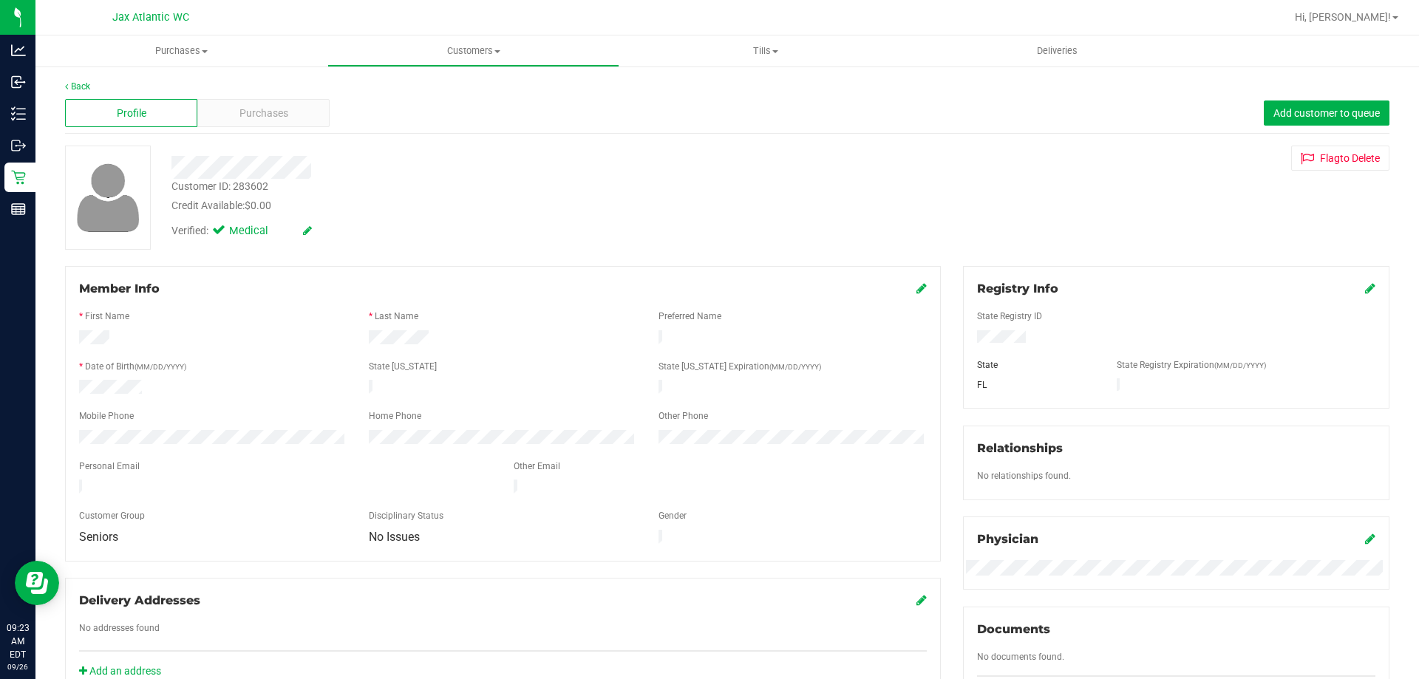
click at [251, 186] on div "Customer ID: 283602" at bounding box center [219, 187] width 97 height 16
copy div "283602"
click at [82, 78] on div "Back Profile Purchases Add customer to queue Customer ID: 283602 Credit Availab…" at bounding box center [726, 567] width 1383 height 1005
click at [81, 84] on link "Back" at bounding box center [77, 86] width 25 height 10
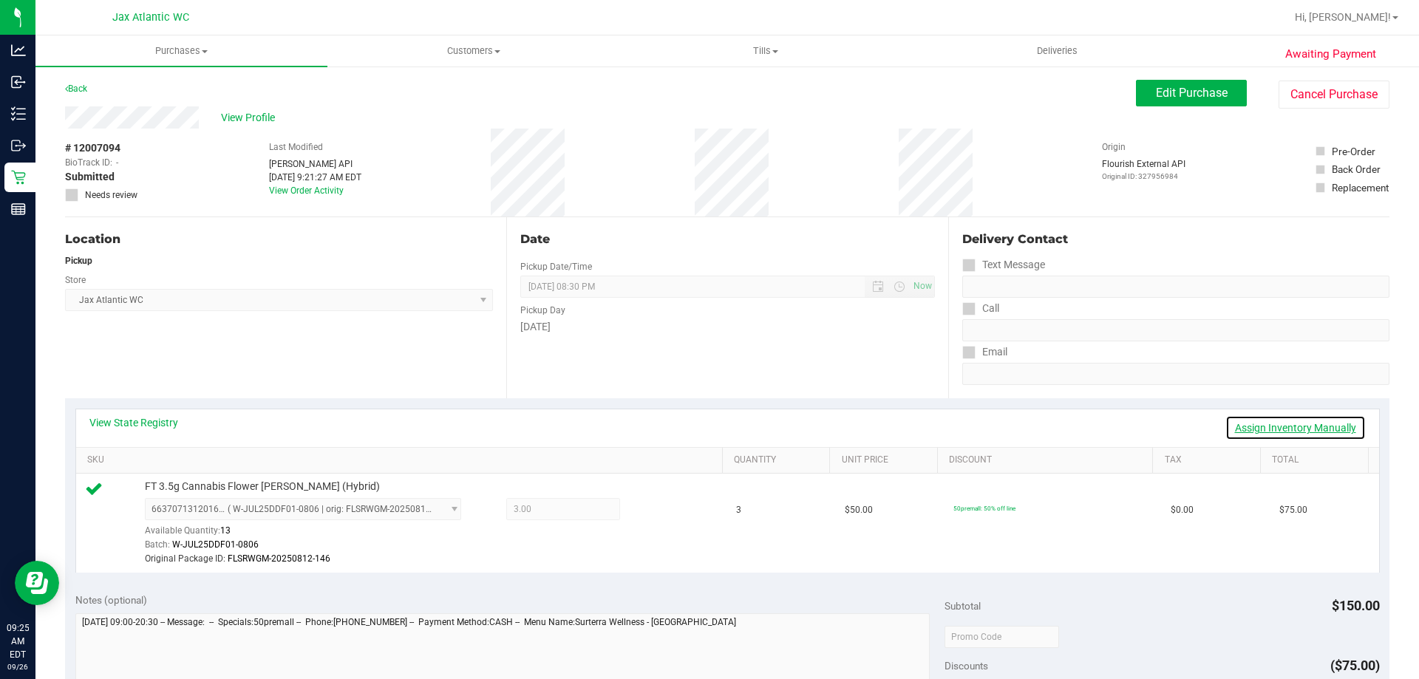
click at [1259, 423] on link "Assign Inventory Manually" at bounding box center [1295, 427] width 140 height 25
click at [647, 512] on icon at bounding box center [655, 510] width 16 height 17
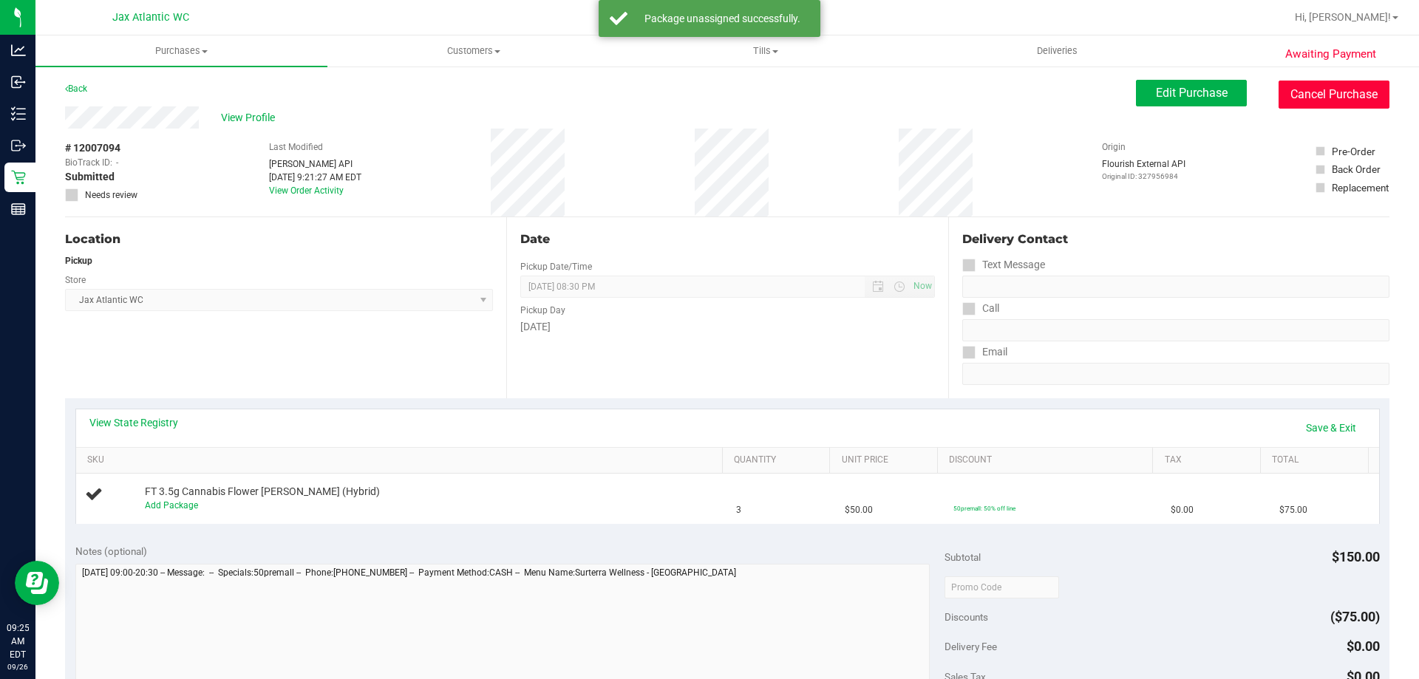
click at [1339, 100] on button "Cancel Purchase" at bounding box center [1333, 95] width 111 height 28
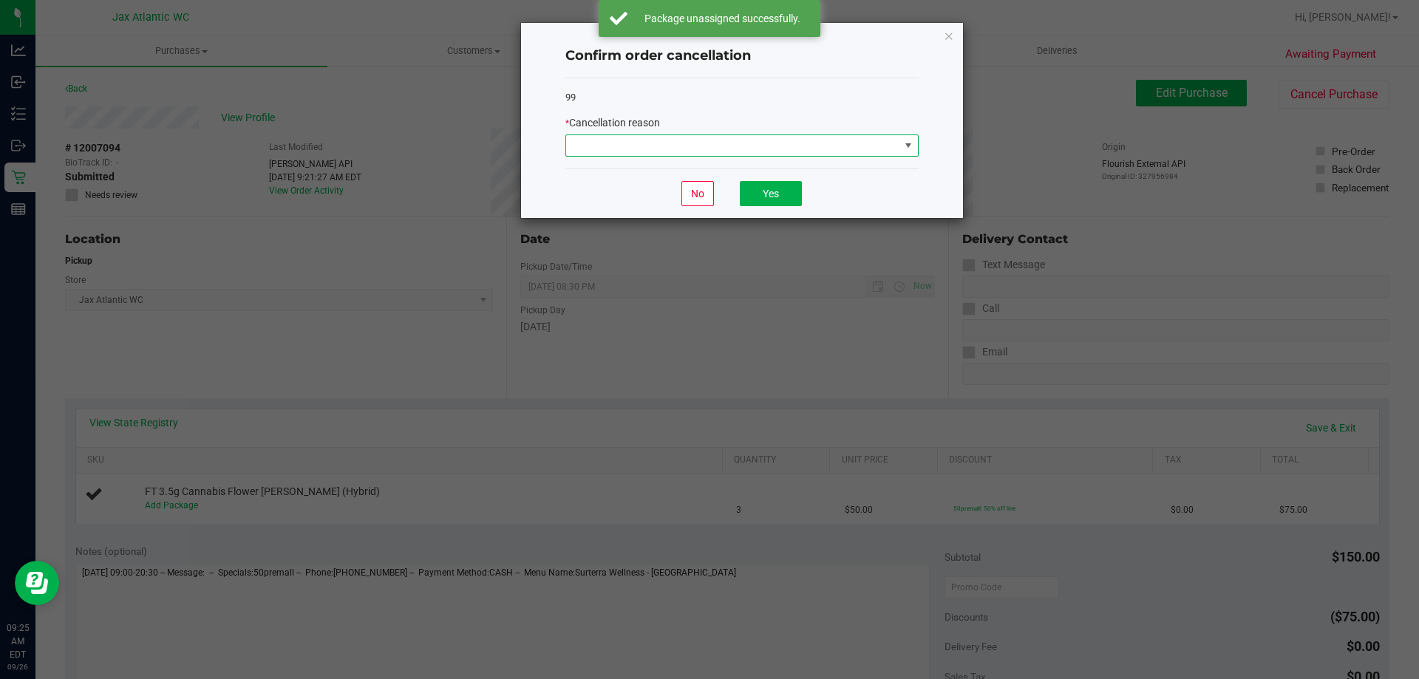
click at [669, 146] on span at bounding box center [732, 145] width 333 height 21
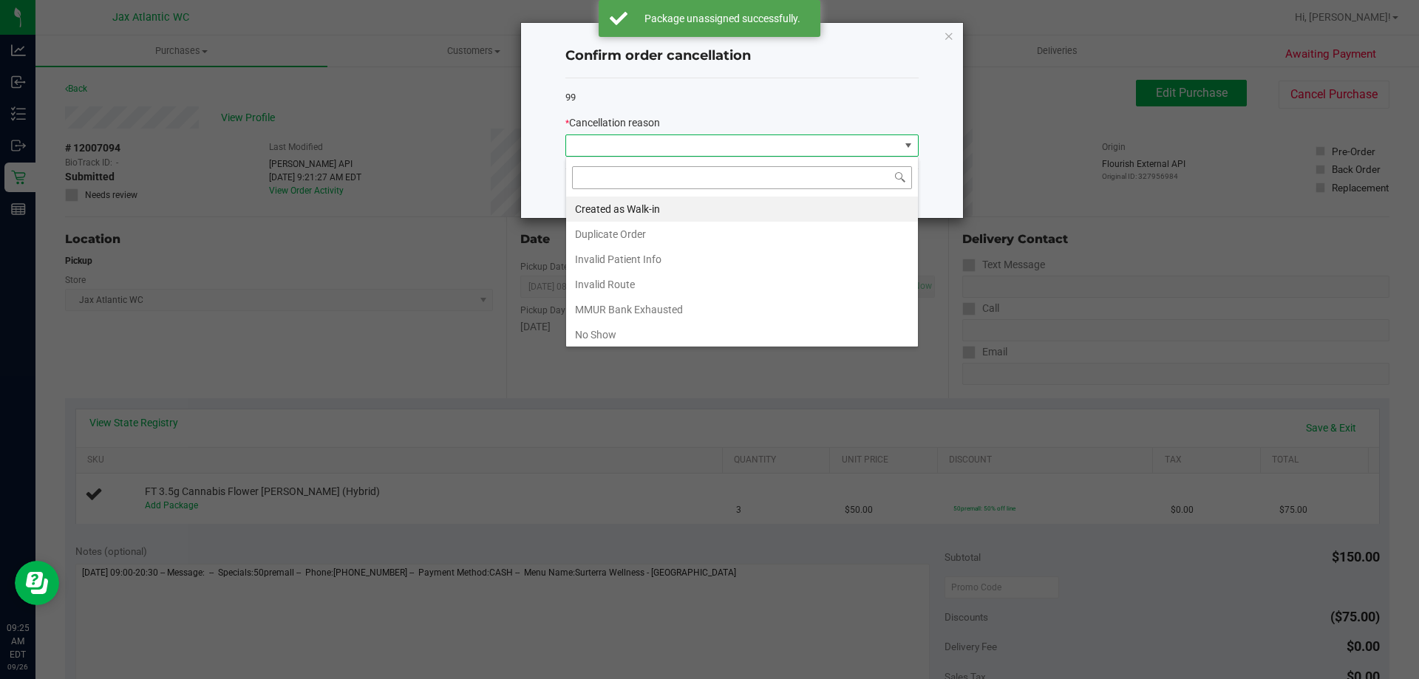
scroll to position [22, 353]
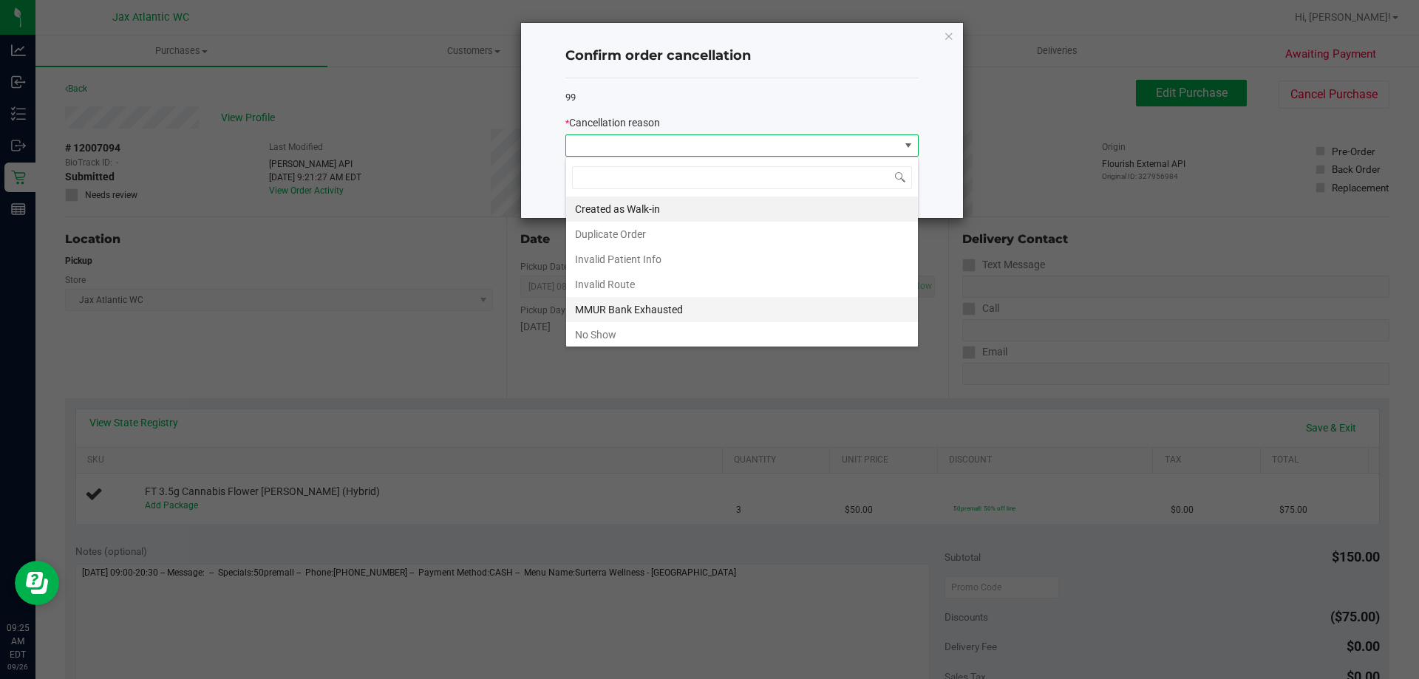
click at [608, 310] on li "MMUR Bank Exhausted" at bounding box center [742, 309] width 352 height 25
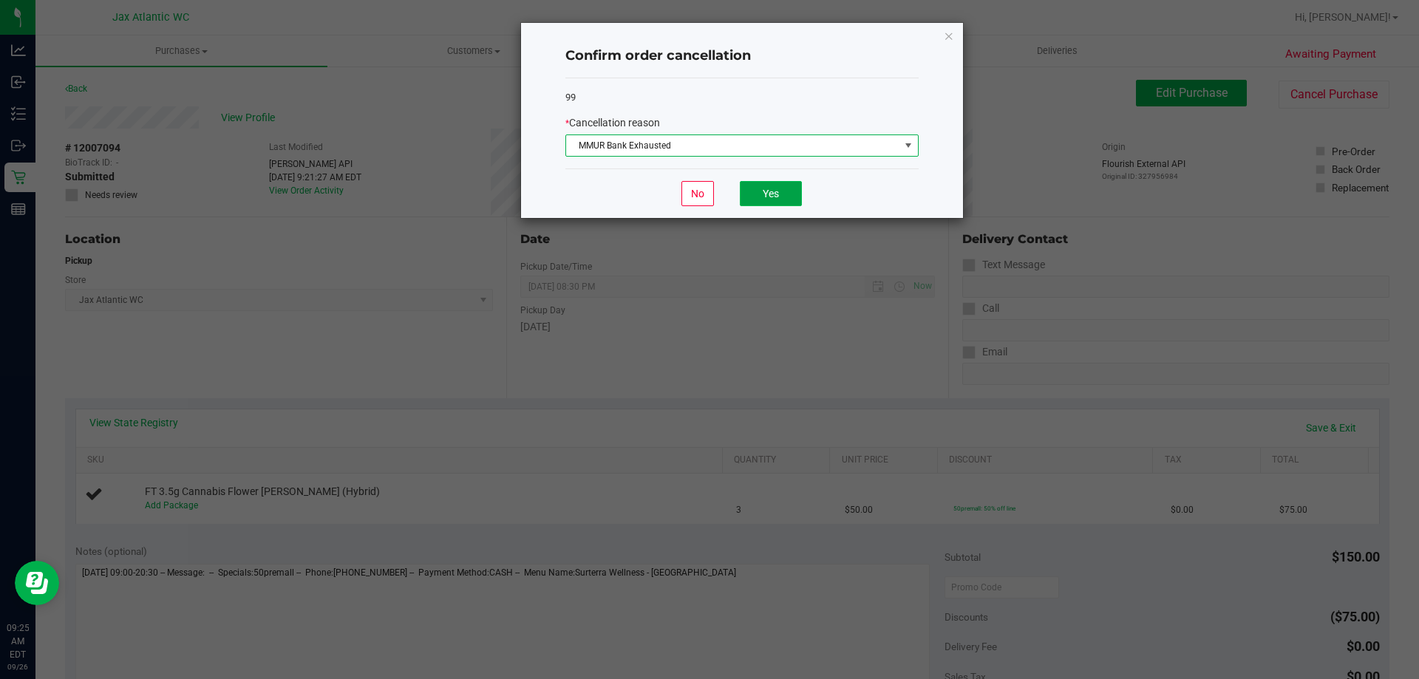
click at [793, 197] on button "Yes" at bounding box center [771, 193] width 62 height 25
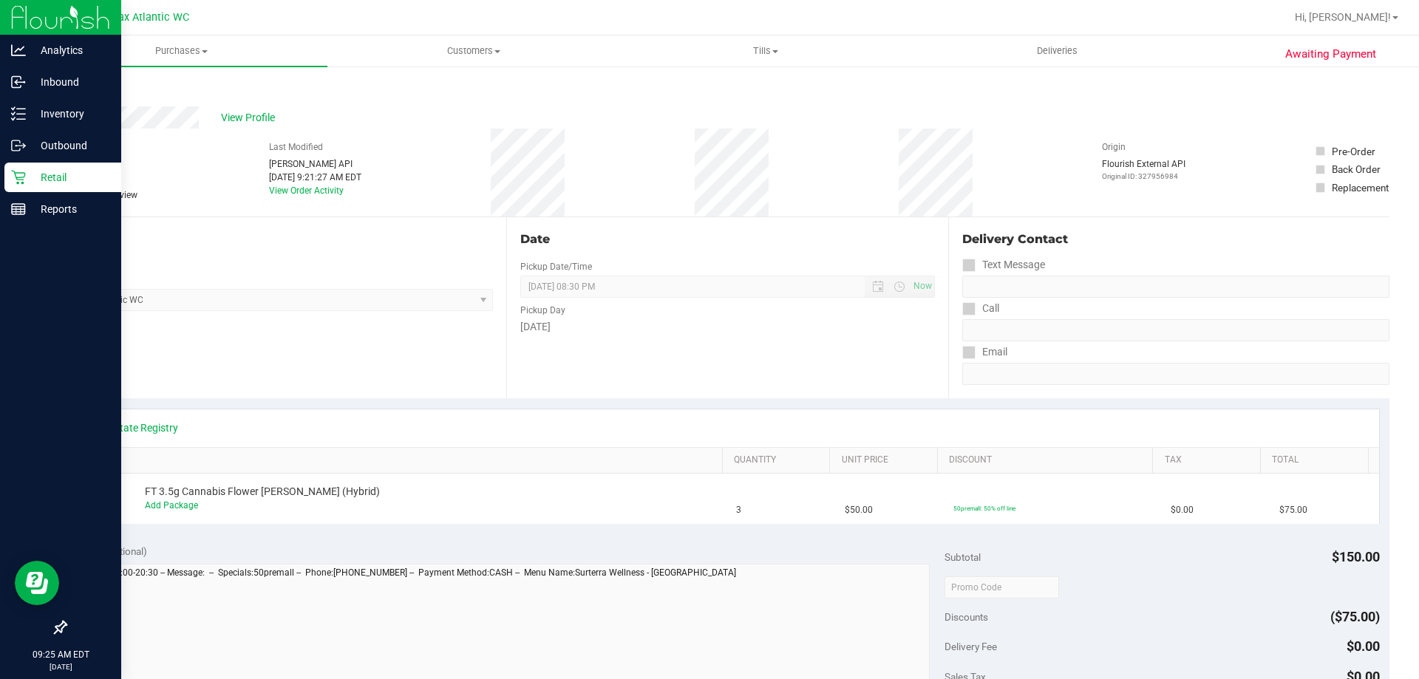
click at [25, 176] on icon at bounding box center [18, 177] width 15 height 15
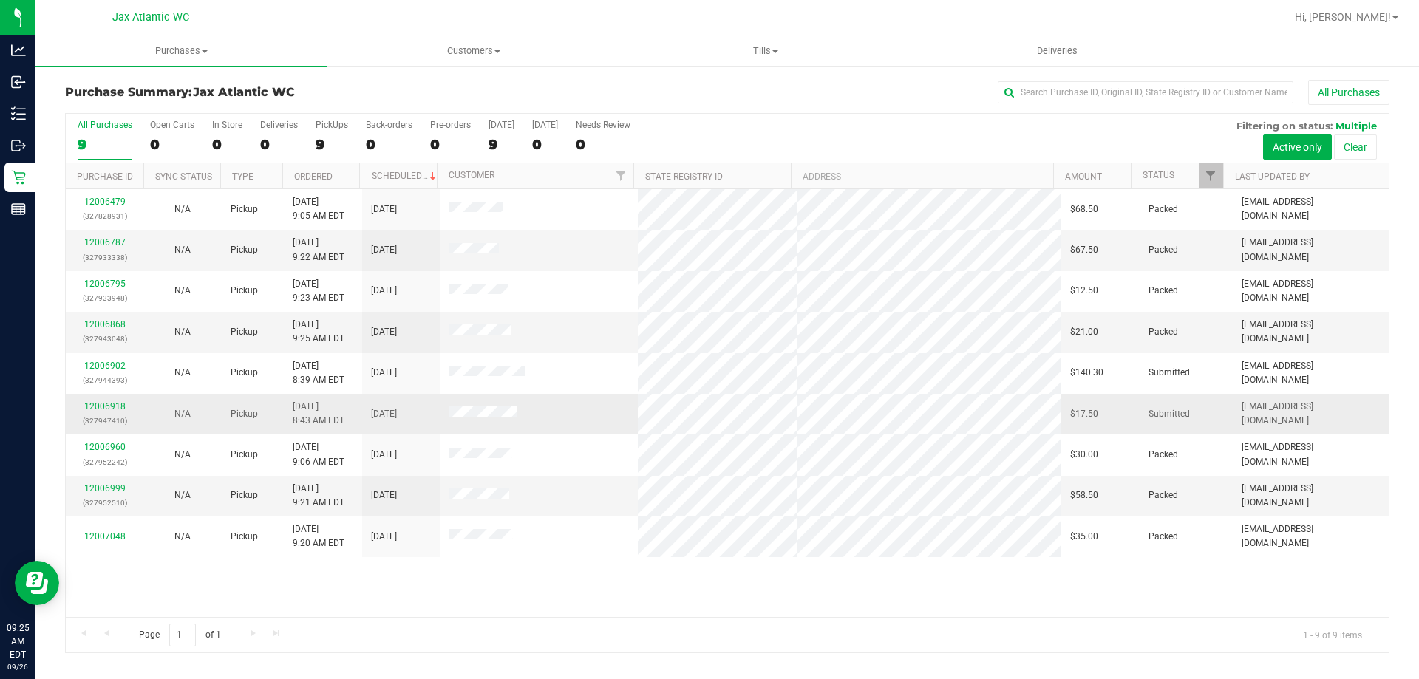
click at [101, 413] on div "12006918 (327947410)" at bounding box center [105, 414] width 60 height 28
click at [99, 408] on link "12006918" at bounding box center [104, 406] width 41 height 10
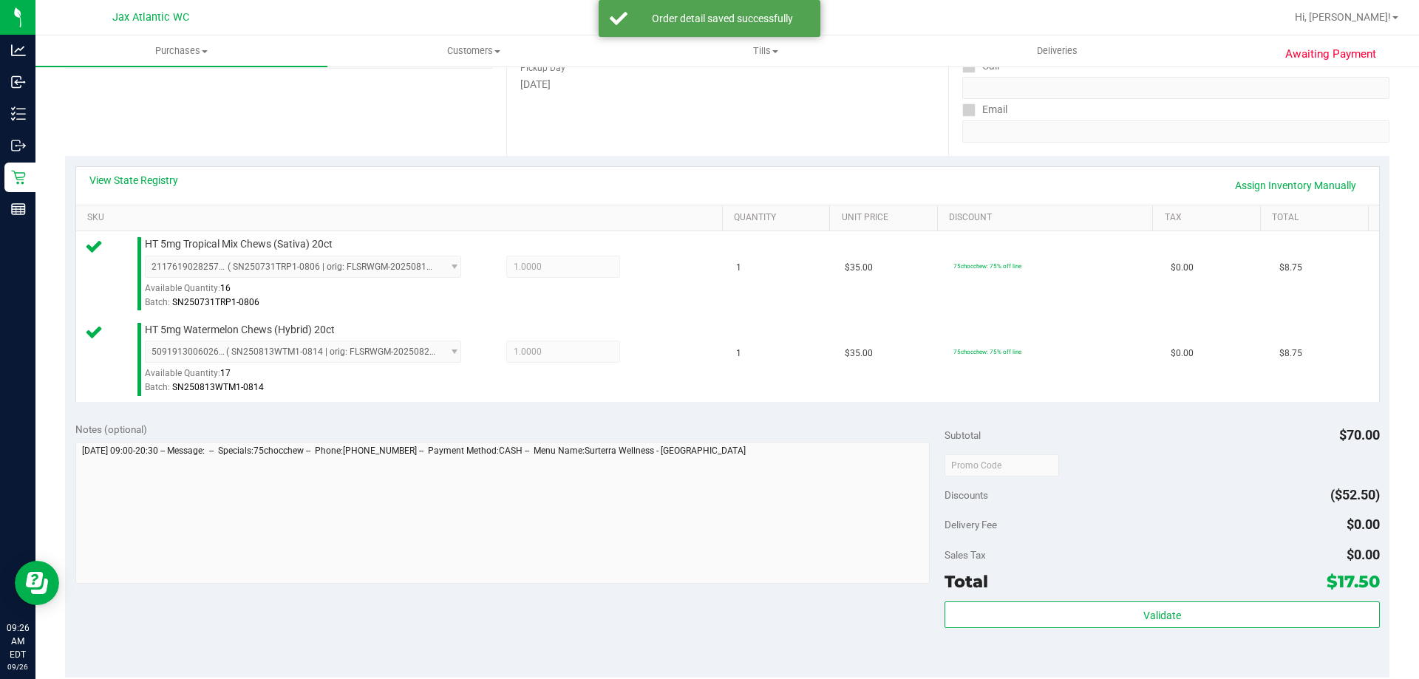
scroll to position [443, 0]
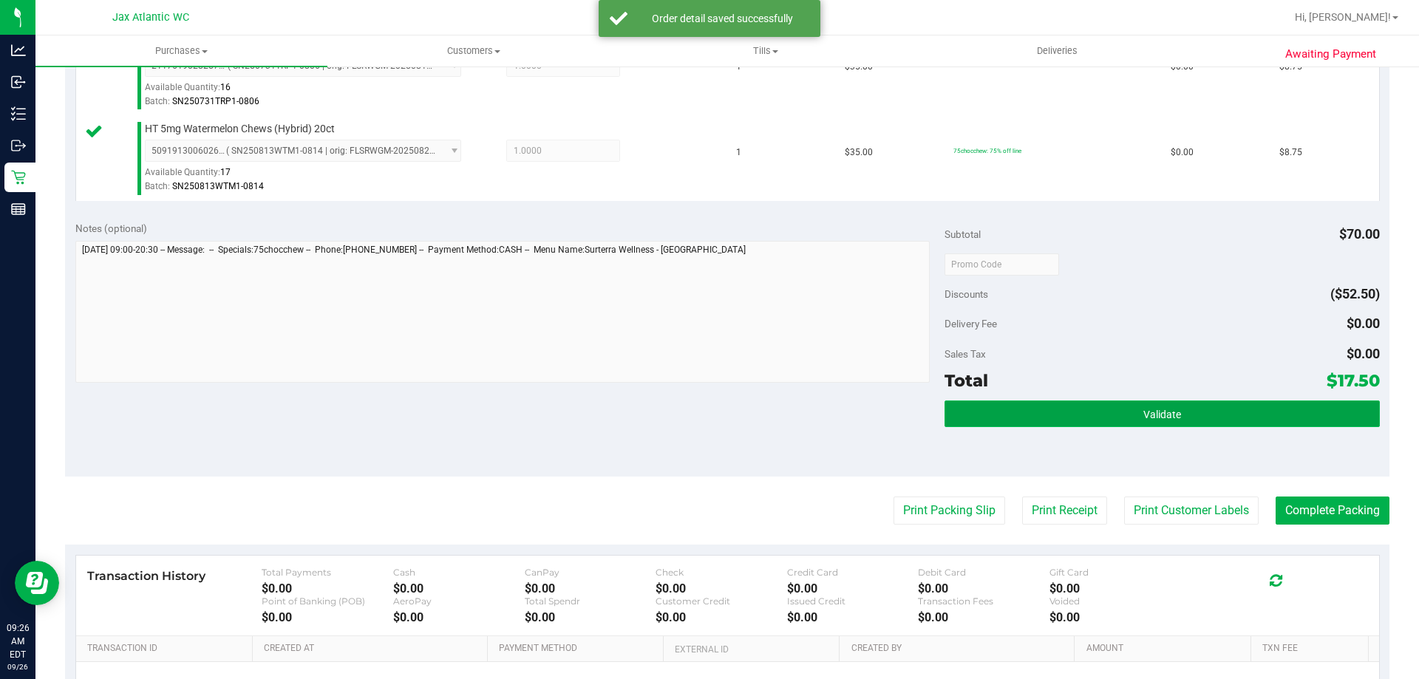
click at [1081, 425] on button "Validate" at bounding box center [1161, 413] width 434 height 27
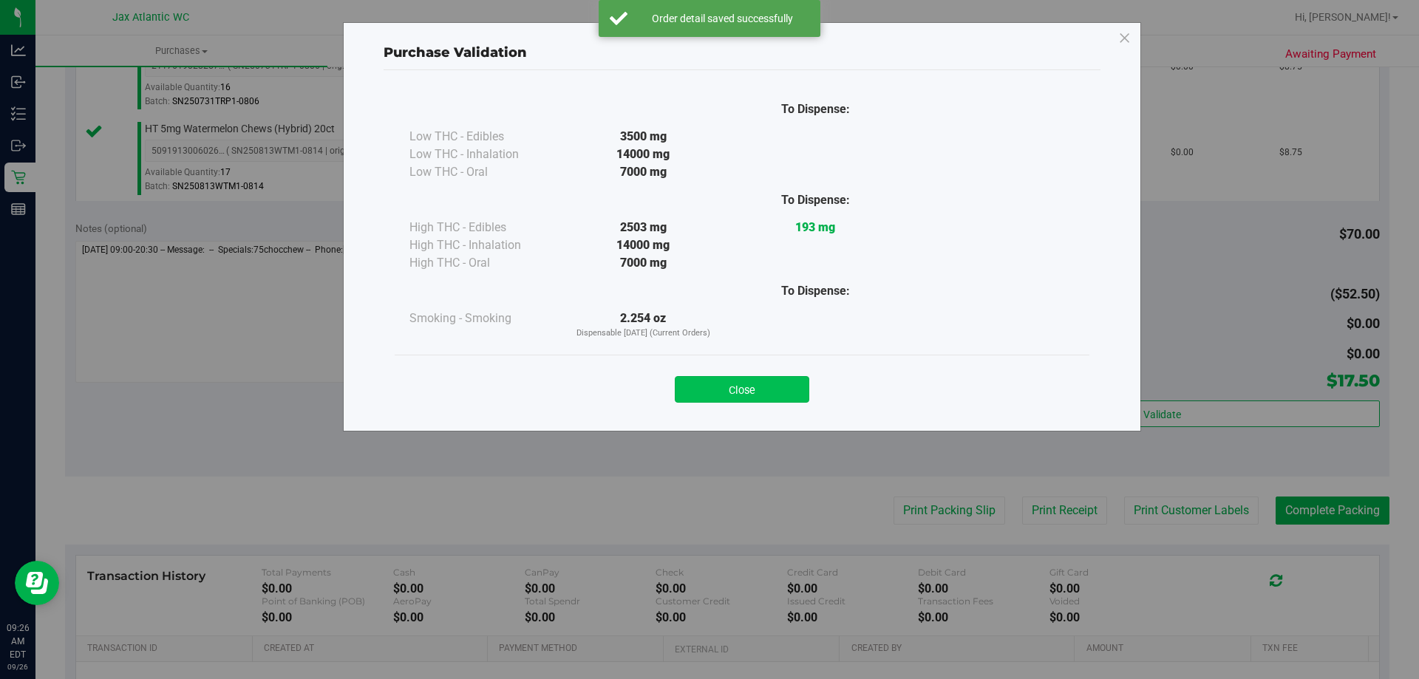
click at [762, 390] on button "Close" at bounding box center [742, 389] width 134 height 27
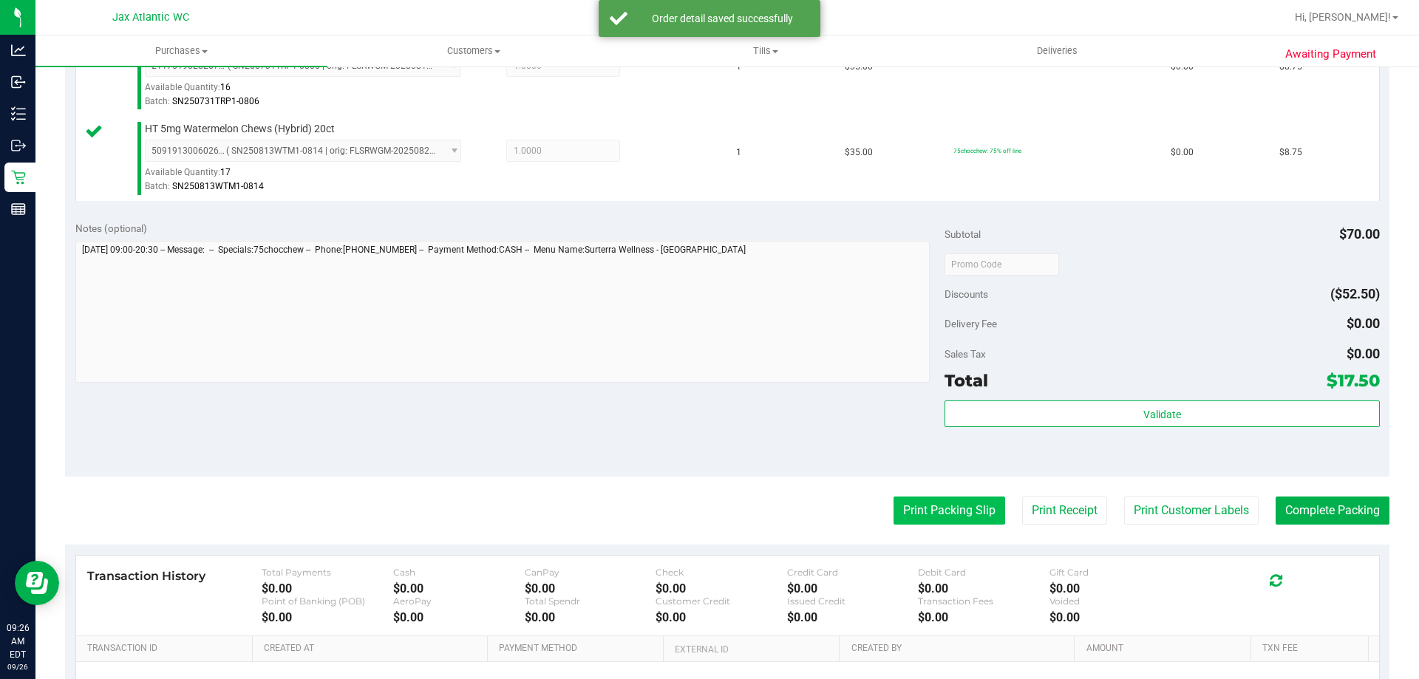
click at [960, 508] on button "Print Packing Slip" at bounding box center [949, 510] width 112 height 28
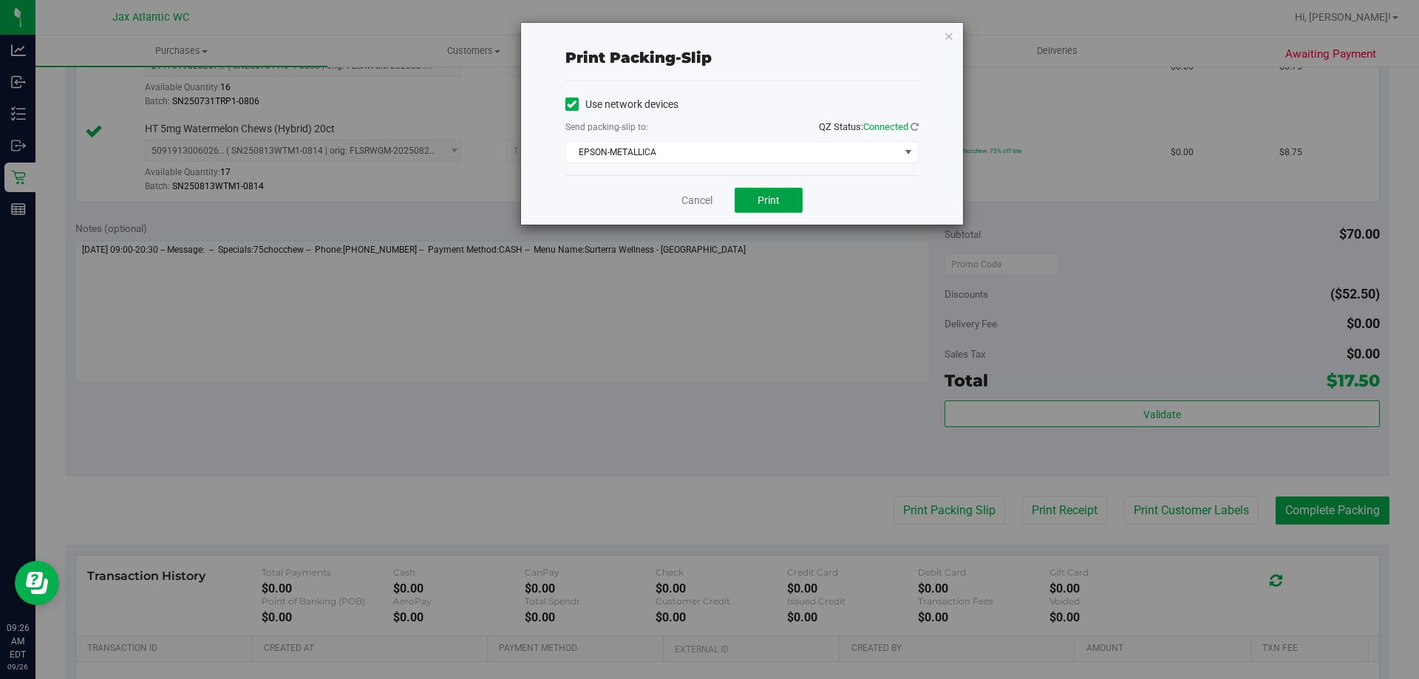
click at [774, 207] on button "Print" at bounding box center [768, 200] width 68 height 25
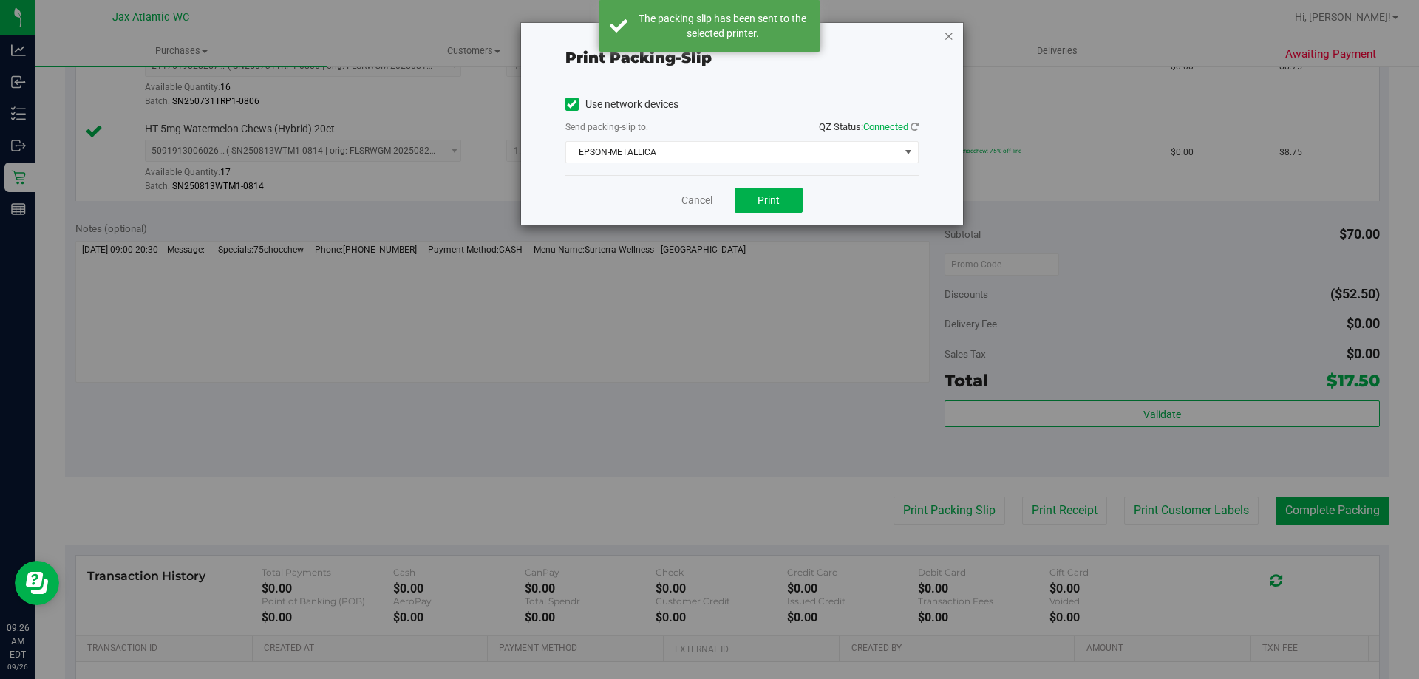
click at [946, 35] on icon "button" at bounding box center [948, 36] width 10 height 18
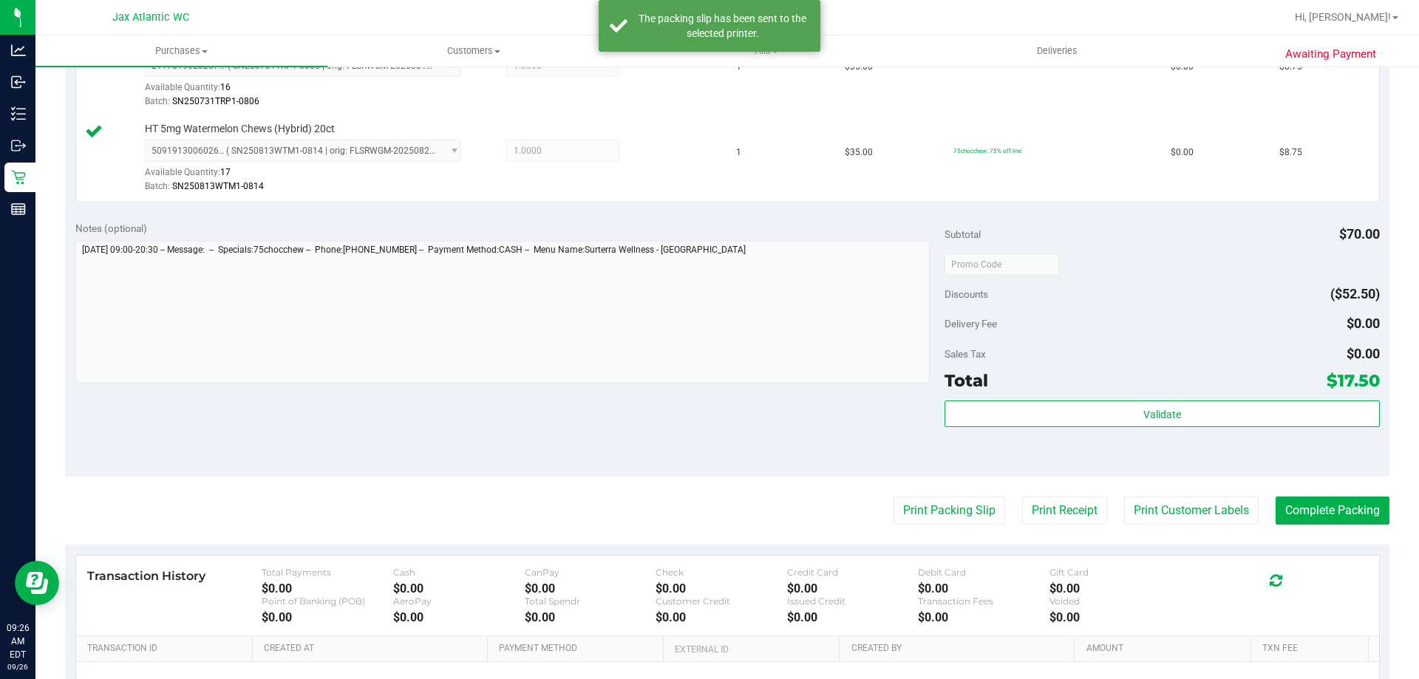
click at [1255, 519] on div "Print Packing Slip Print Receipt Print Customer Labels Complete Packing" at bounding box center [727, 510] width 1324 height 28
click at [1286, 519] on button "Complete Packing" at bounding box center [1332, 510] width 114 height 28
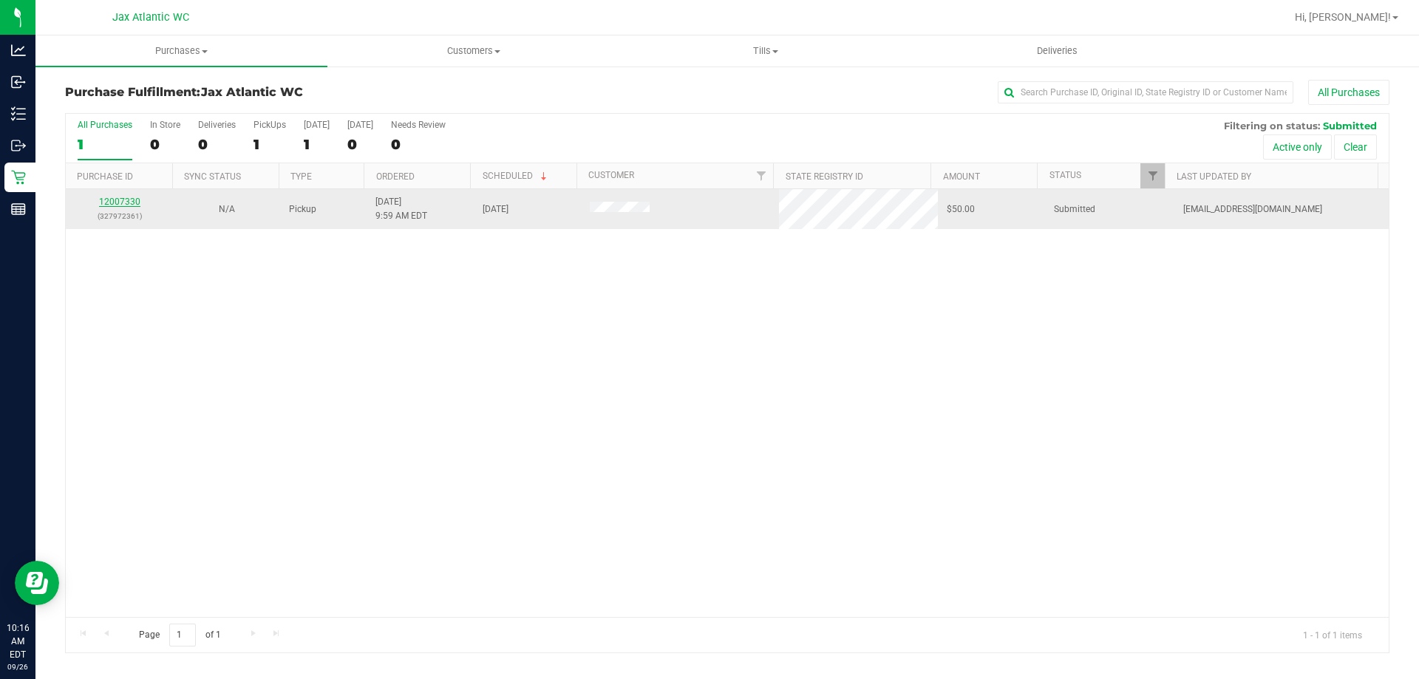
click at [133, 206] on link "12007330" at bounding box center [119, 202] width 41 height 10
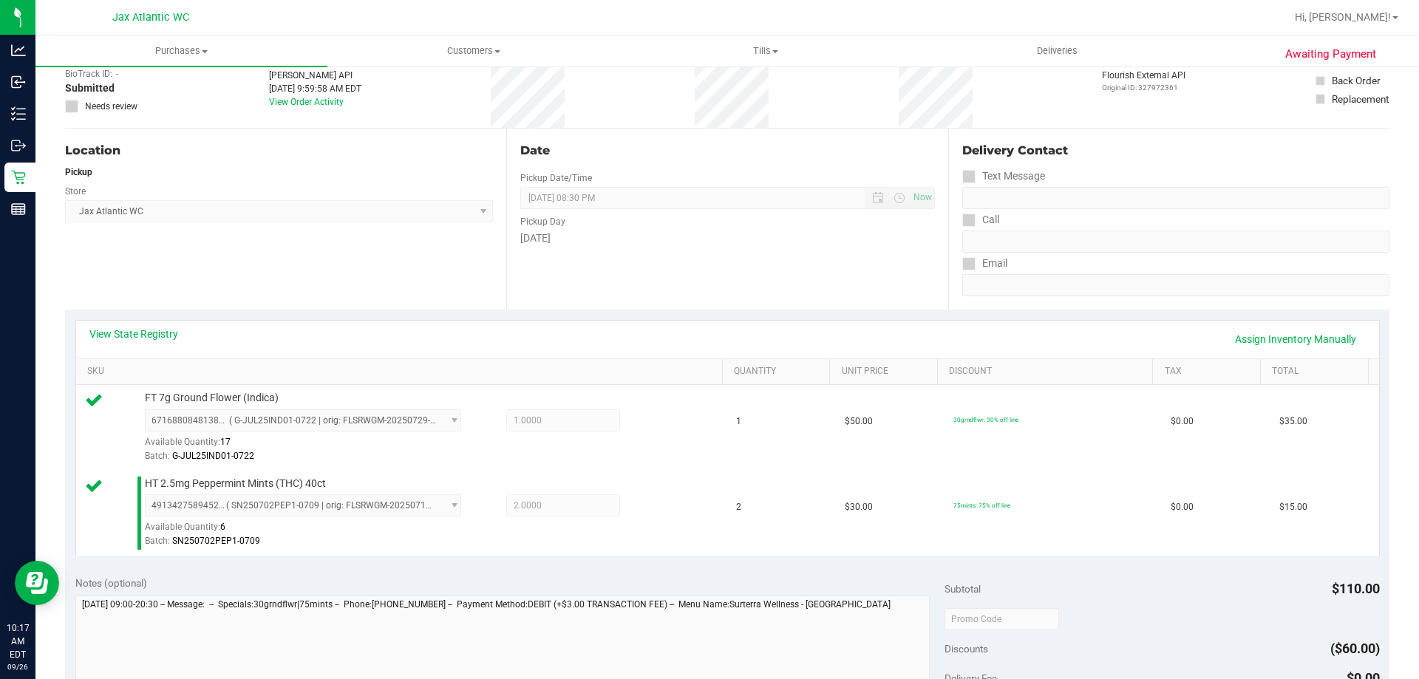
scroll to position [296, 0]
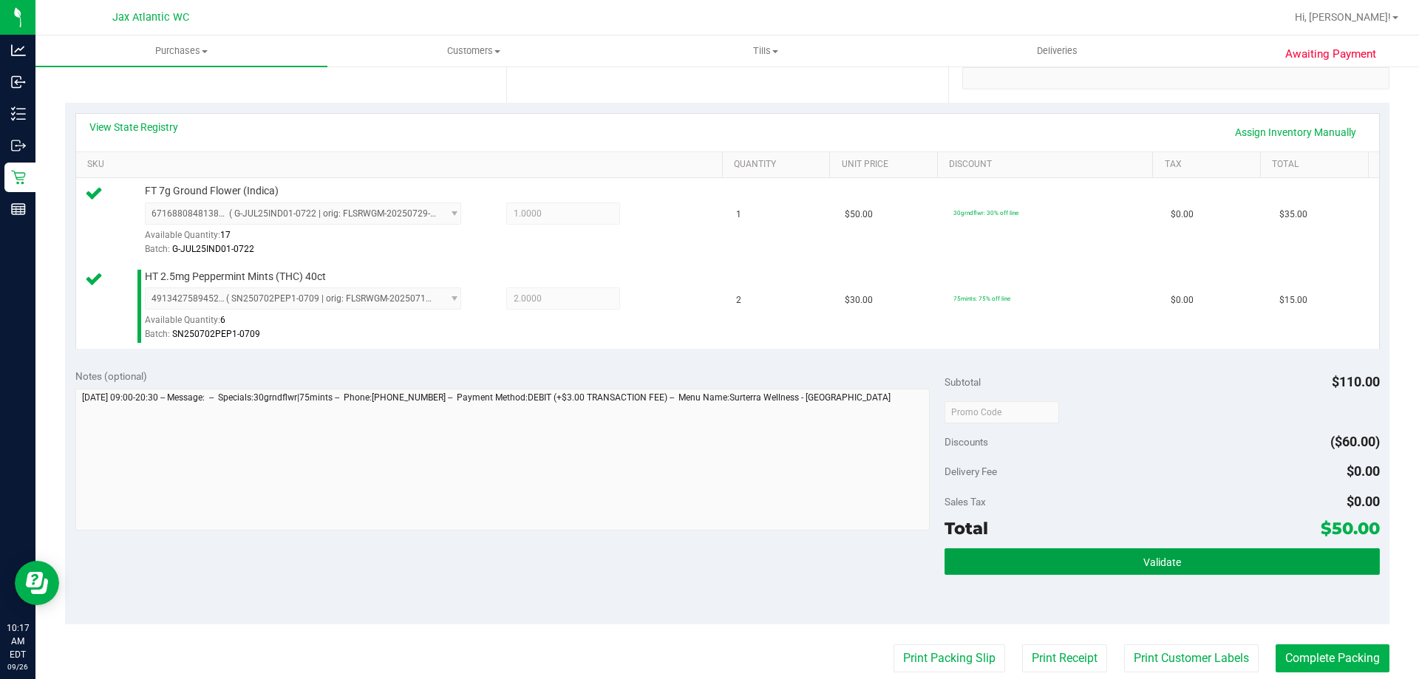
drag, startPoint x: 1108, startPoint y: 570, endPoint x: 1111, endPoint y: 581, distance: 11.5
click at [1110, 568] on button "Validate" at bounding box center [1161, 561] width 434 height 27
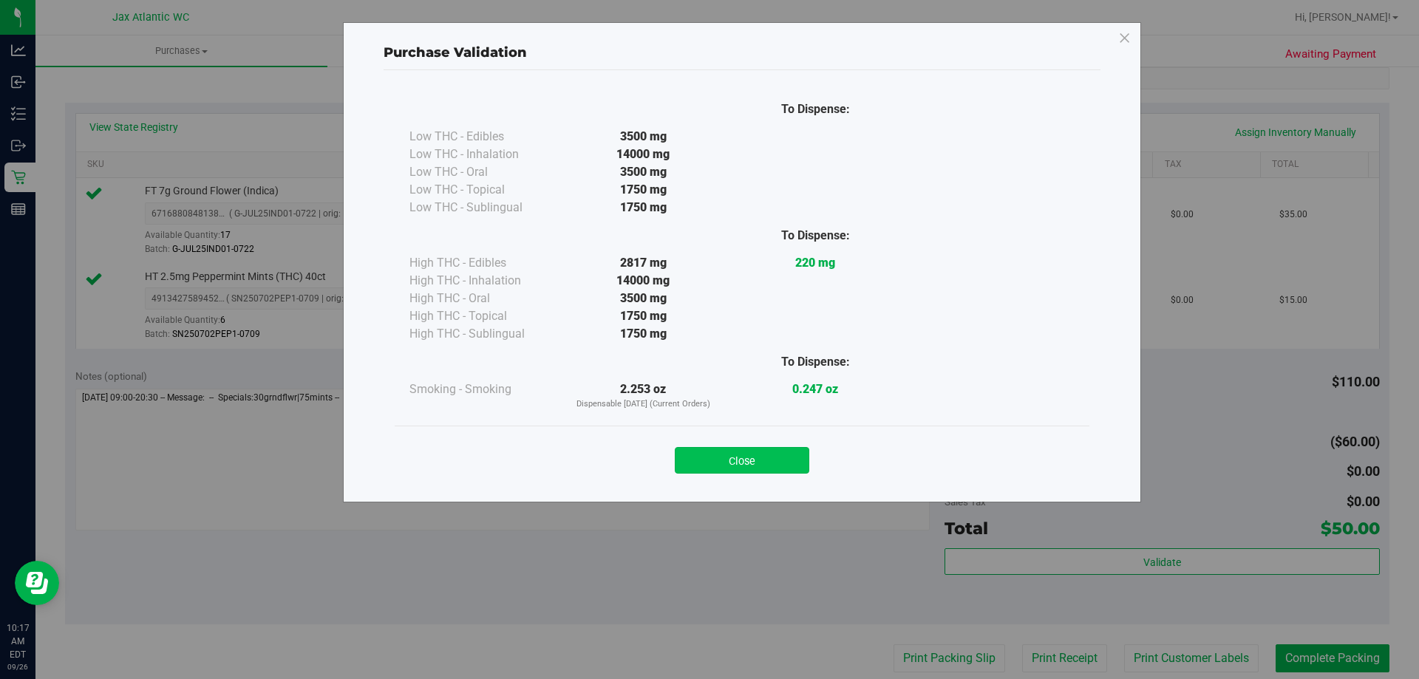
click at [753, 462] on button "Close" at bounding box center [742, 460] width 134 height 27
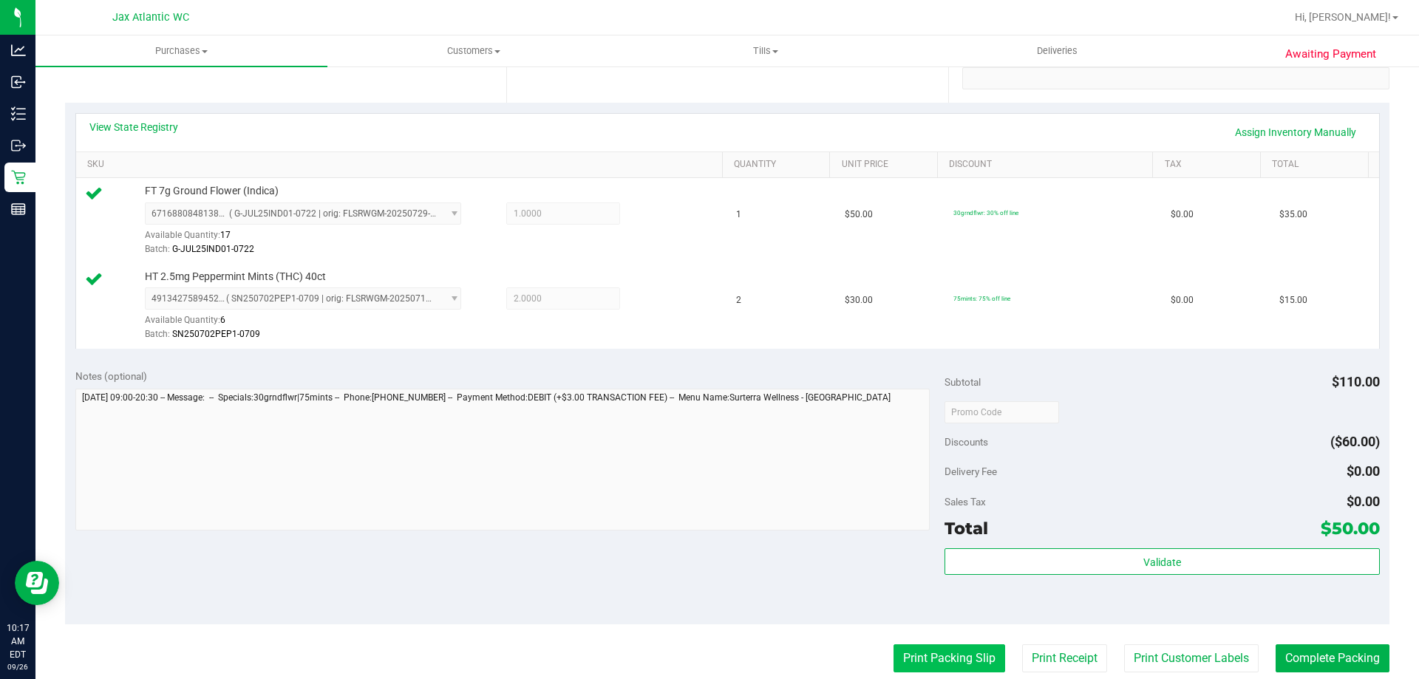
click at [898, 648] on button "Print Packing Slip" at bounding box center [949, 658] width 112 height 28
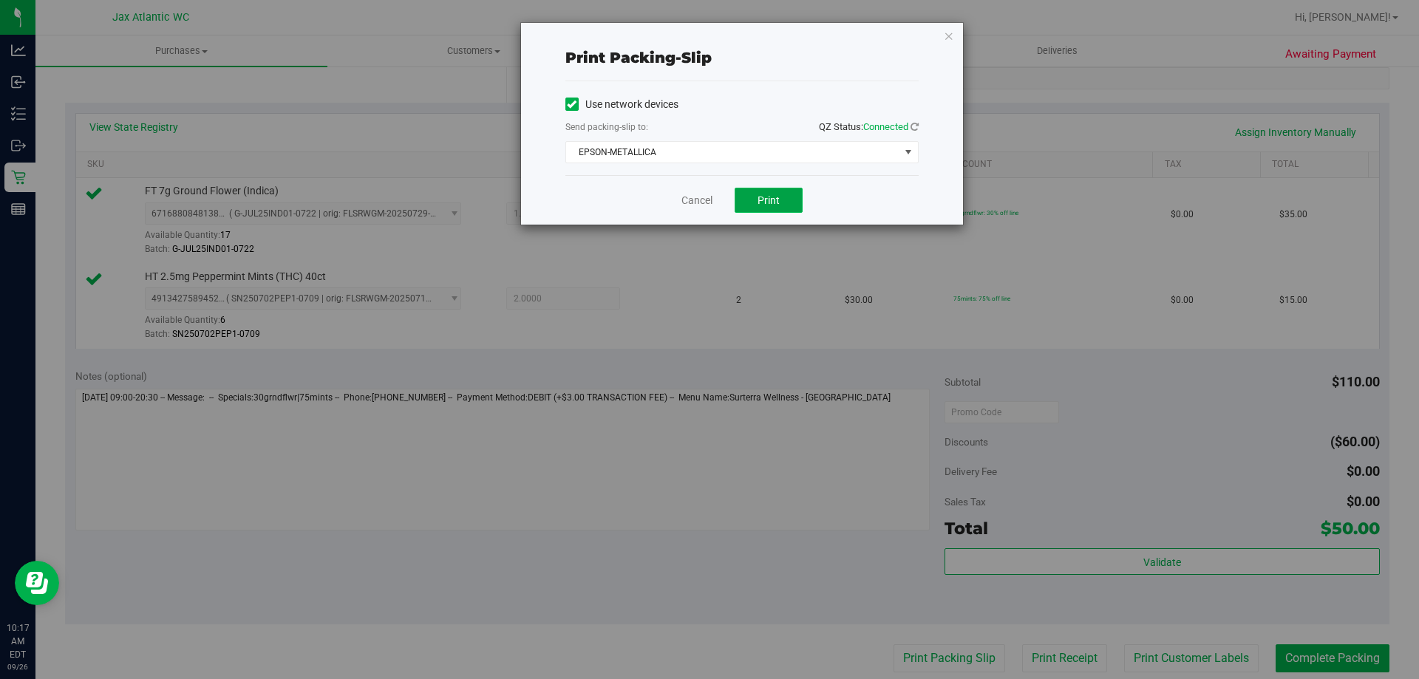
click at [773, 194] on span "Print" at bounding box center [768, 200] width 22 height 12
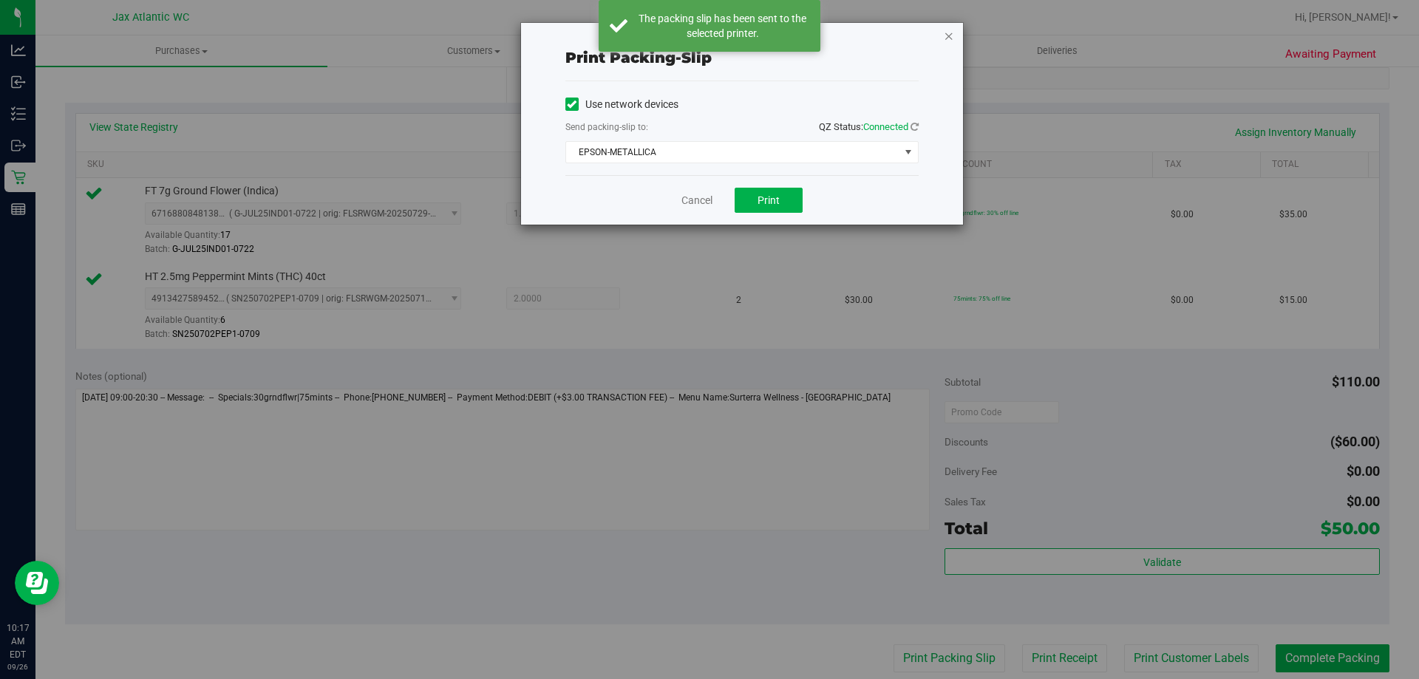
click at [949, 36] on icon "button" at bounding box center [948, 36] width 10 height 18
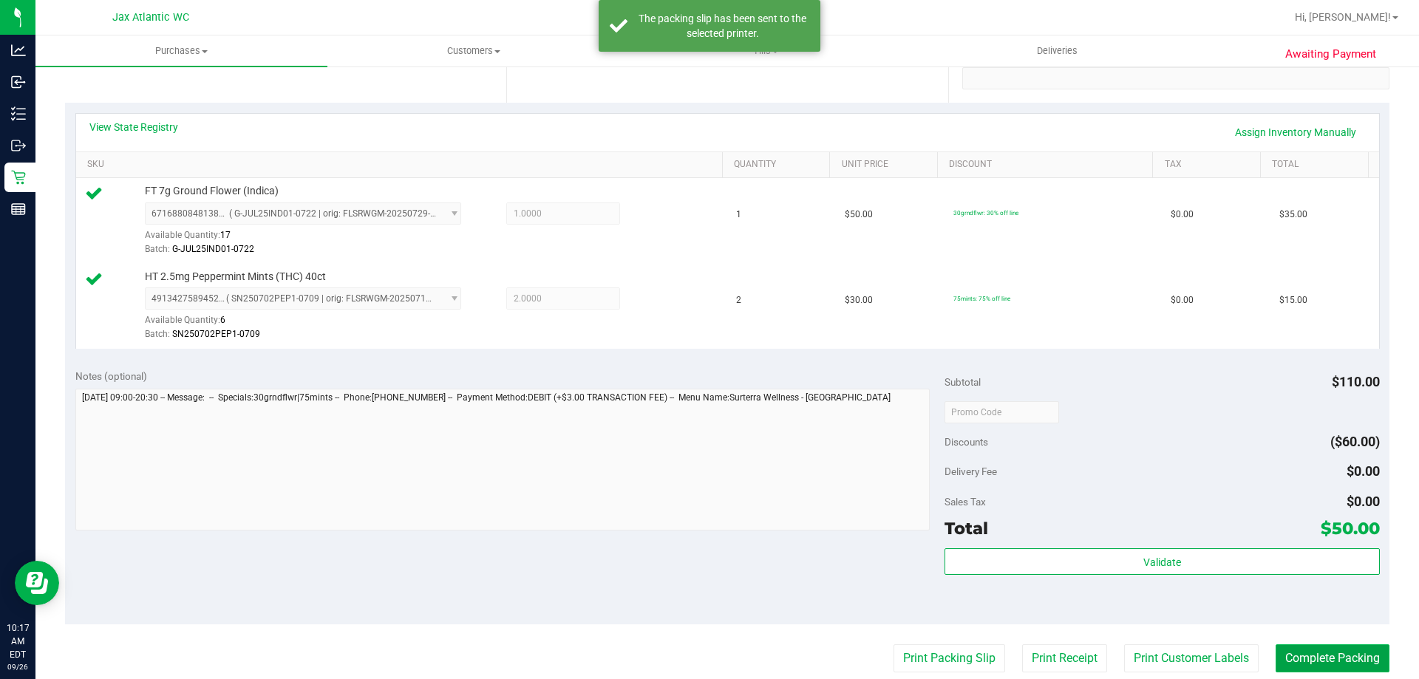
click at [1311, 661] on button "Complete Packing" at bounding box center [1332, 658] width 114 height 28
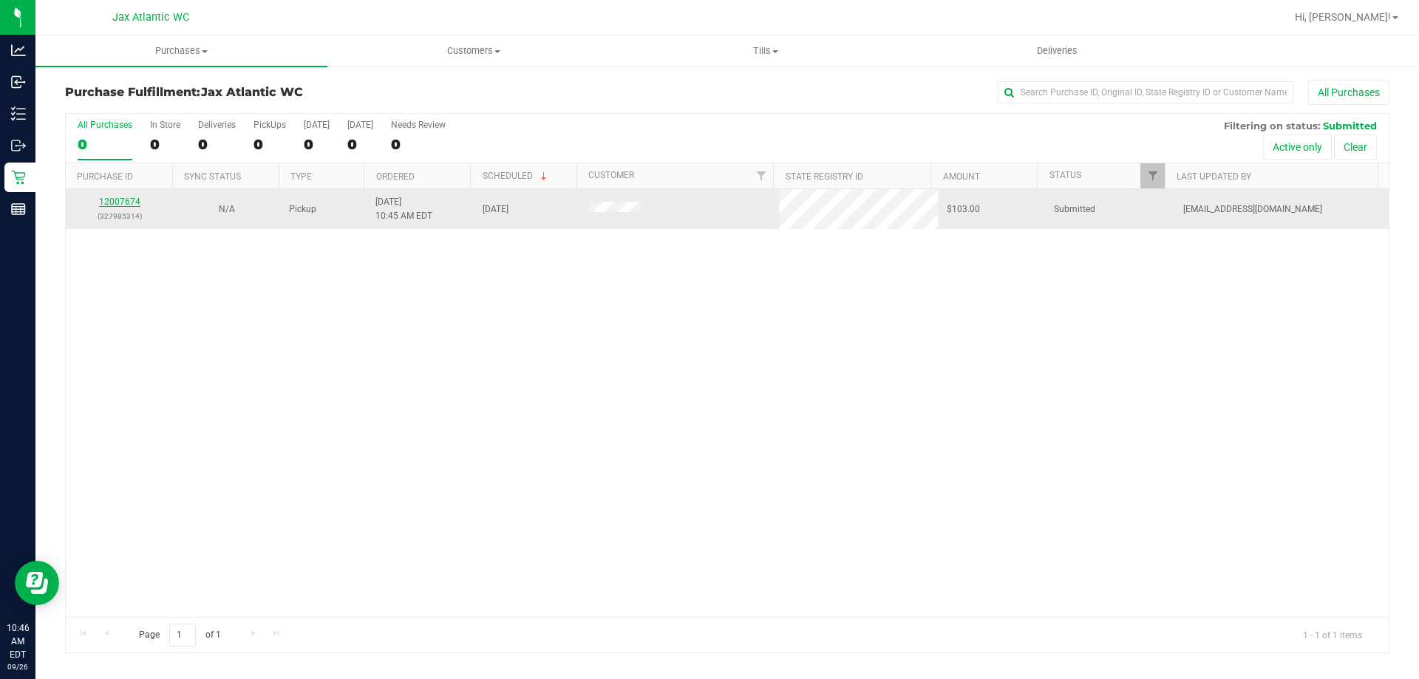
click at [112, 198] on link "12007674" at bounding box center [119, 202] width 41 height 10
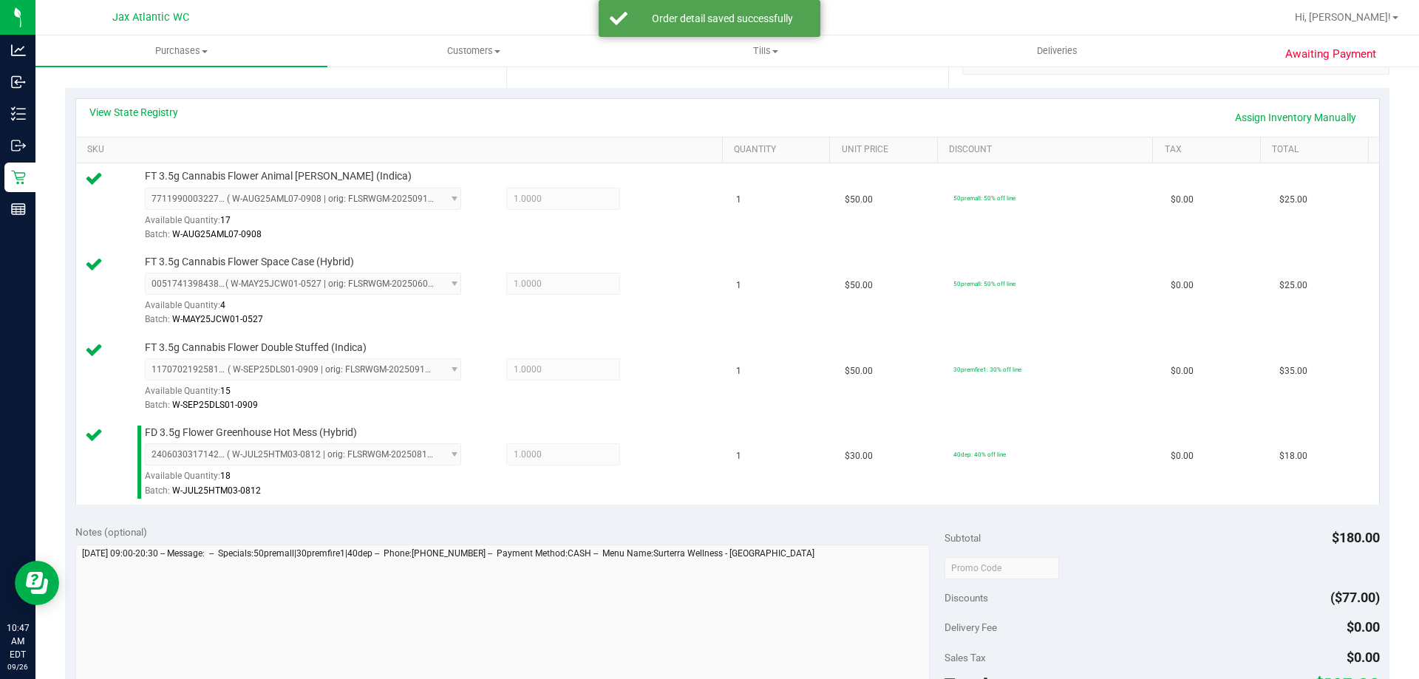
scroll to position [443, 0]
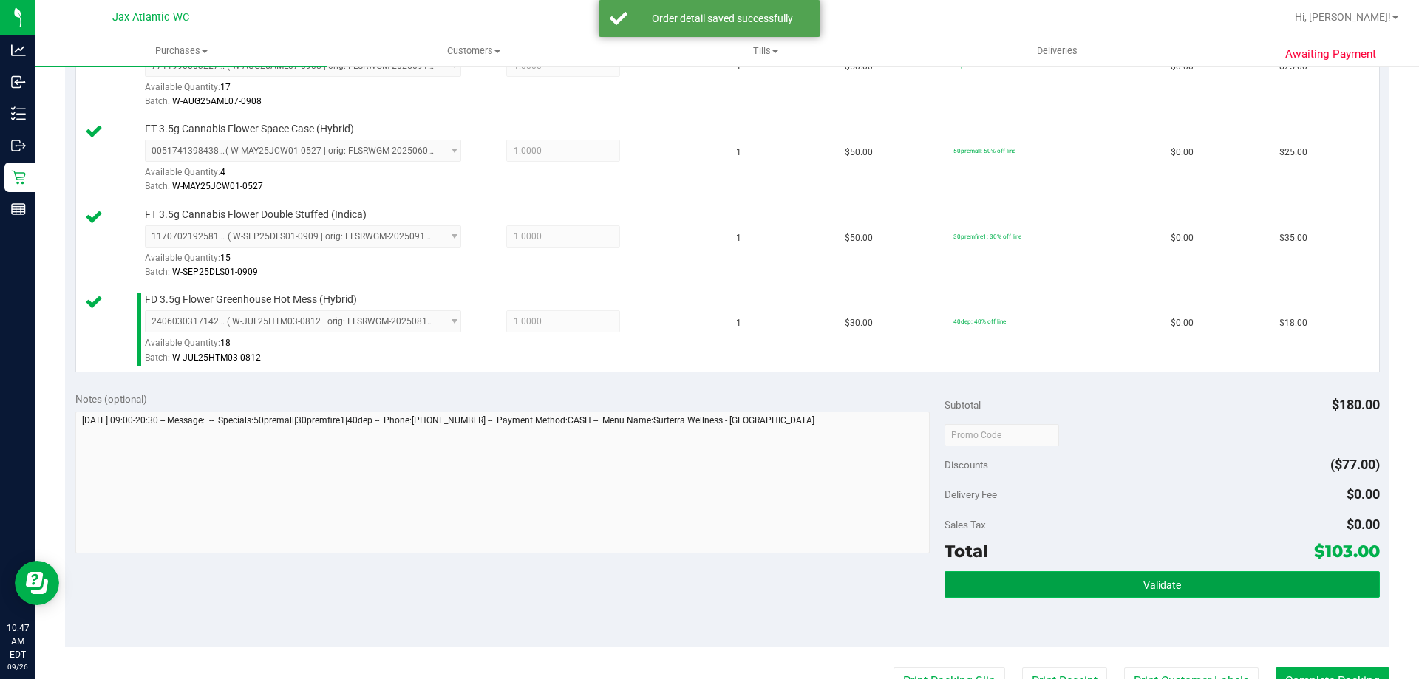
drag, startPoint x: 1033, startPoint y: 580, endPoint x: 1045, endPoint y: 583, distance: 12.9
click at [1035, 580] on button "Validate" at bounding box center [1161, 584] width 434 height 27
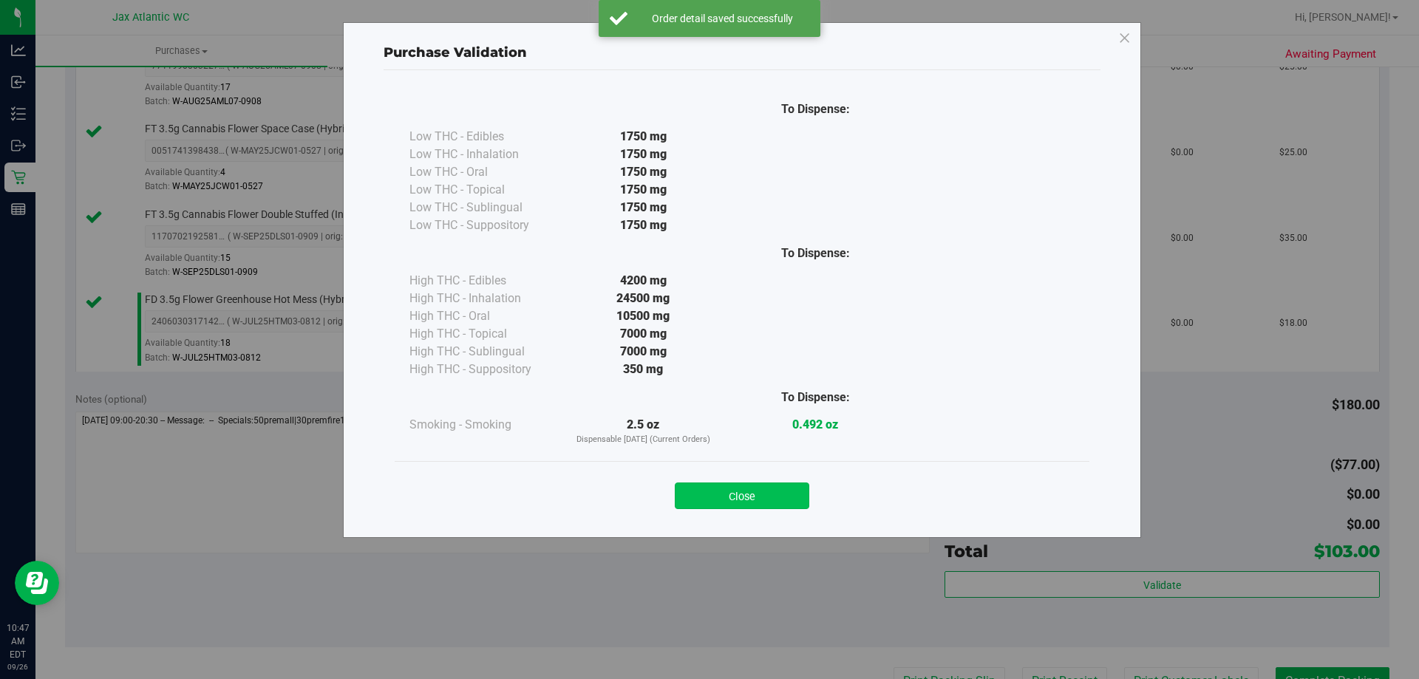
click at [734, 492] on button "Close" at bounding box center [742, 495] width 134 height 27
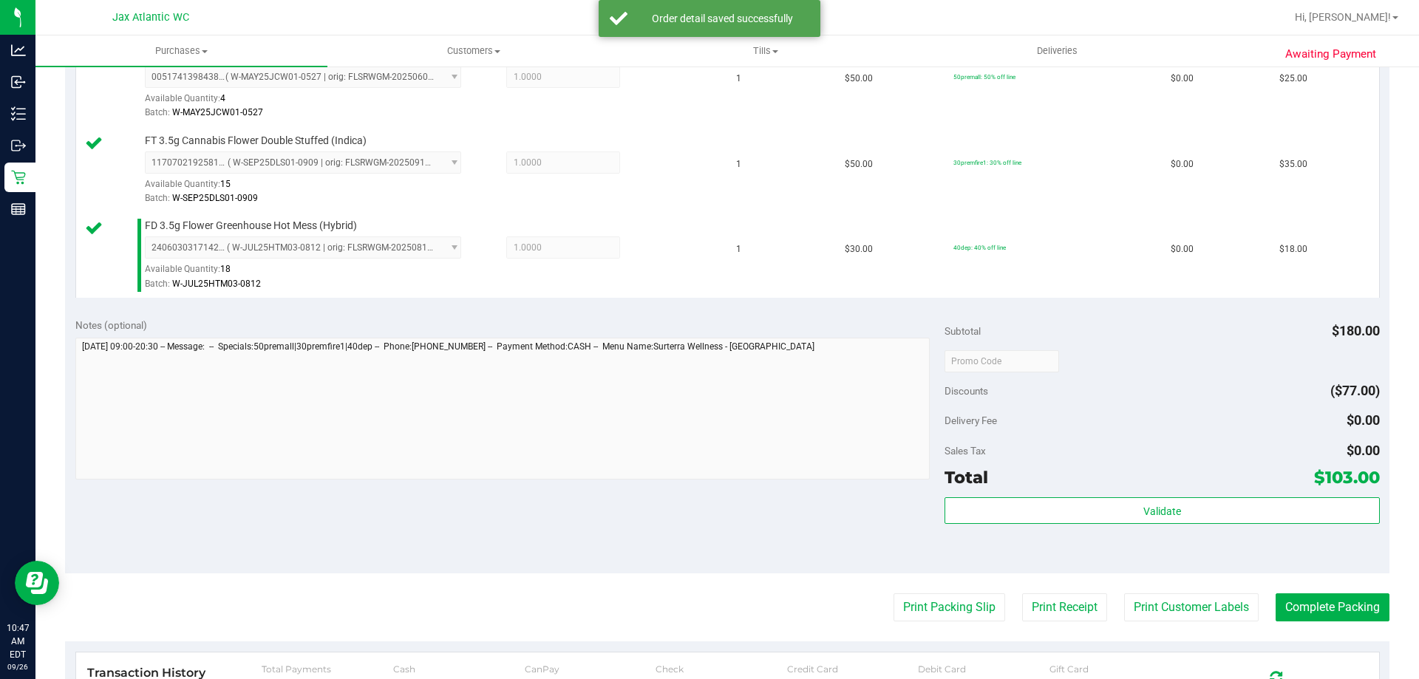
scroll to position [785, 0]
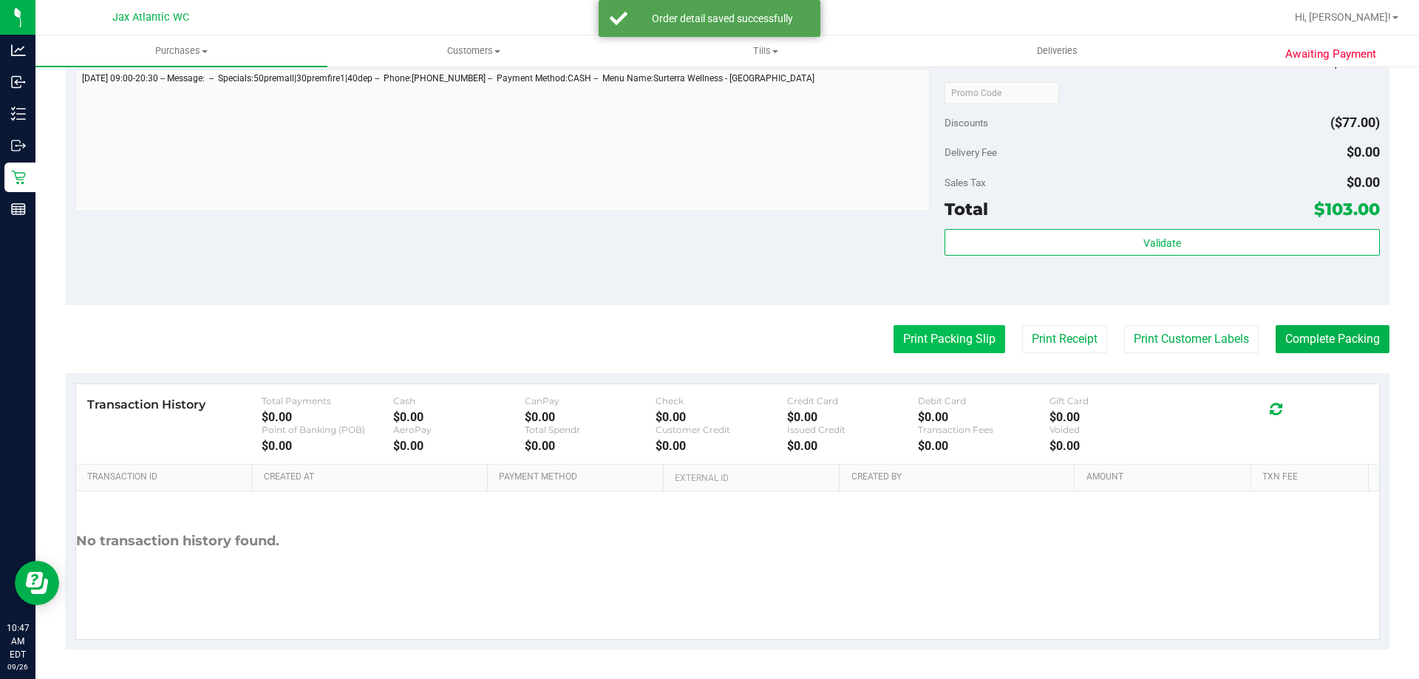
click at [955, 334] on button "Print Packing Slip" at bounding box center [949, 339] width 112 height 28
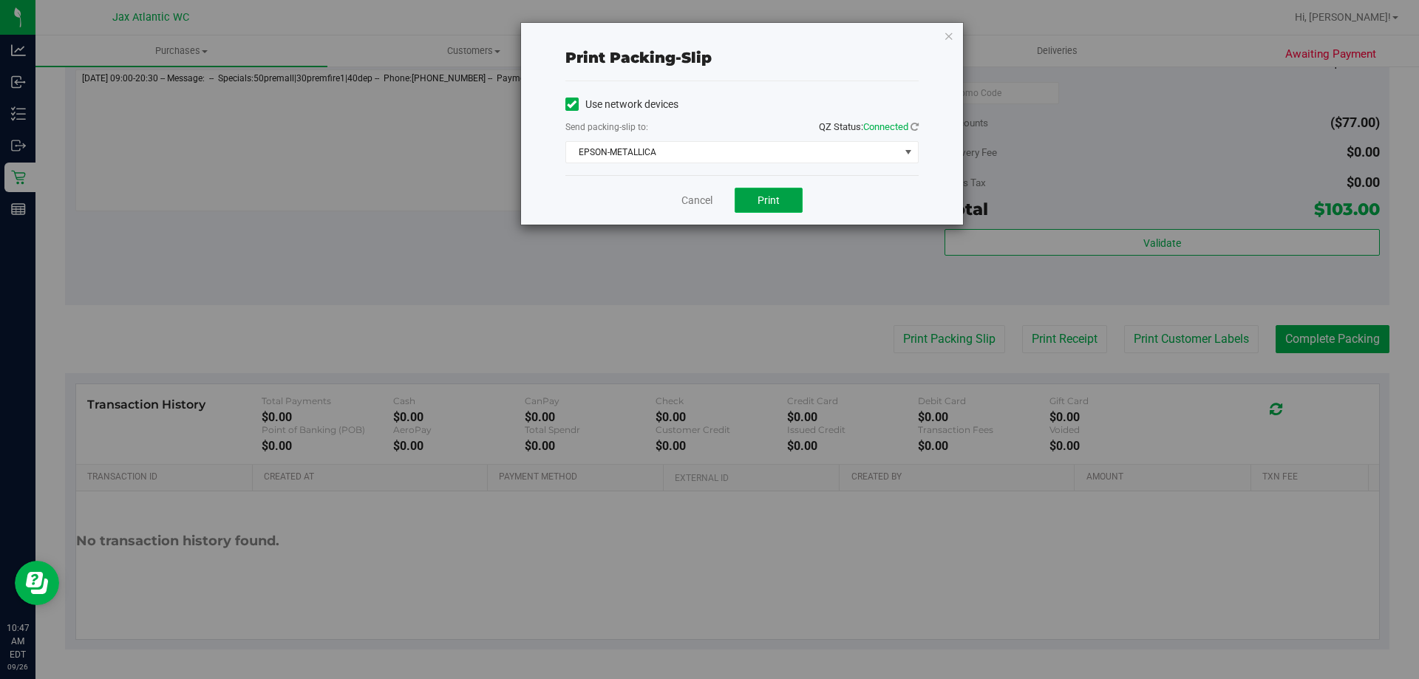
click at [748, 194] on button "Print" at bounding box center [768, 200] width 68 height 25
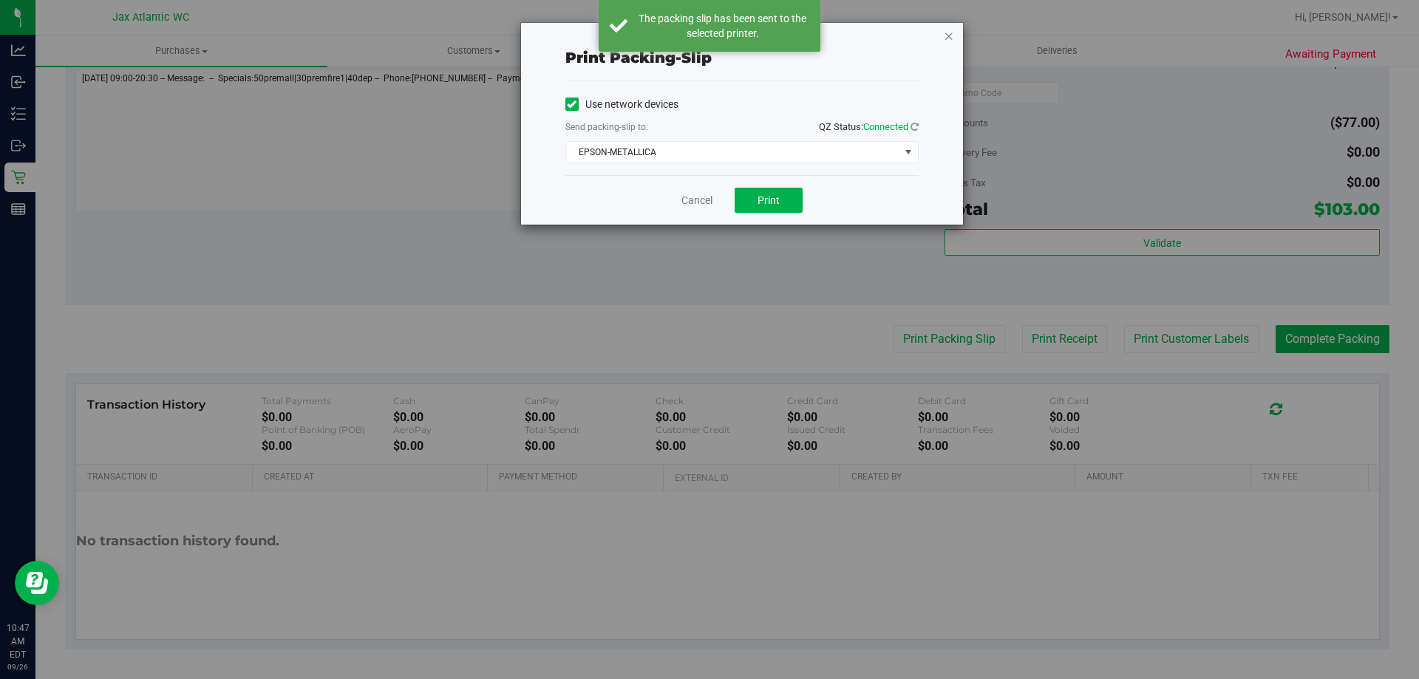
click at [949, 38] on icon "button" at bounding box center [948, 36] width 10 height 18
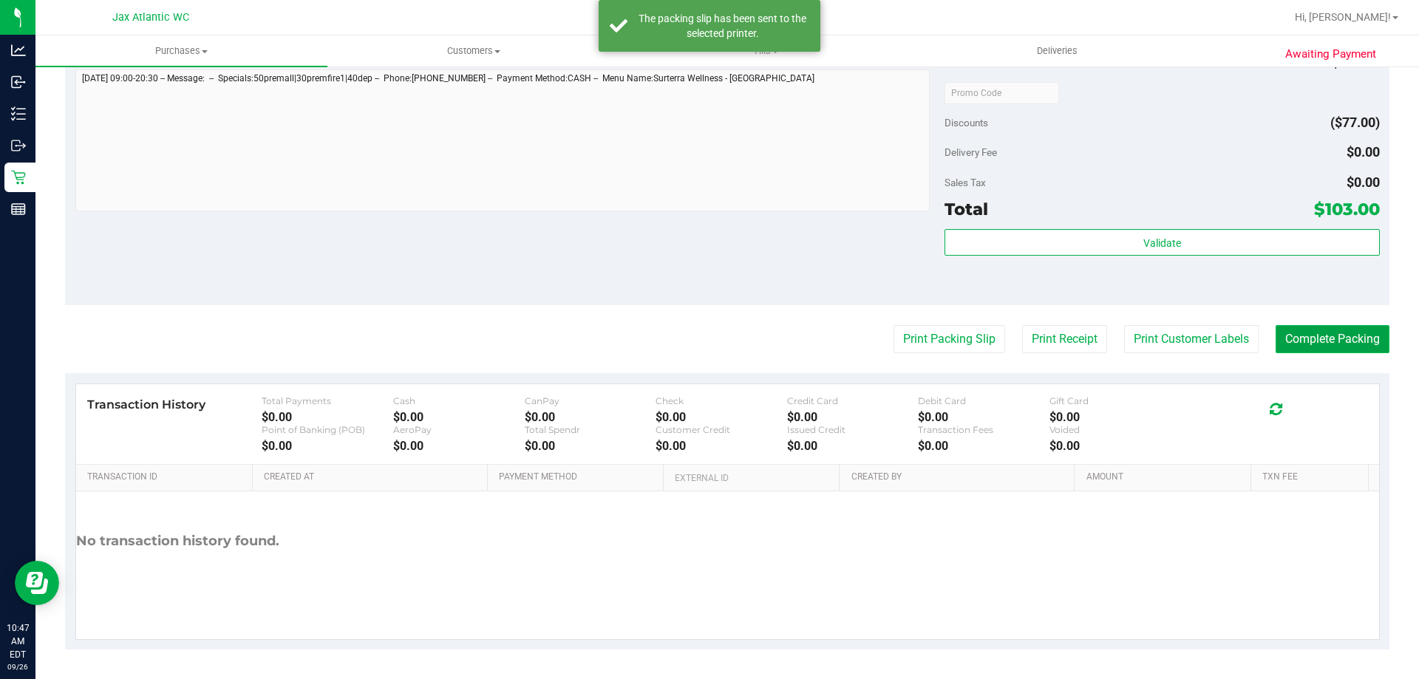
click at [1312, 339] on button "Complete Packing" at bounding box center [1332, 339] width 114 height 28
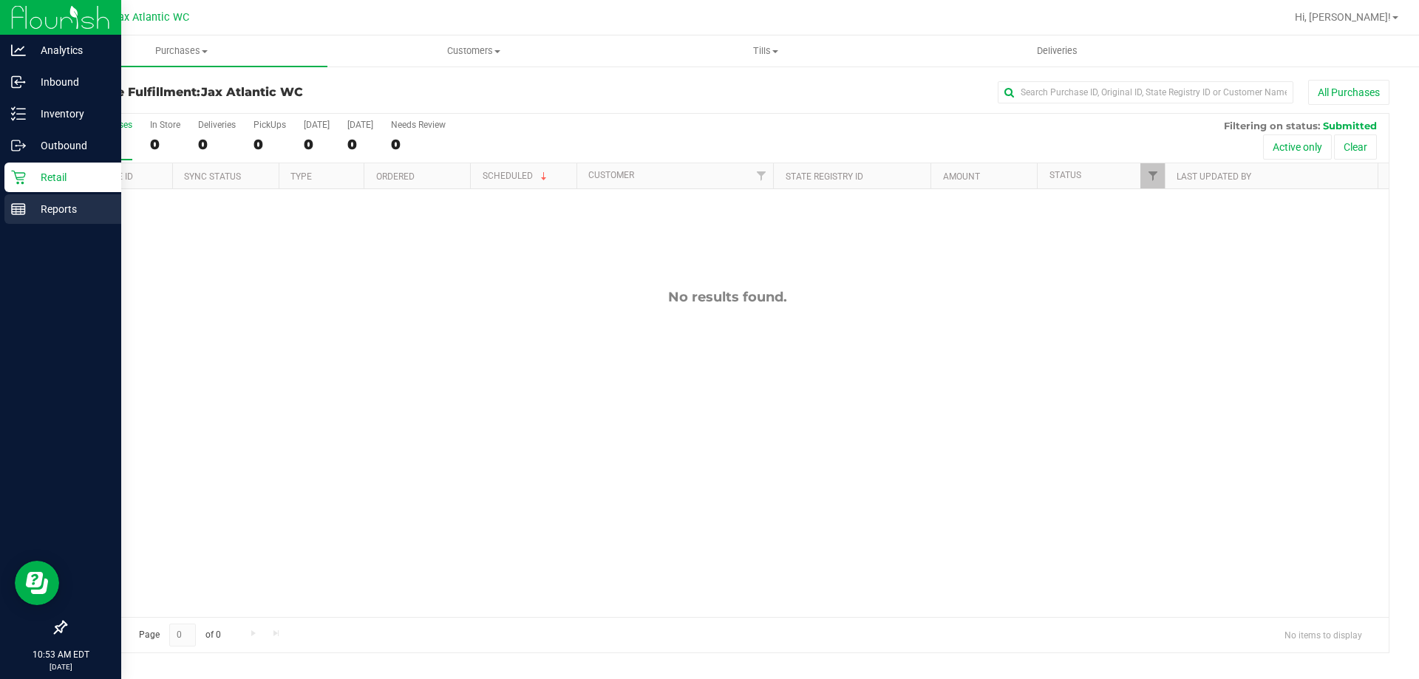
click at [27, 214] on p "Reports" at bounding box center [70, 209] width 89 height 18
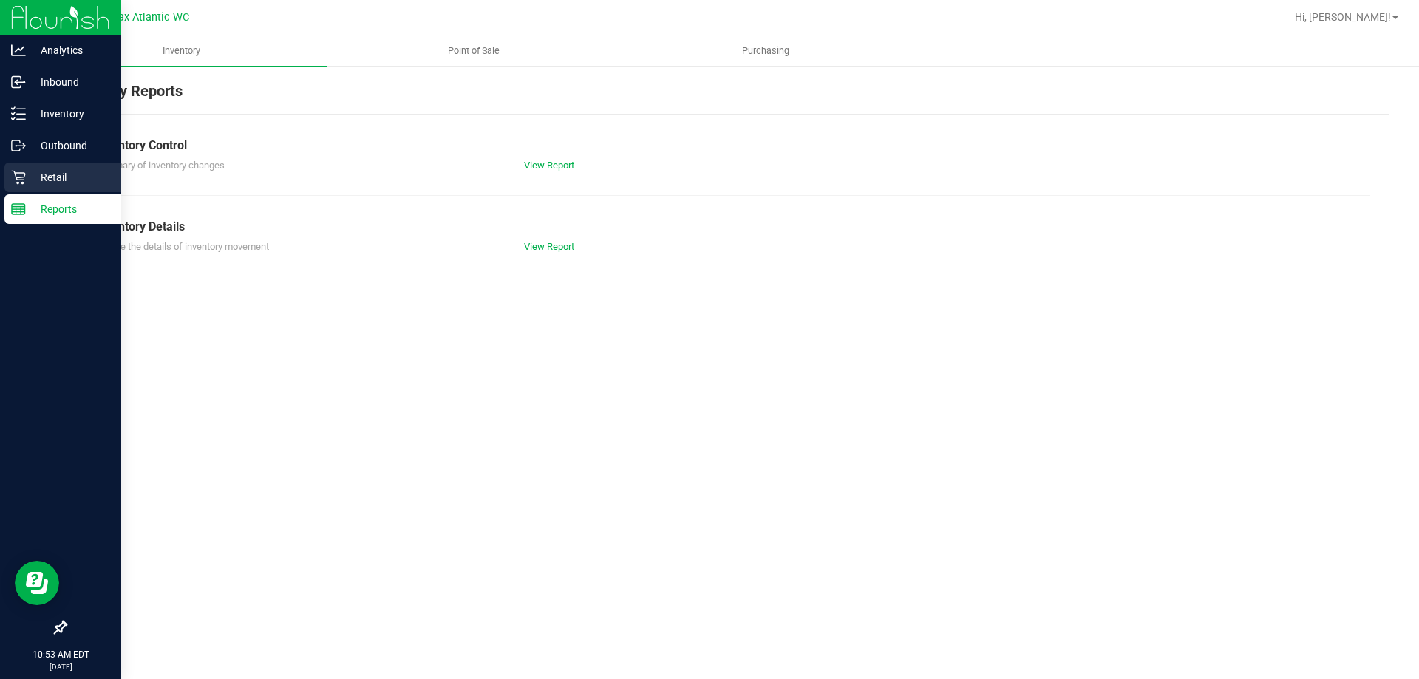
click at [33, 171] on p "Retail" at bounding box center [70, 177] width 89 height 18
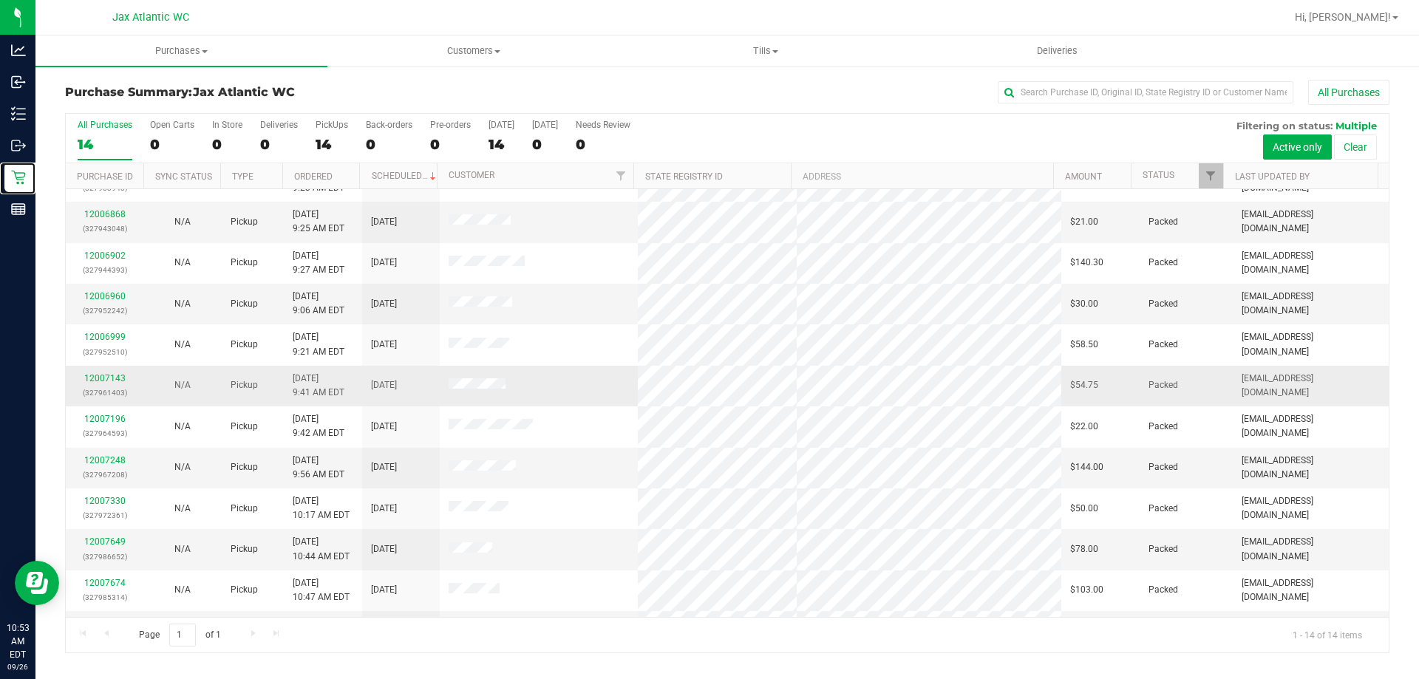
scroll to position [145, 0]
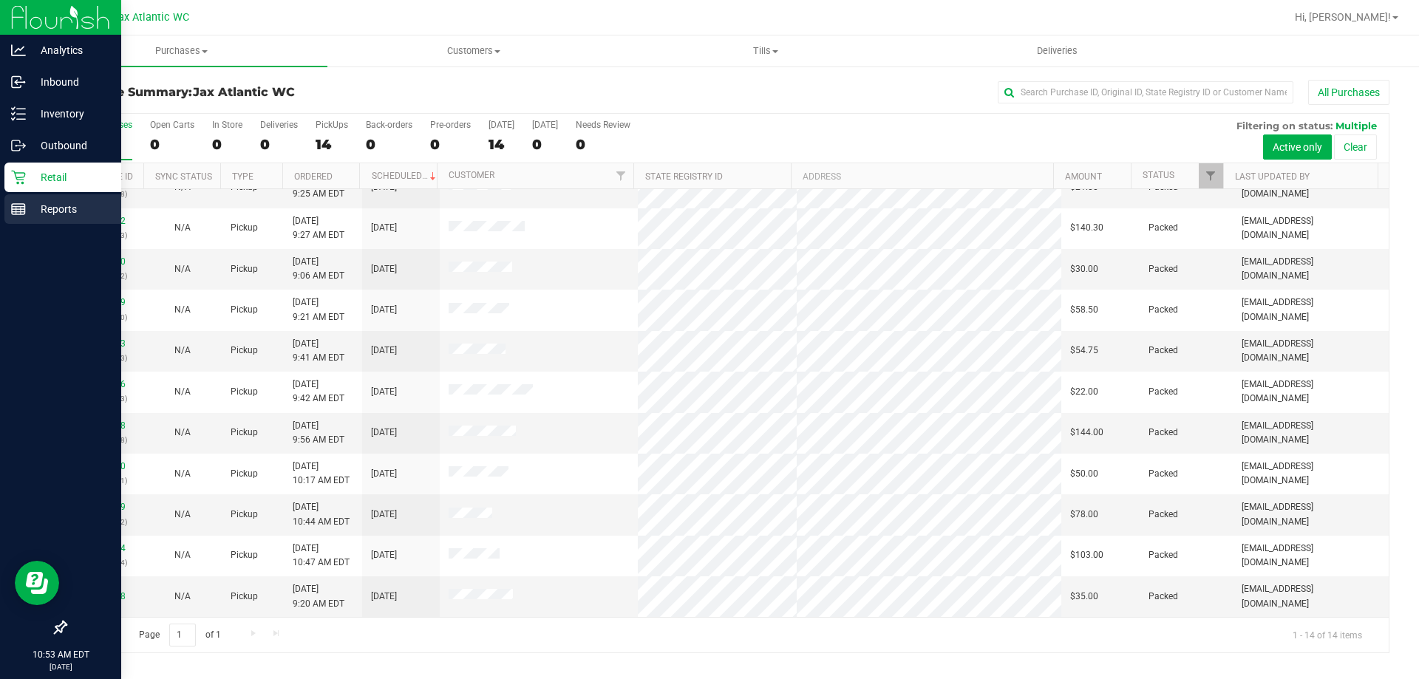
click at [18, 211] on icon at bounding box center [18, 209] width 15 height 15
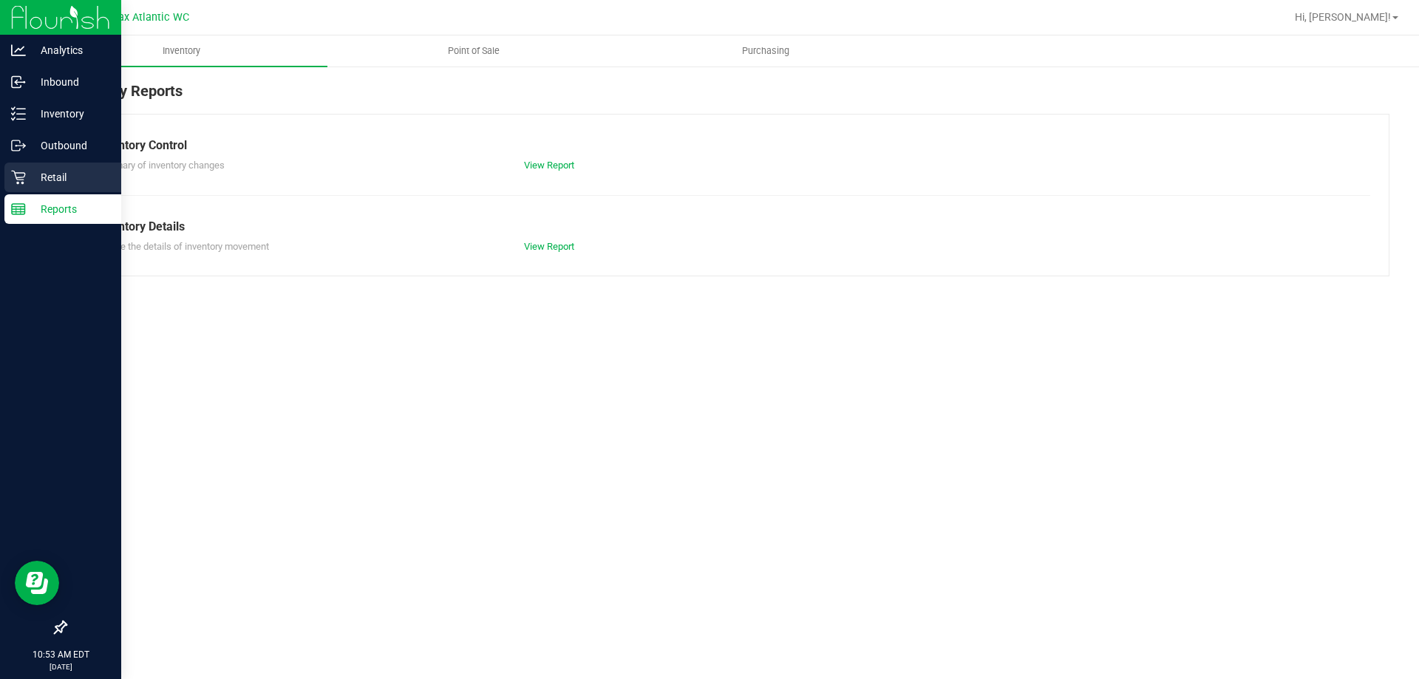
click at [41, 166] on div "Retail" at bounding box center [62, 178] width 117 height 30
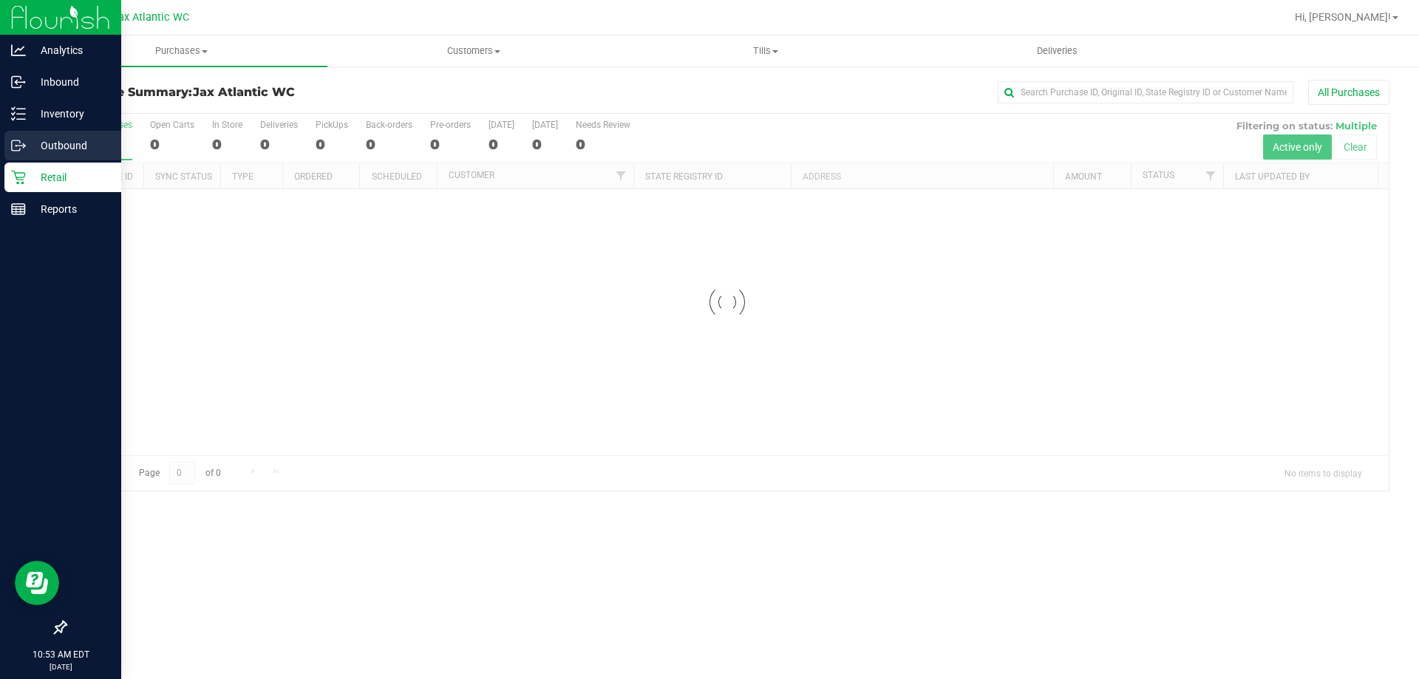
click at [33, 146] on p "Outbound" at bounding box center [70, 146] width 89 height 18
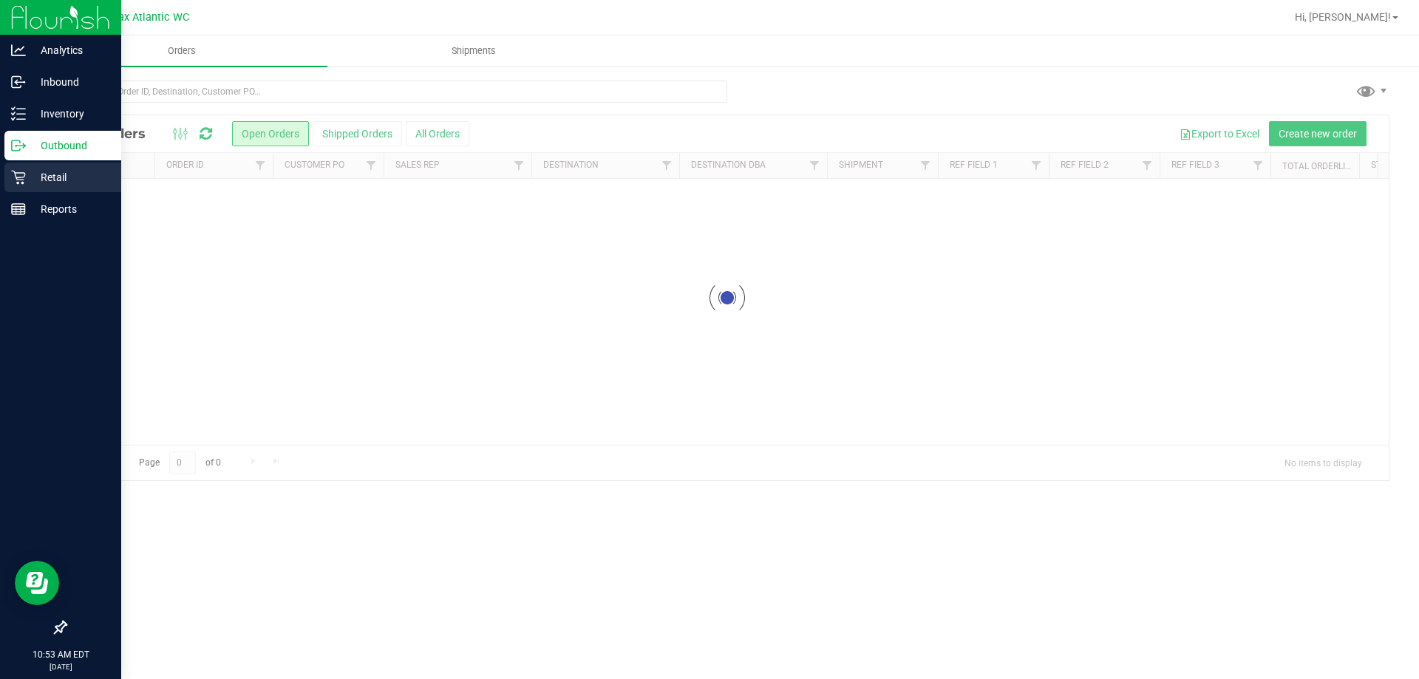
click at [12, 182] on icon at bounding box center [18, 177] width 15 height 15
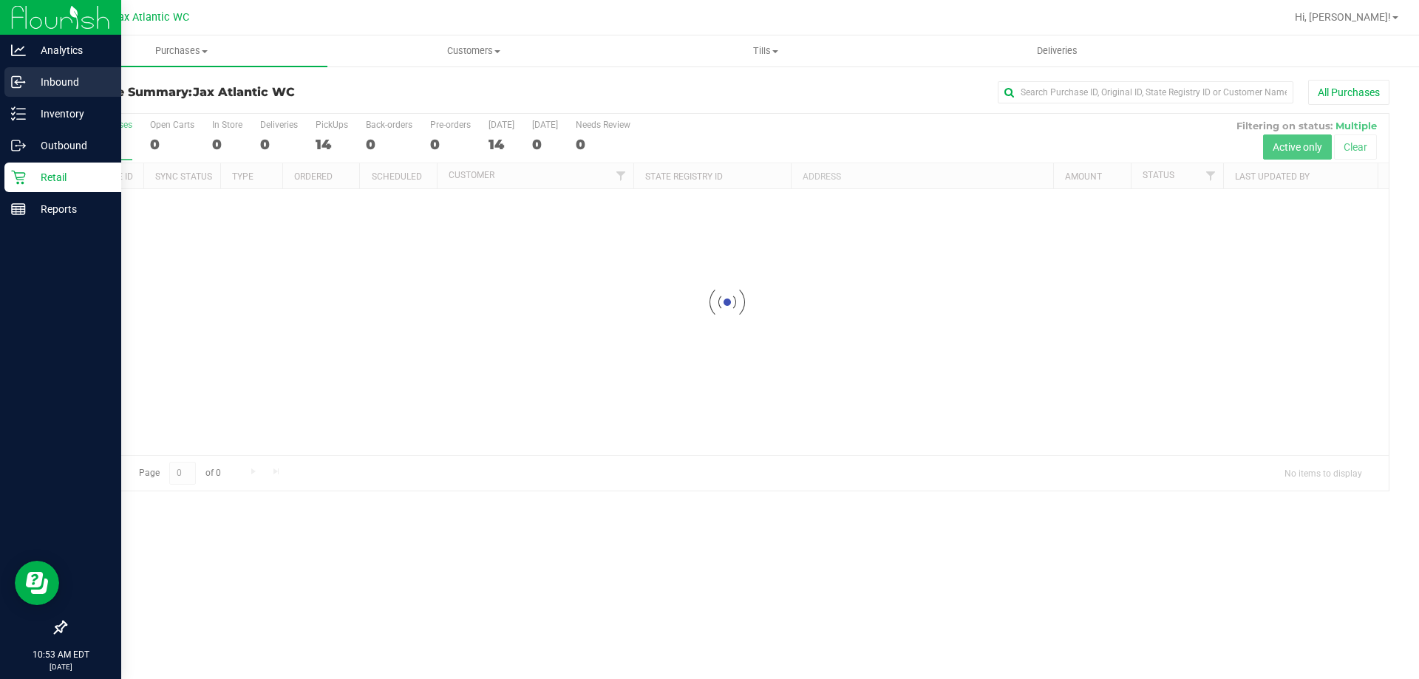
click at [33, 93] on div "Inbound" at bounding box center [62, 82] width 117 height 30
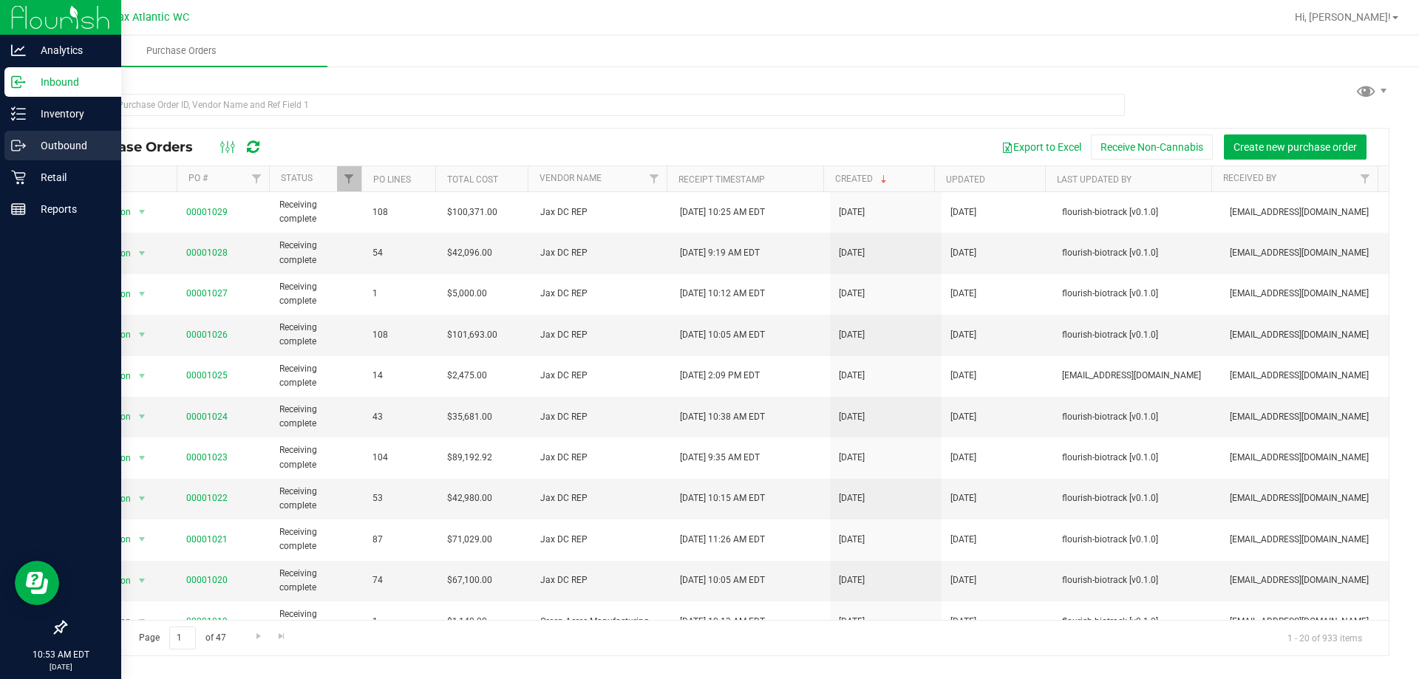
click at [23, 141] on icon at bounding box center [18, 145] width 15 height 15
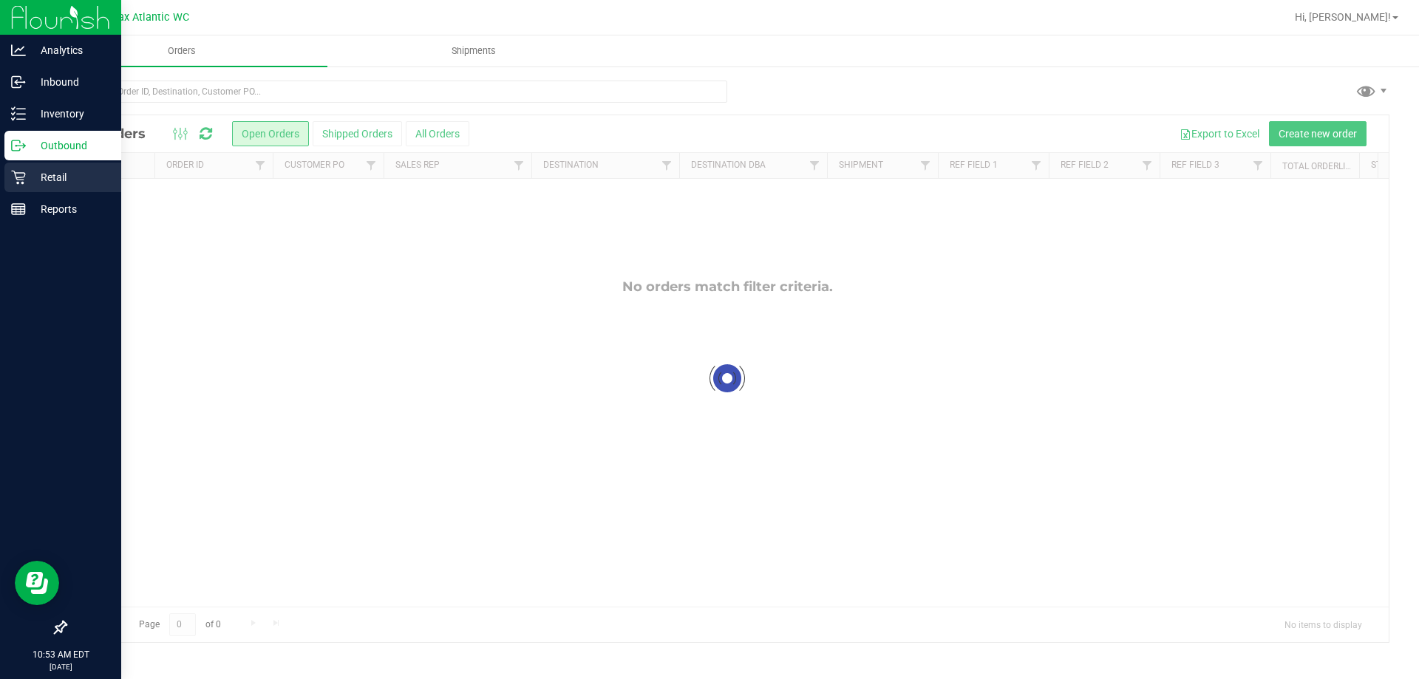
click at [26, 174] on p "Retail" at bounding box center [70, 177] width 89 height 18
click at [24, 179] on icon at bounding box center [18, 177] width 15 height 15
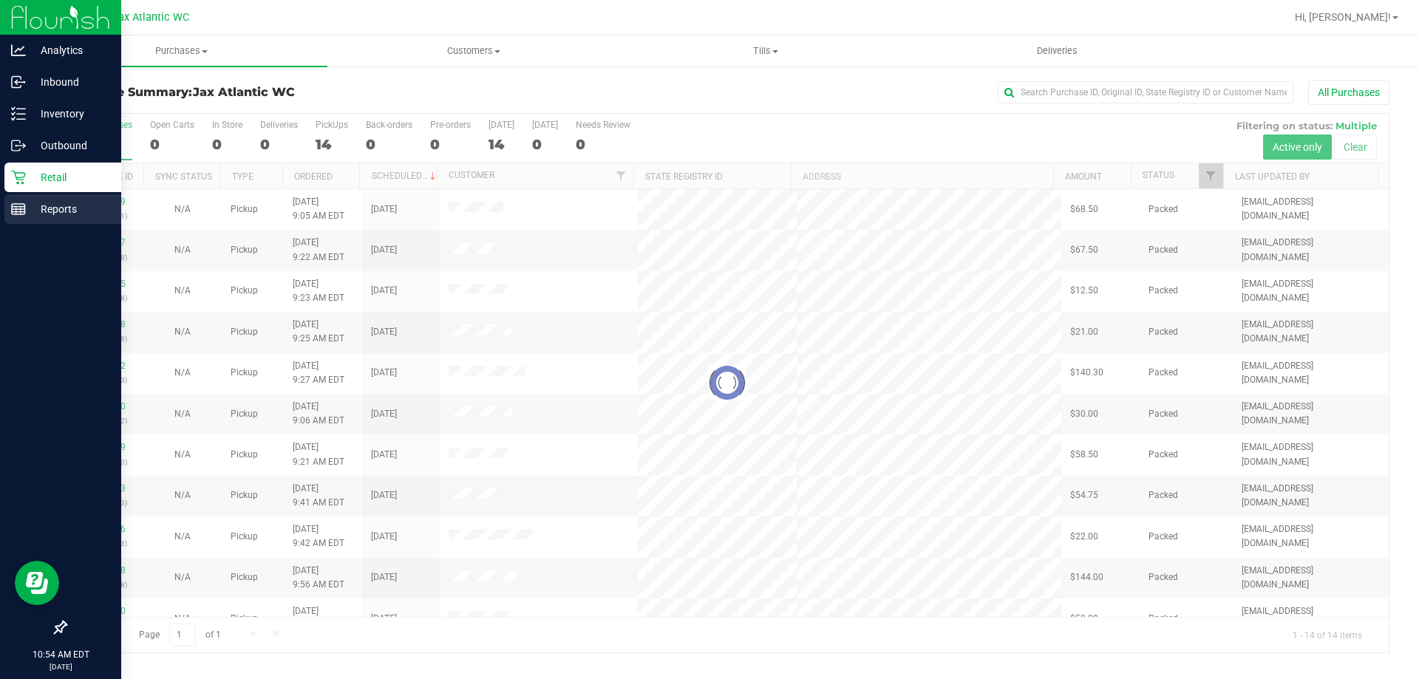
click at [23, 209] on line at bounding box center [18, 209] width 13 height 0
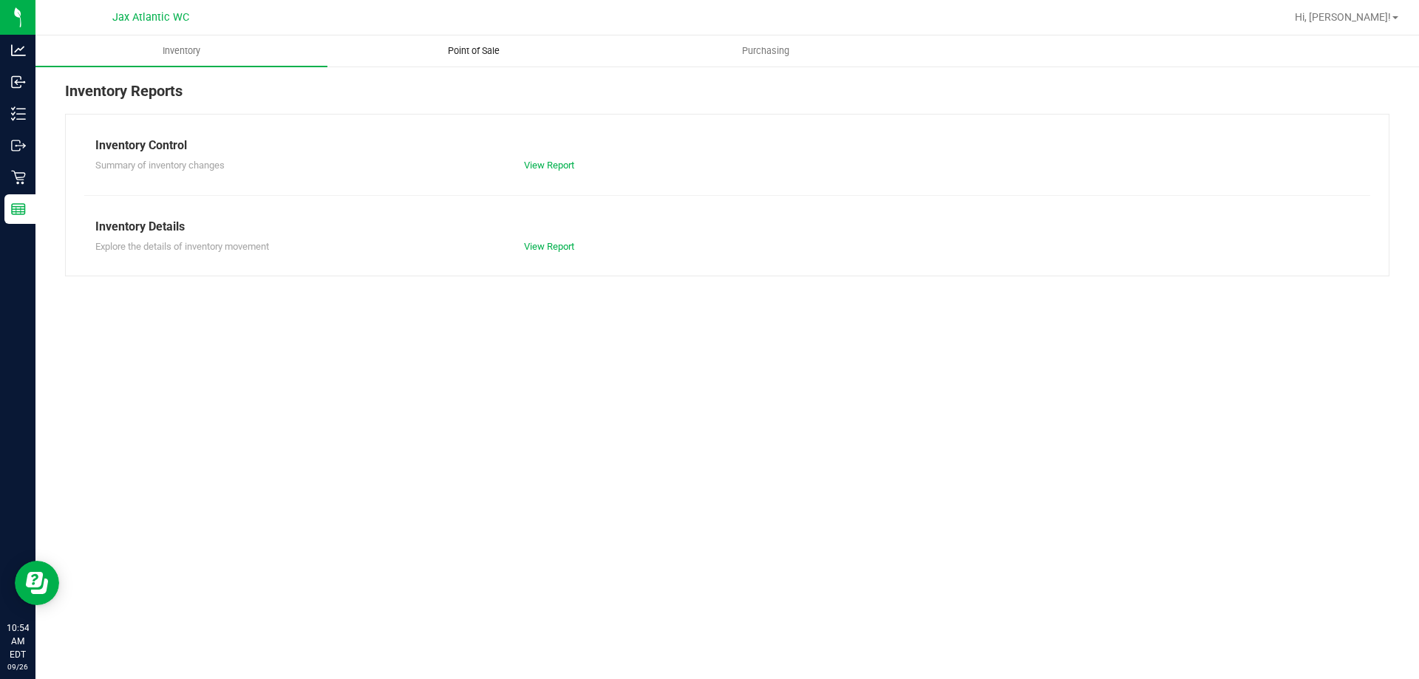
click at [474, 59] on uib-tab-heading "Point of Sale" at bounding box center [473, 51] width 290 height 30
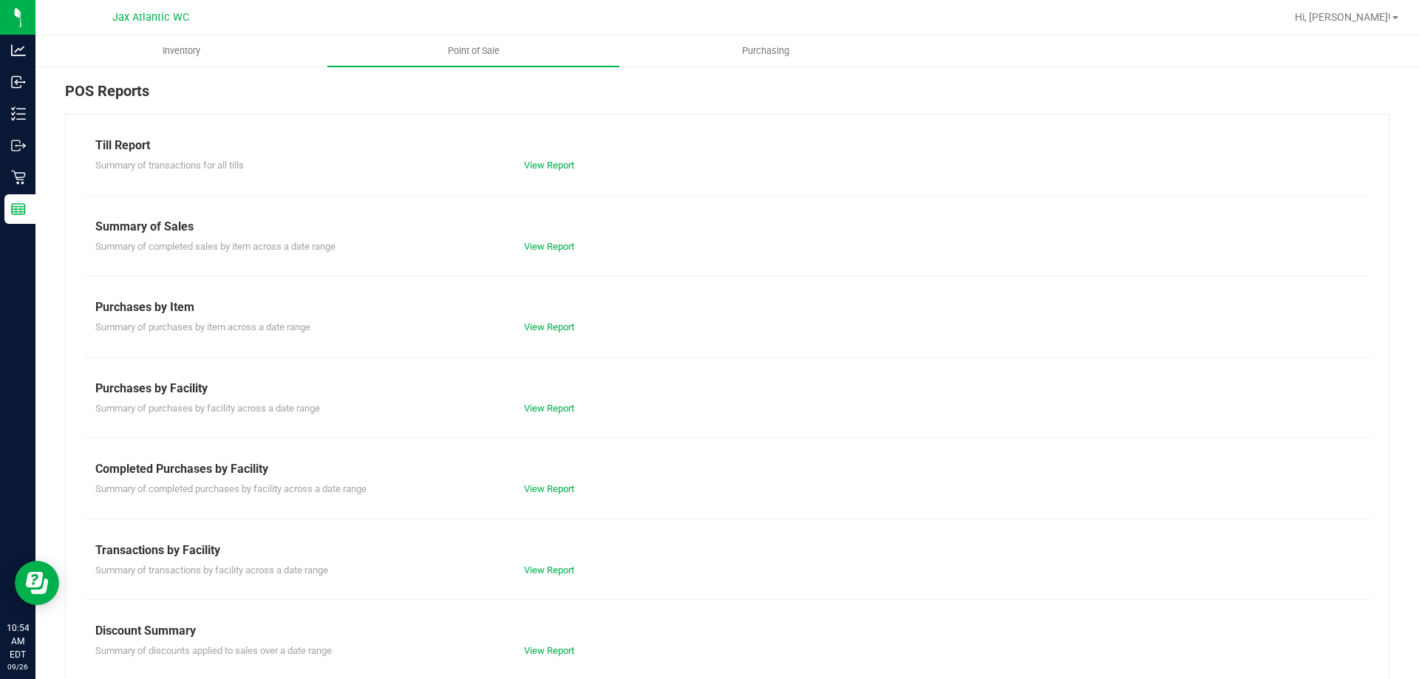
click at [539, 480] on div "Summary of completed purchases by facility across a date range View Report" at bounding box center [727, 487] width 1286 height 18
click at [540, 485] on link "View Report" at bounding box center [549, 488] width 50 height 11
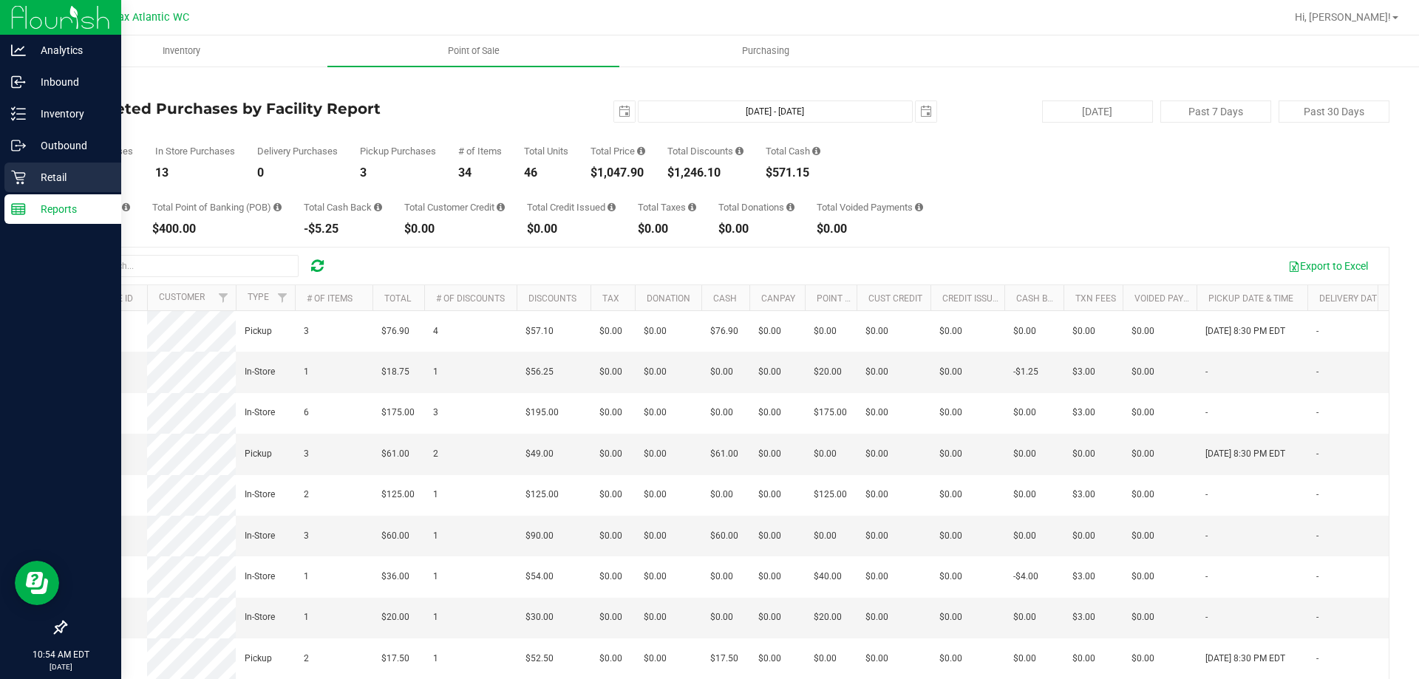
click at [21, 168] on div "Retail" at bounding box center [62, 178] width 117 height 30
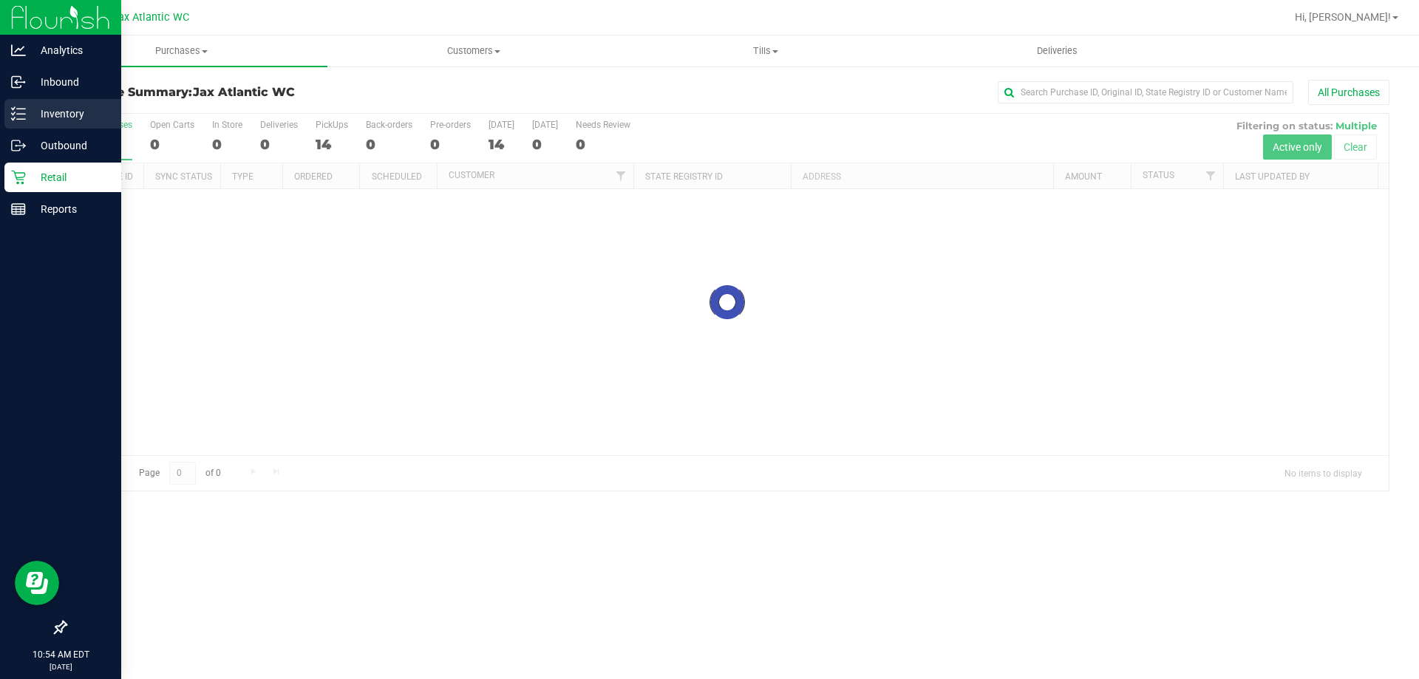
click at [25, 120] on icon at bounding box center [18, 113] width 15 height 15
